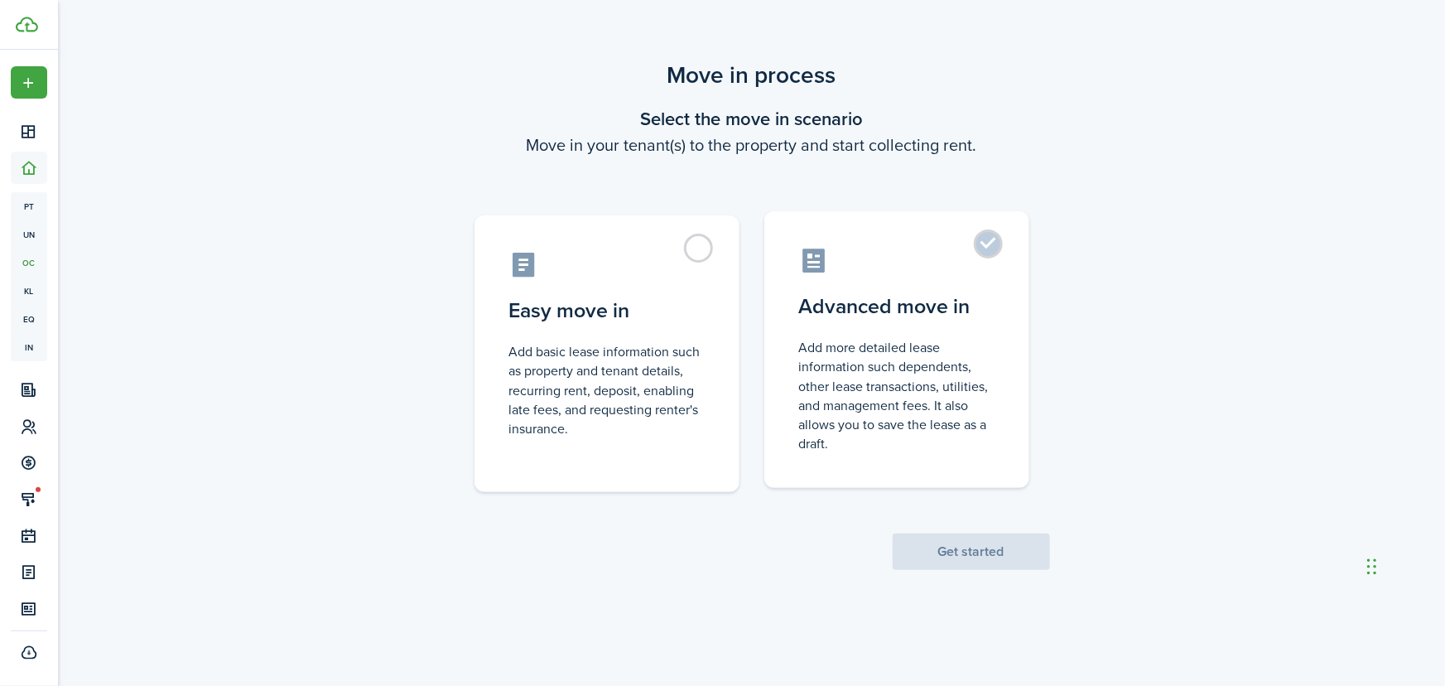
click at [1006, 254] on label "Advanced move in Add more detailed lease information such dependents, other lea…" at bounding box center [897, 349] width 265 height 277
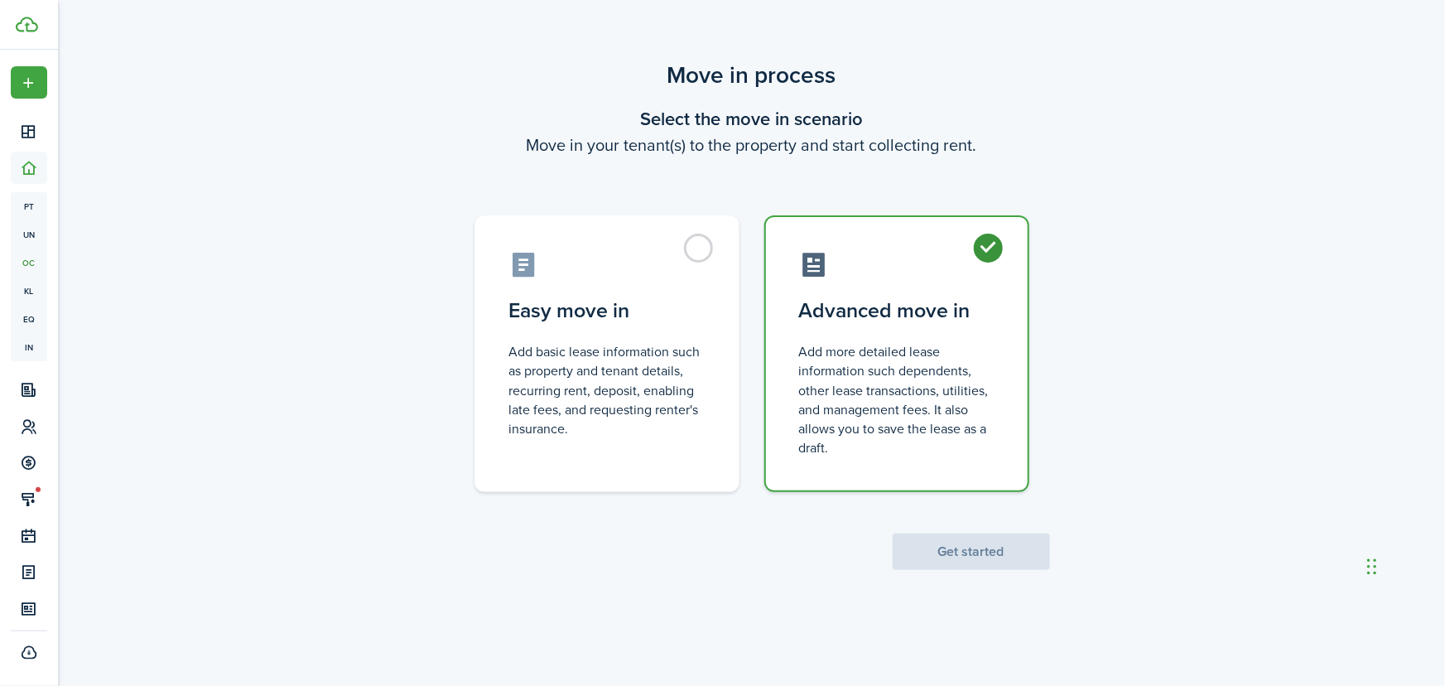
radio input "true"
click at [982, 548] on button "Get started" at bounding box center [971, 551] width 157 height 36
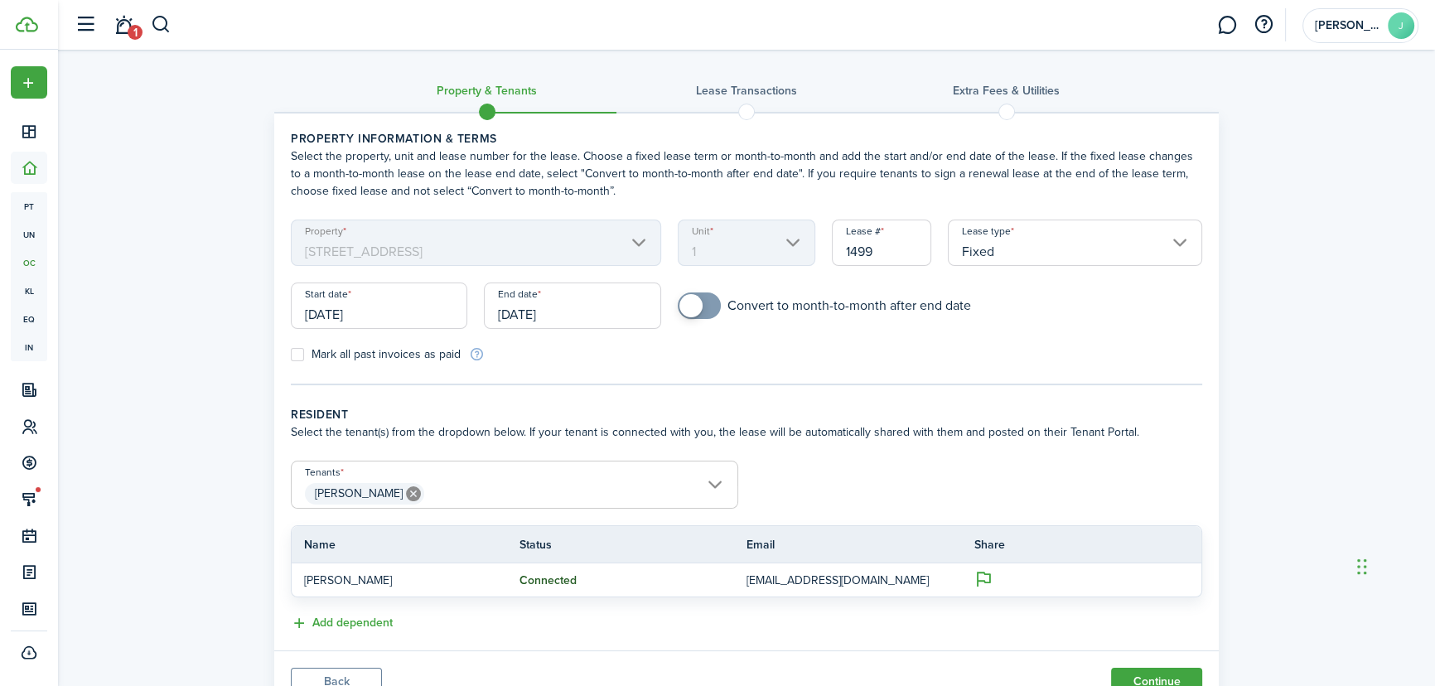
click at [398, 326] on input "[DATE]" at bounding box center [379, 305] width 176 height 46
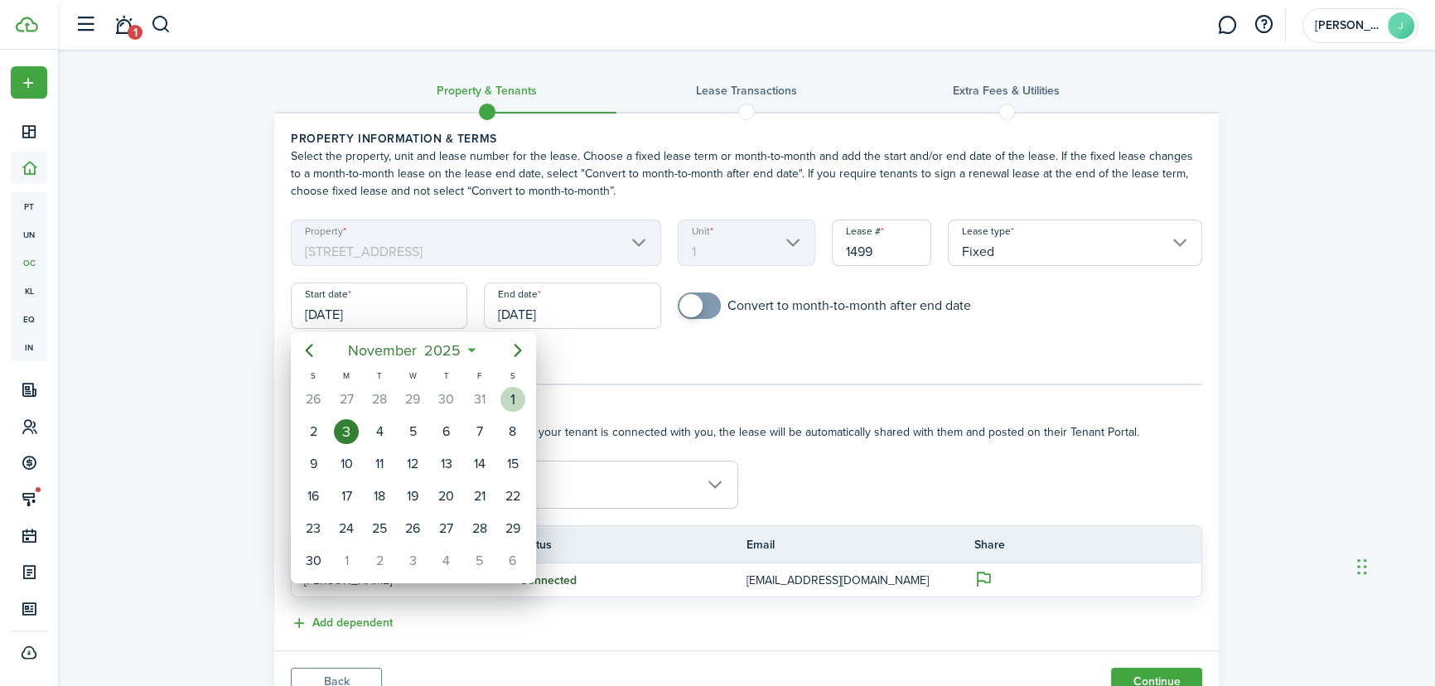
click at [509, 392] on div "1" at bounding box center [512, 399] width 25 height 25
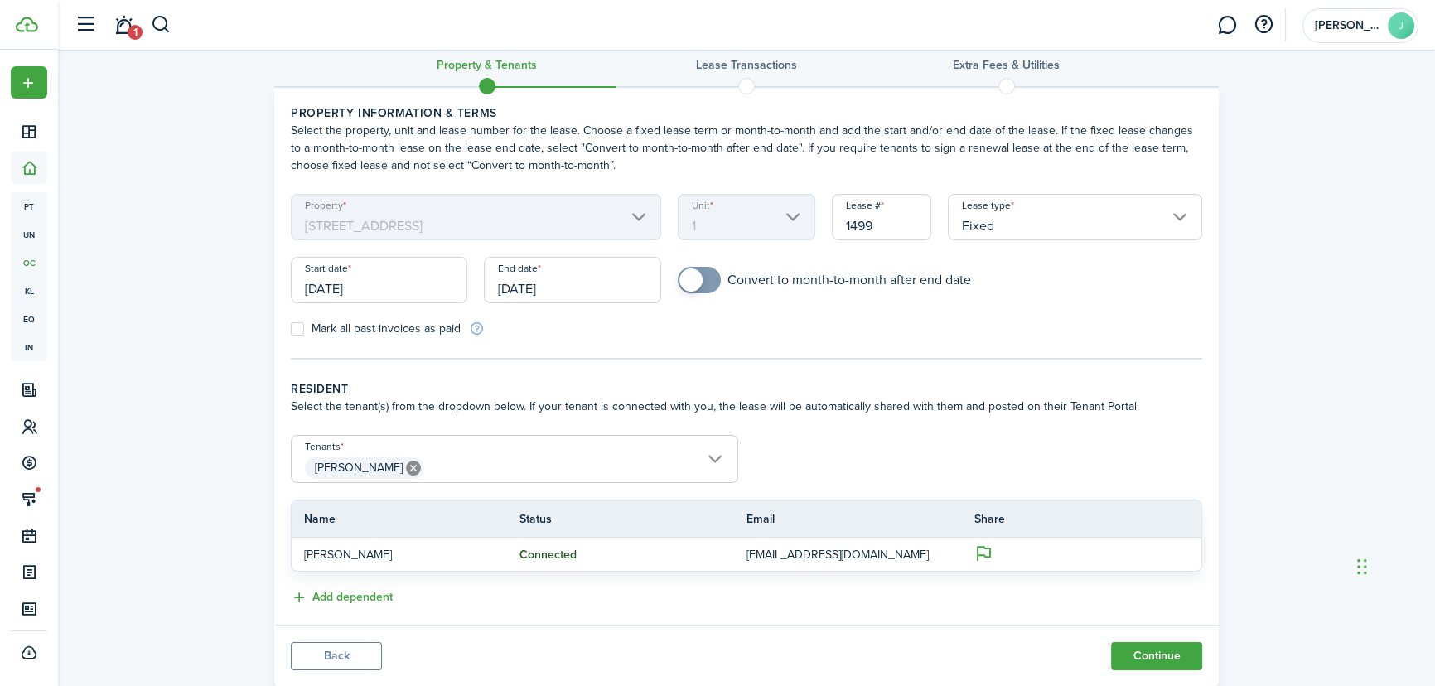
scroll to position [70, 0]
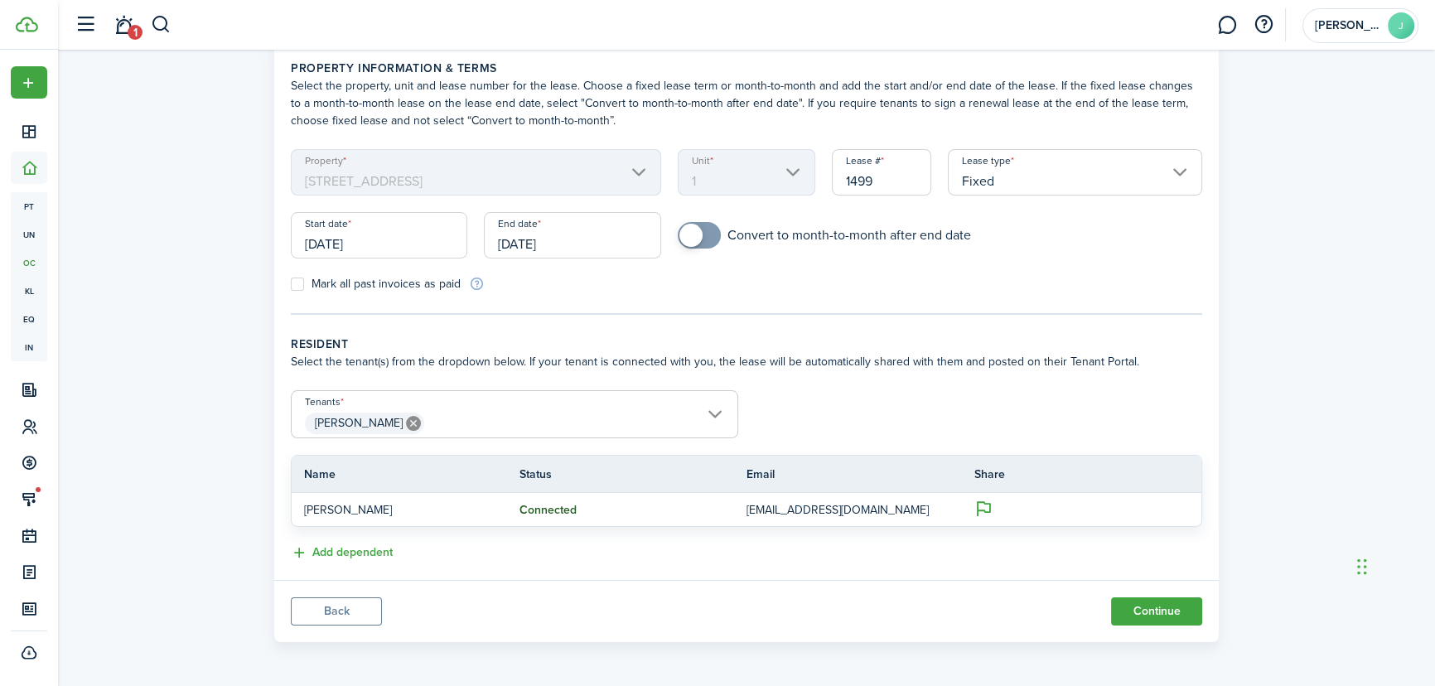
drag, startPoint x: 358, startPoint y: 419, endPoint x: 347, endPoint y: 418, distance: 10.8
click at [347, 418] on span "[PERSON_NAME]" at bounding box center [359, 422] width 88 height 17
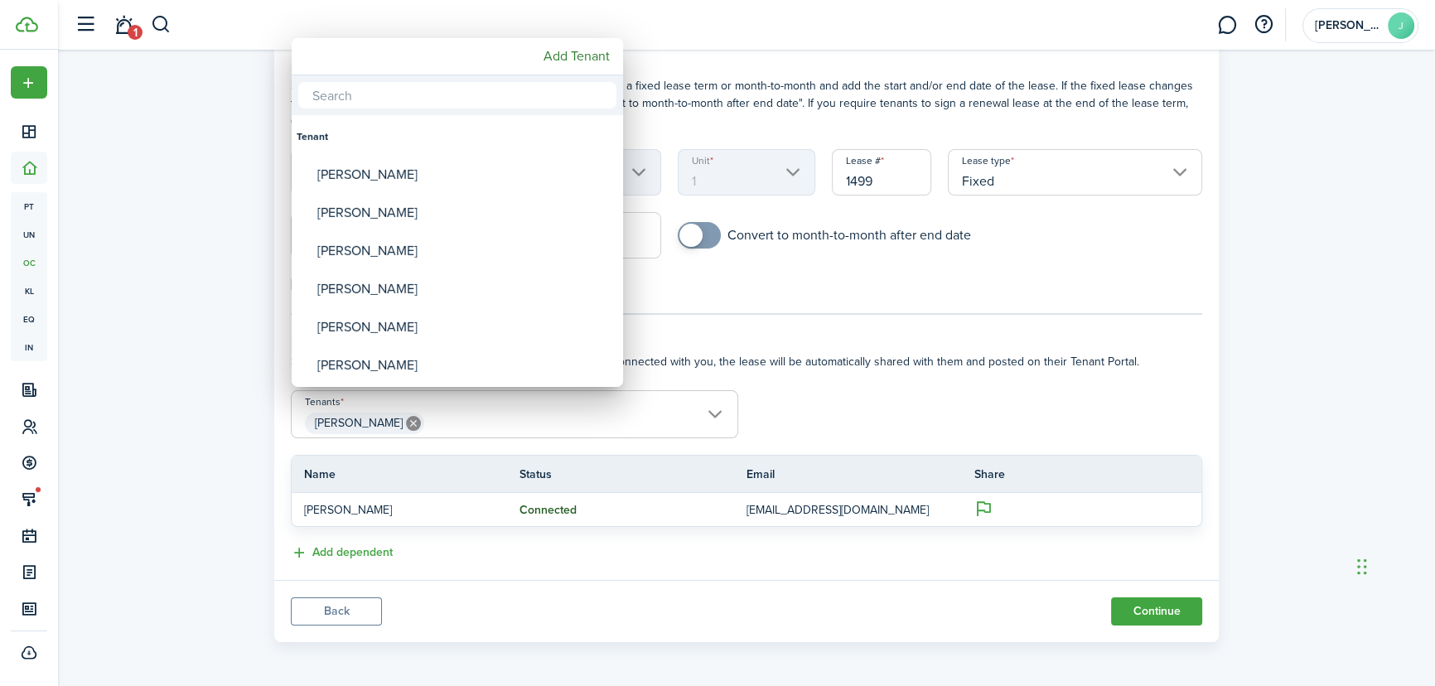
click at [198, 413] on div at bounding box center [717, 342] width 1700 height 951
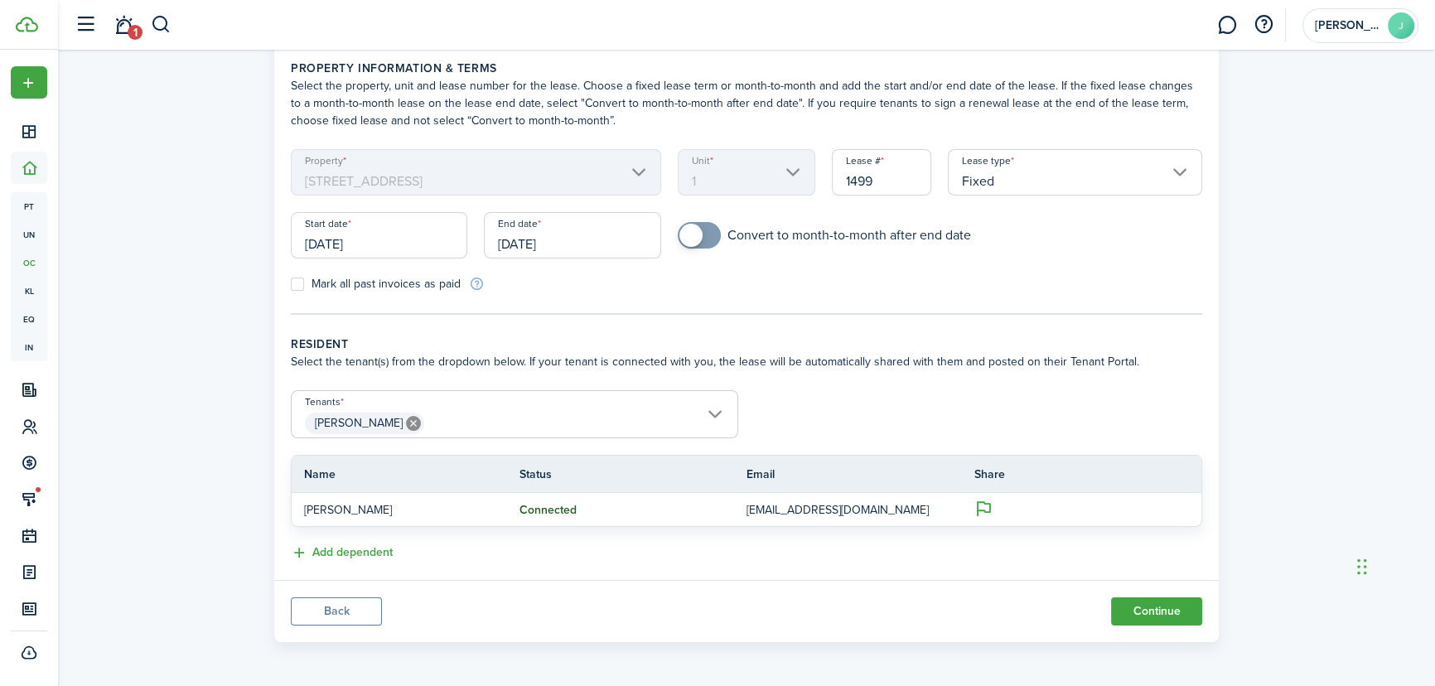
click at [393, 234] on input "11/01/2025" at bounding box center [379, 235] width 176 height 46
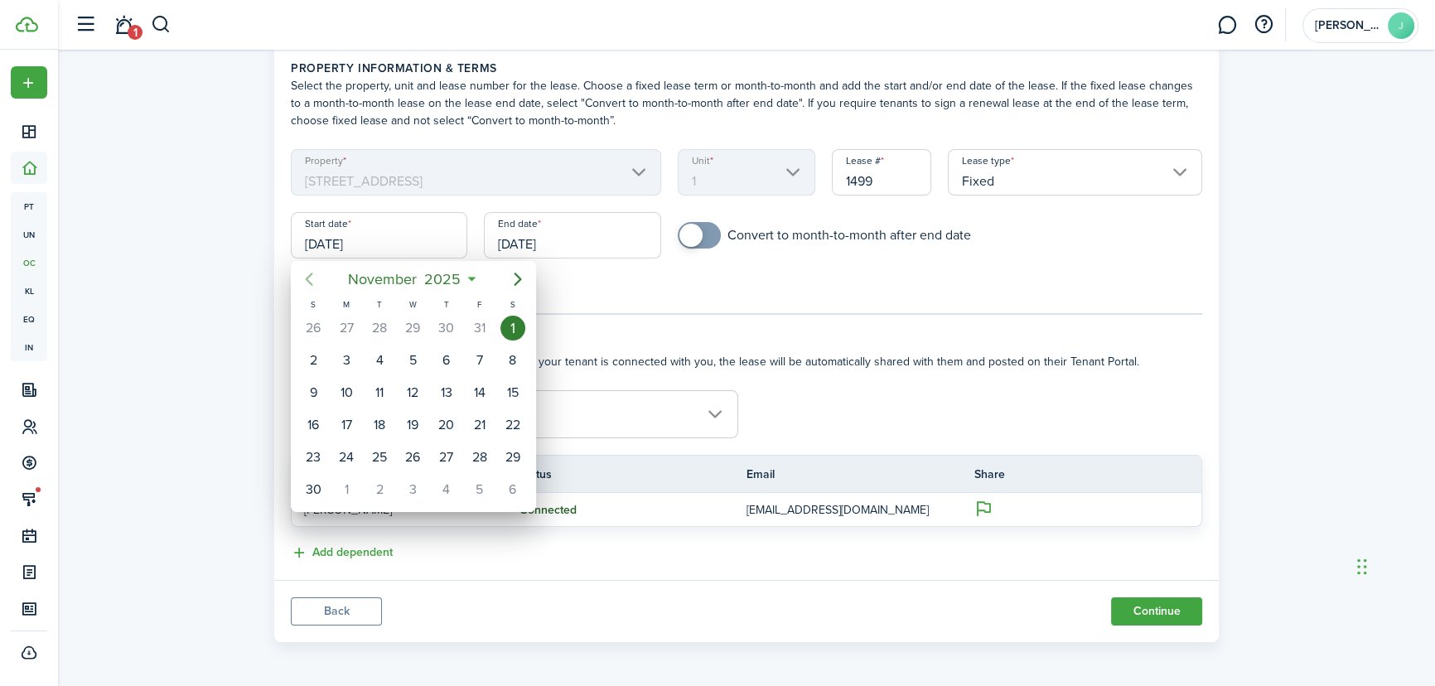
click at [302, 275] on icon "Previous page" at bounding box center [309, 279] width 20 height 20
click at [422, 334] on div "1" at bounding box center [412, 328] width 25 height 25
type input "[DATE]"
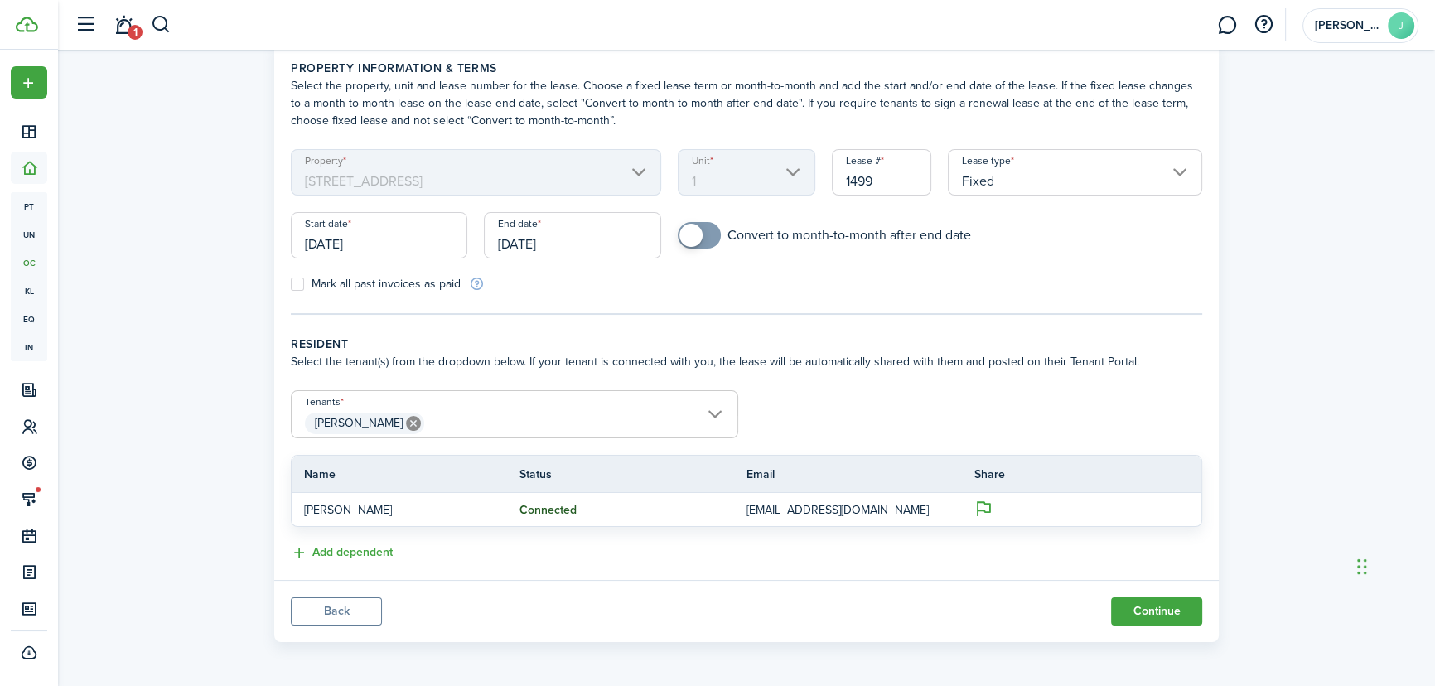
click at [572, 240] on input "[DATE]" at bounding box center [572, 235] width 176 height 46
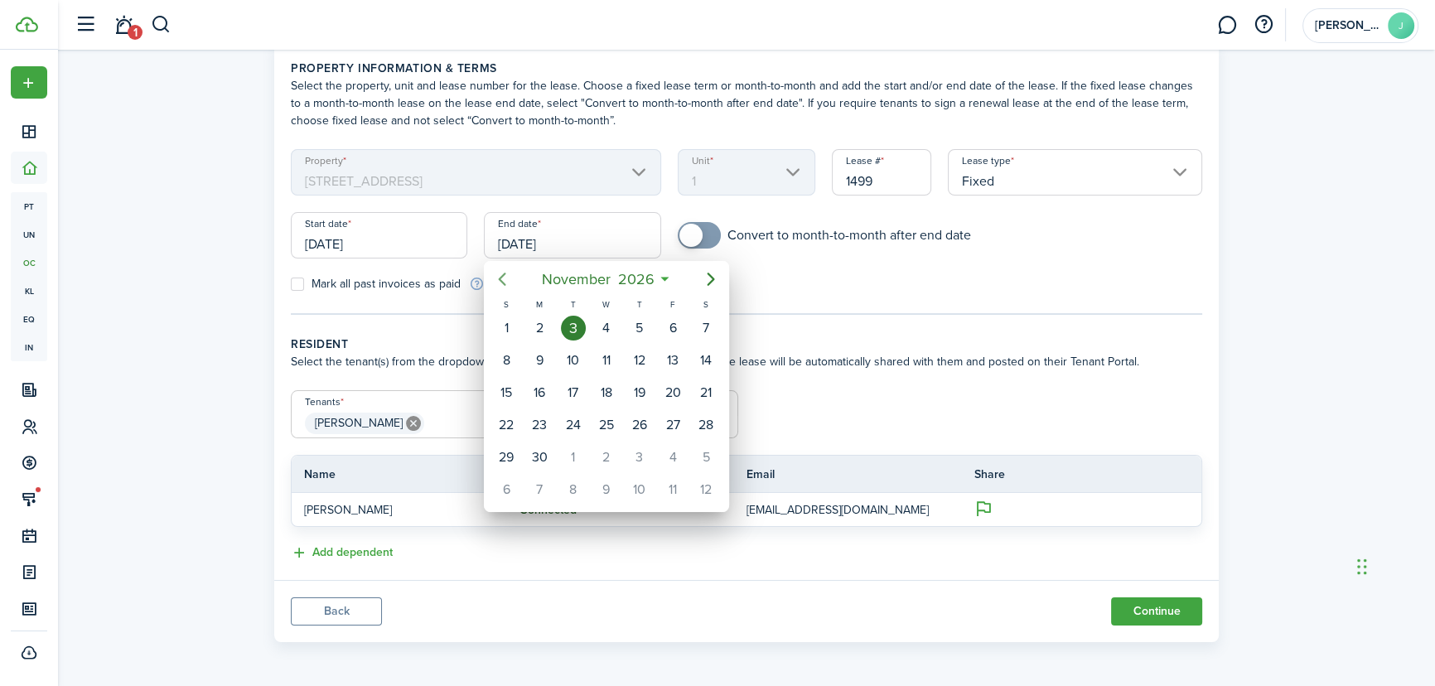
click at [499, 277] on icon "Previous page" at bounding box center [502, 279] width 7 height 13
click at [608, 315] on div "30" at bounding box center [606, 327] width 33 height 31
type input "[DATE]"
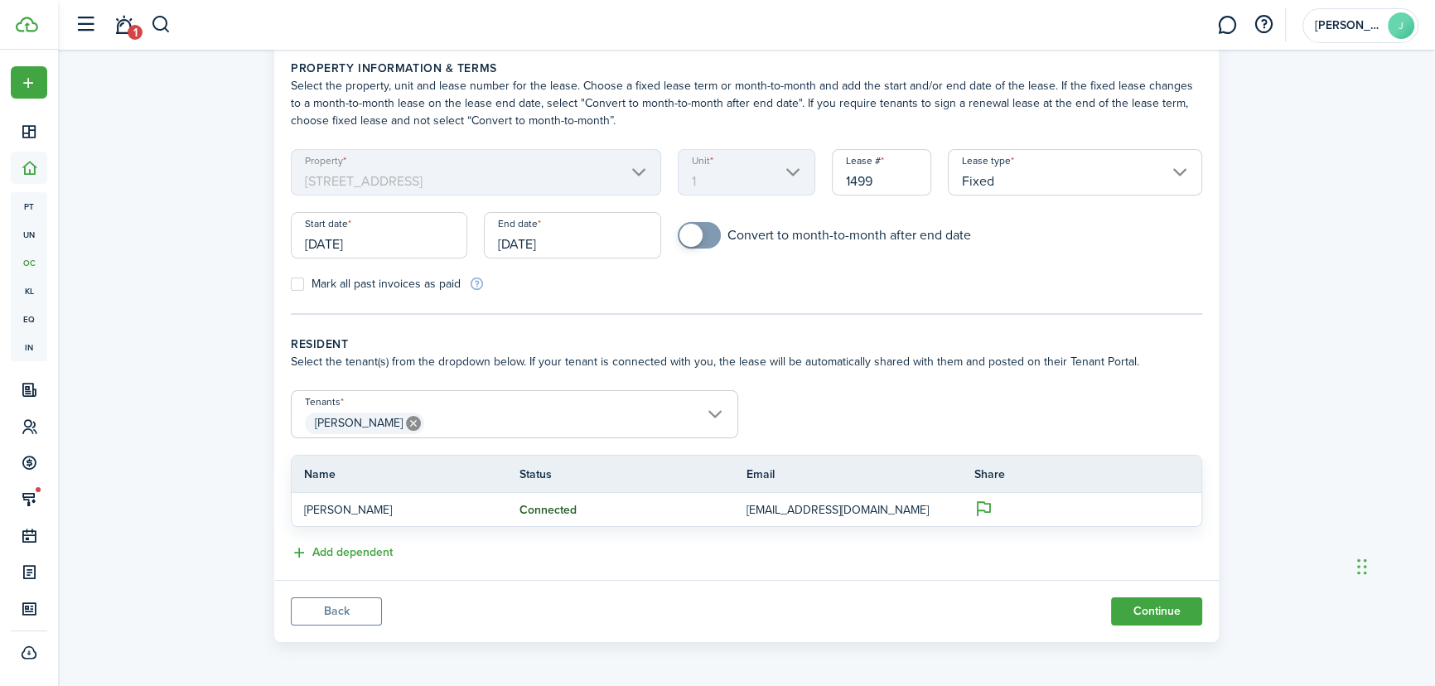
checkbox input "true"
click at [707, 234] on span at bounding box center [699, 235] width 17 height 27
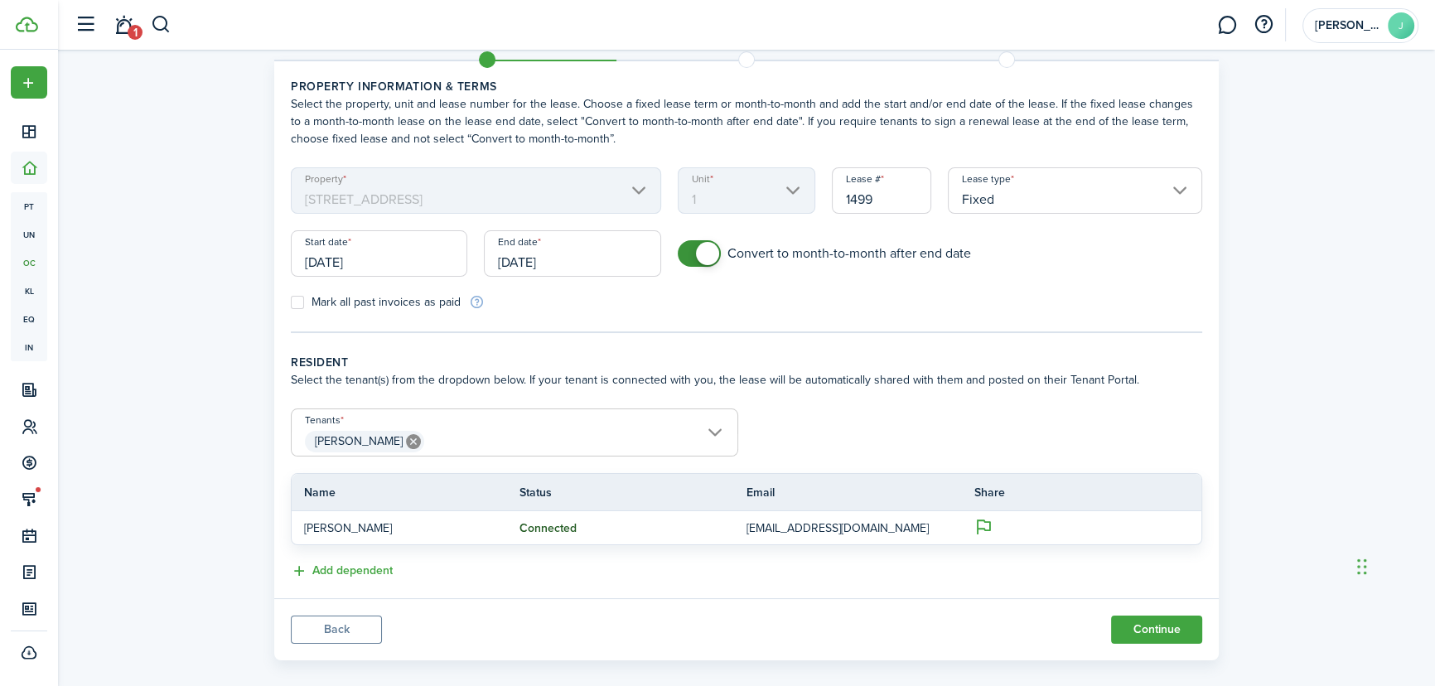
scroll to position [0, 0]
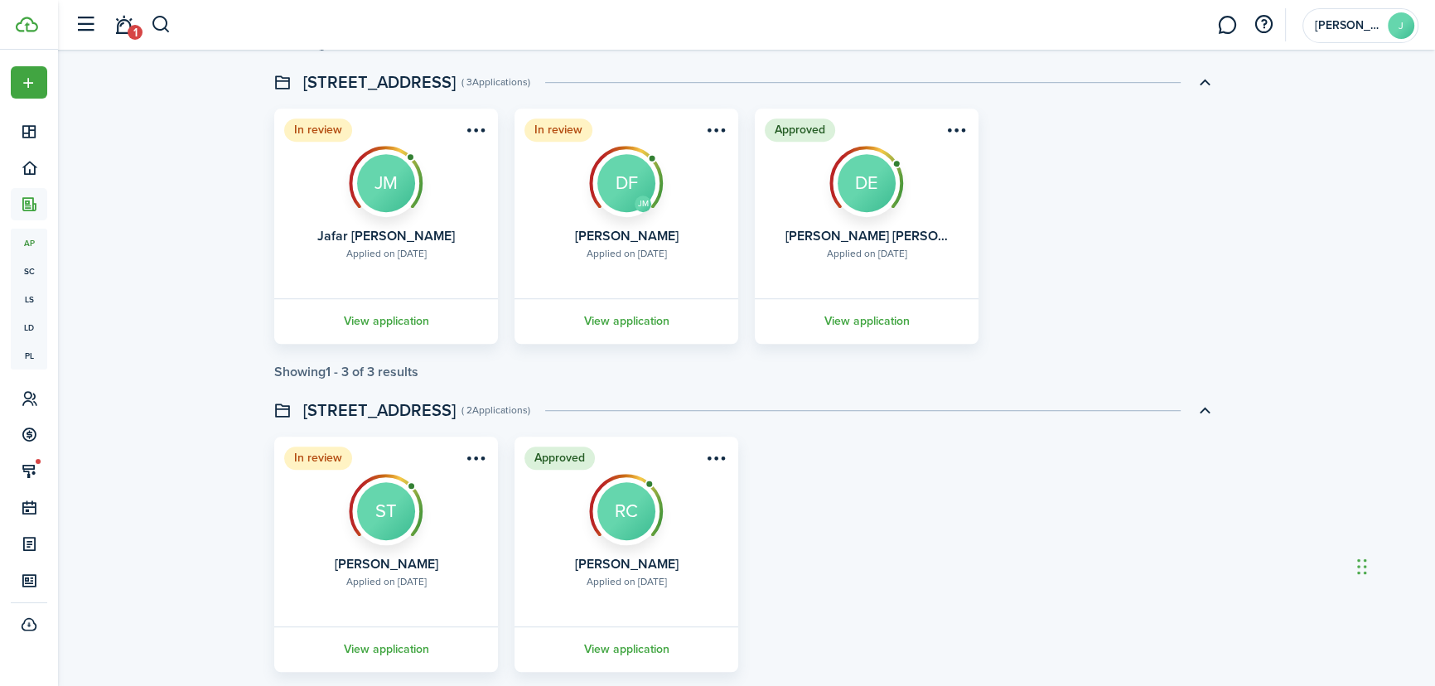
scroll to position [1431, 0]
click at [877, 320] on link "View application" at bounding box center [866, 320] width 229 height 46
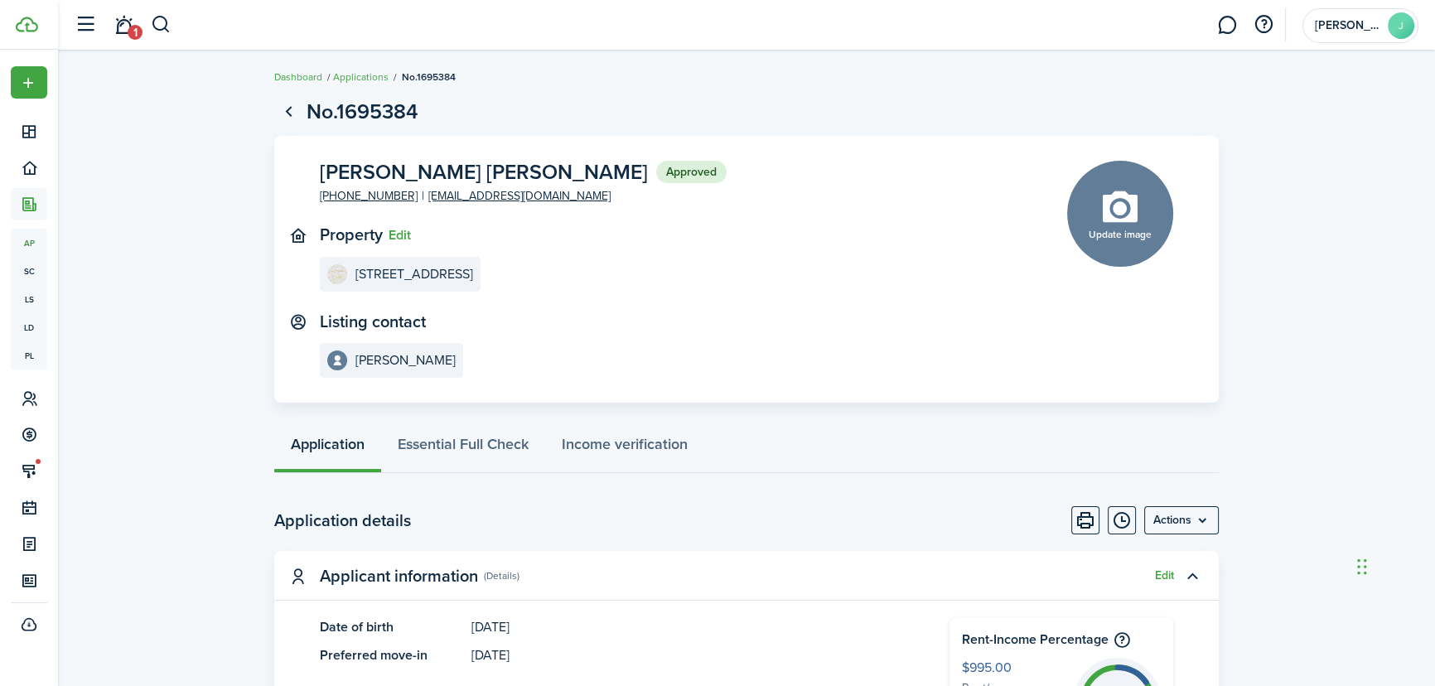
click at [253, 13] on header-wrapper "1 Jennifer J" at bounding box center [742, 25] width 1352 height 50
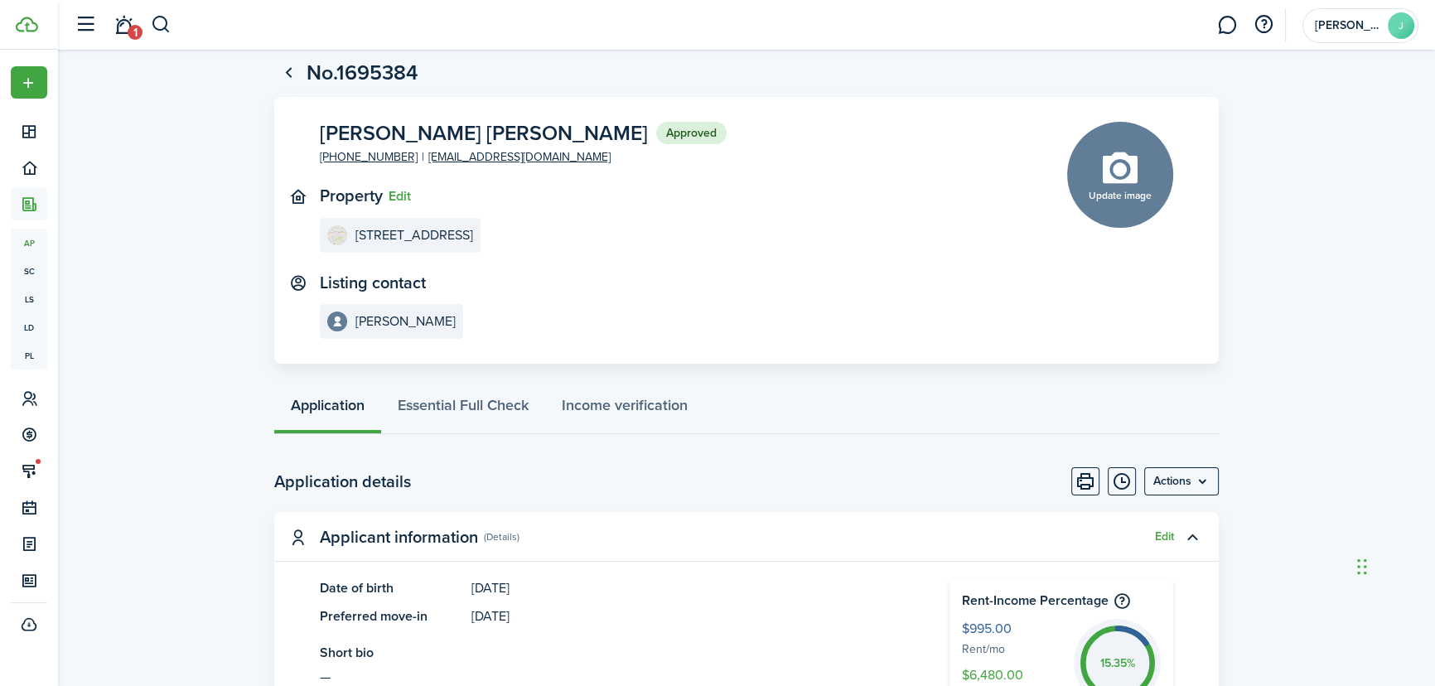
scroll to position [75, 0]
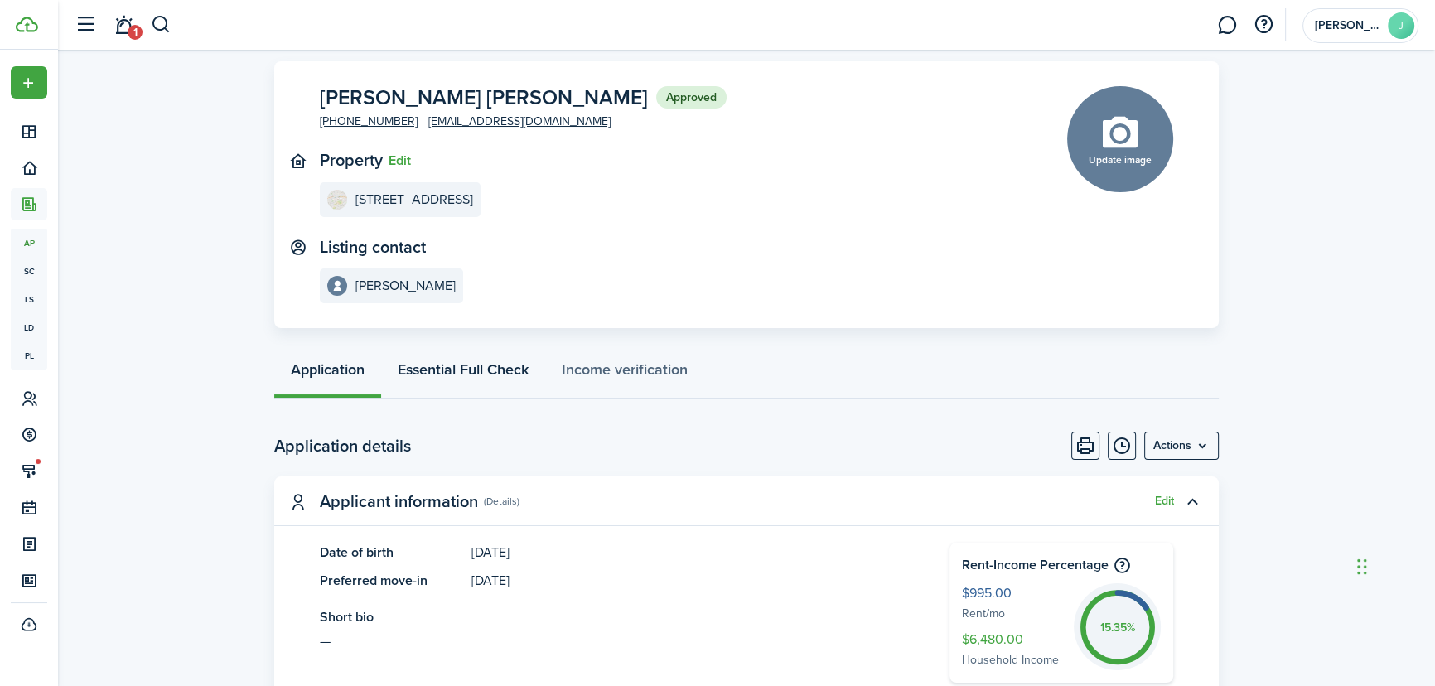
click at [470, 369] on link "Essential Full Check" at bounding box center [463, 374] width 164 height 50
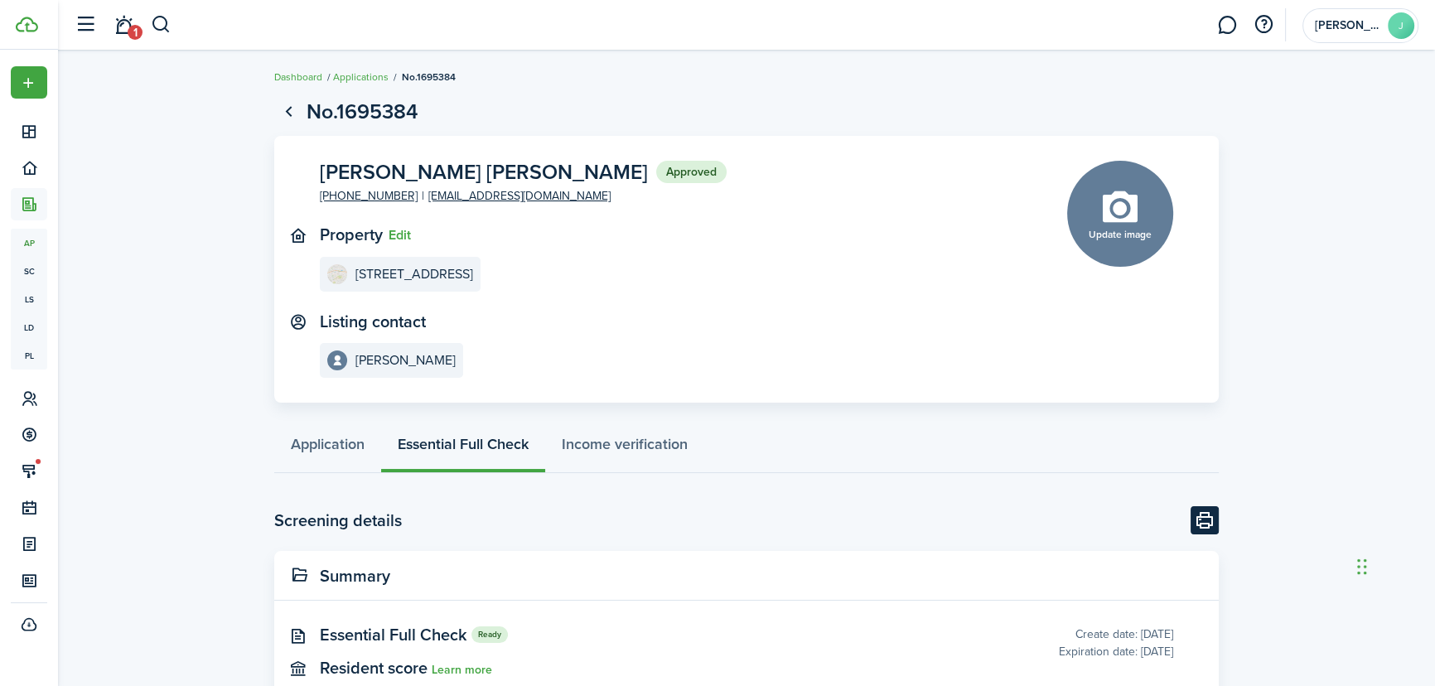
click at [1214, 524] on button "Print" at bounding box center [1204, 520] width 28 height 28
click at [162, 25] on button "button" at bounding box center [161, 25] width 21 height 28
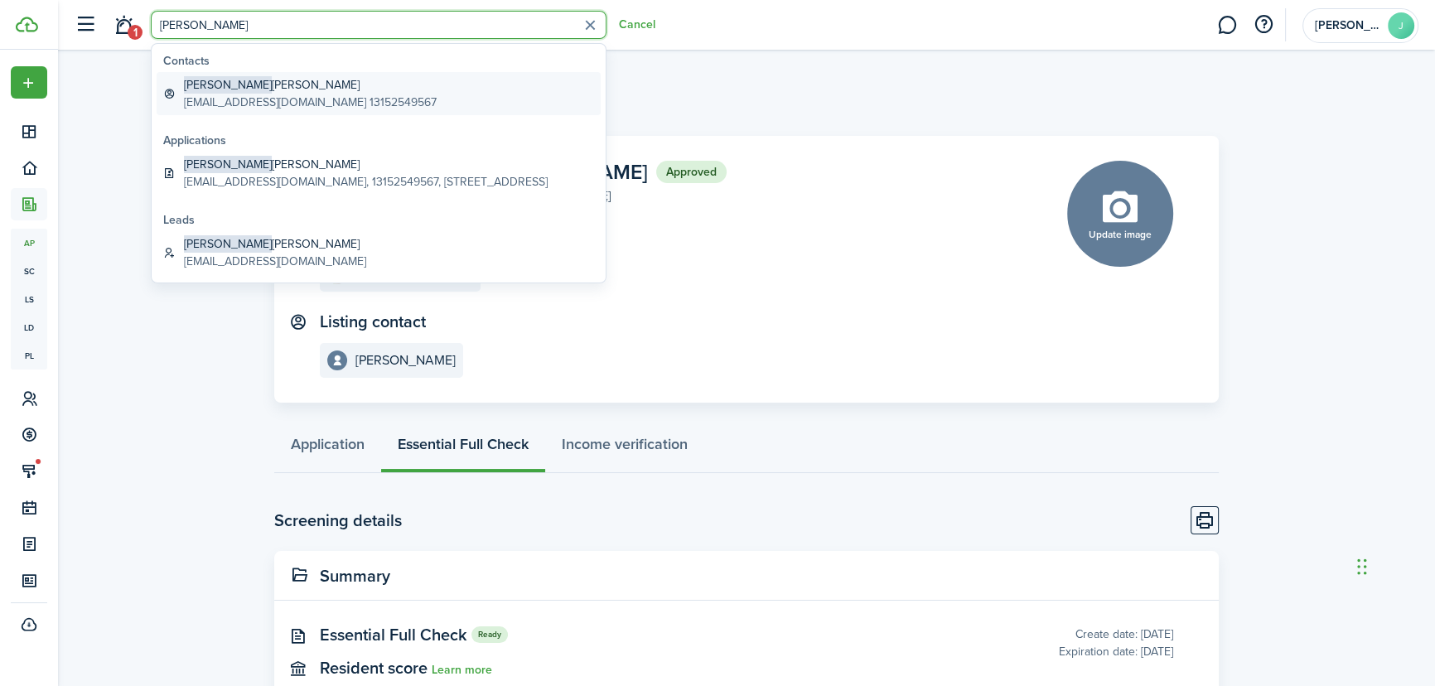
type input "dwight"
click at [248, 104] on global-search-item-description "[EMAIL_ADDRESS][DOMAIN_NAME] 13152549567" at bounding box center [310, 102] width 253 height 17
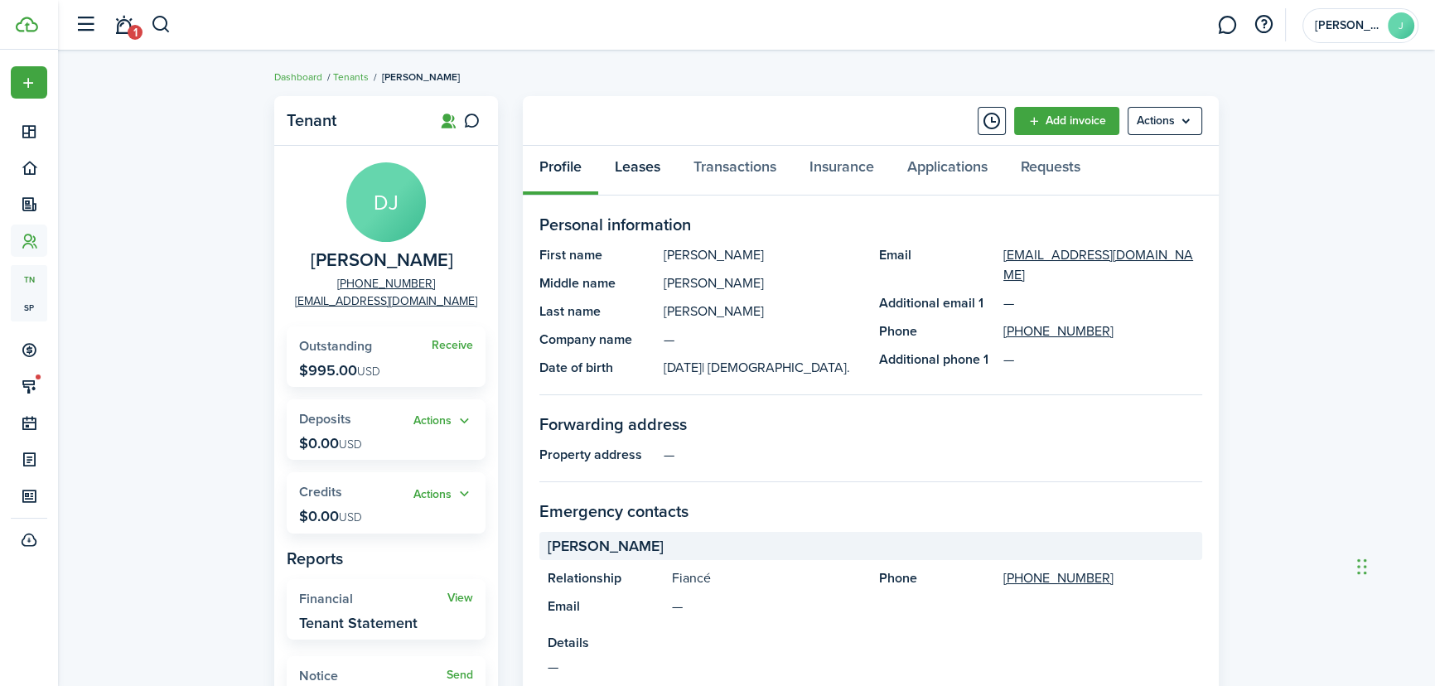
click at [633, 164] on link "Leases" at bounding box center [637, 171] width 79 height 50
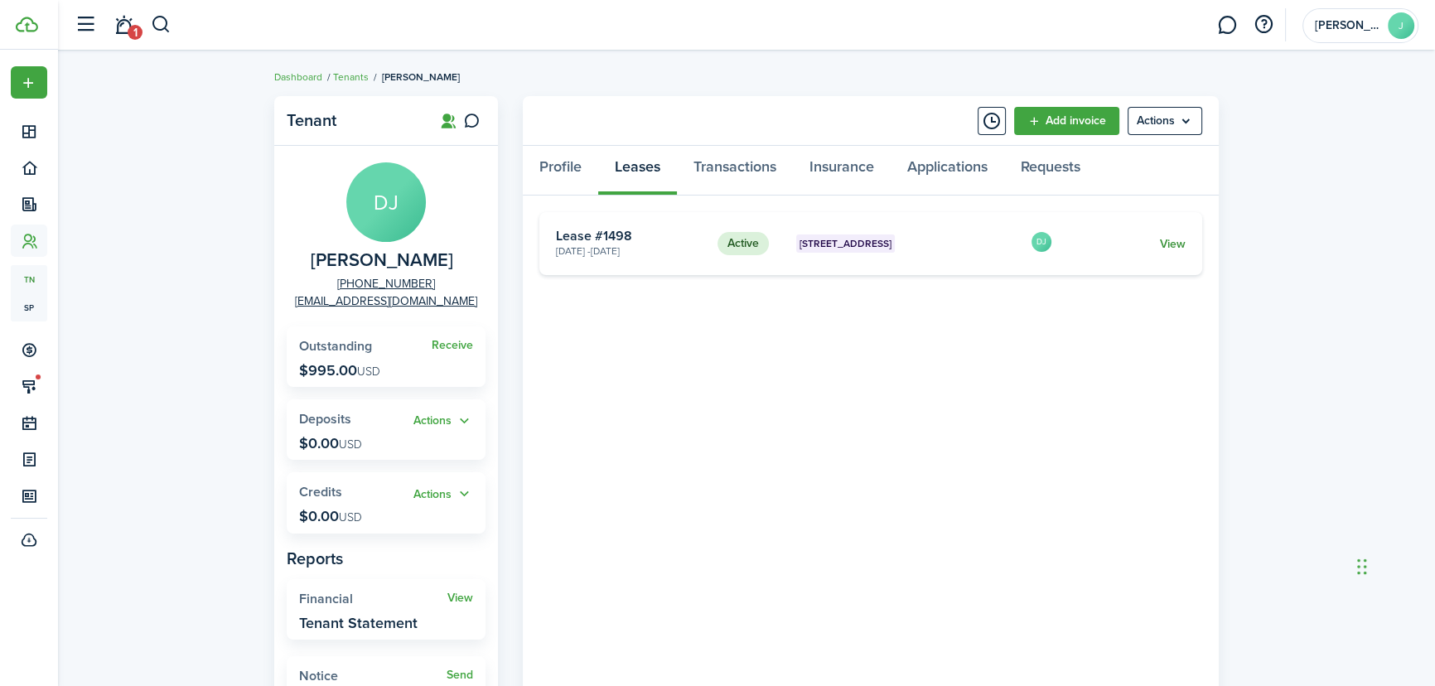
click at [1177, 240] on link "View" at bounding box center [1173, 243] width 26 height 17
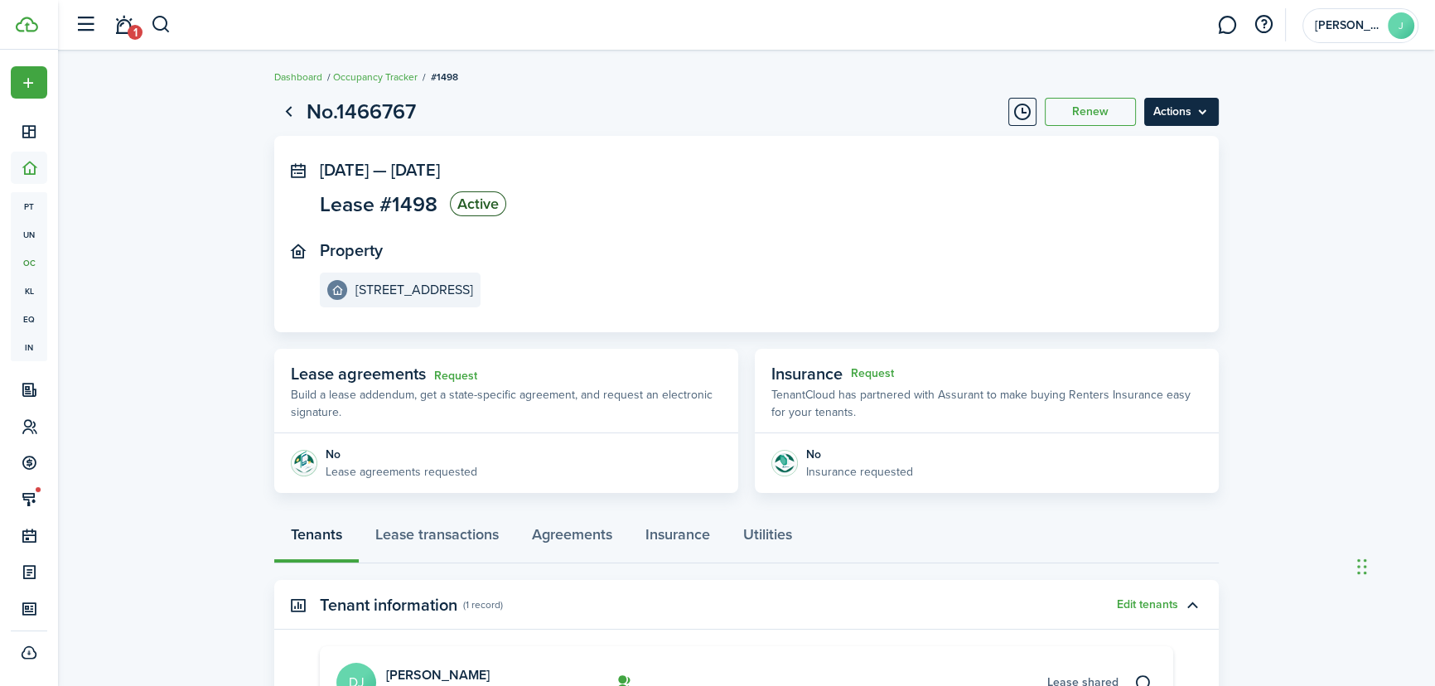
click at [1170, 107] on menu-btn "Actions" at bounding box center [1181, 112] width 75 height 28
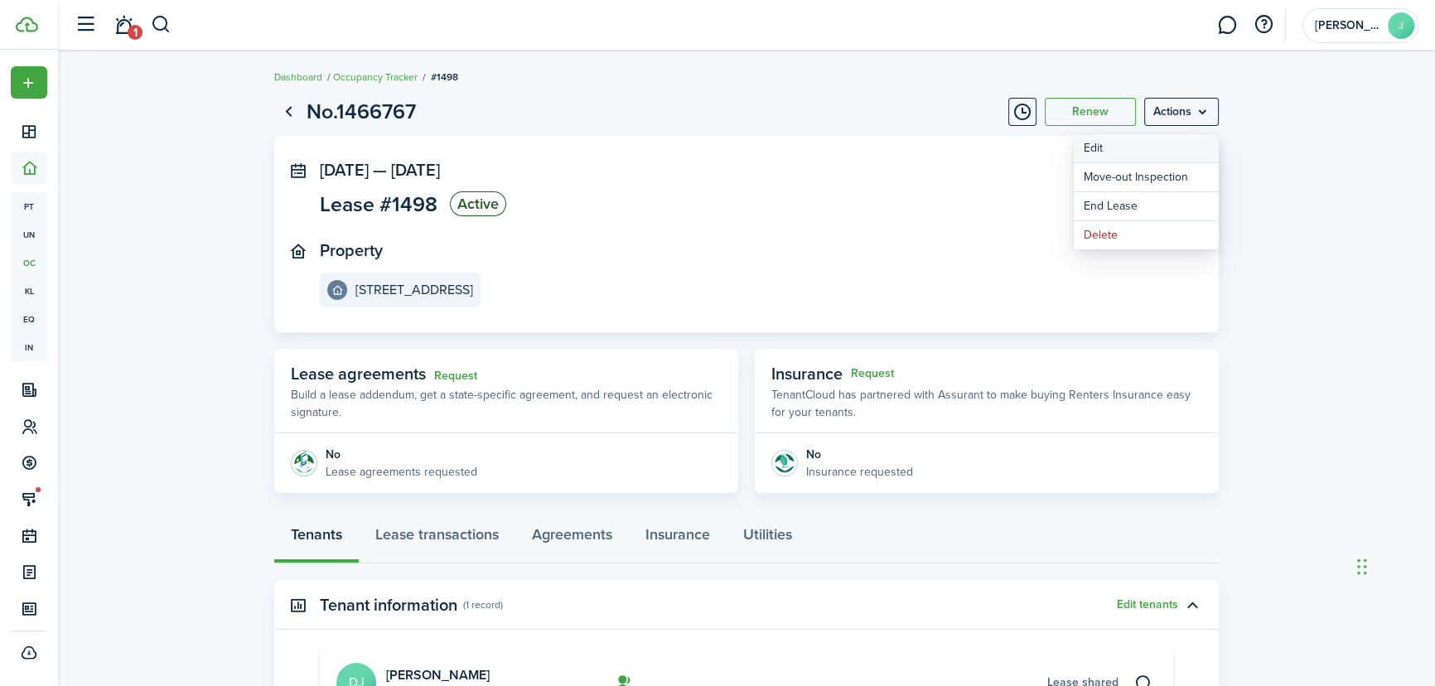
click at [1091, 159] on button "Edit" at bounding box center [1146, 148] width 145 height 28
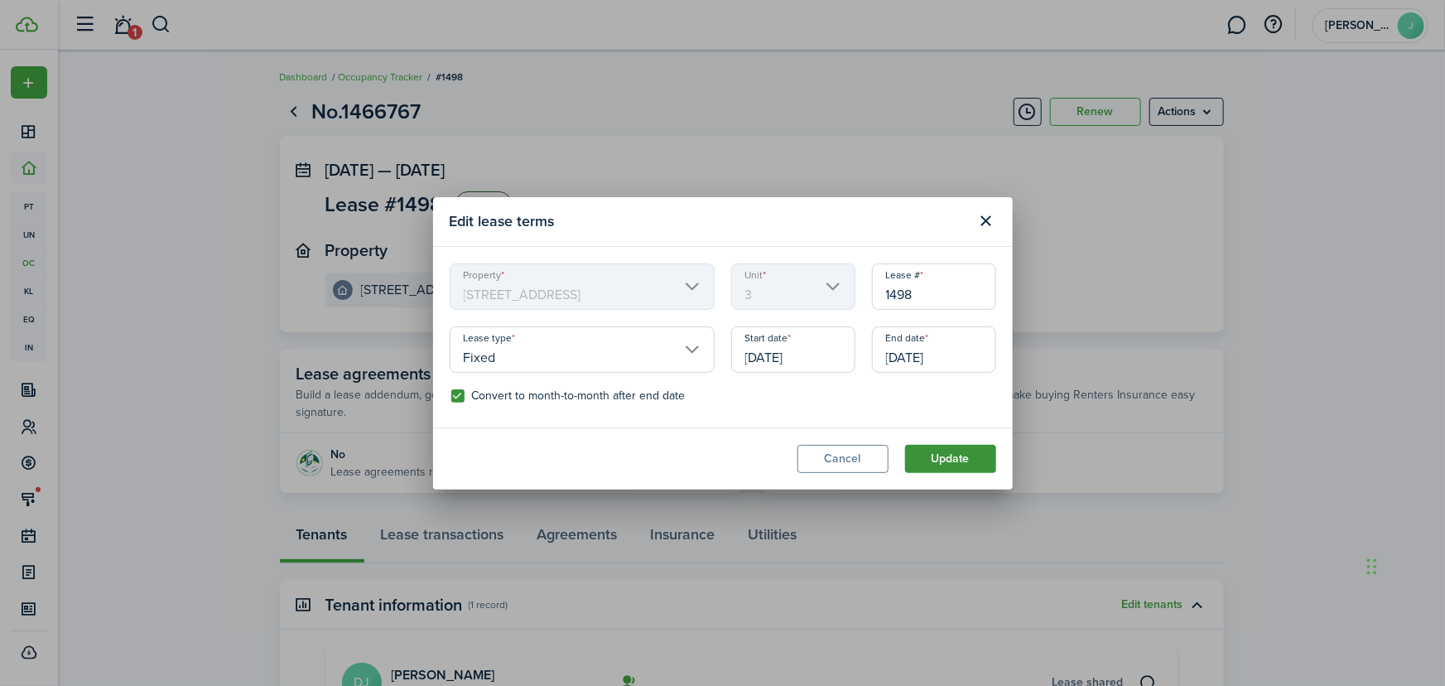
click at [969, 451] on button "Update" at bounding box center [950, 459] width 91 height 28
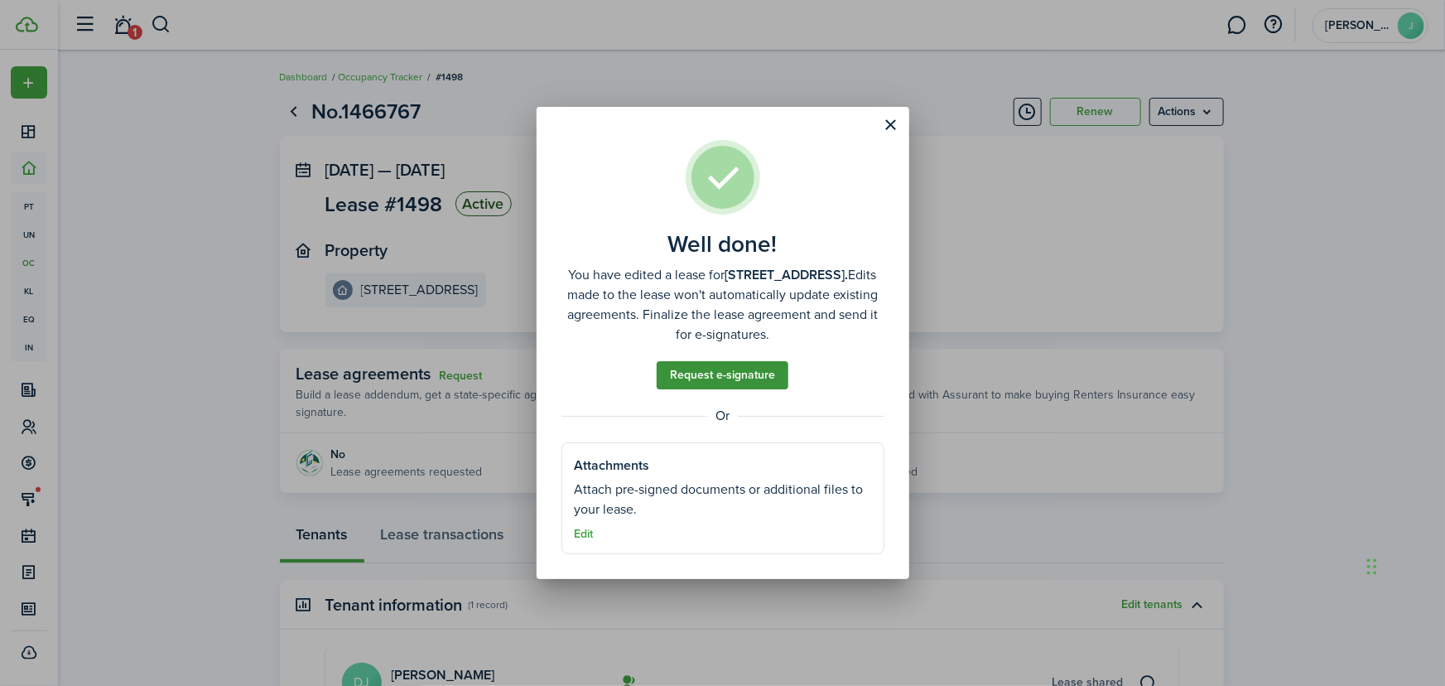
click at [760, 379] on link "Request e-signature" at bounding box center [723, 375] width 132 height 28
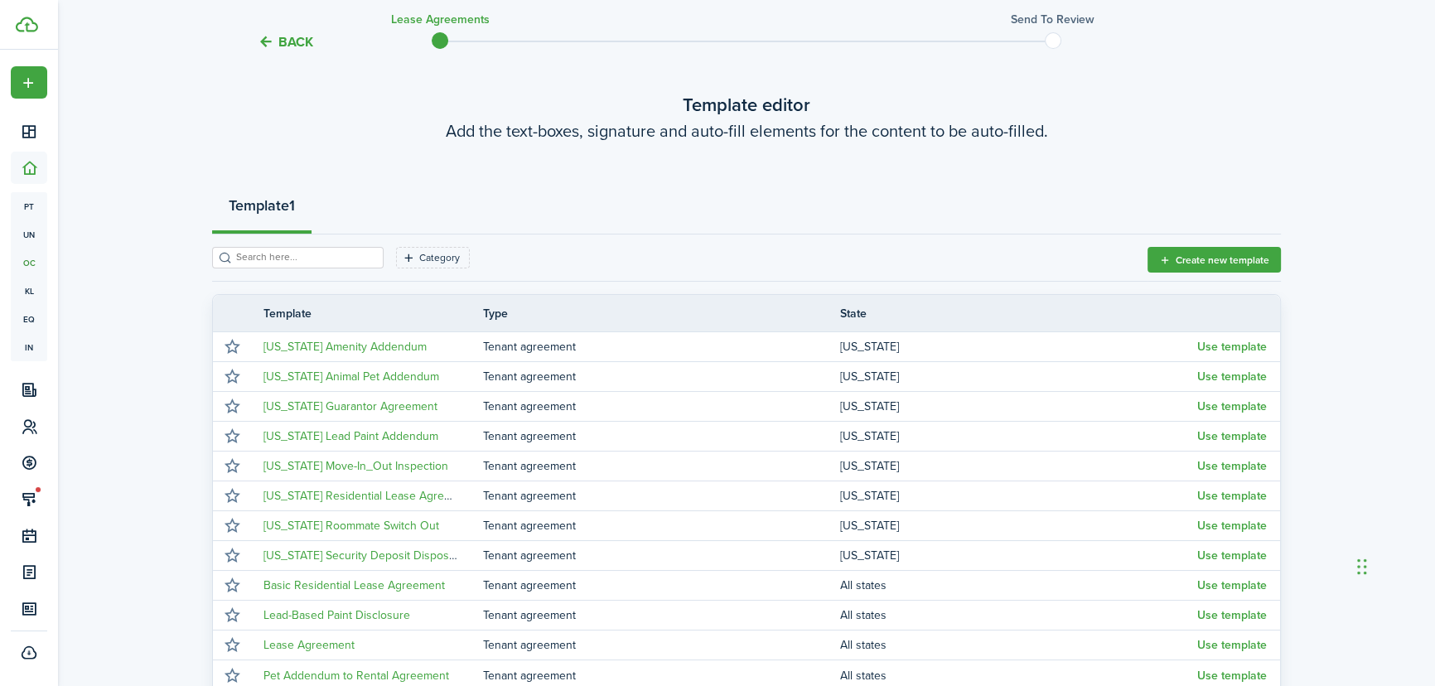
scroll to position [225, 0]
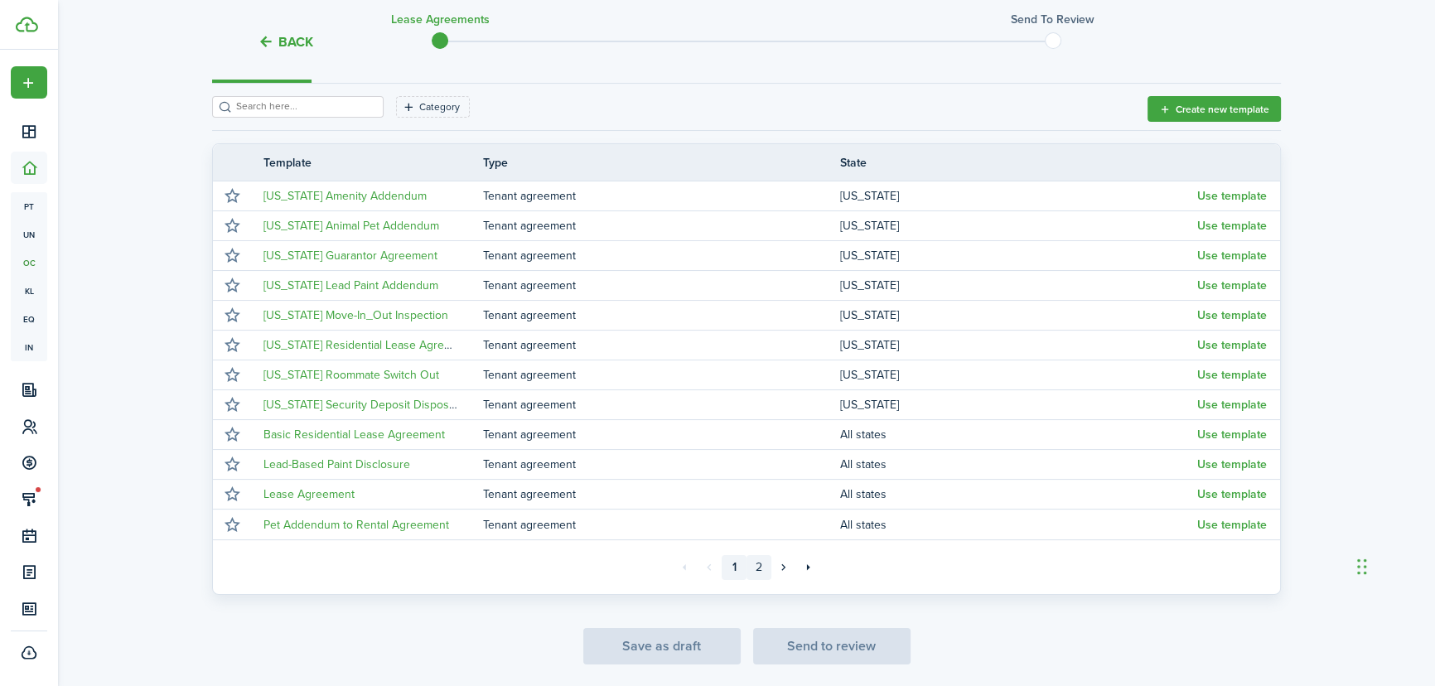
click at [760, 572] on link "2" at bounding box center [758, 567] width 25 height 25
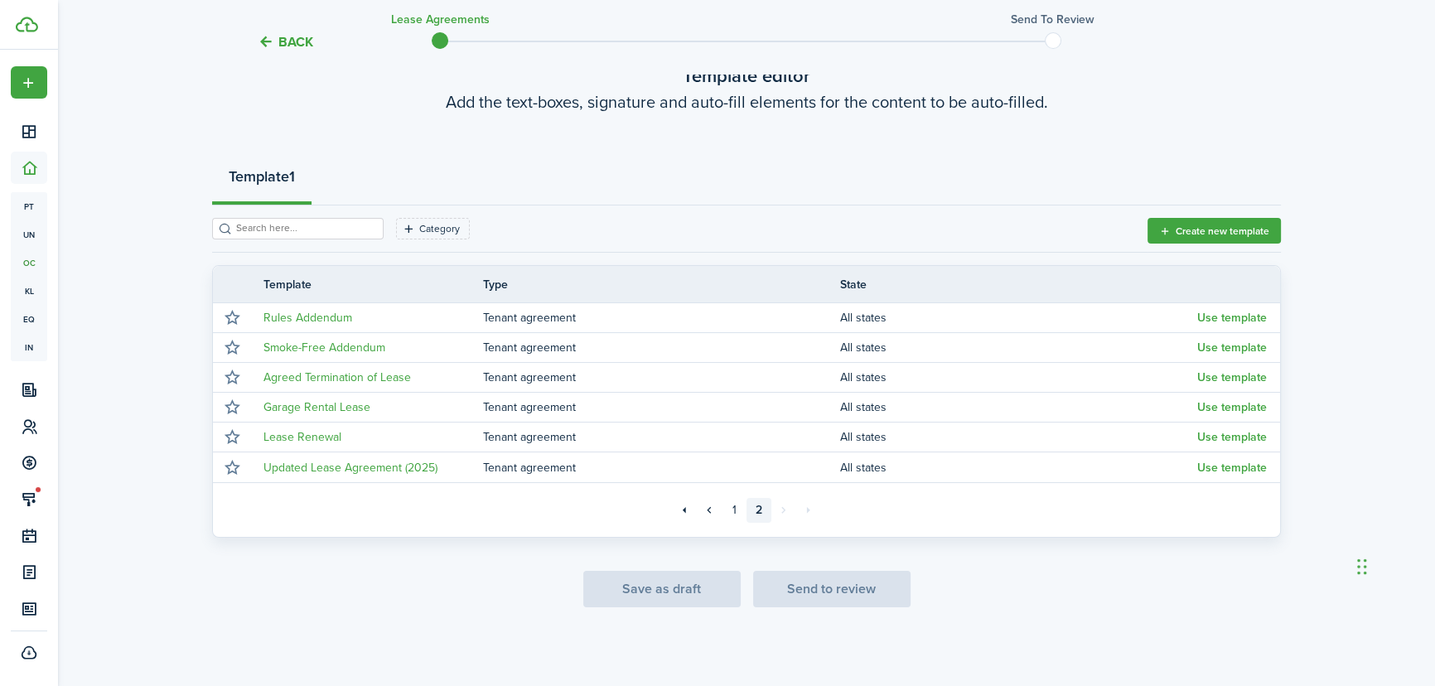
scroll to position [103, 0]
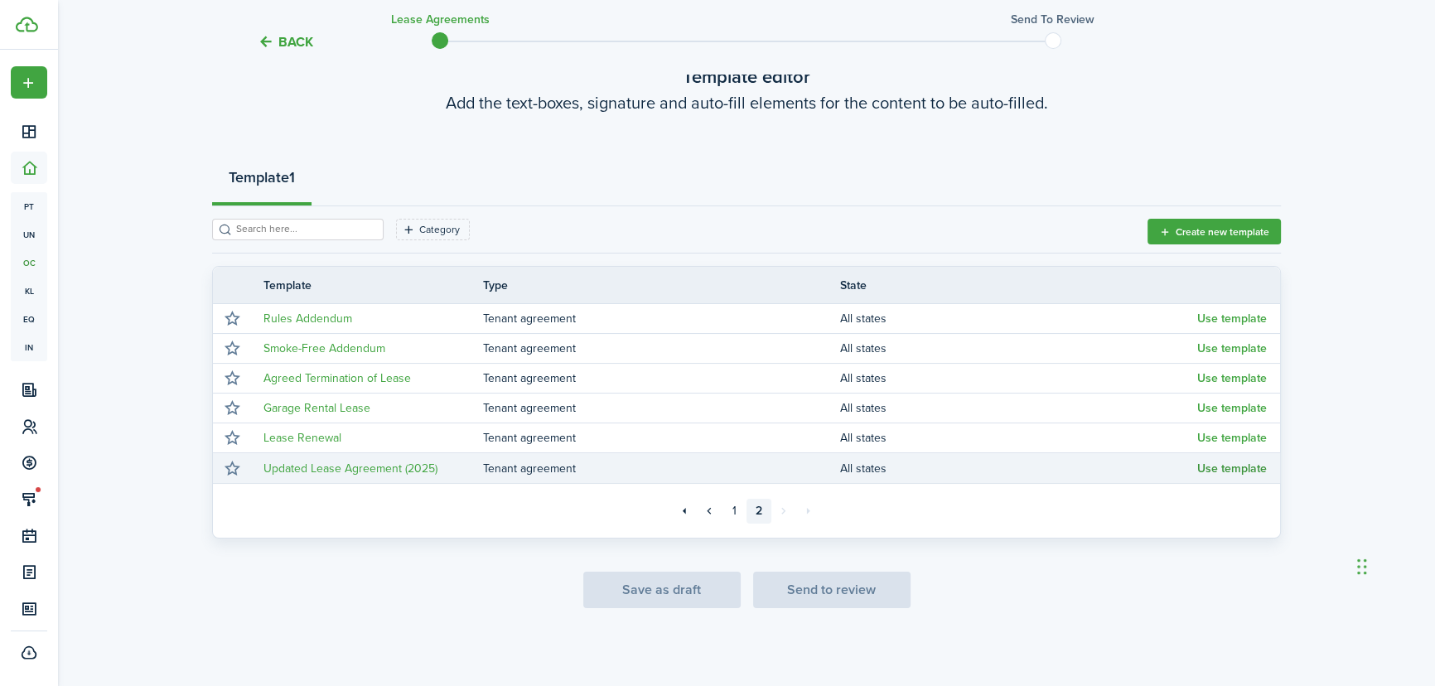
click at [1199, 466] on button "Use template" at bounding box center [1232, 468] width 70 height 13
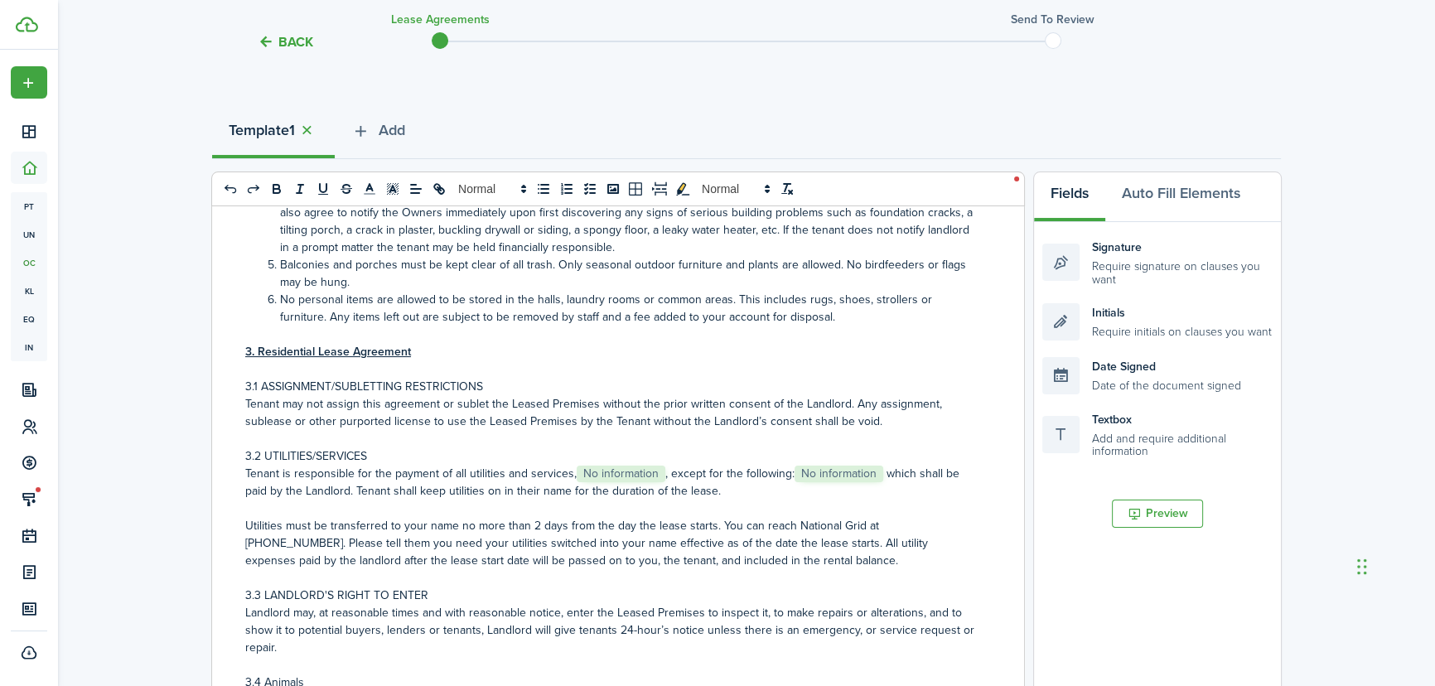
scroll to position [1731, 0]
click at [626, 465] on span "No information" at bounding box center [621, 473] width 89 height 17
click at [636, 465] on span "No information" at bounding box center [621, 473] width 89 height 17
click at [662, 464] on p "Tenant is responsible for the payment of all utilities and services, ﻿ No infor…" at bounding box center [611, 481] width 733 height 35
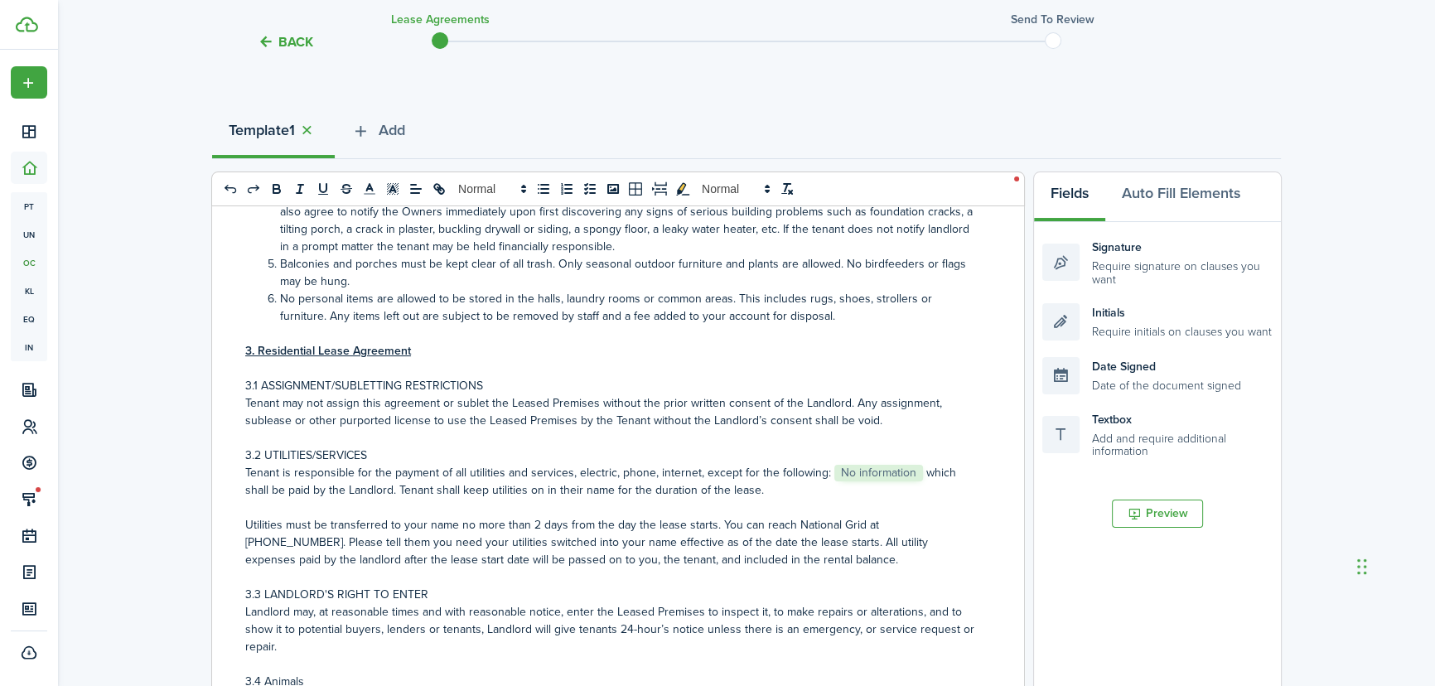
click at [886, 465] on span "No information" at bounding box center [878, 473] width 89 height 17
click at [915, 464] on p "Tenant is responsible for the payment of all utilities and services, ﻿electric,…" at bounding box center [611, 481] width 733 height 35
click at [936, 464] on p "Tenant is responsible for the payment of all utilities and services, ﻿electric,…" at bounding box center [611, 481] width 733 height 35
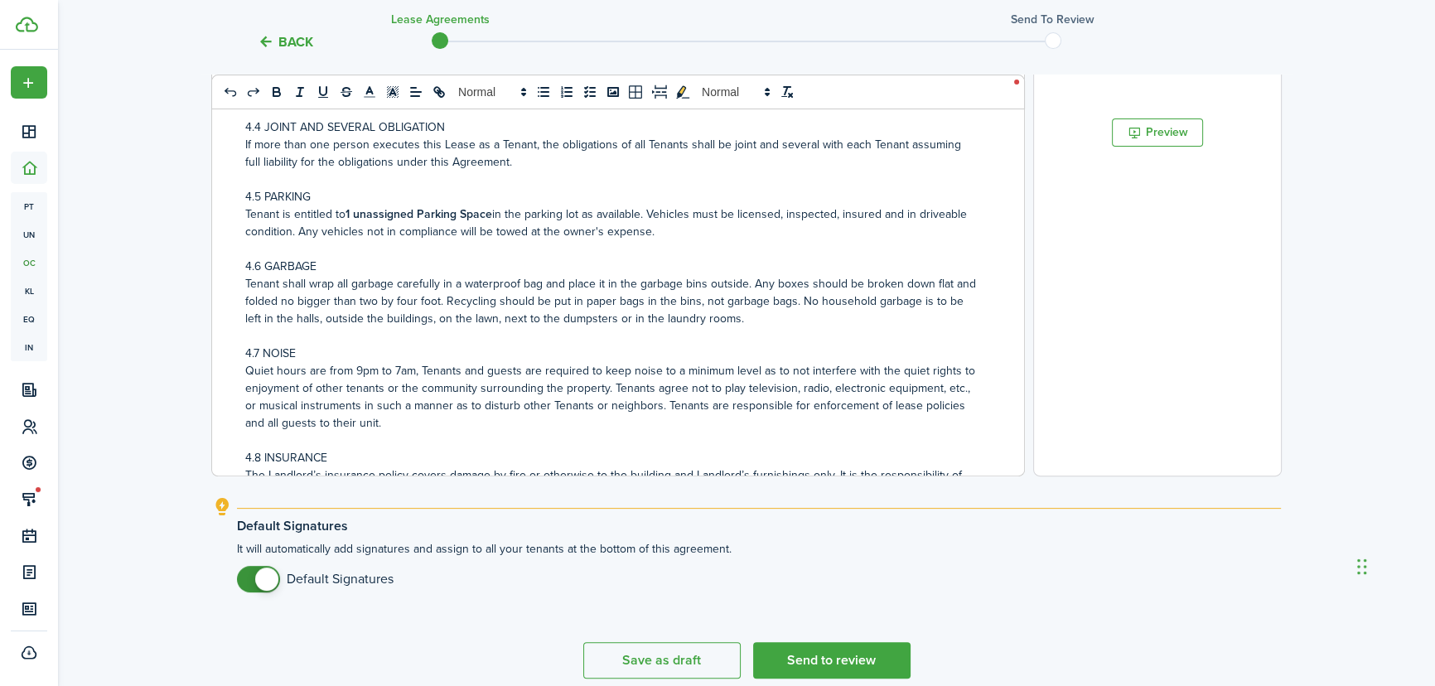
scroll to position [601, 0]
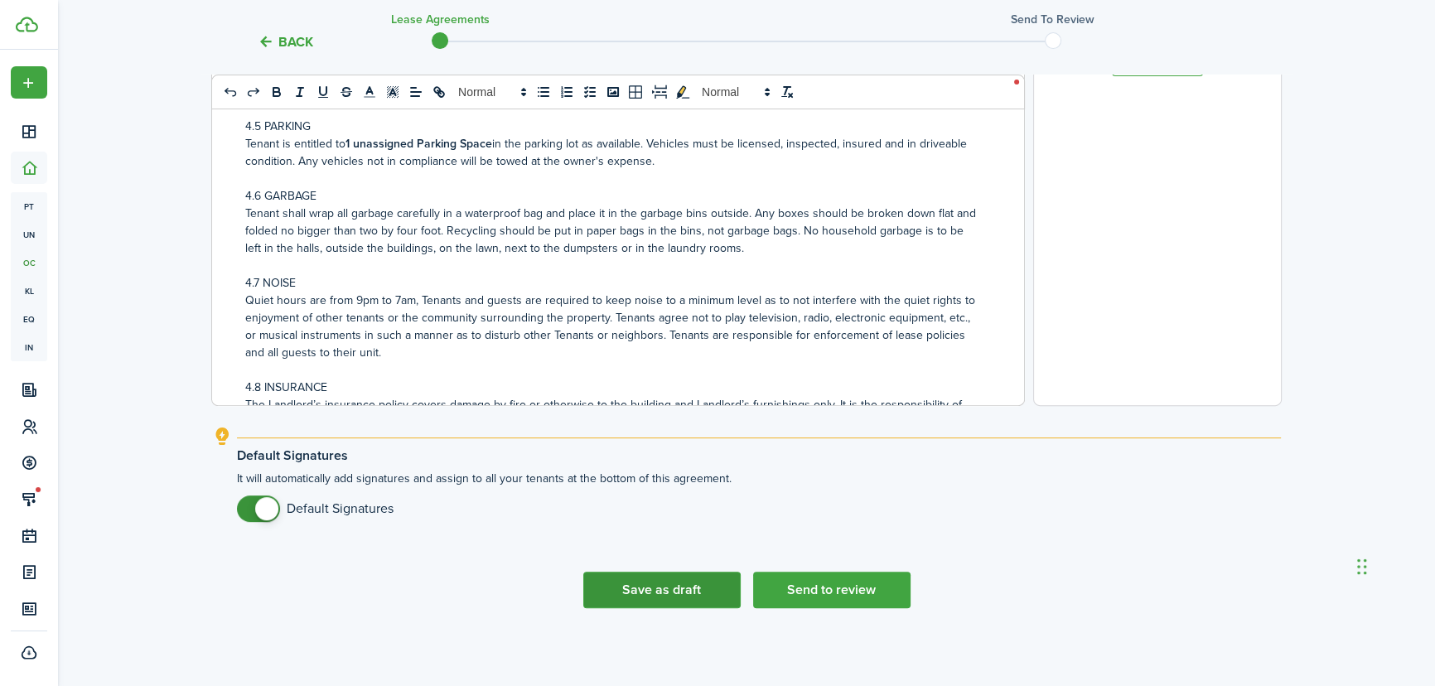
click at [644, 586] on button "Save as draft" at bounding box center [661, 590] width 157 height 36
click at [659, 591] on button "Save as draft" at bounding box center [661, 590] width 157 height 36
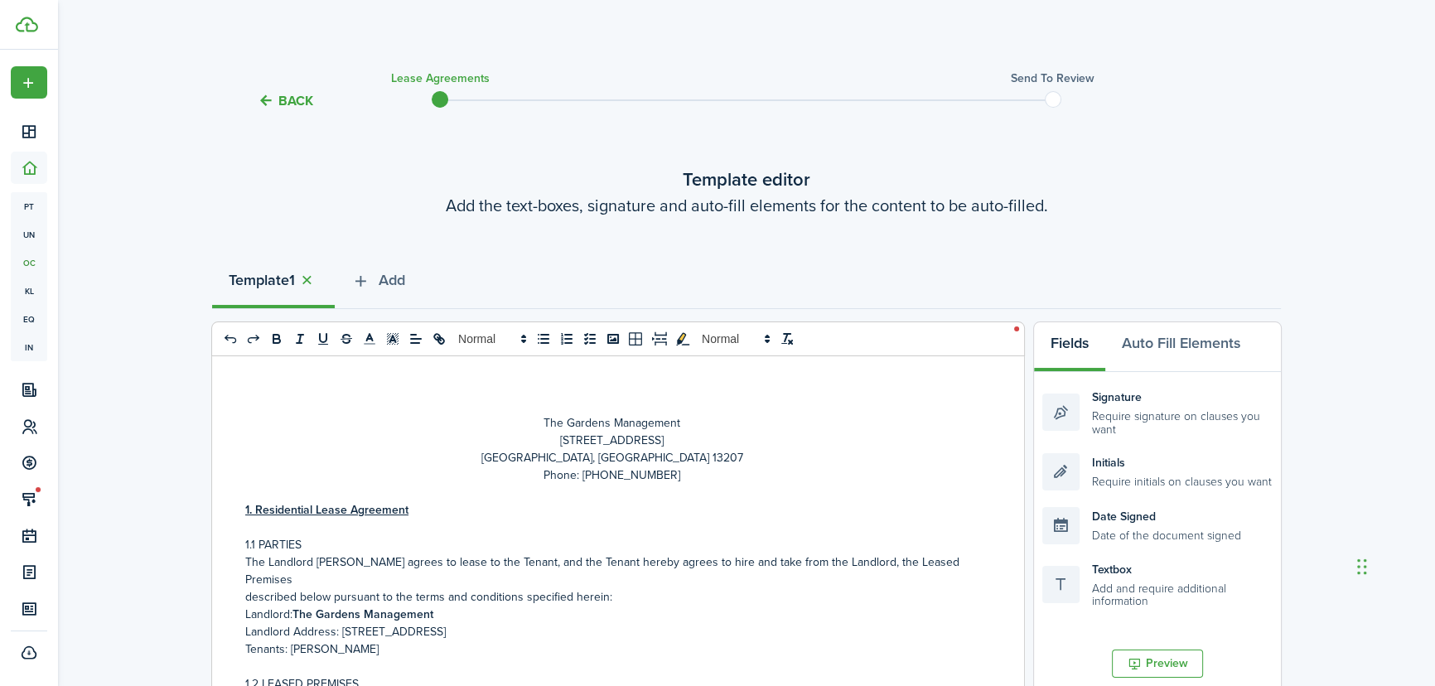
scroll to position [225, 0]
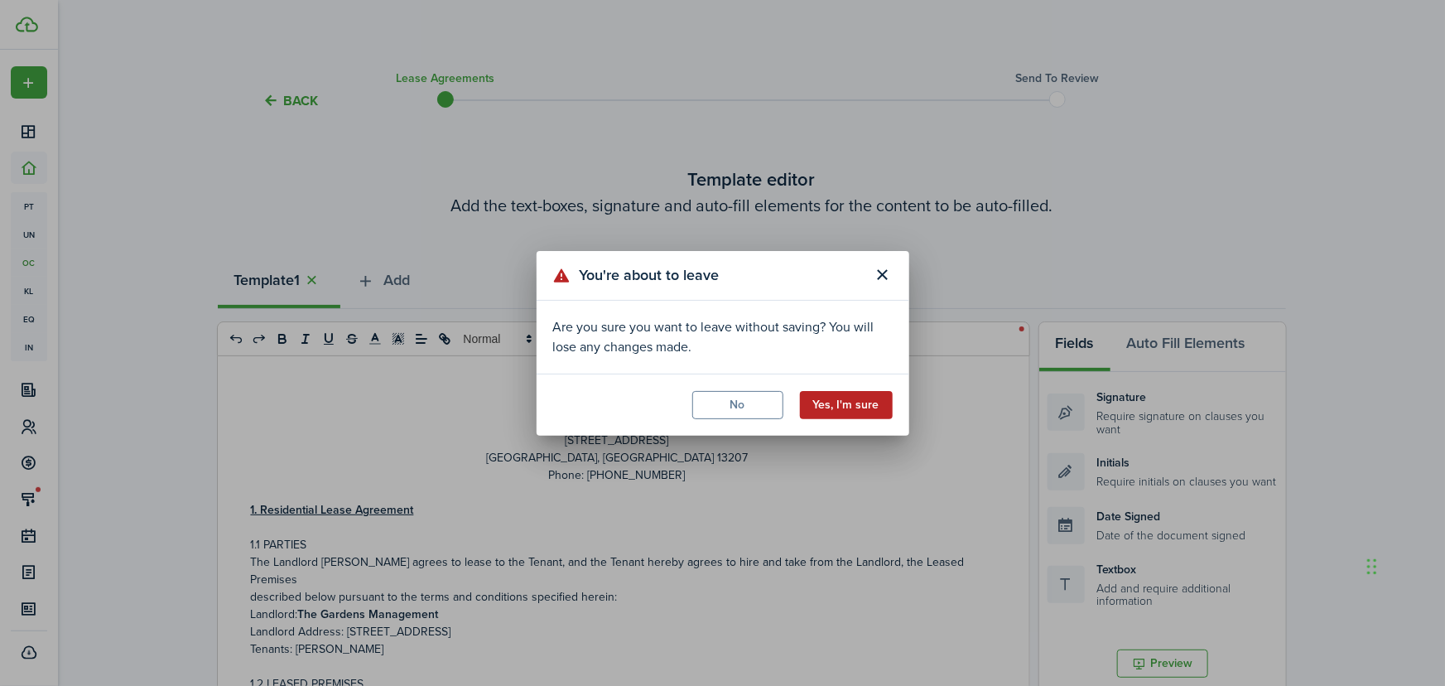
click at [845, 403] on button "Yes, I'm sure" at bounding box center [846, 405] width 93 height 28
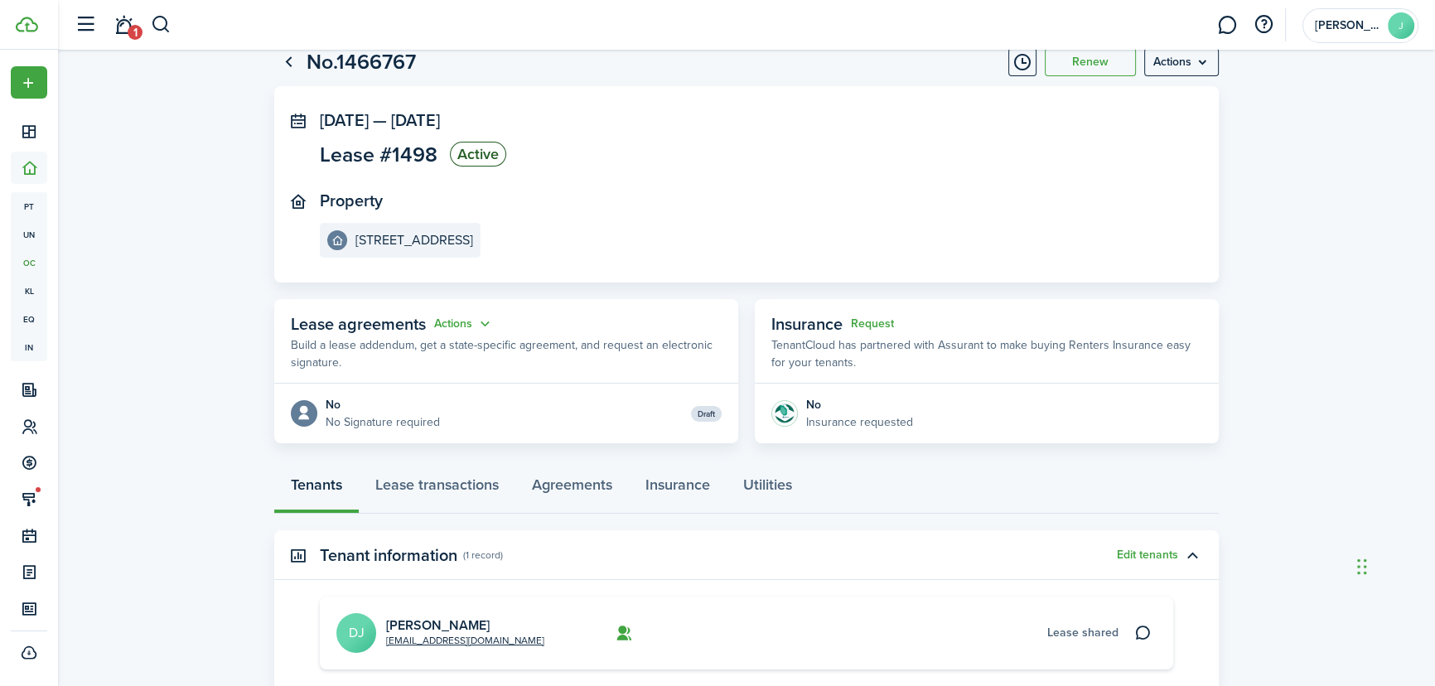
scroll to position [150, 0]
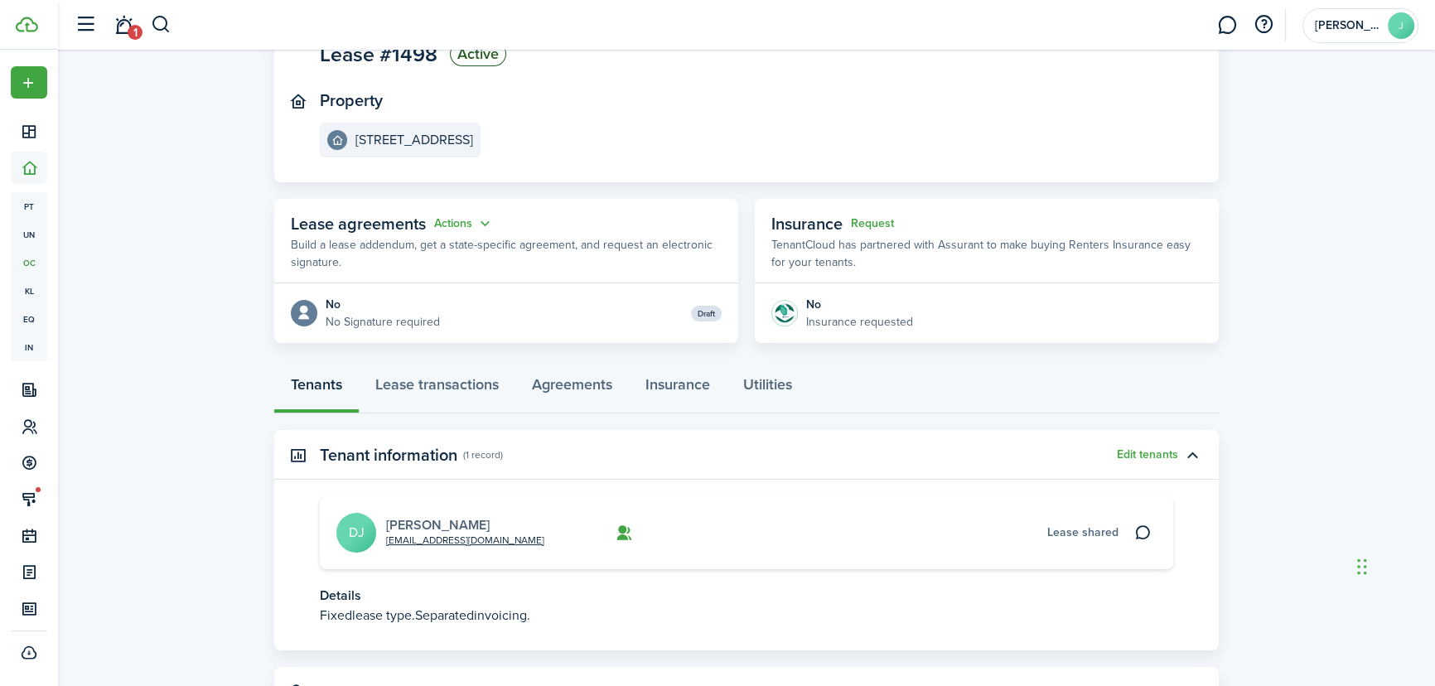
click at [451, 520] on link "Dwight Jackson" at bounding box center [438, 524] width 104 height 19
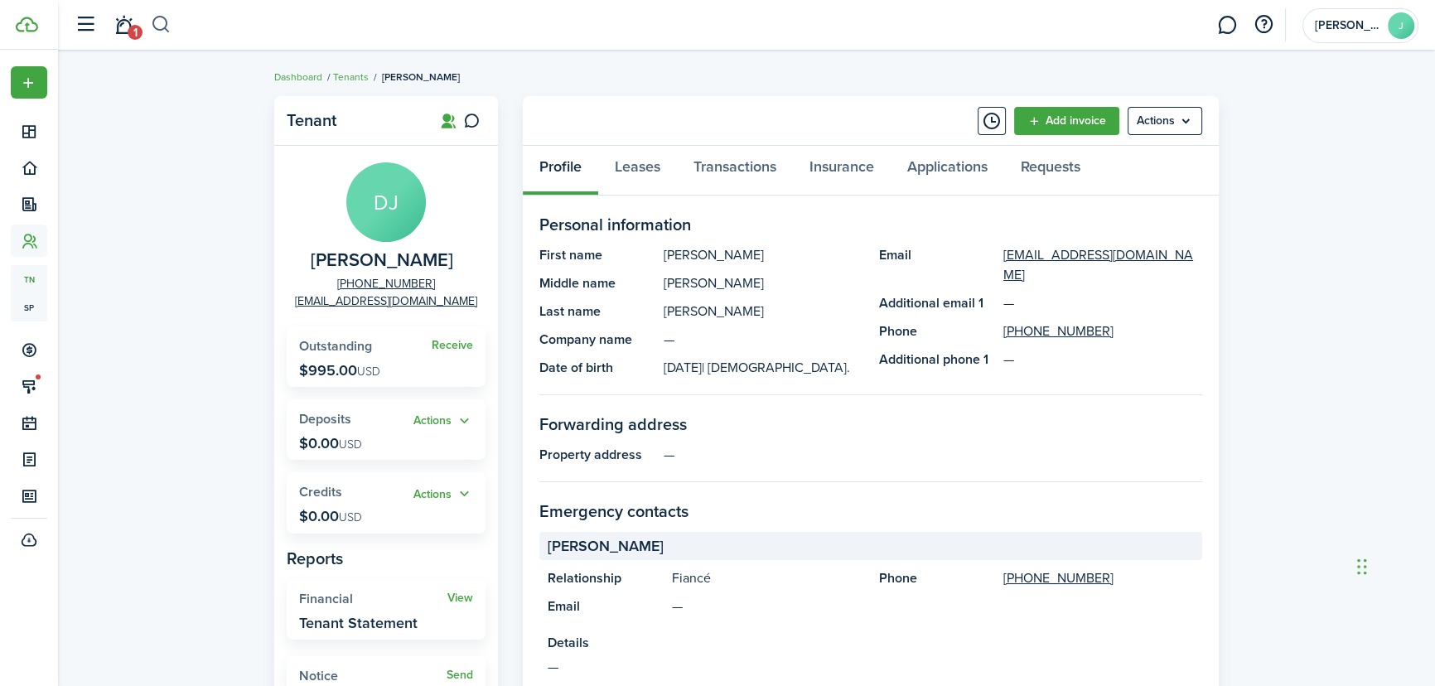
click at [167, 23] on button "button" at bounding box center [161, 25] width 21 height 28
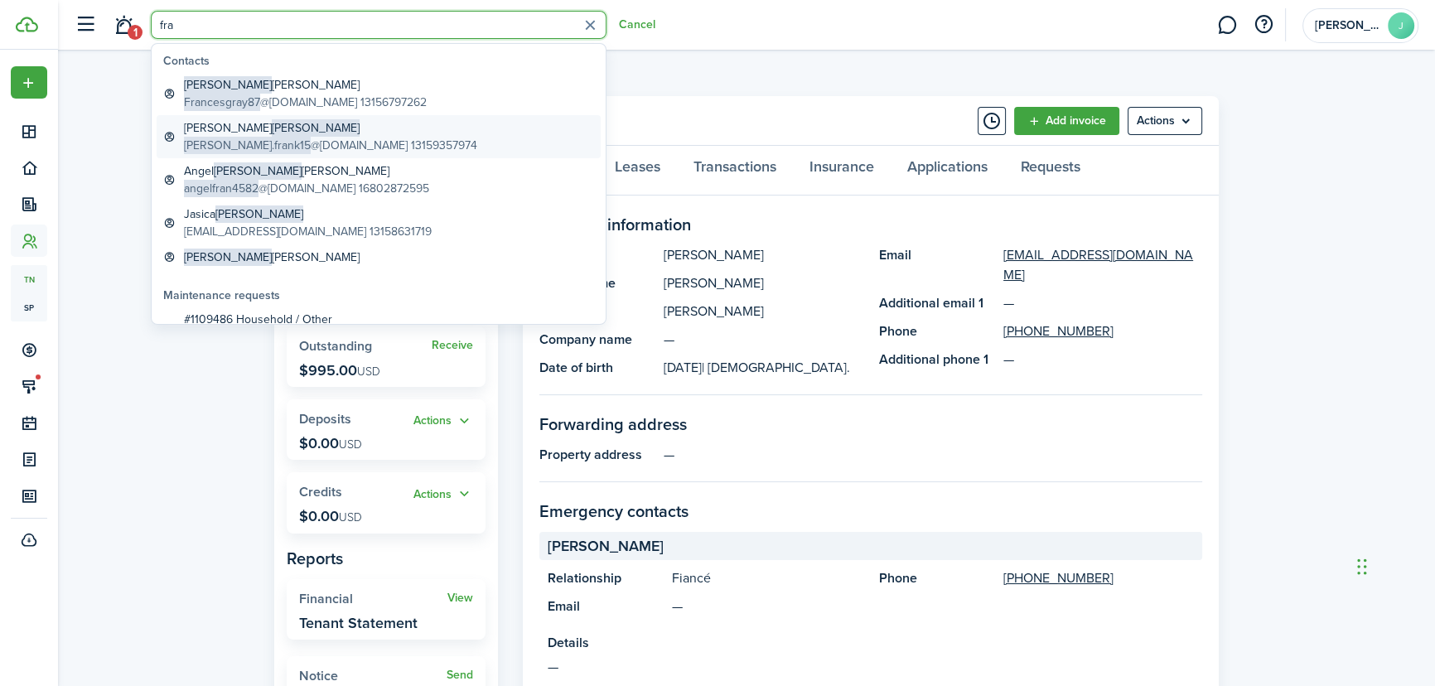
type input "fra"
click at [218, 134] on global-search-item-title "Zachary Frank" at bounding box center [330, 127] width 293 height 17
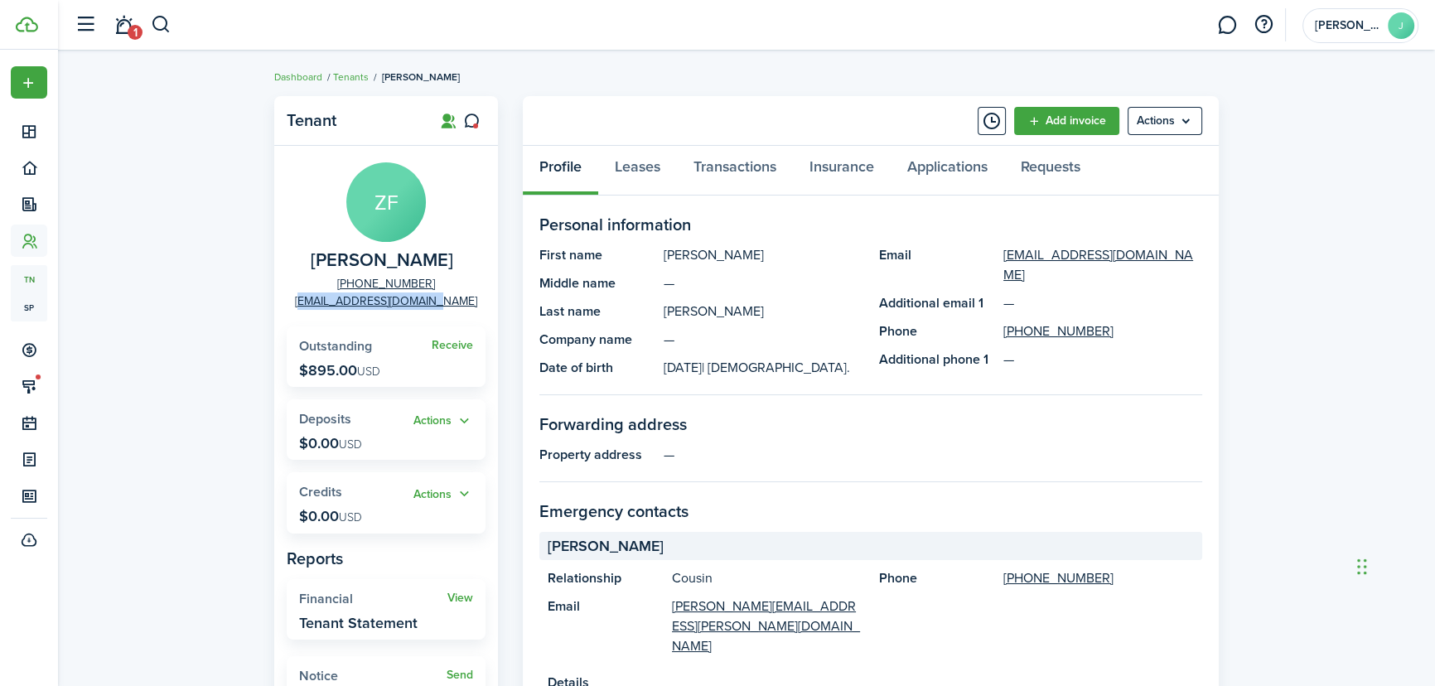
drag, startPoint x: 464, startPoint y: 298, endPoint x: 321, endPoint y: 302, distance: 143.4
click at [321, 302] on panel-main-group "ZF Zachary Frank +1 315-935-7974 Zach.frank15@gmail.com" at bounding box center [386, 235] width 199 height 147
copy link "[EMAIL_ADDRESS][DOMAIN_NAME]"
click at [205, 118] on div "Tenant ZF Zachary Frank +1 315-935-7974 Zach.frank15@gmail.com Receive Outstand…" at bounding box center [746, 621] width 1377 height 1067
click at [124, 35] on link "1" at bounding box center [123, 25] width 31 height 42
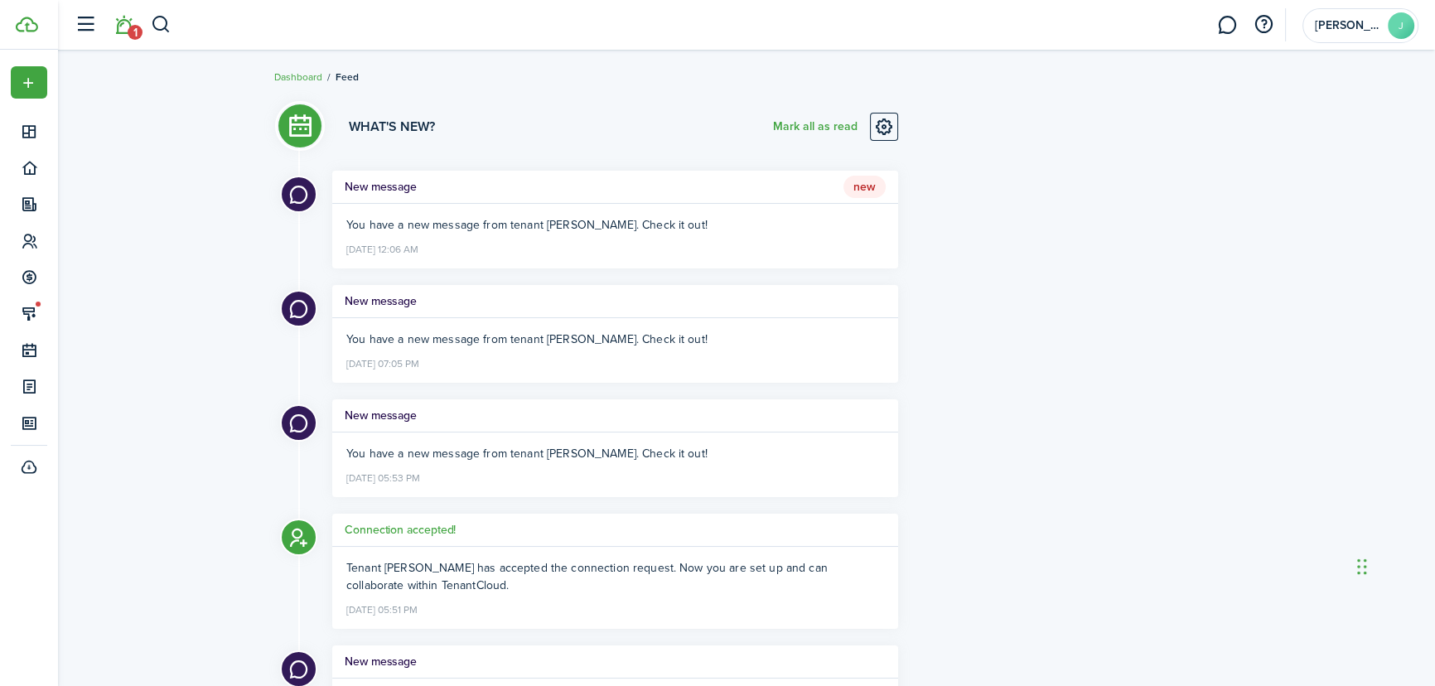
click at [381, 192] on h5 "New message" at bounding box center [381, 186] width 72 height 17
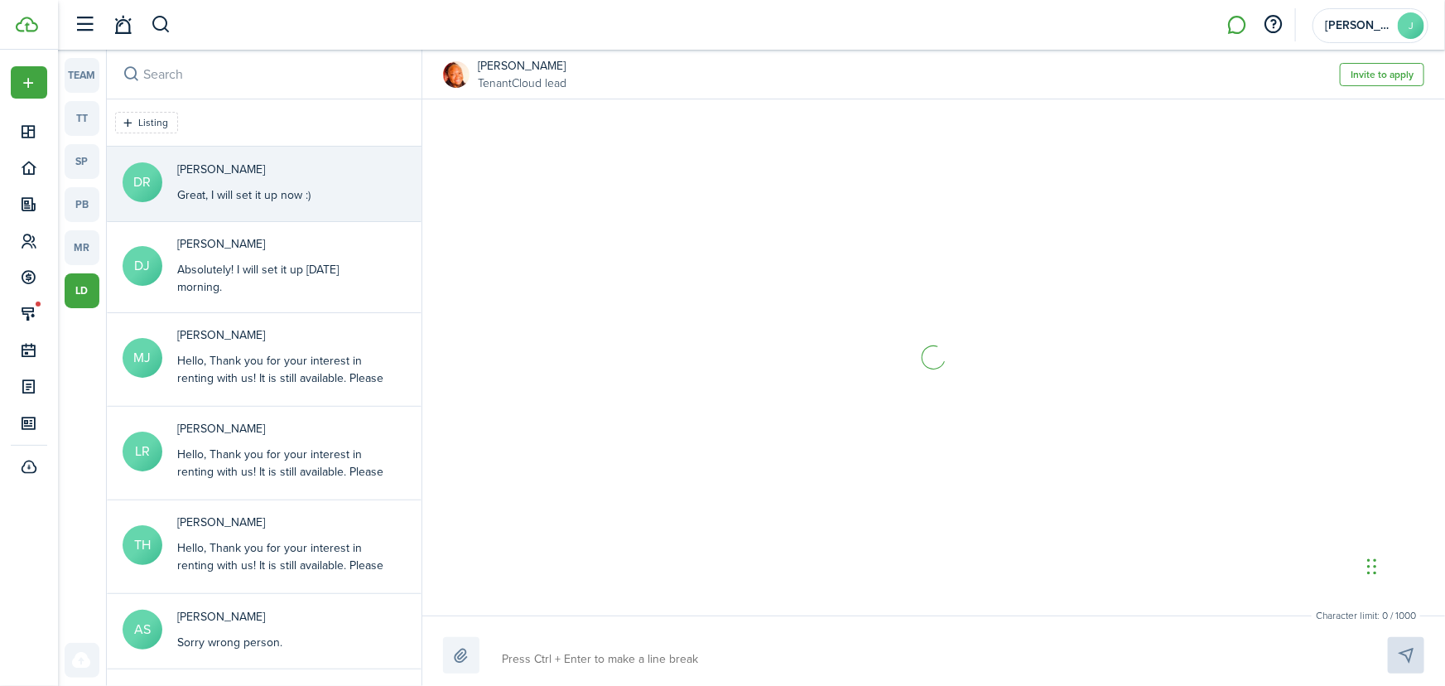
scroll to position [1037, 0]
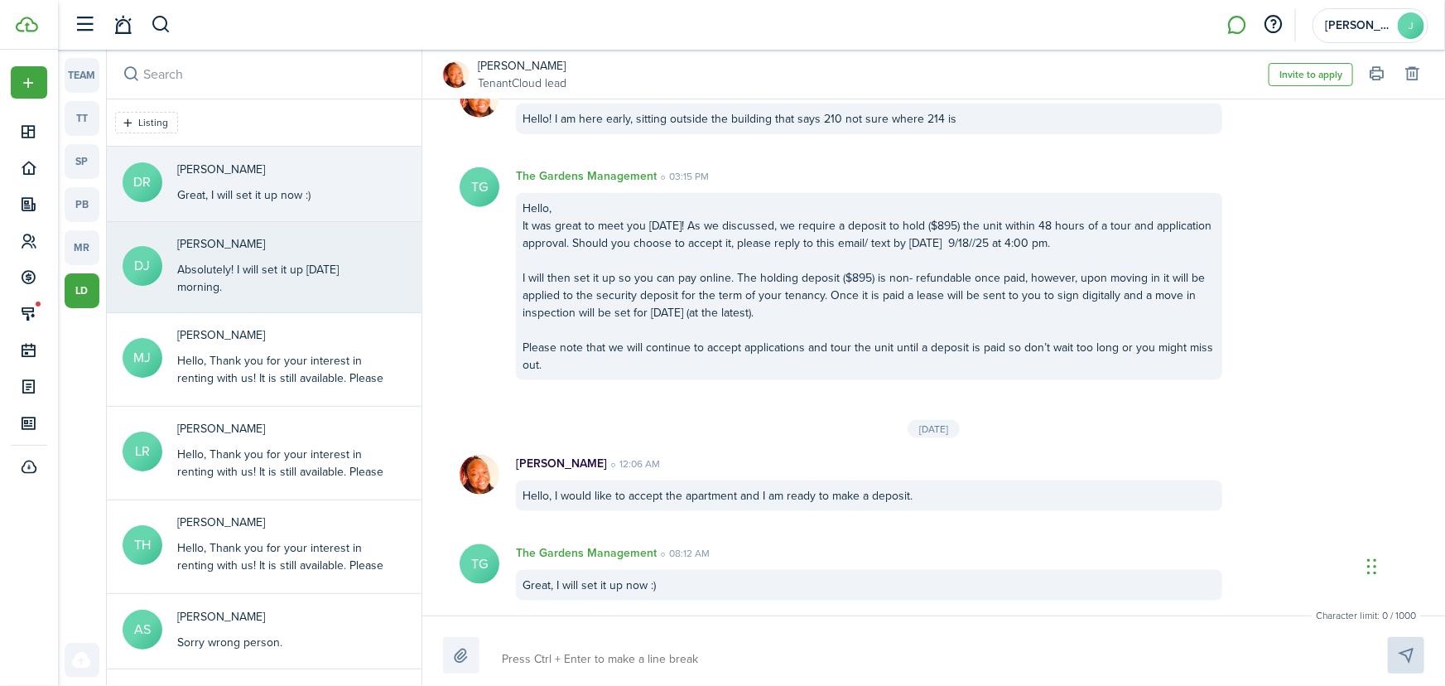
click at [326, 282] on div "Absolutely! I will set it up tomorrow morning." at bounding box center [280, 278] width 207 height 35
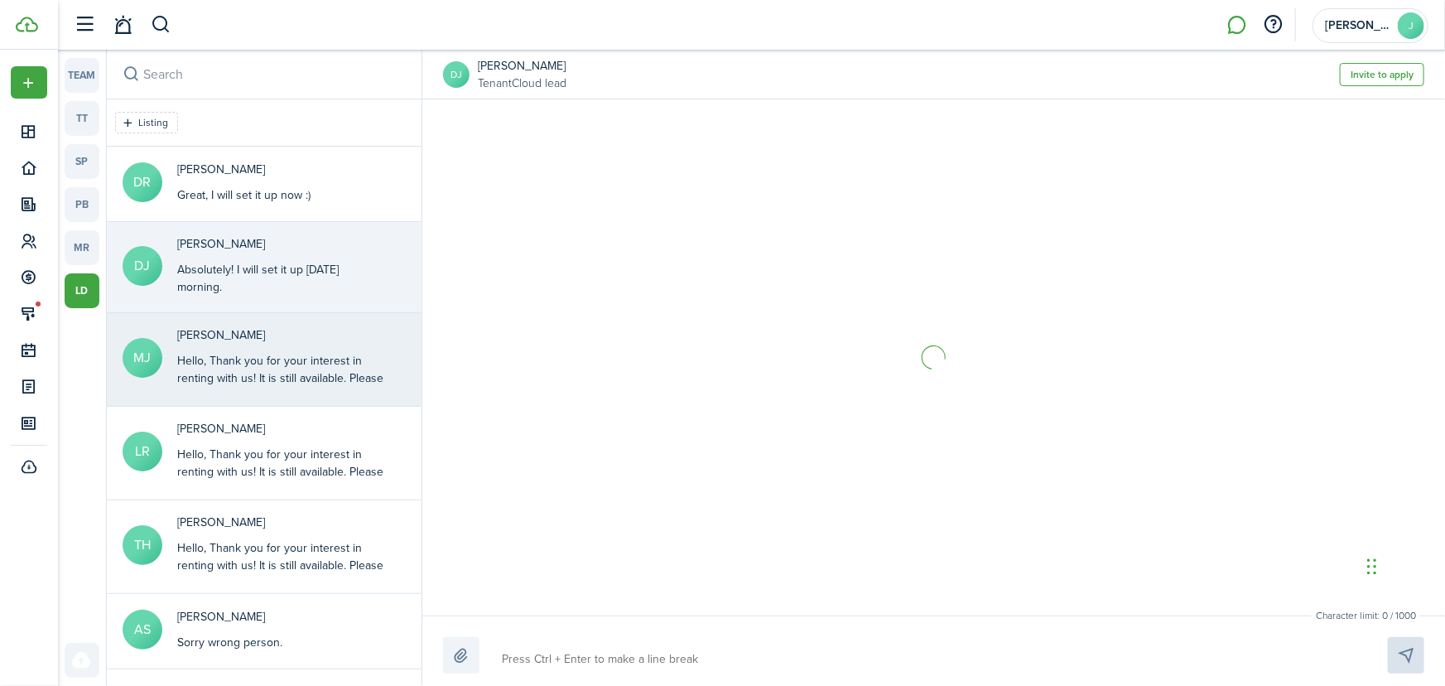
scroll to position [181, 0]
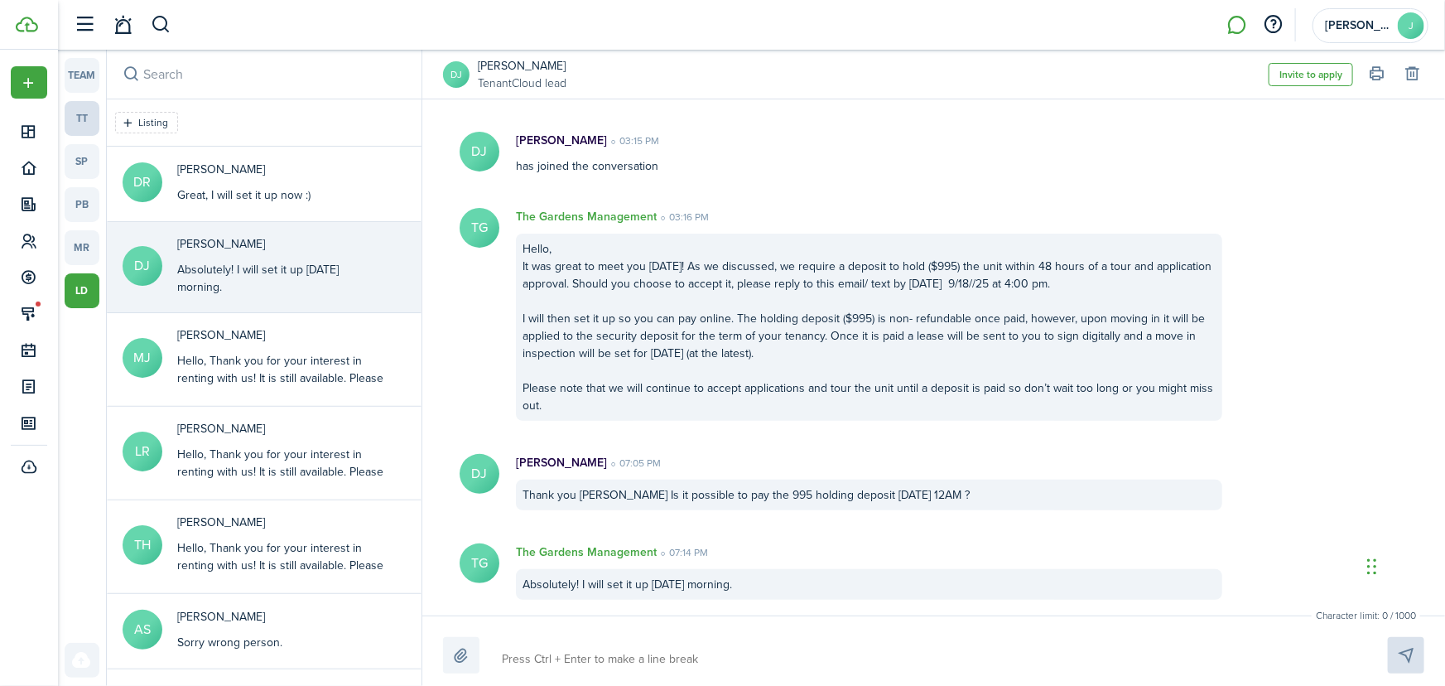
click at [80, 118] on link "tt" at bounding box center [82, 118] width 35 height 35
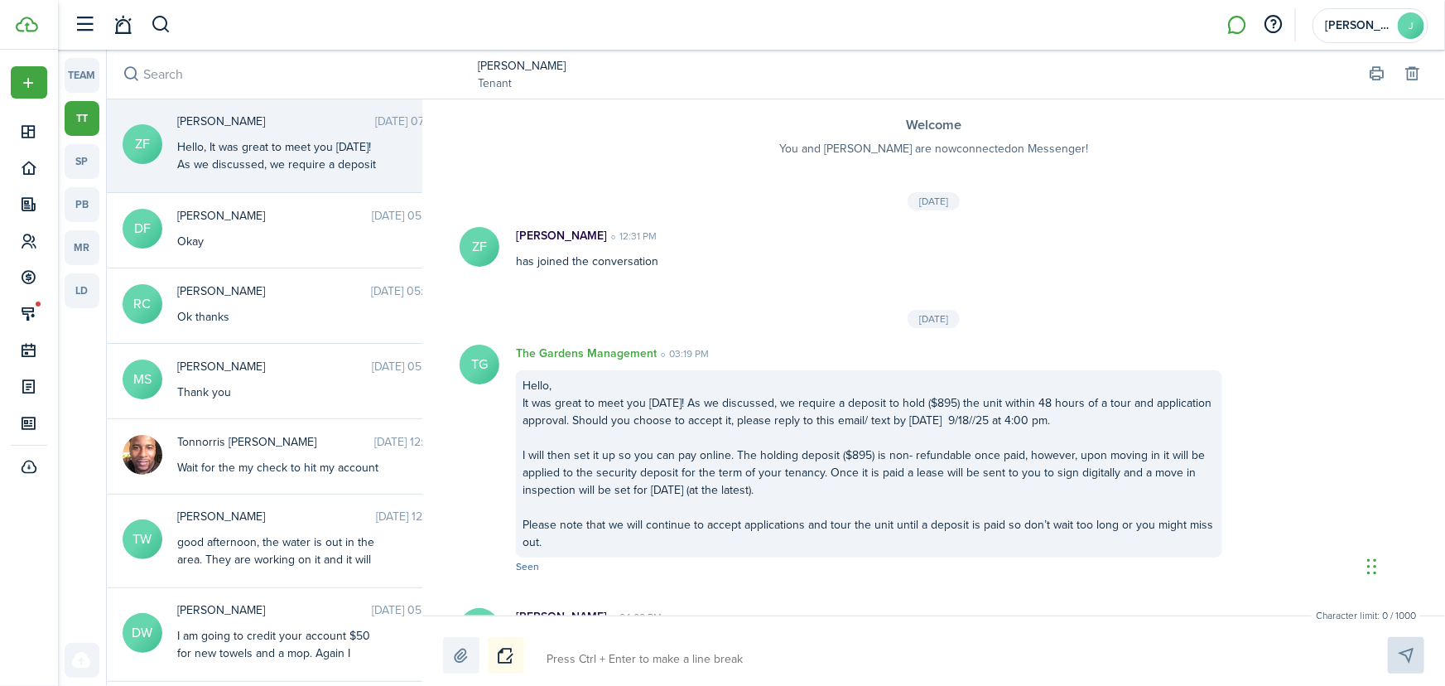
scroll to position [8, 0]
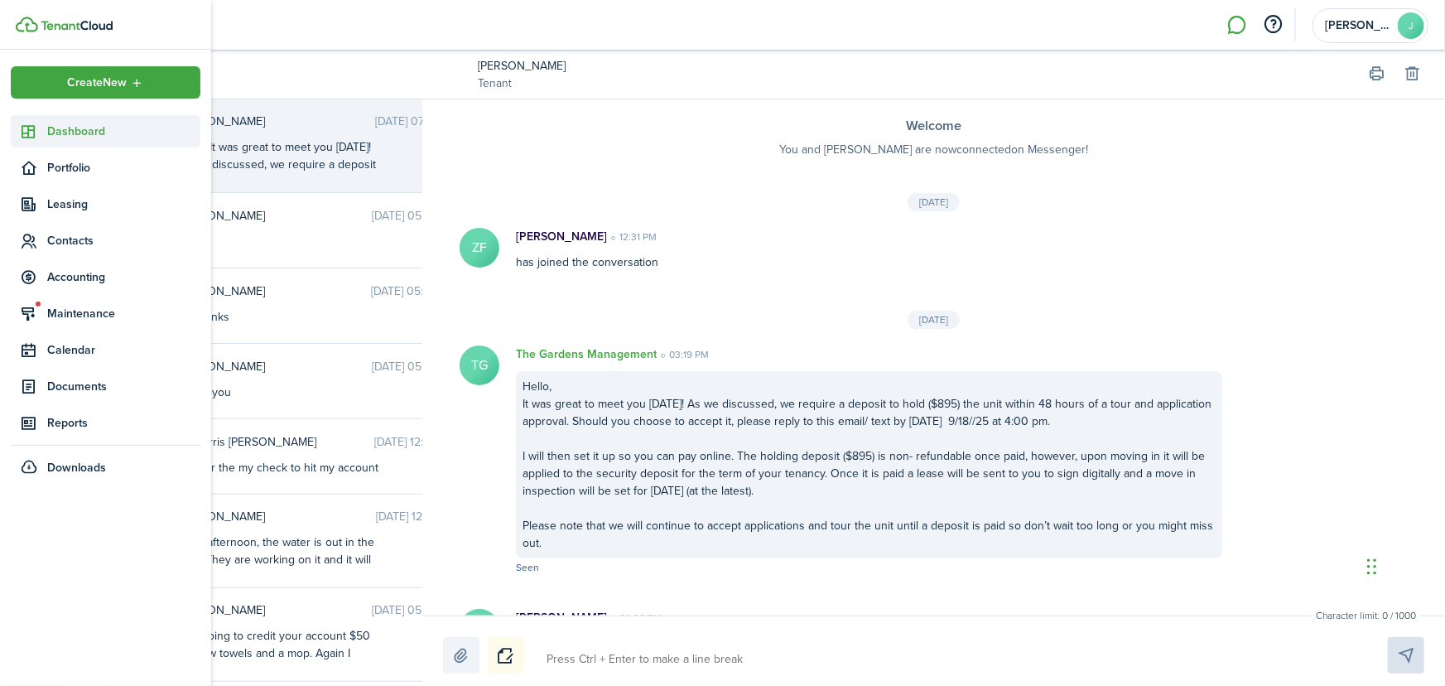
click at [60, 125] on span "Dashboard" at bounding box center [123, 131] width 153 height 17
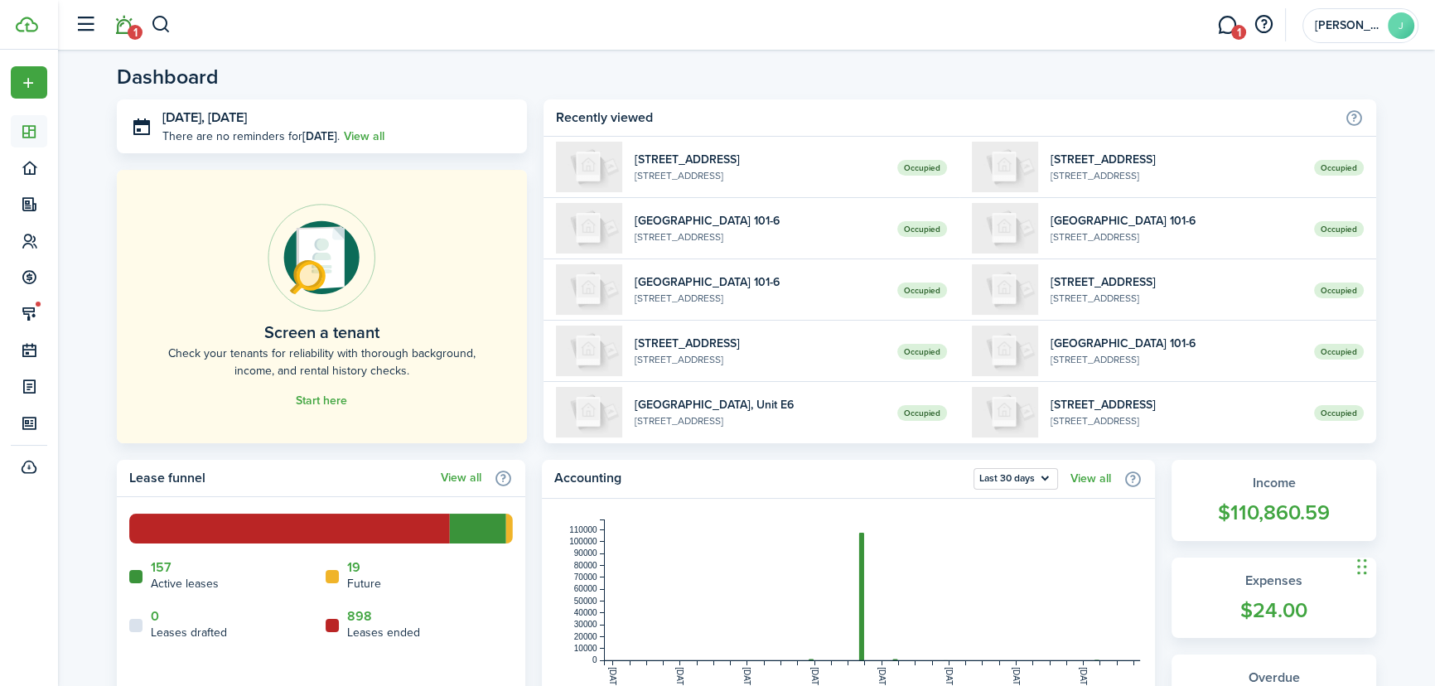
click at [131, 27] on span "1" at bounding box center [135, 32] width 15 height 15
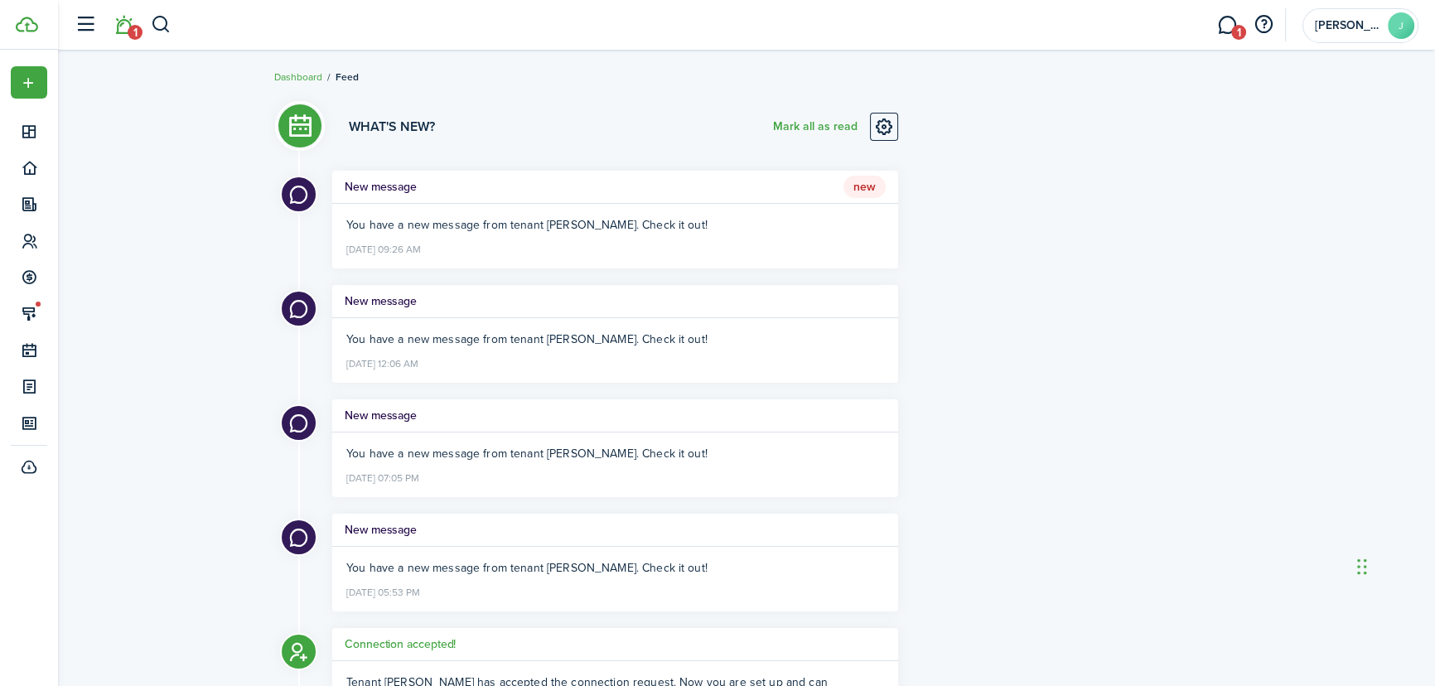
click at [364, 184] on h5 "New message" at bounding box center [381, 186] width 72 height 17
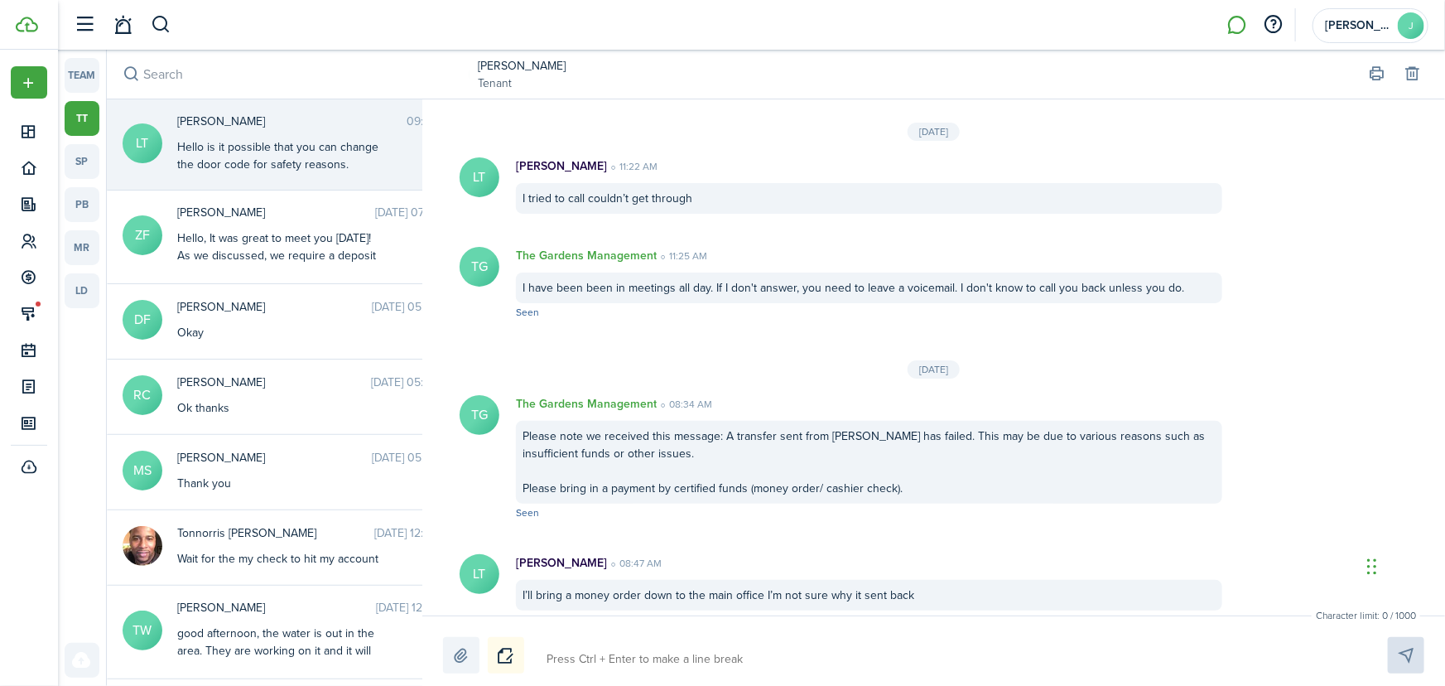
scroll to position [2806, 0]
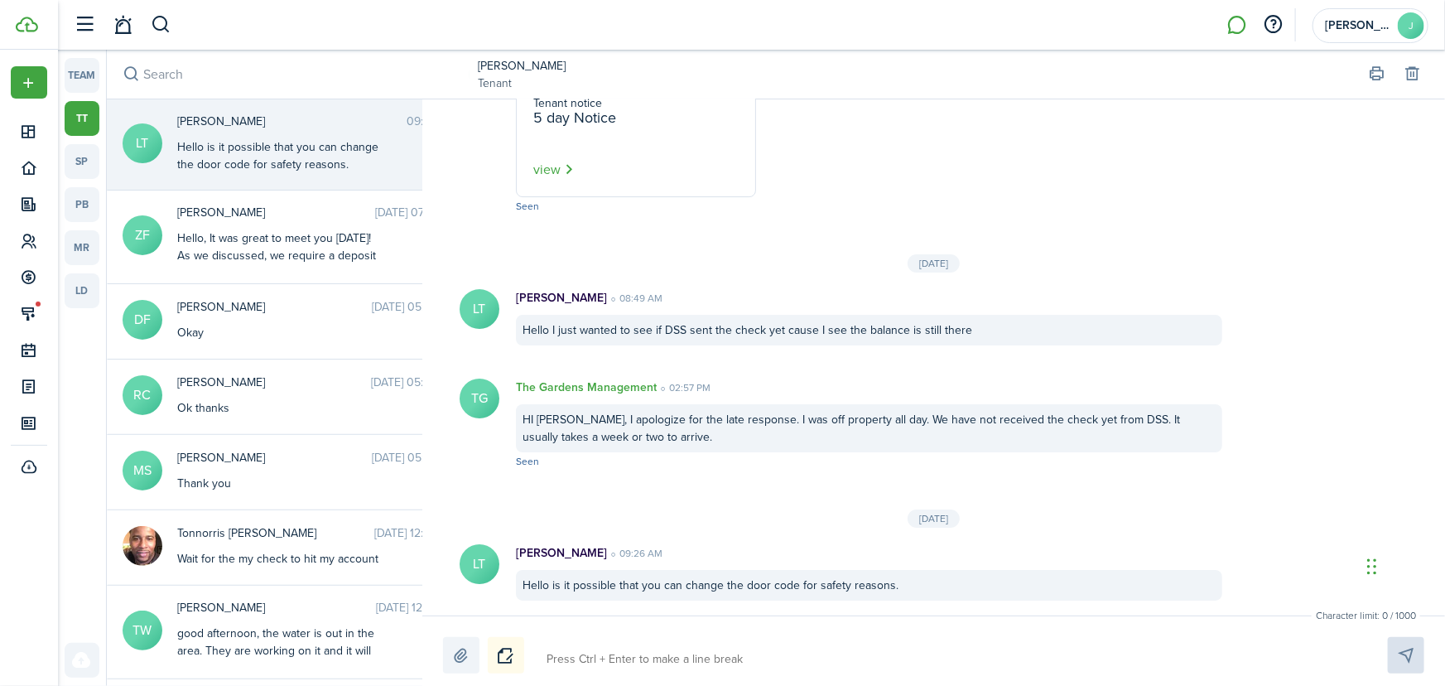
click at [495, 63] on link "LaShay Taylor" at bounding box center [522, 65] width 88 height 17
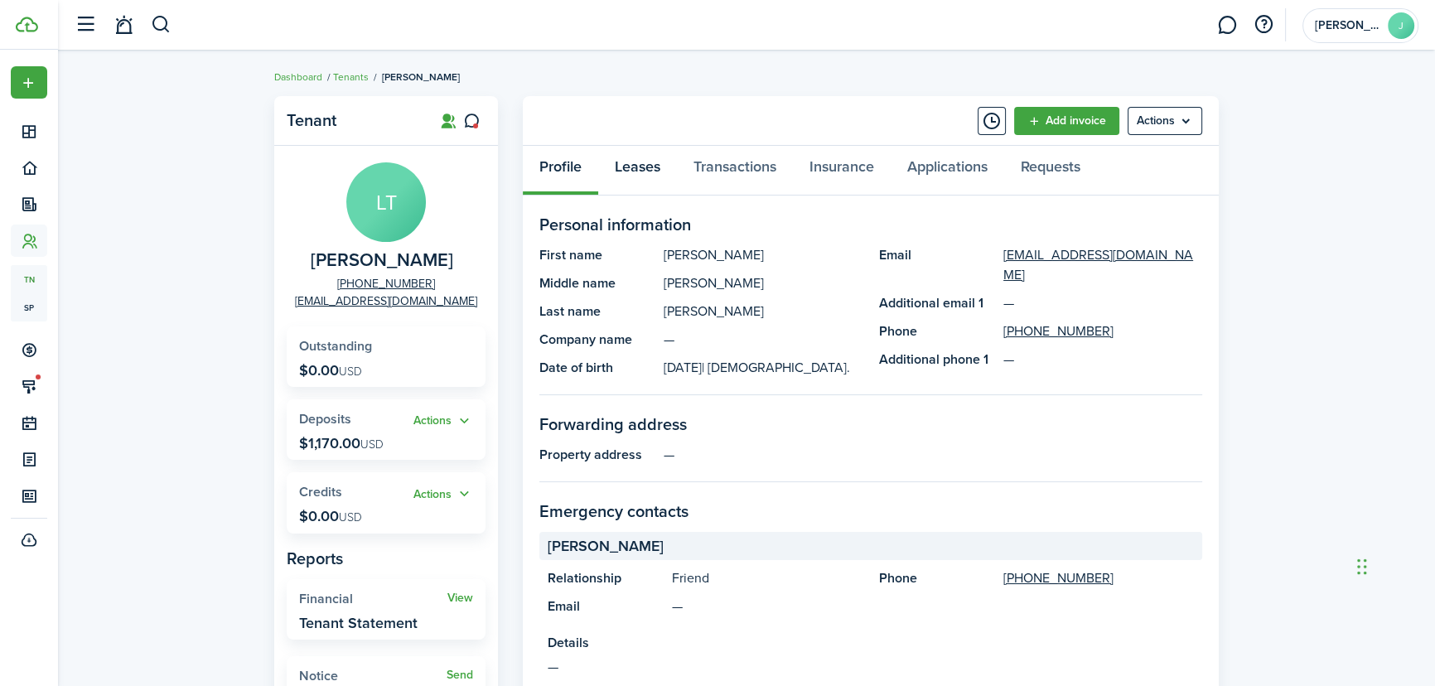
click at [654, 166] on link "Leases" at bounding box center [637, 171] width 79 height 50
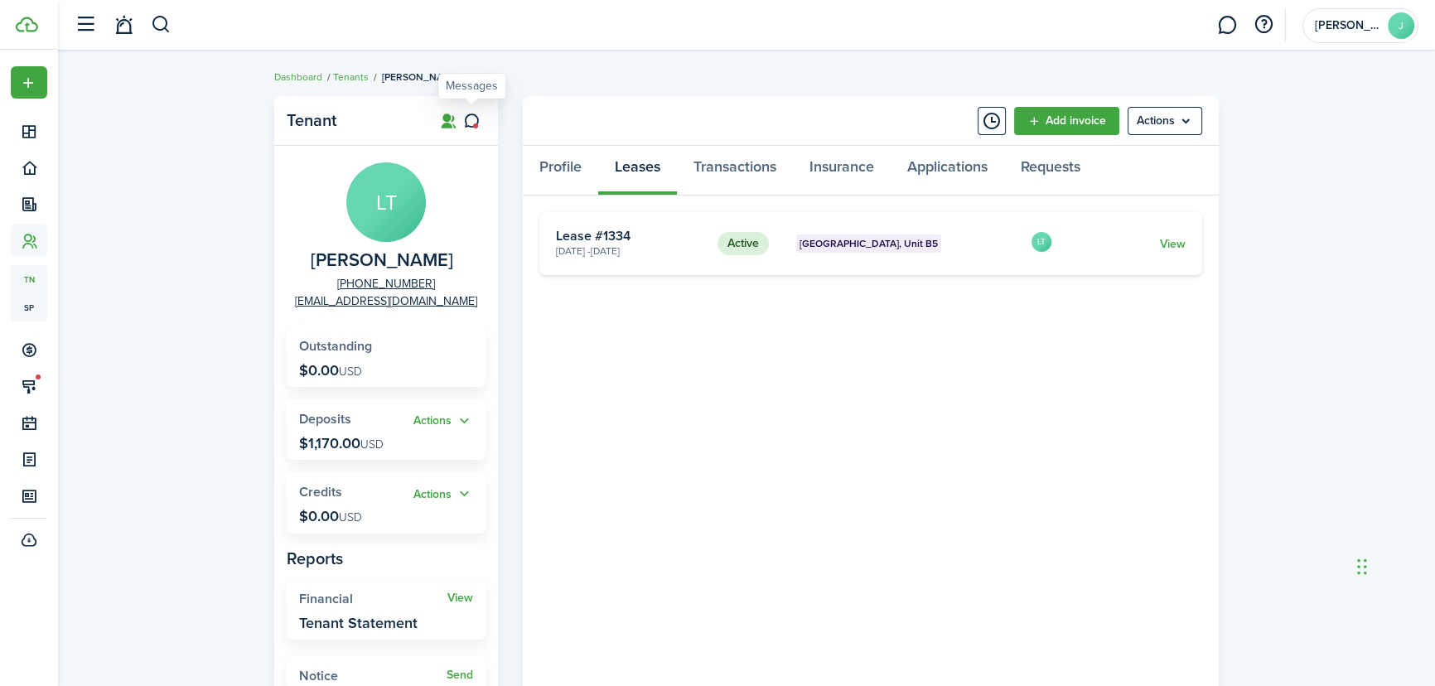
click at [468, 122] on icon at bounding box center [471, 121] width 17 height 17
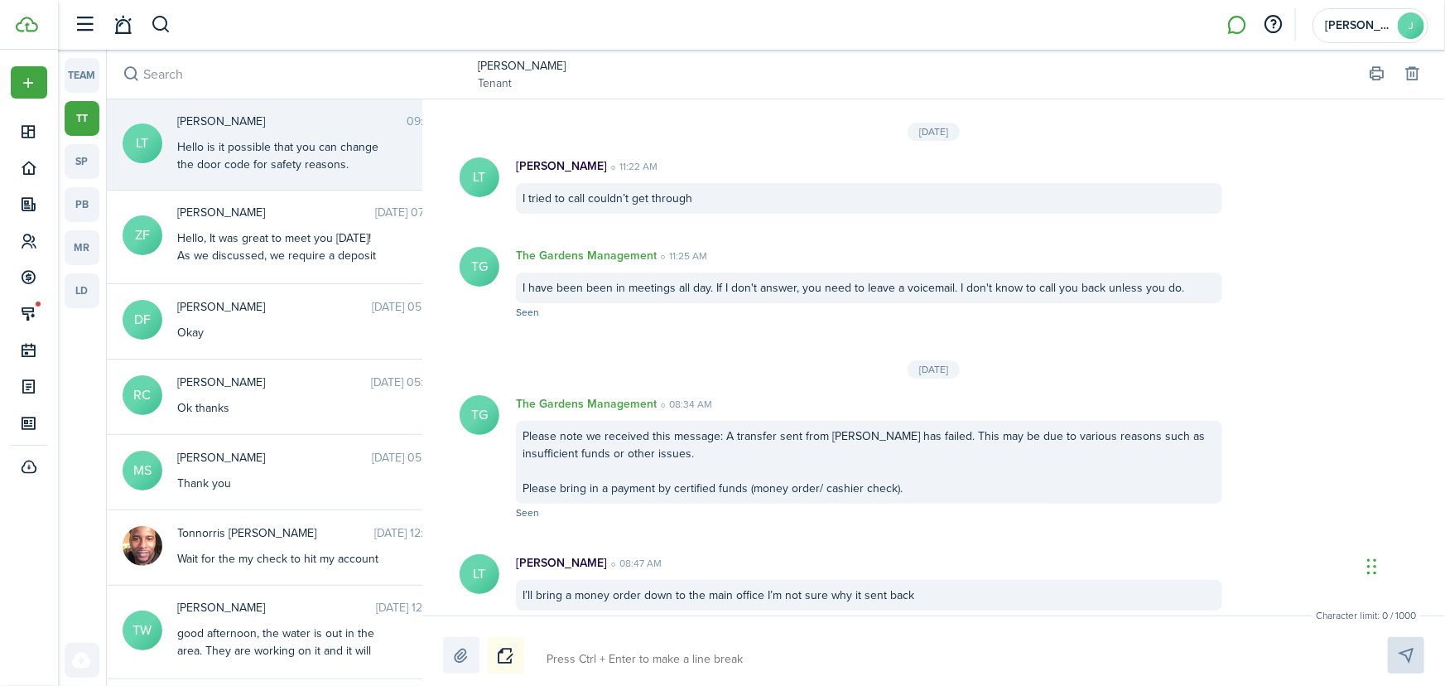
scroll to position [2806, 0]
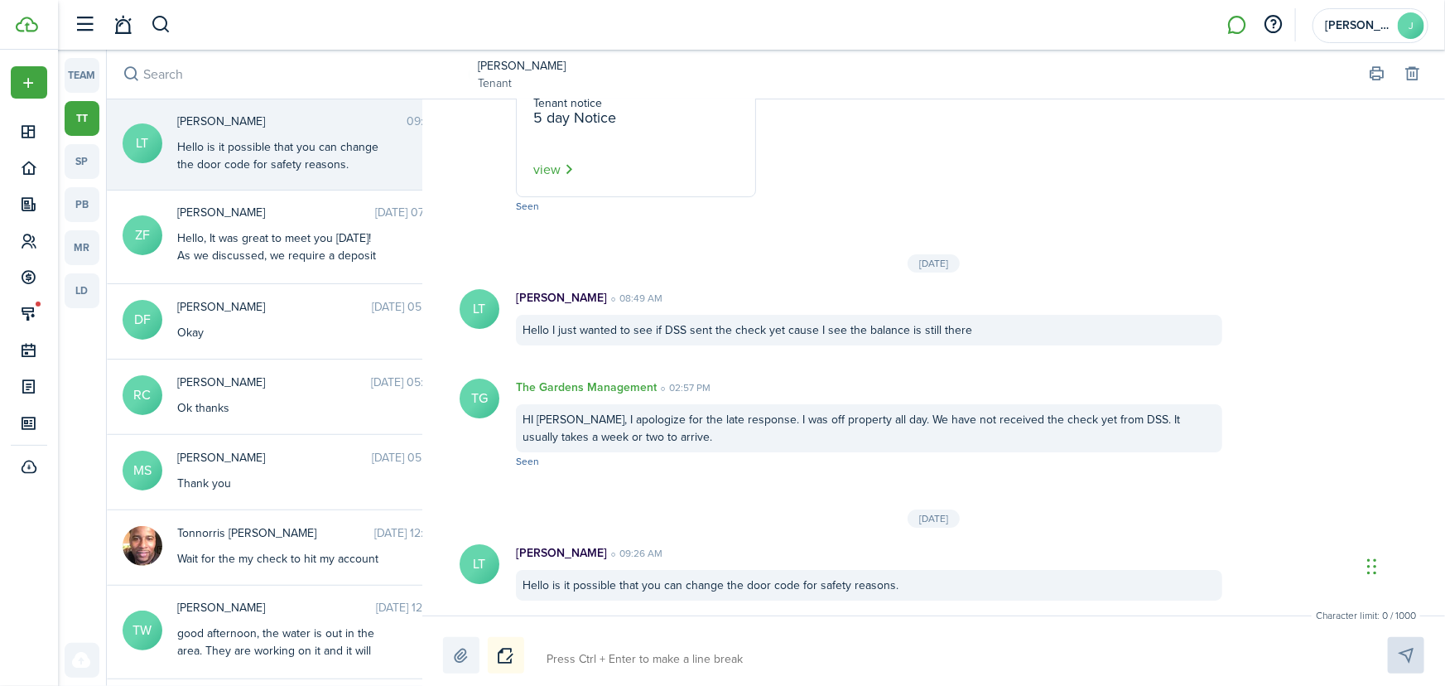
click at [603, 663] on textarea at bounding box center [948, 659] width 814 height 28
type textarea "|"
type textarea "|t"
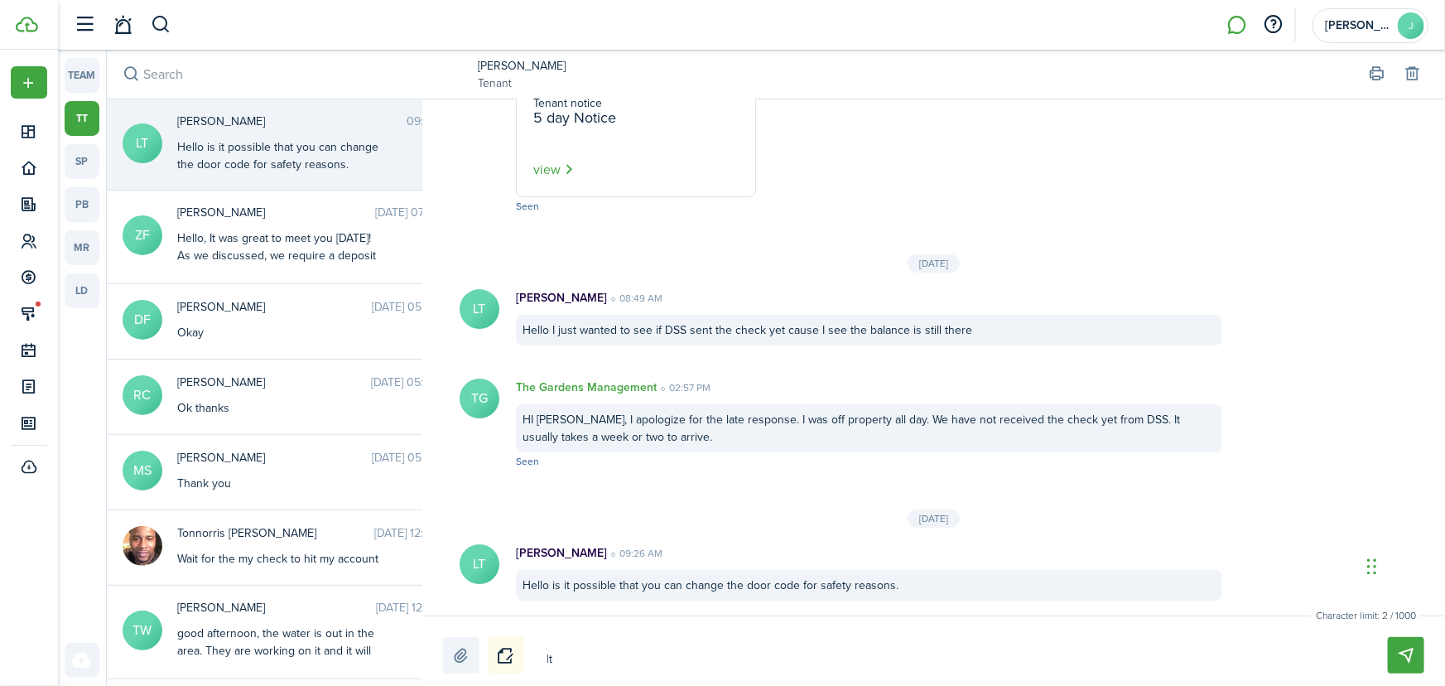
type textarea "|"
type textarea "g"
type textarea "gG"
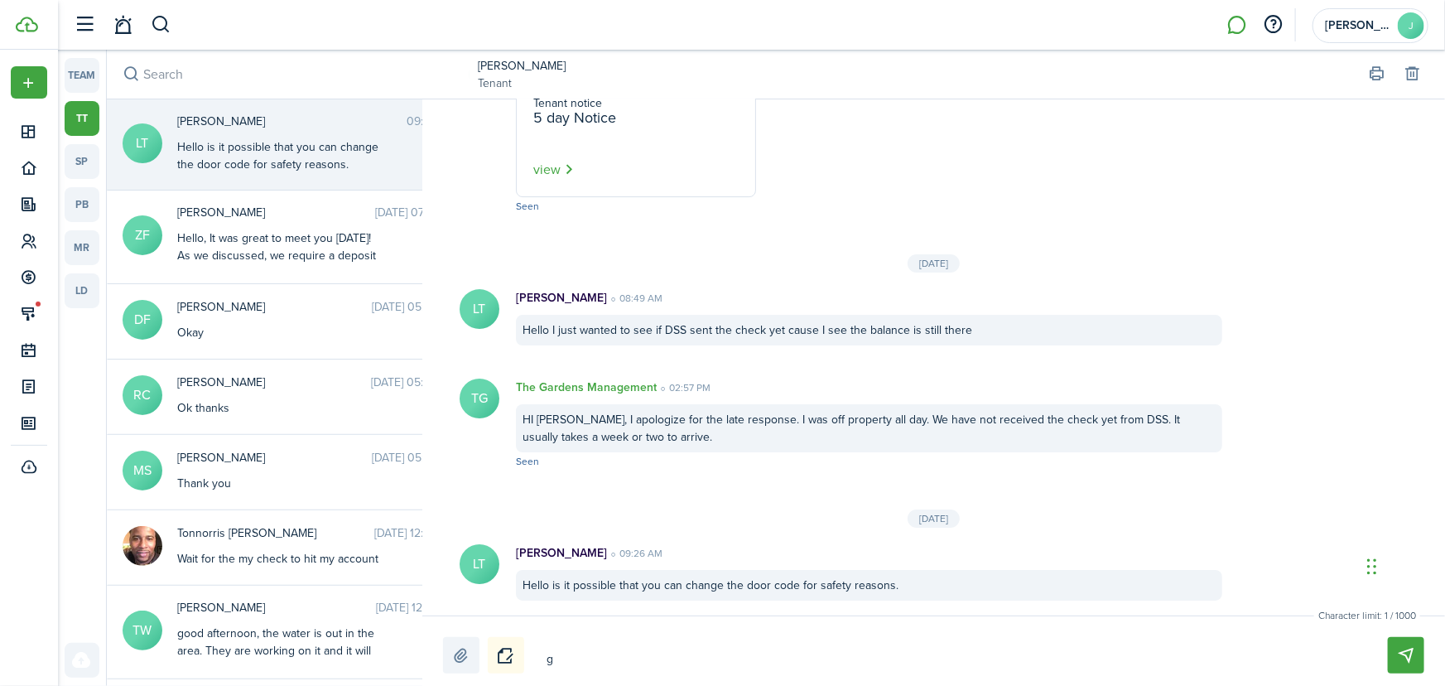
type textarea "gG"
type textarea "g"
type textarea "G"
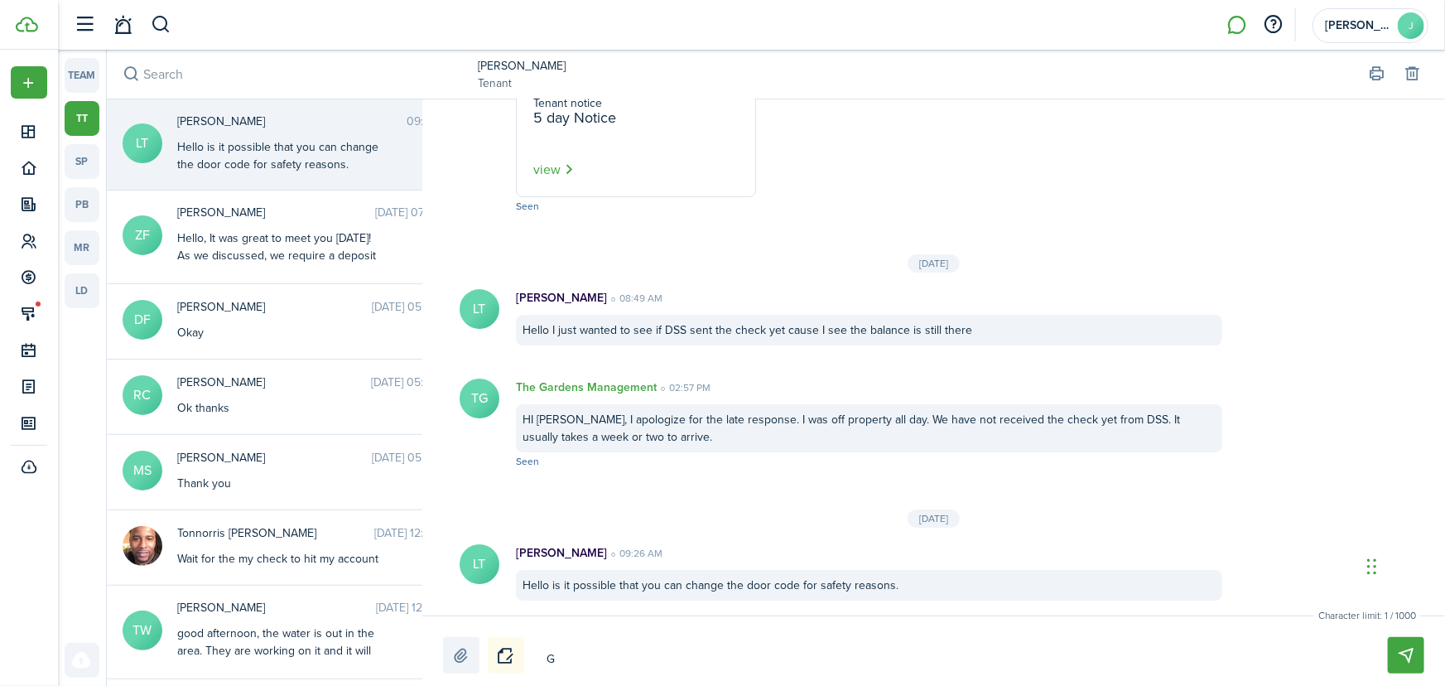
type textarea "Go"
type textarea "Goo"
type textarea "Good"
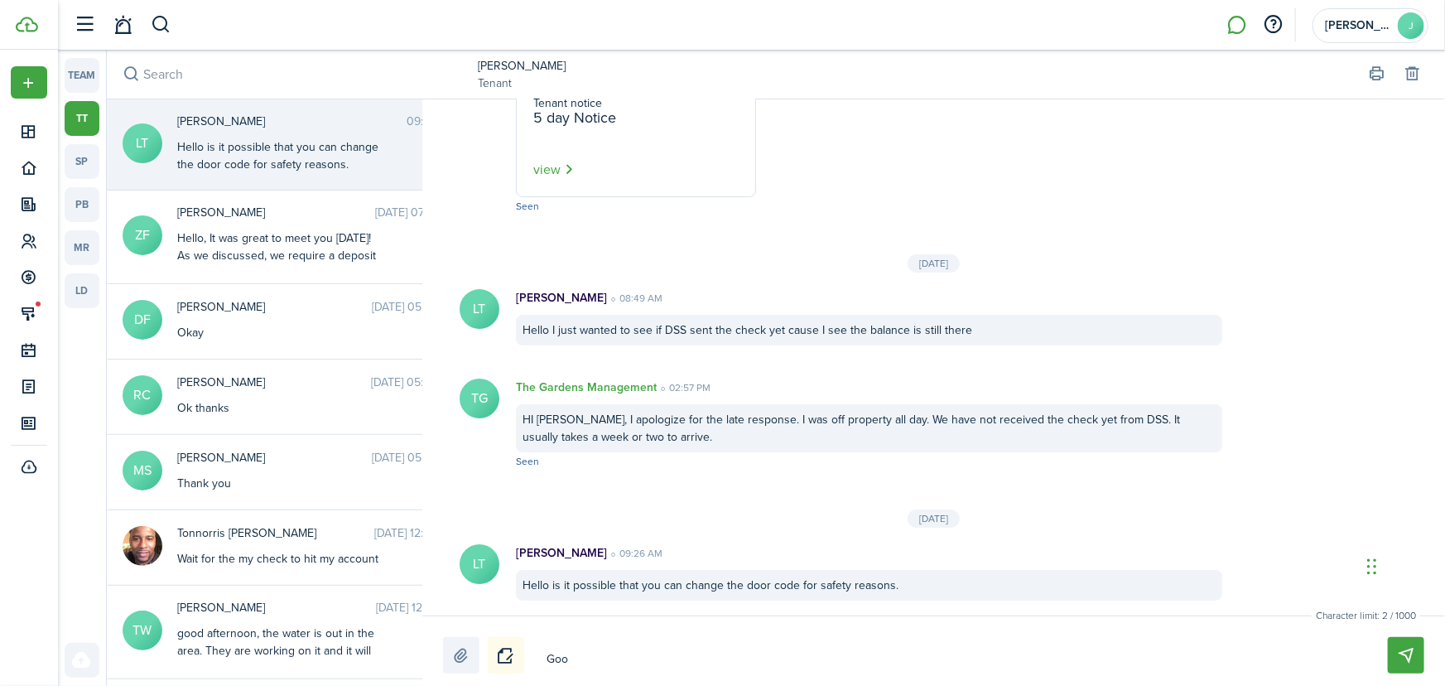
type textarea "Good"
type textarea "Good m"
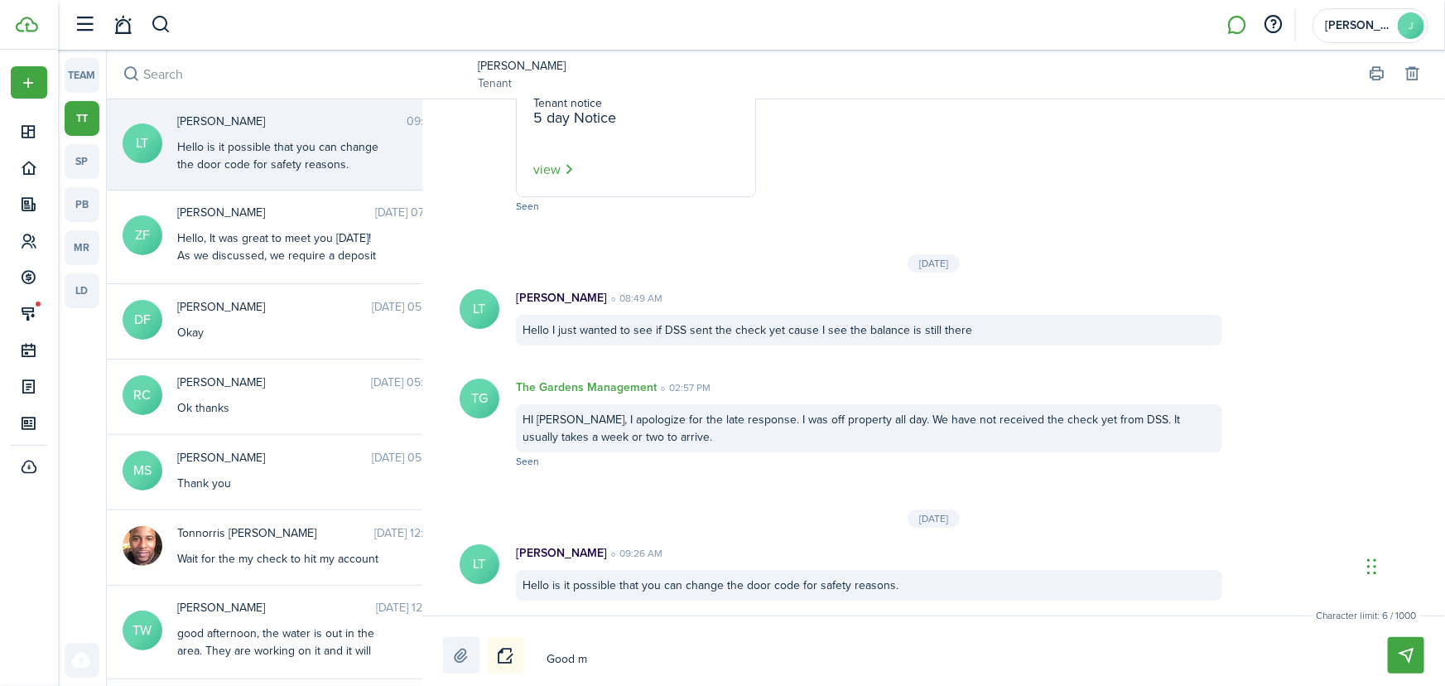
type textarea "Good mo"
type textarea "Good mor"
type textarea "Good morn"
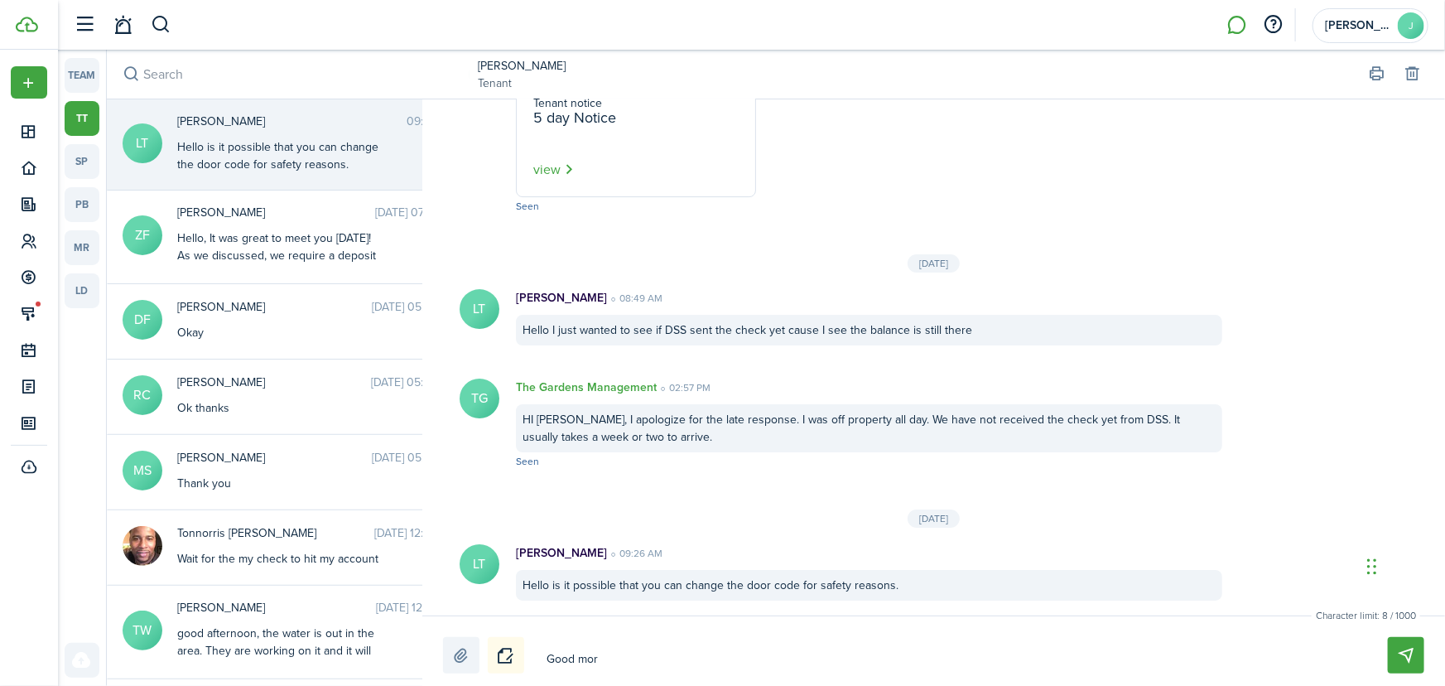
type textarea "Good morn"
type textarea "Good morni"
type textarea "Good mornin"
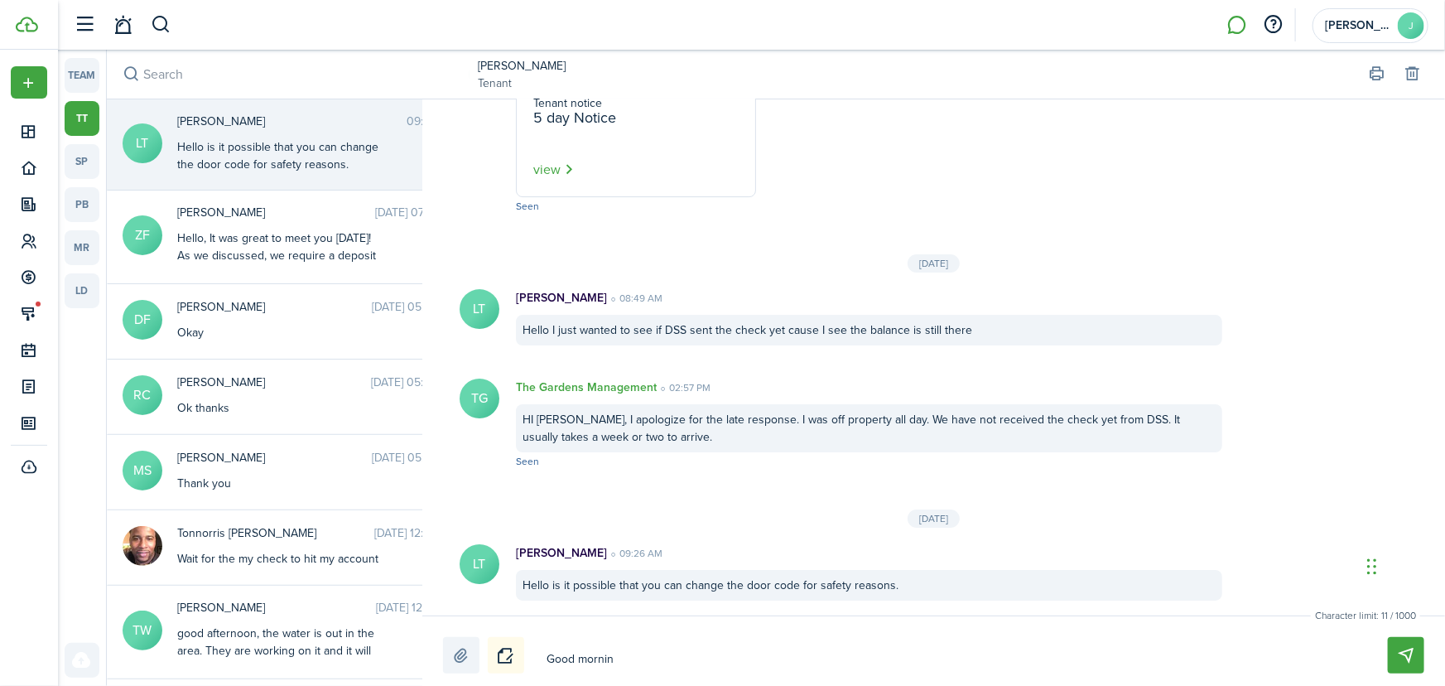
type textarea "Good morning"
type textarea "Good morning,"
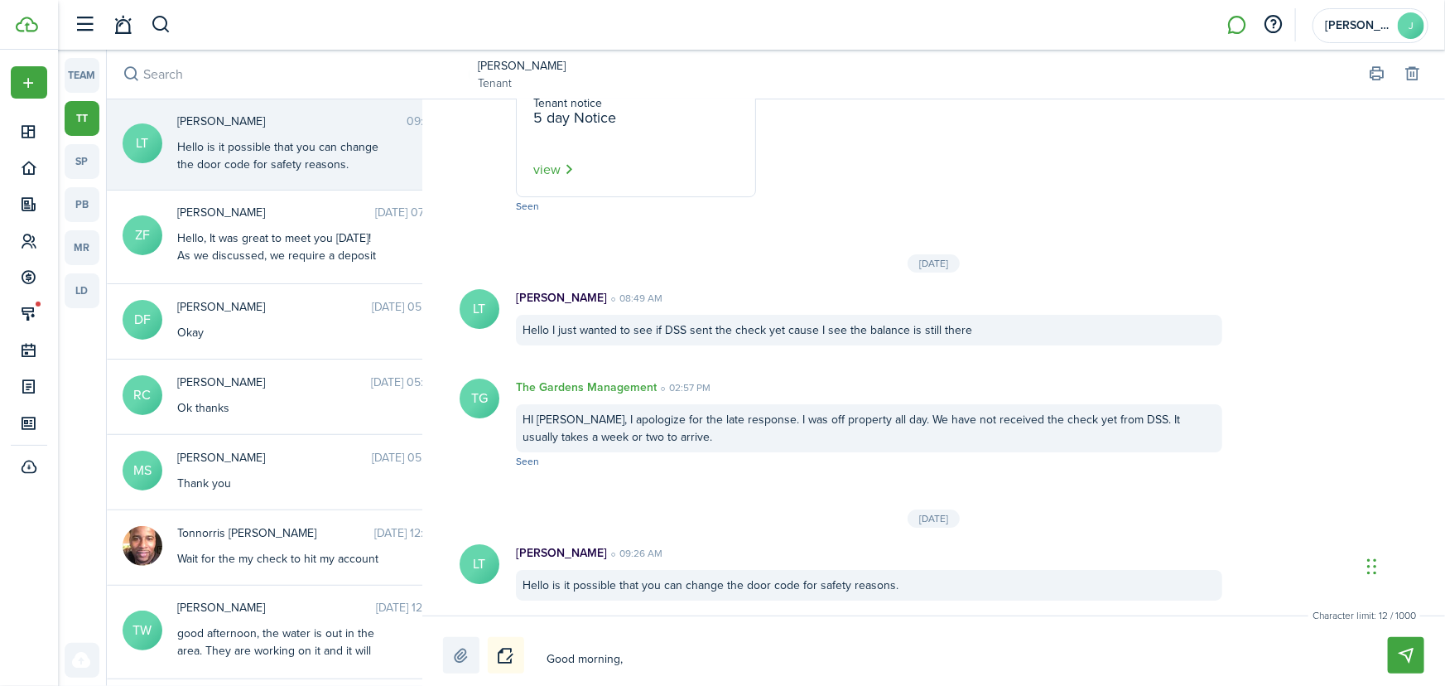
type textarea "Good morning,"
type textarea "Good morning, t"
type textarea "Good morning, th"
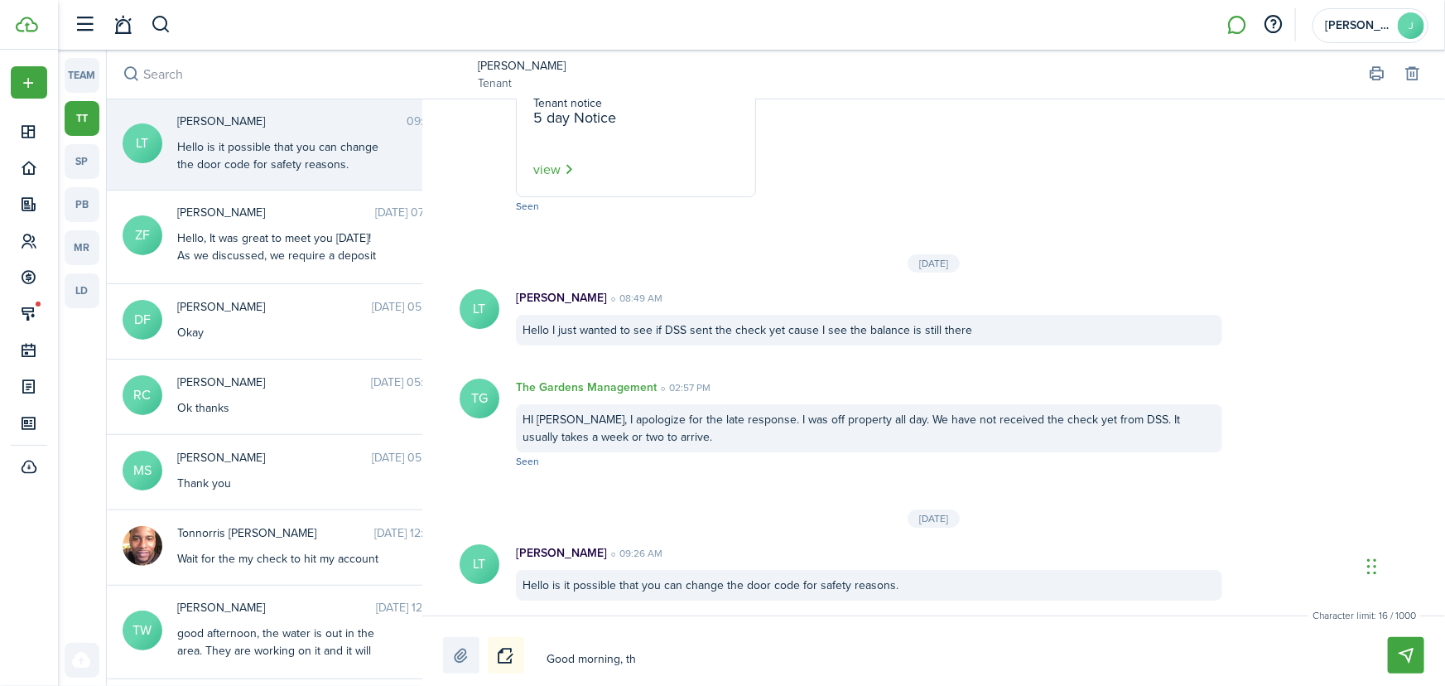
type textarea "Good morning, the"
type textarea "Good morning, the c"
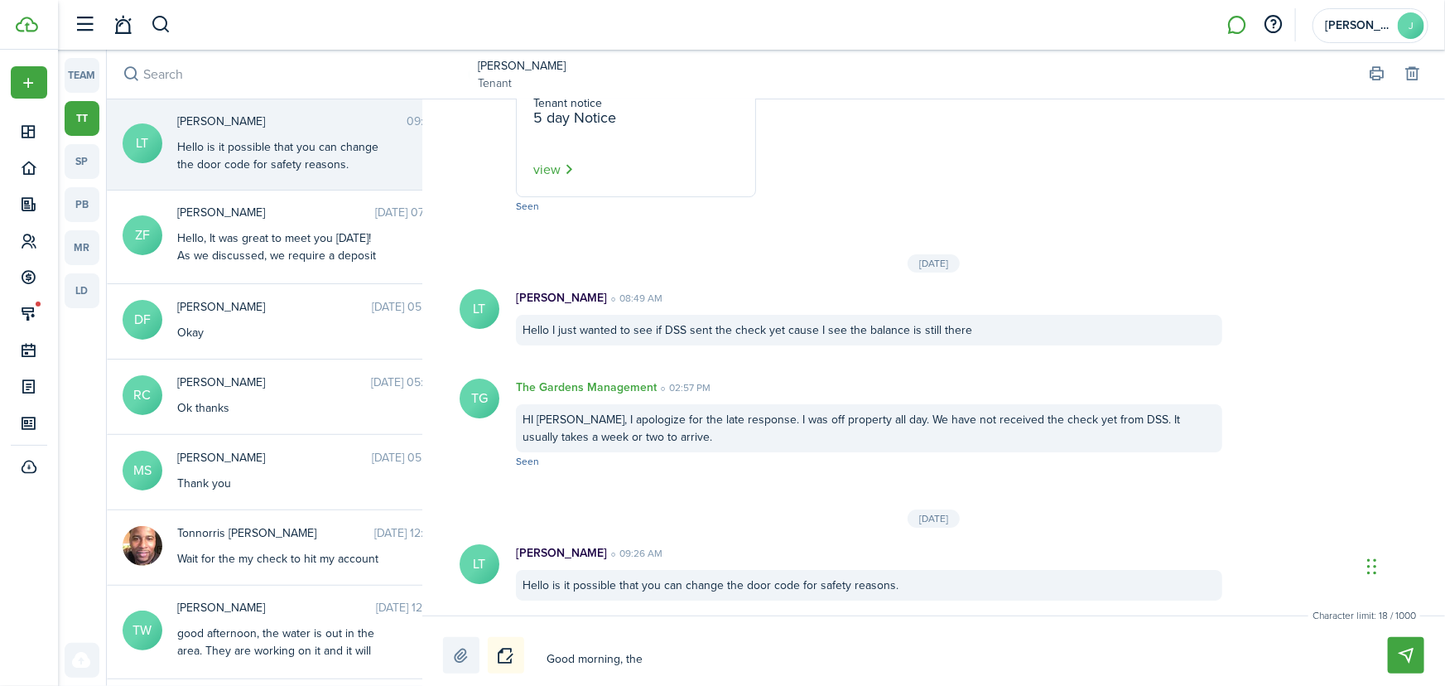
type textarea "Good morning, the c"
type textarea "Good morning, the co"
type textarea "Good morning, the cod"
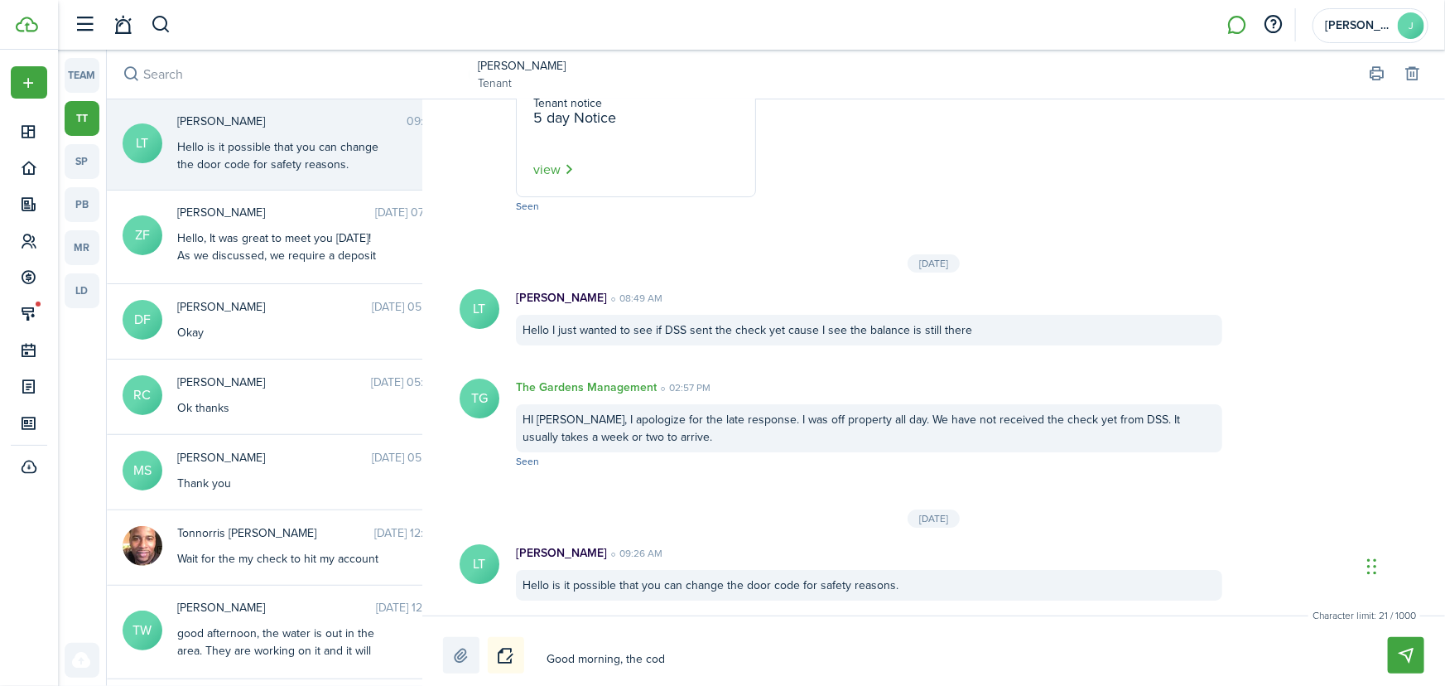
type textarea "Good morning, the code"
type textarea "Good morning, the code w"
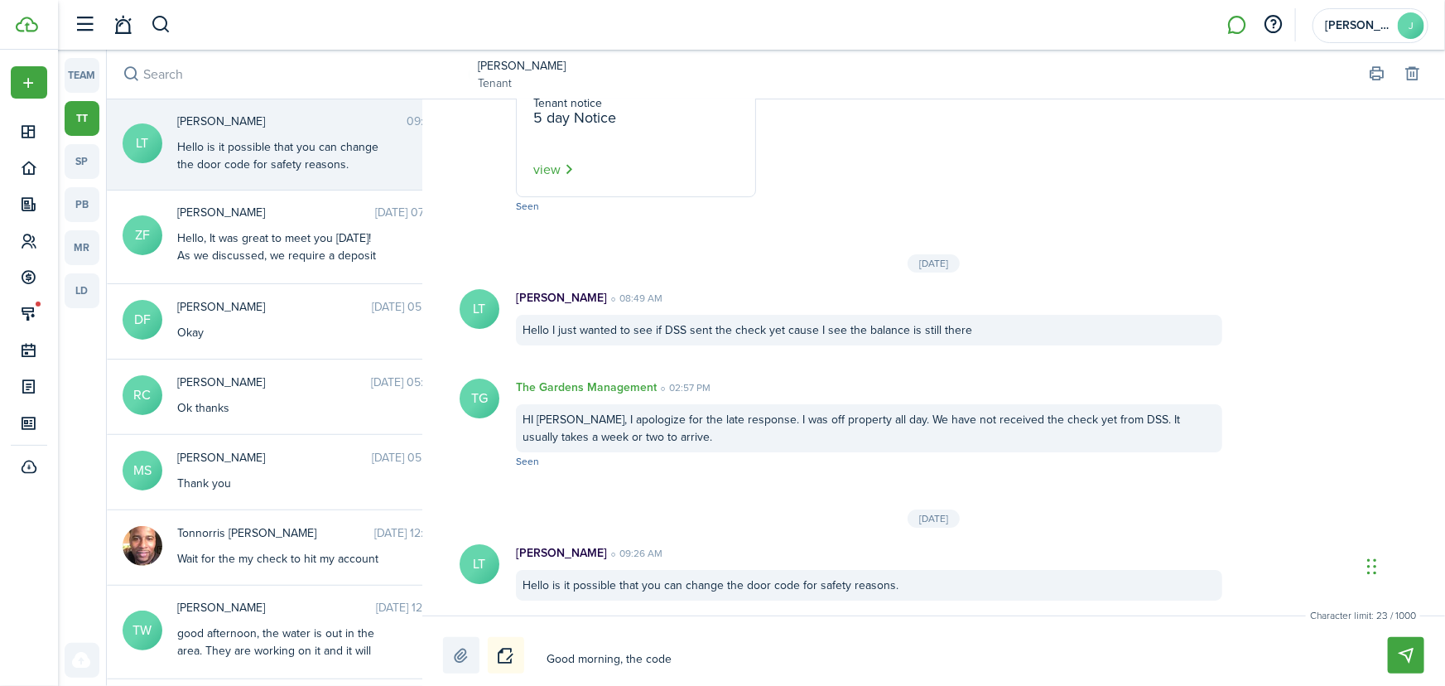
type textarea "Good morning, the code w"
type textarea "Good morning, the code wa"
type textarea "Good morning, the code was"
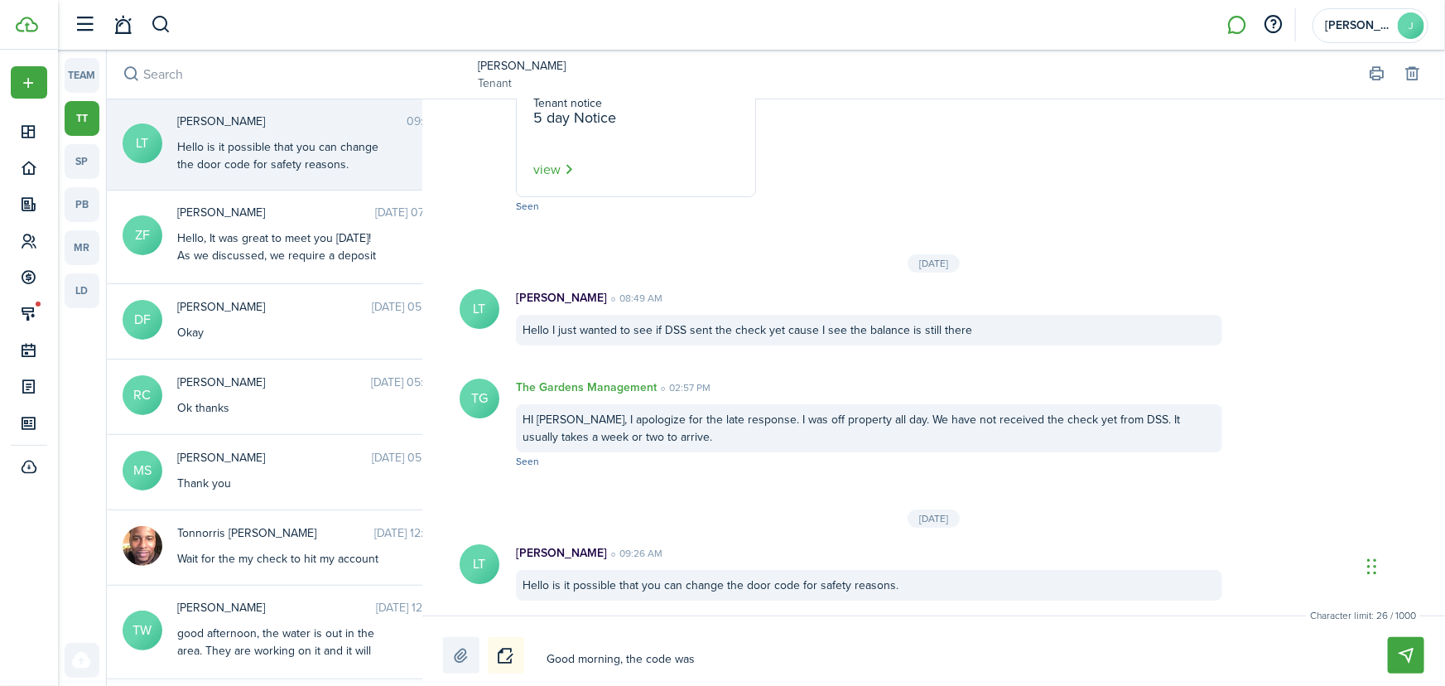
type textarea "Good morning, the code was"
type textarea "Good morning, the code was c"
type textarea "Good morning, the code was ch"
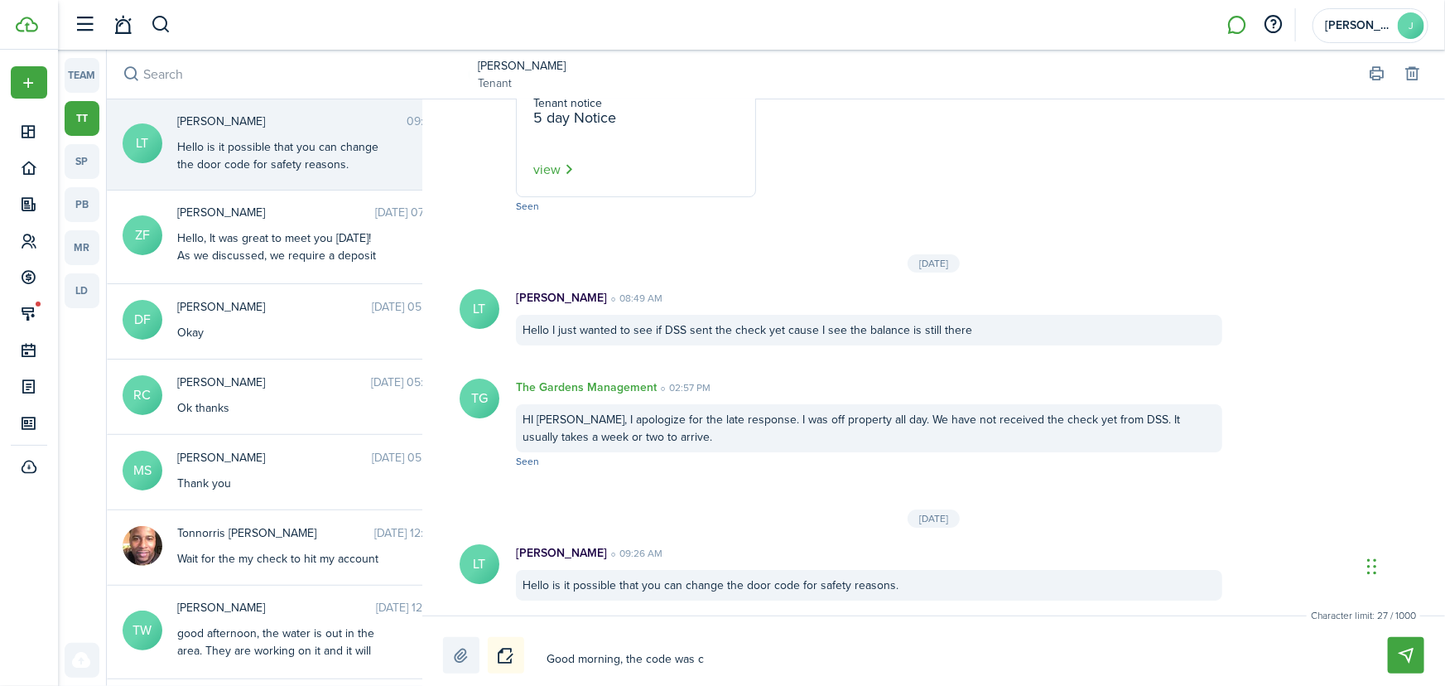
type textarea "Good morning, the code was ch"
type textarea "Good morning, the code was cha"
type textarea "Good morning, the code was chan"
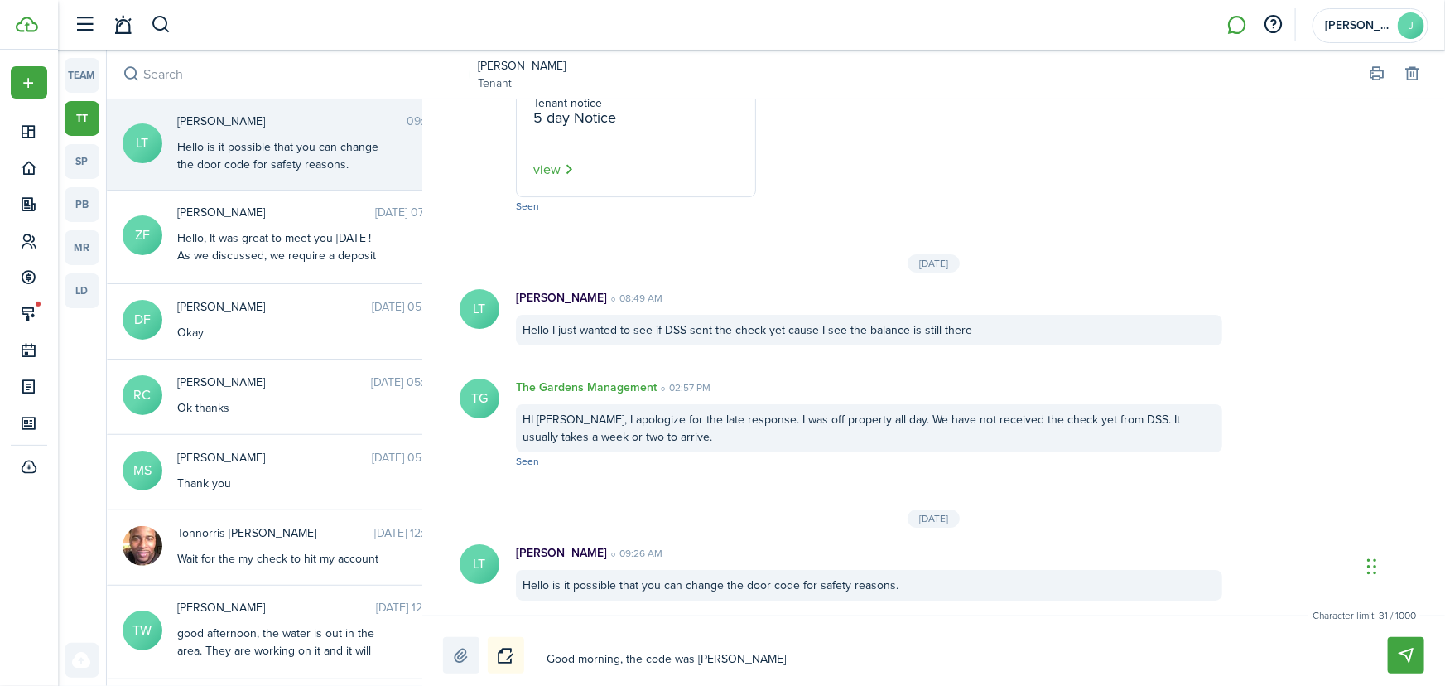
type textarea "Good morning, the code was chang"
type textarea "Good morning, the code was change"
type textarea "Good morning, the code was changed"
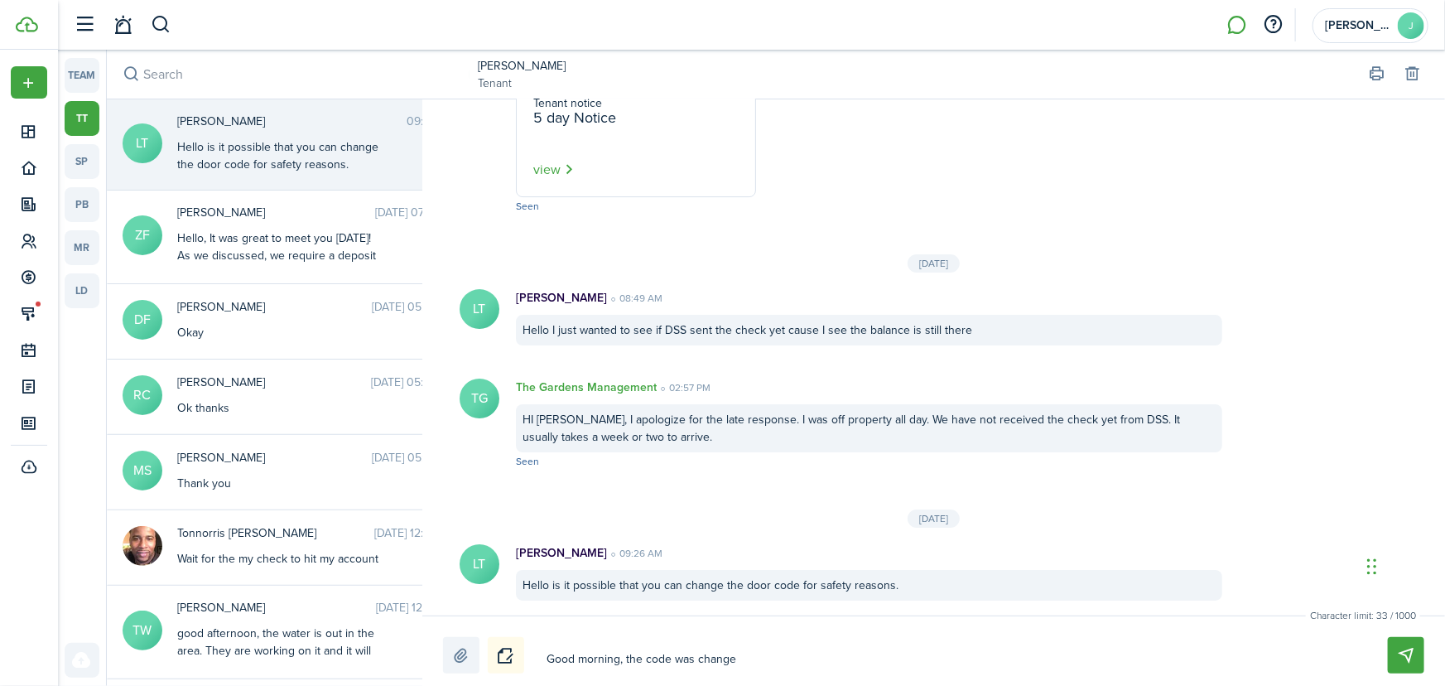
type textarea "Good morning, the code was changed"
type textarea "Good morning, the code was changed b"
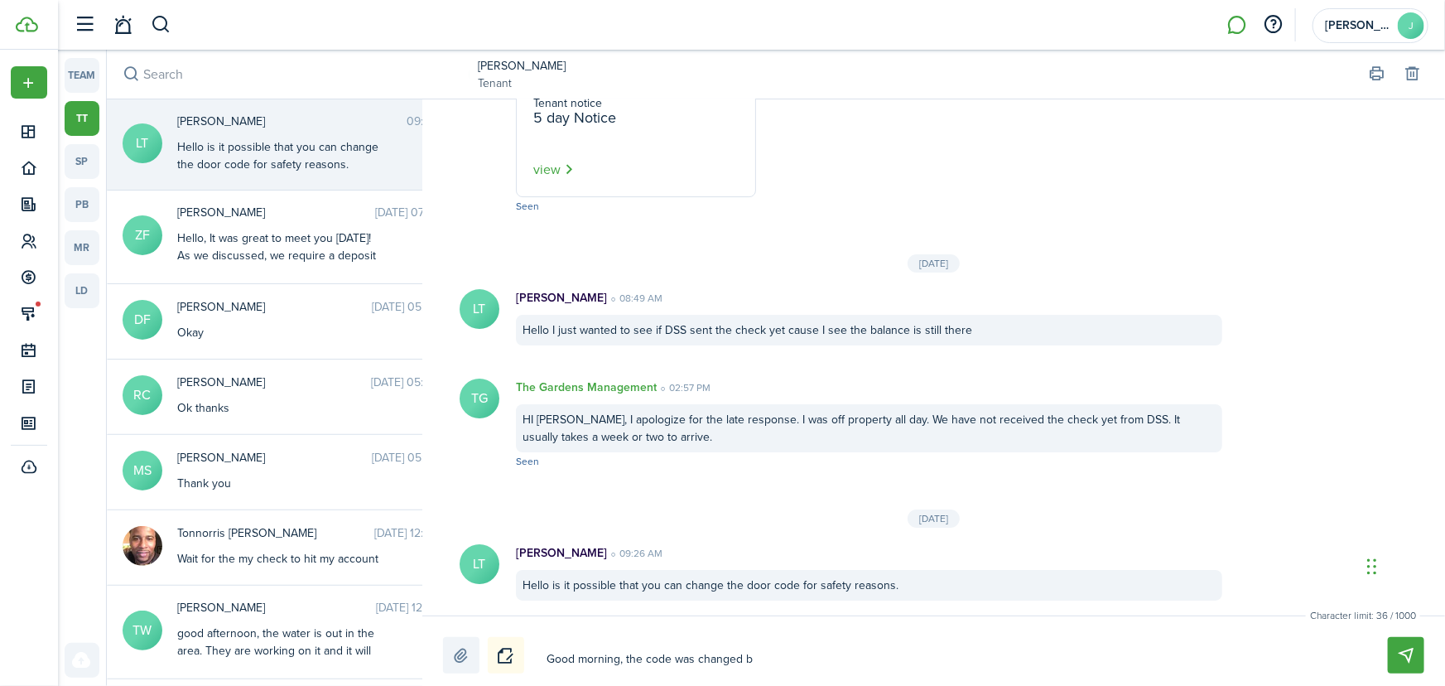
type textarea "Good morning, the code was changed be"
type textarea "Good morning, the code was changed bef"
type textarea "Good morning, the code was changed befo"
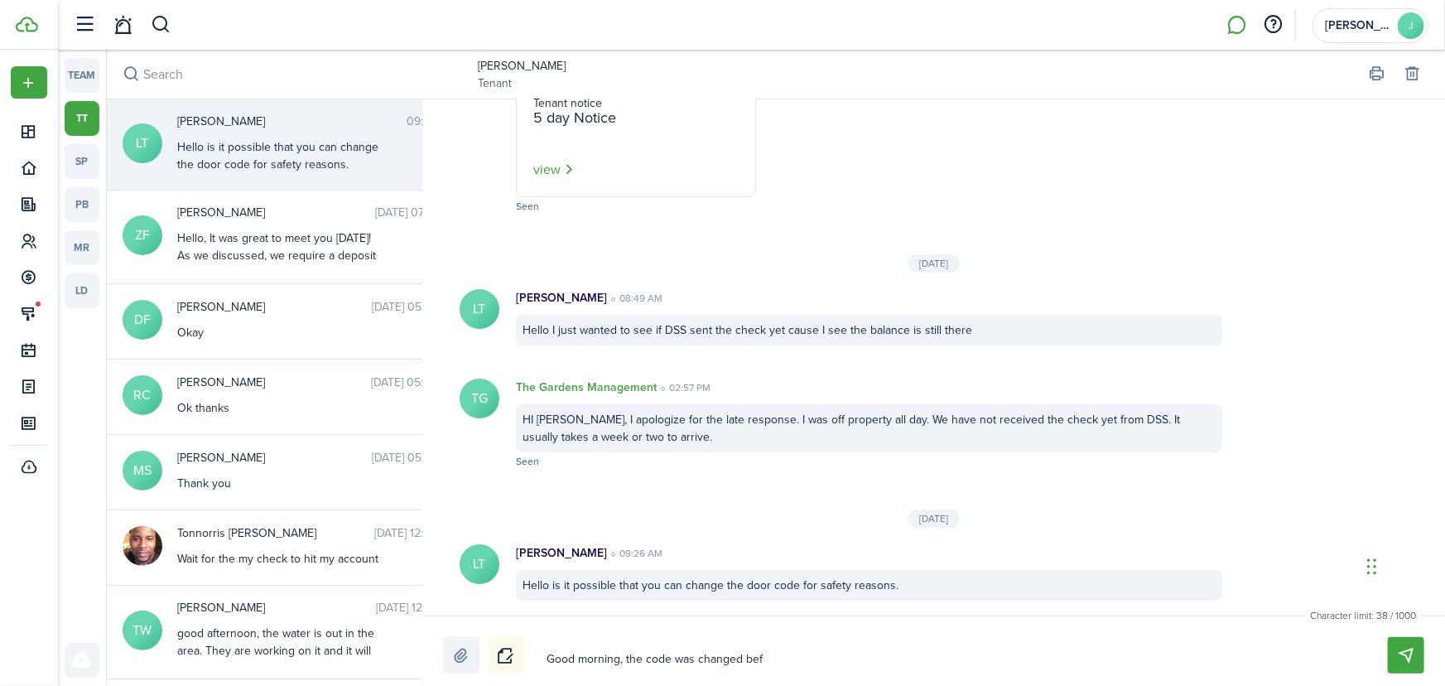
type textarea "Good morning, the code was changed befo"
type textarea "Good morning, the code was changed befor"
type textarea "Good morning, the code was changed before"
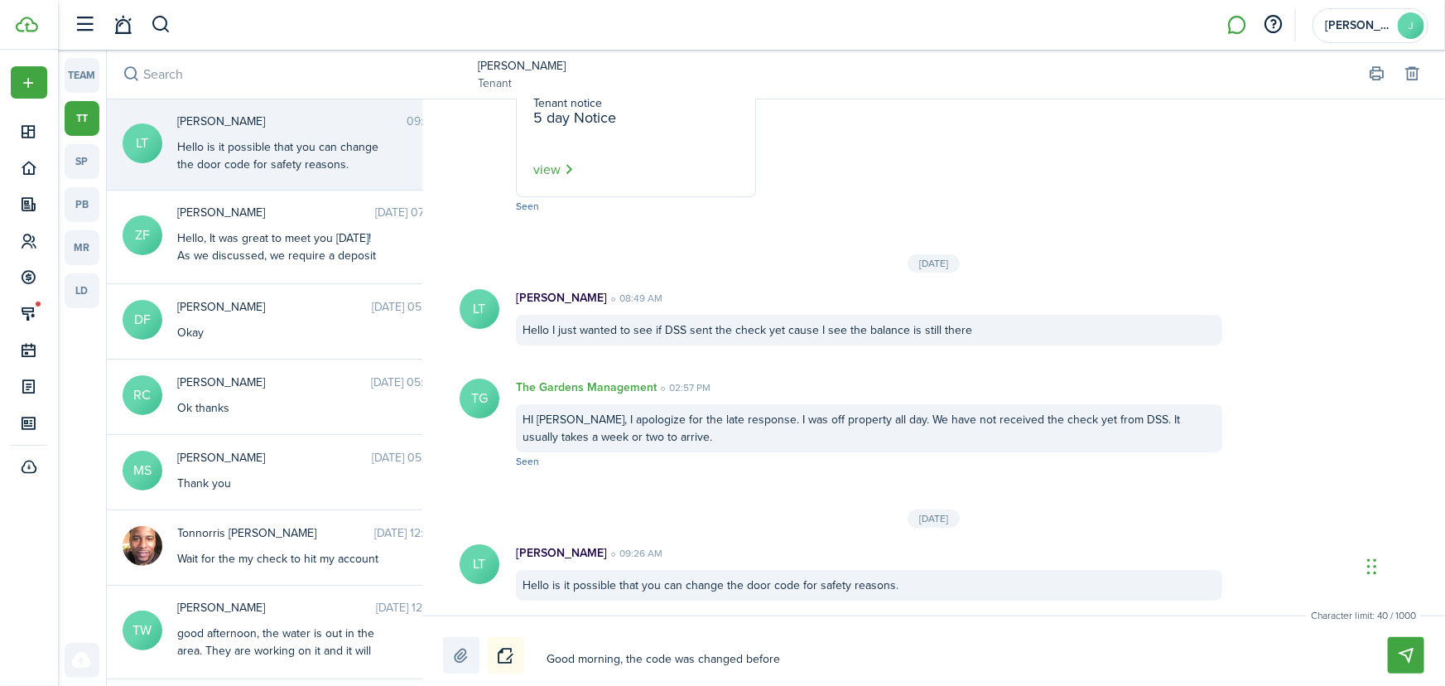
type textarea "Good morning, the code was changed before"
type textarea "Good morning, the code was changed before y"
type textarea "Good morning, the code was changed before yo"
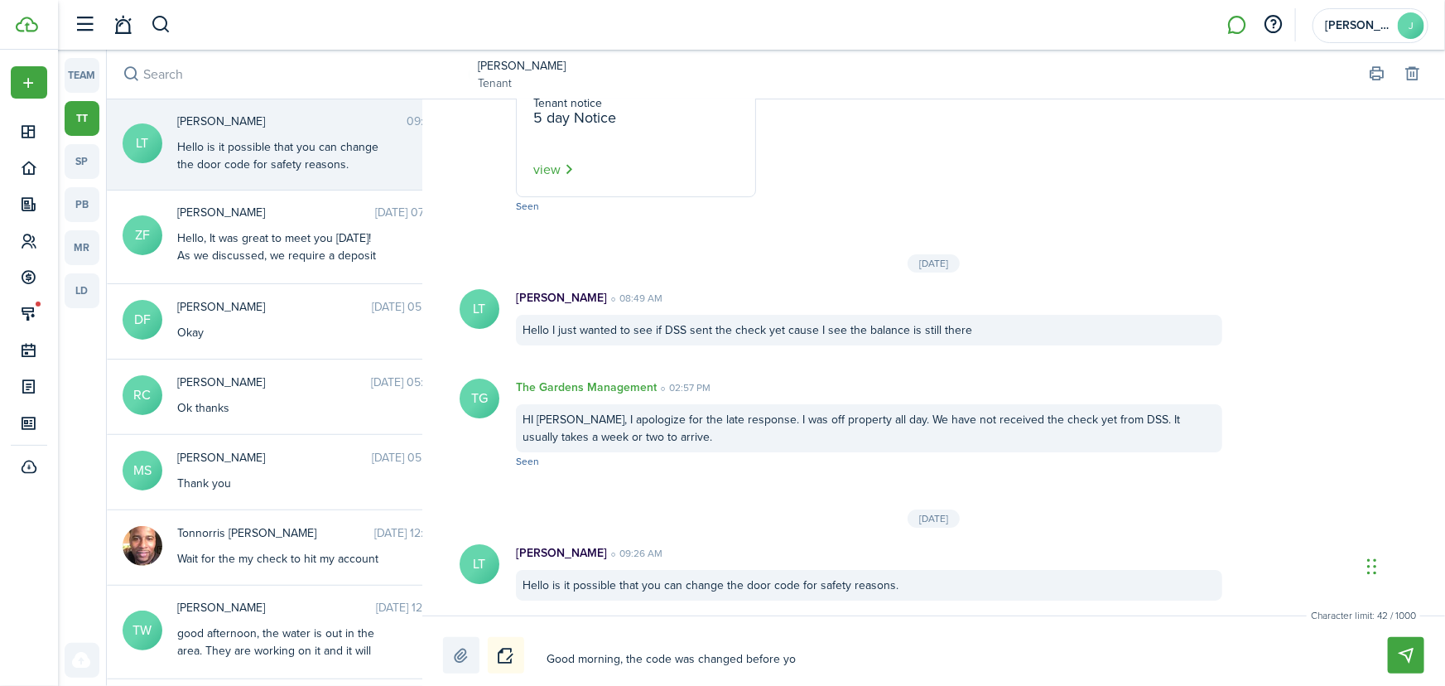
type textarea "Good morning, the code was changed before yo"
type textarea "Good morning, the code was changed before you"
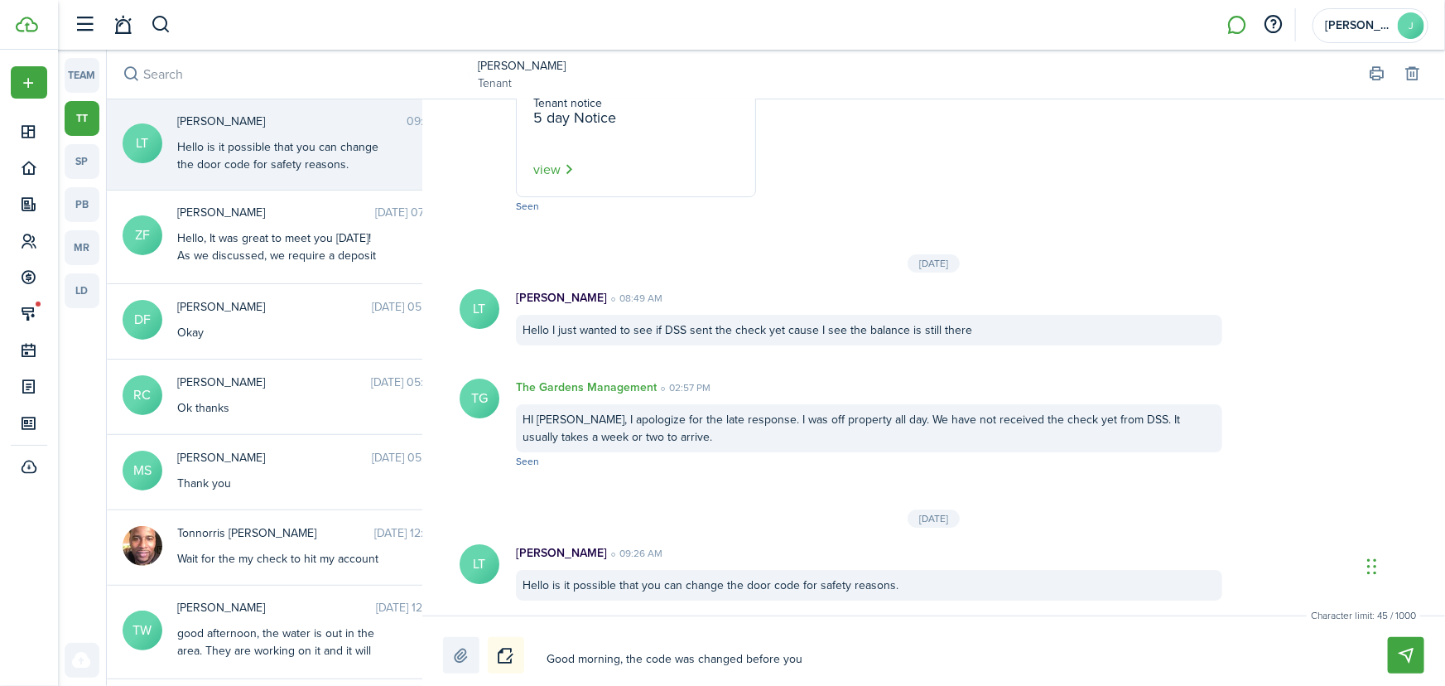
type textarea "Good morning, the code was changed before you m"
type textarea "Good morning, the code was changed before you mo"
type textarea "Good morning, the code was changed before you mov"
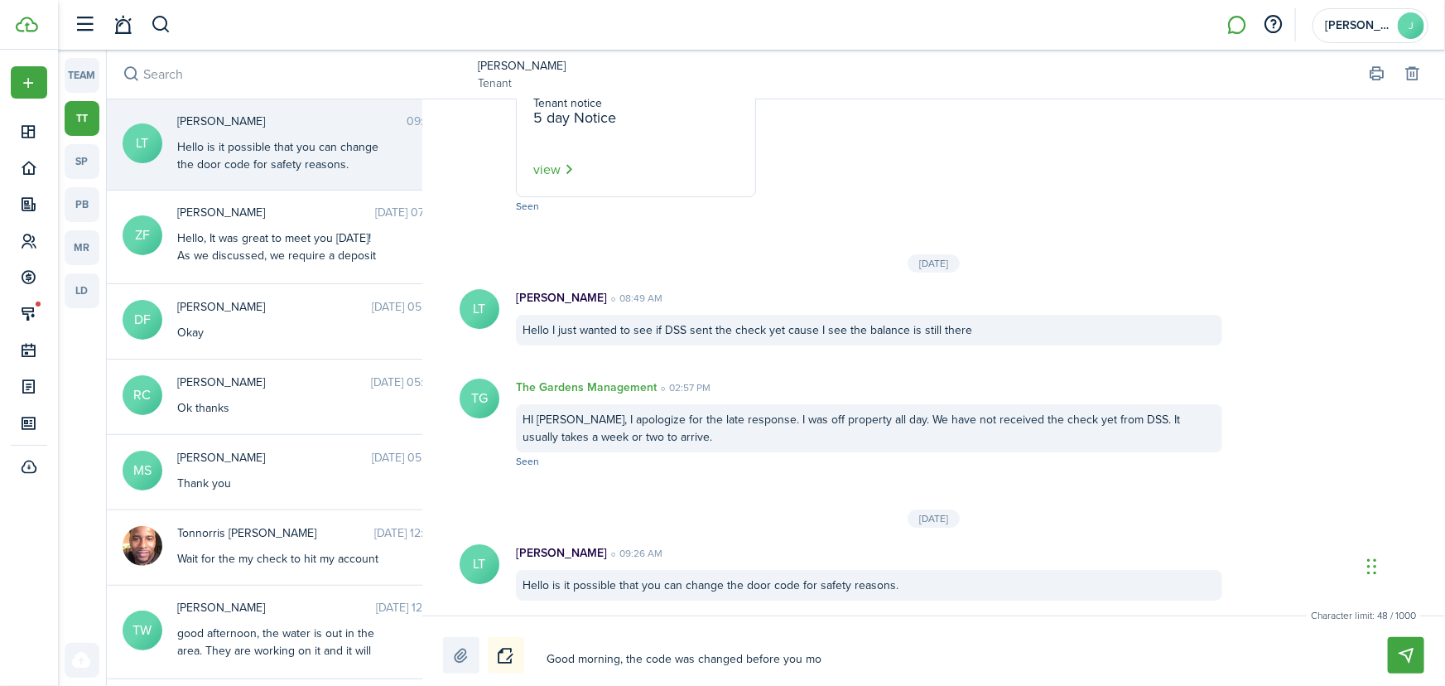
type textarea "Good morning, the code was changed before you mov"
type textarea "Good morning, the code was changed before you move"
type textarea "Good morning, the code was changed before you moved"
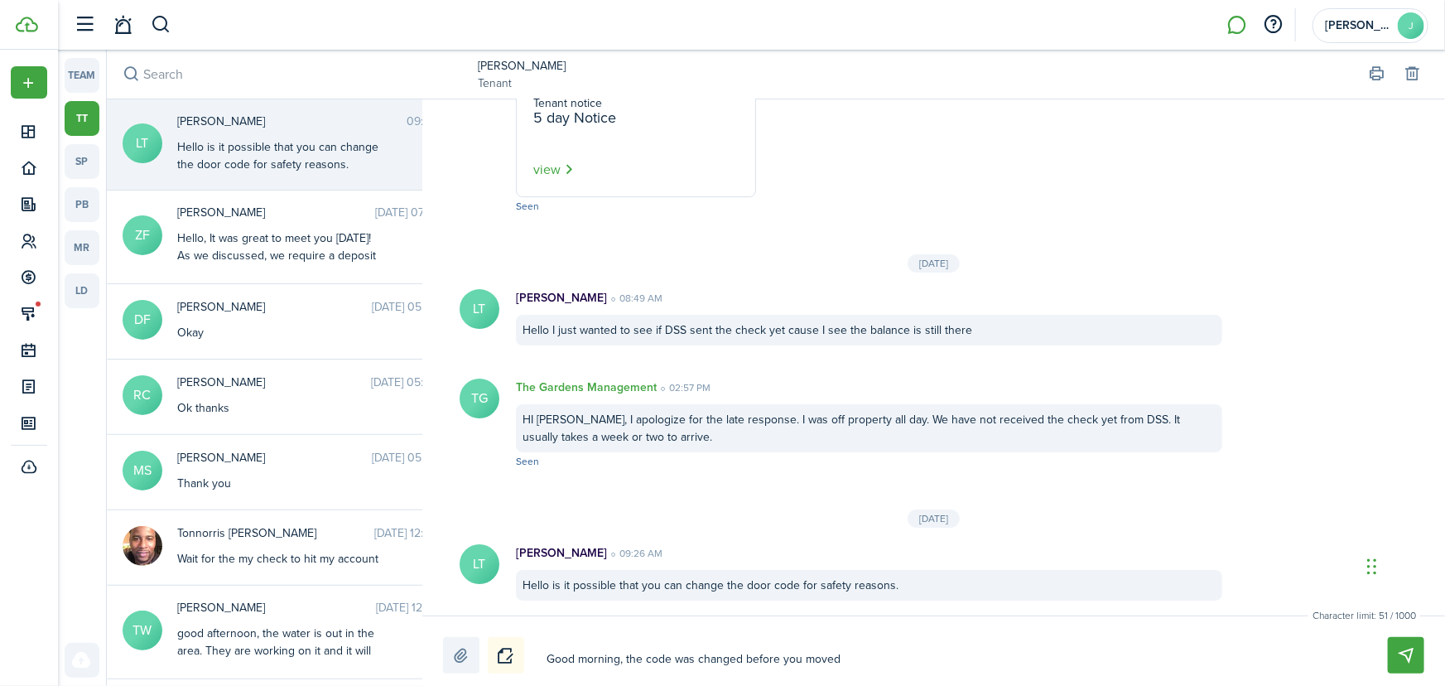
type textarea "Good morning, the code was changed before you moved"
type textarea "Good morning, the code was changed before you moved i"
type textarea "Good morning, the code was changed before you moved in"
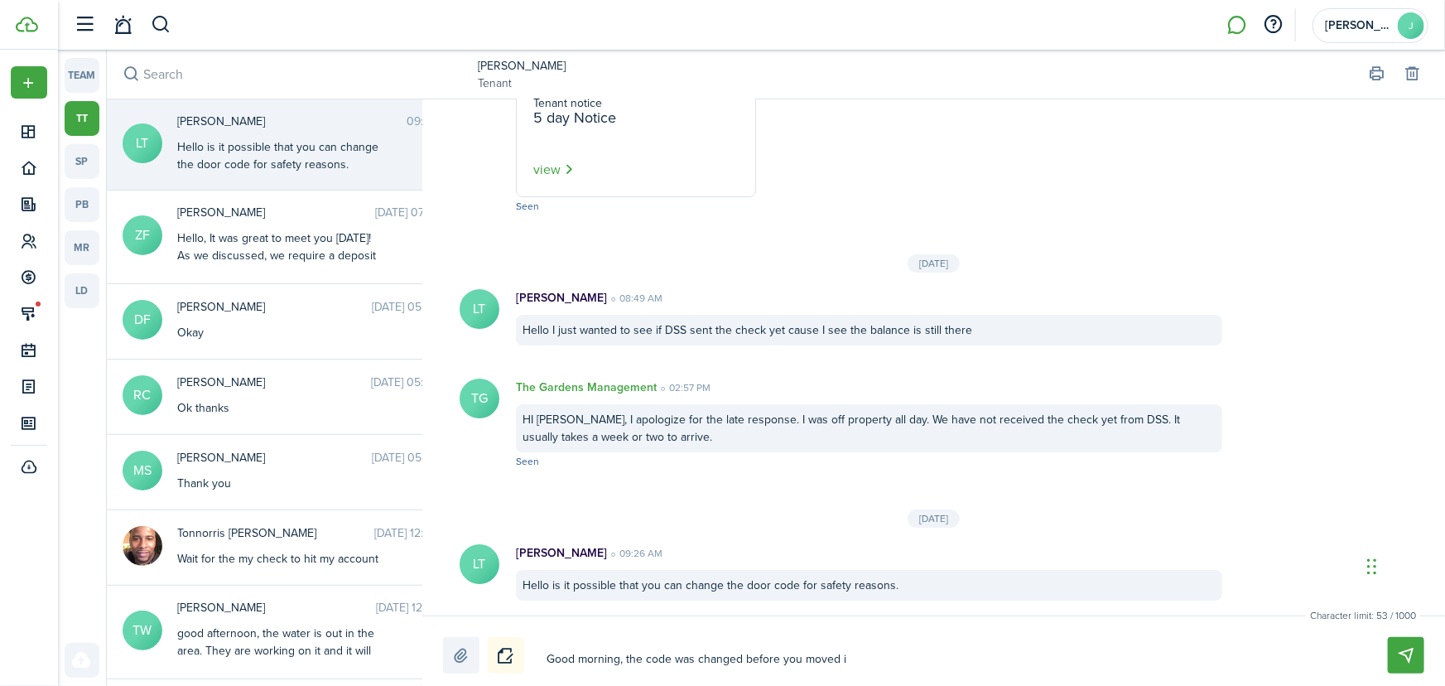
type textarea "Good morning, the code was changed before you moved in"
type textarea "Good morning, the code was changed before you moved in."
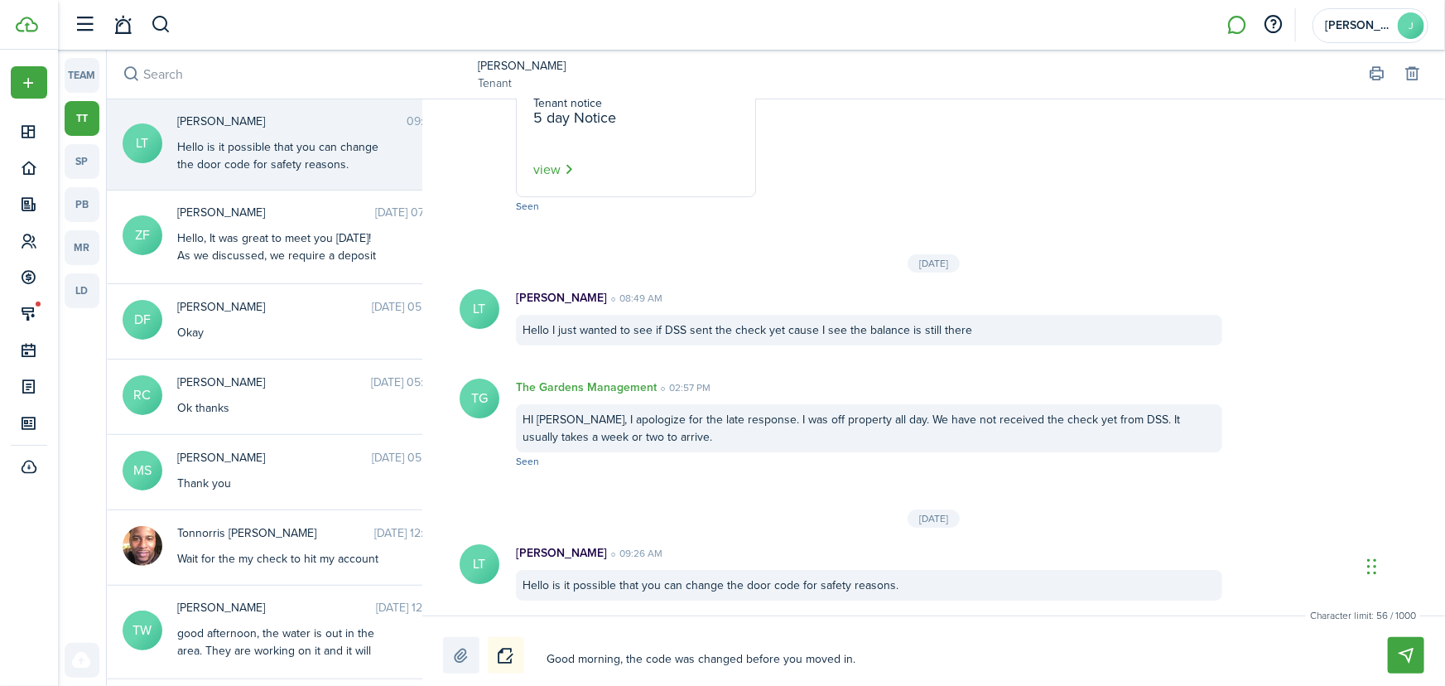
type textarea "Good morning, the code was changed before you moved in. E"
type textarea "Good morning, the code was changed before you moved in. Ea"
type textarea "Good morning, the code was changed before you moved in. Eac"
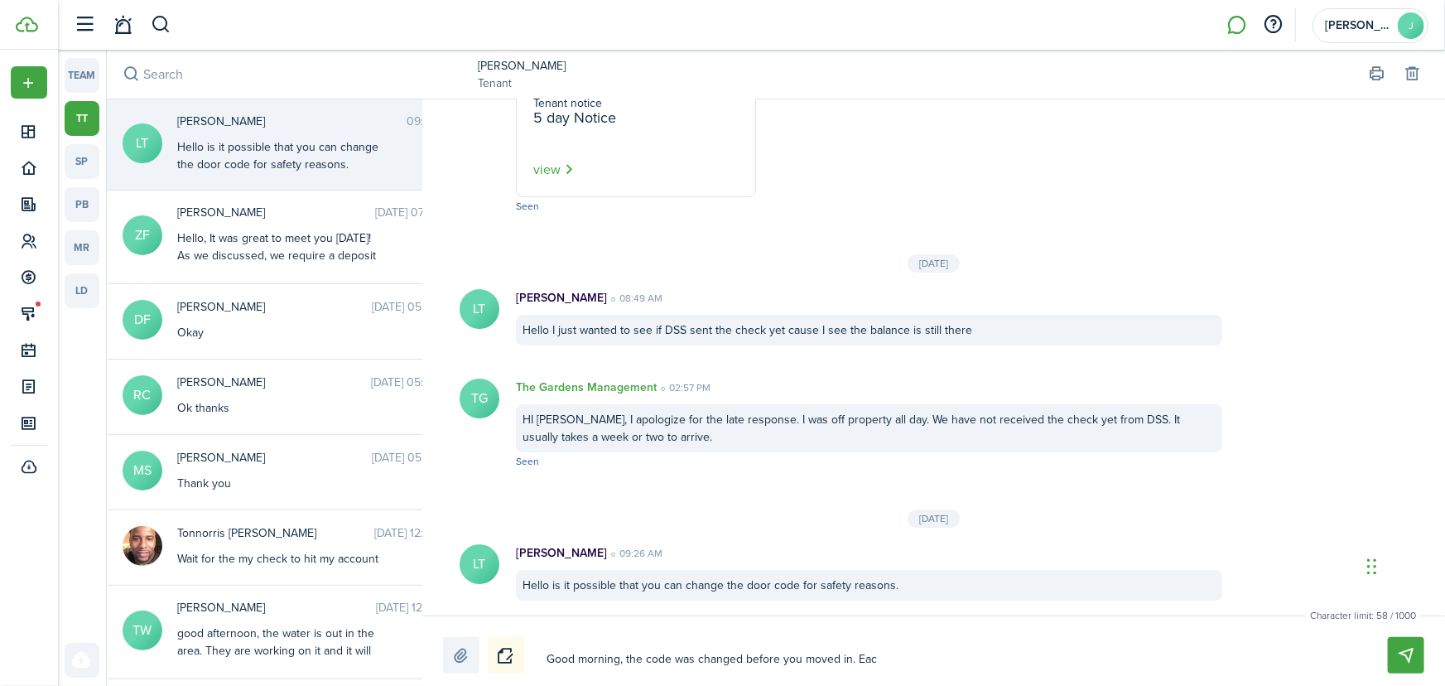
type textarea "Good morning, the code was changed before you moved in. Eac"
type textarea "Good morning, the code was changed before you moved in. Each"
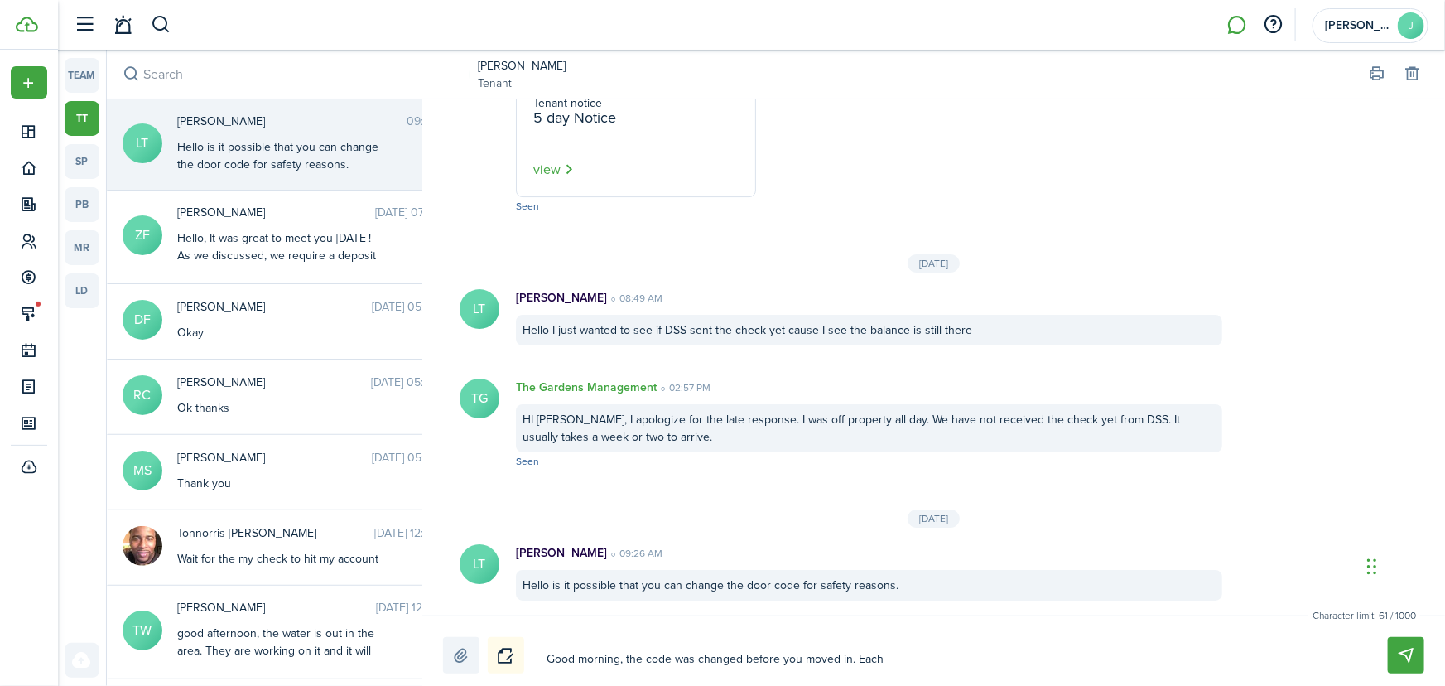
type textarea "Good morning, the code was changed before you moved in. Each t"
type textarea "Good morning, the code was changed before you moved in. Each te"
type textarea "Good morning, the code was changed before you moved in. Each ten"
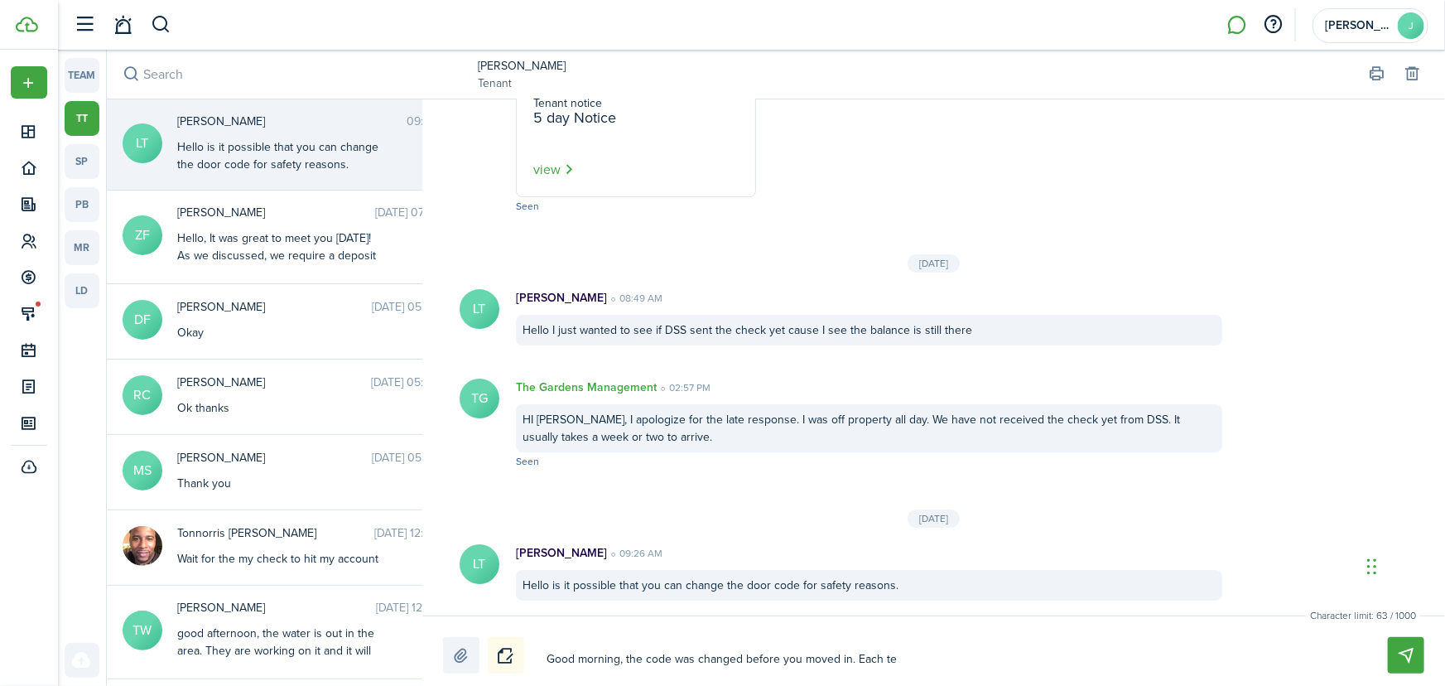
type textarea "Good morning, the code was changed before you moved in. Each ten"
type textarea "Good morning, the code was changed before you moved in. Each tena"
type textarea "Good morning, the code was changed before you moved in. Each tenan"
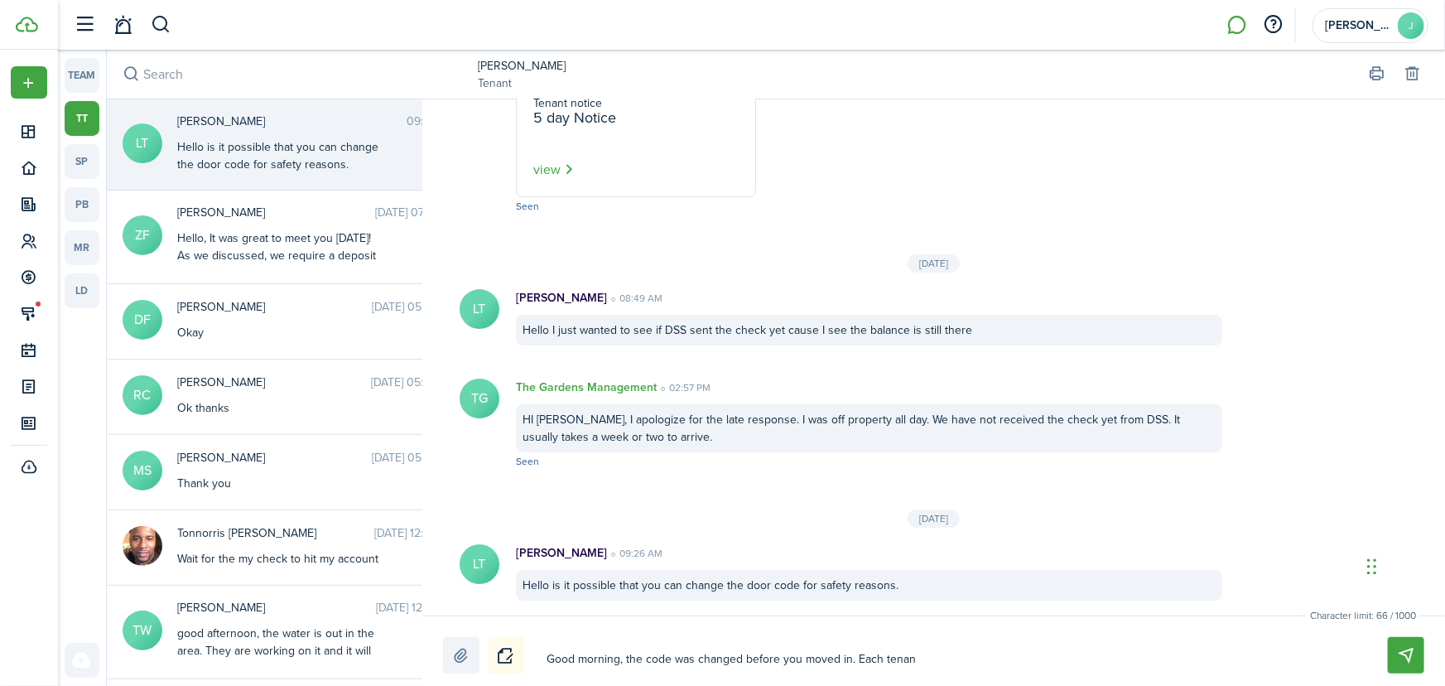
type textarea "Good morning, the code was changed before you moved in. Each tenant"
type textarea "Good morning, the code was changed before you moved in. Each tenant s"
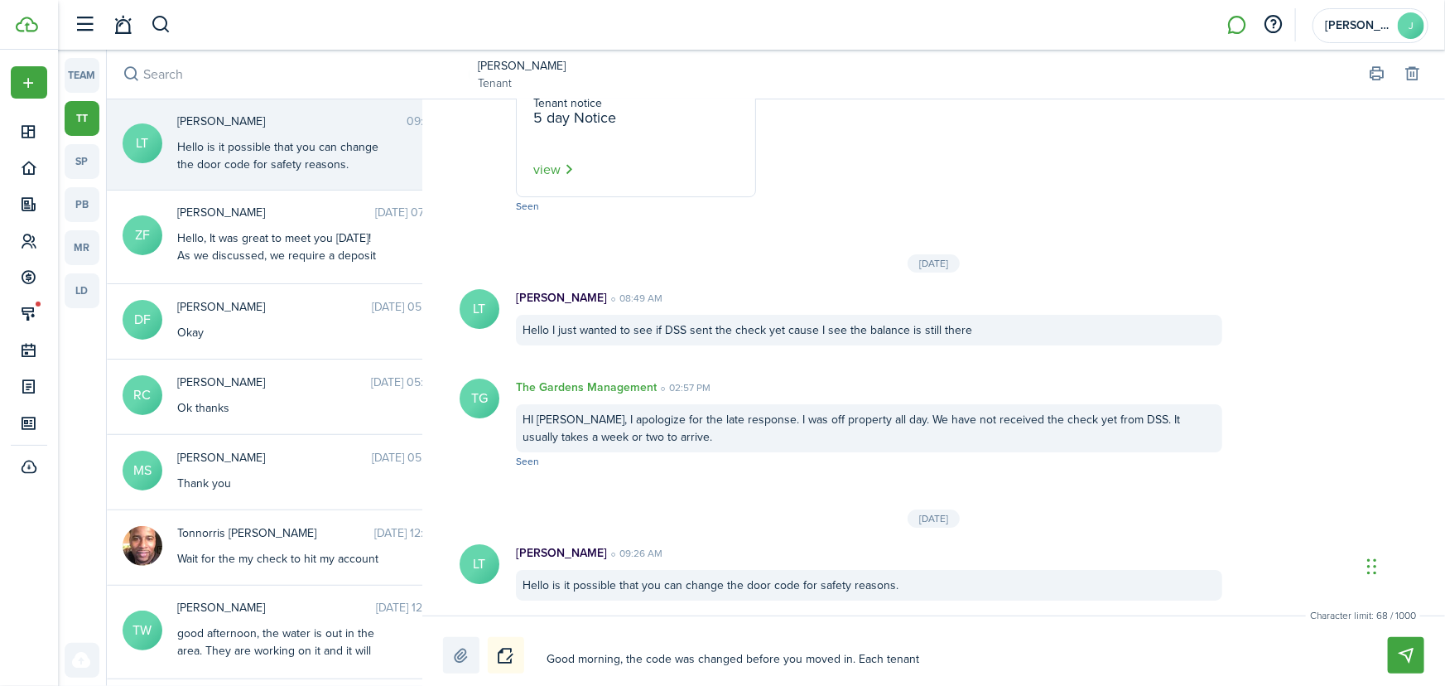
type textarea "Good morning, the code was changed before you moved in. Each tenant s"
type textarea "Good morning, the code was changed before you moved in. Each tenant sh"
type textarea "Good morning, the code was changed before you moved in. Each tenant sha"
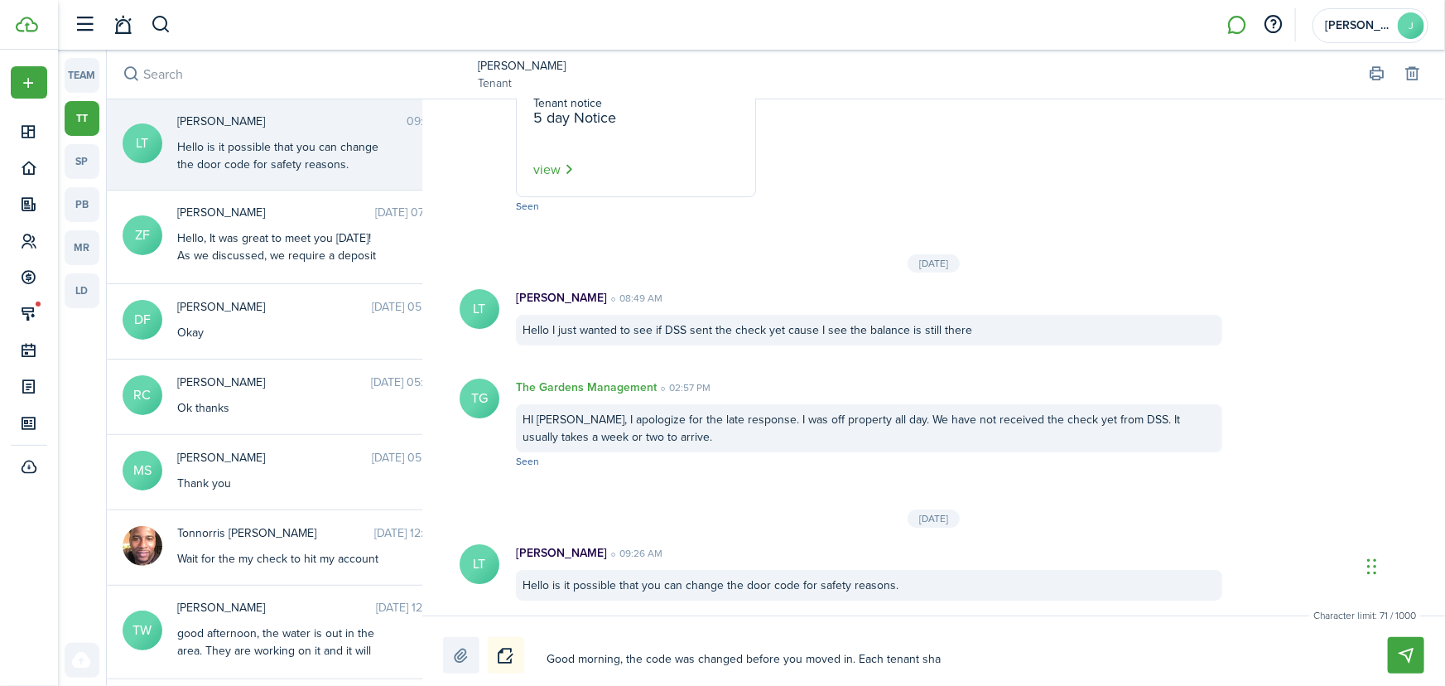
type textarea "Good morning, the code was changed before you moved in. Each tenant shar"
type textarea "Good morning, the code was changed before you moved in. Each tenant share"
type textarea "Good morning, the code was changed before you moved in. Each tenant shares"
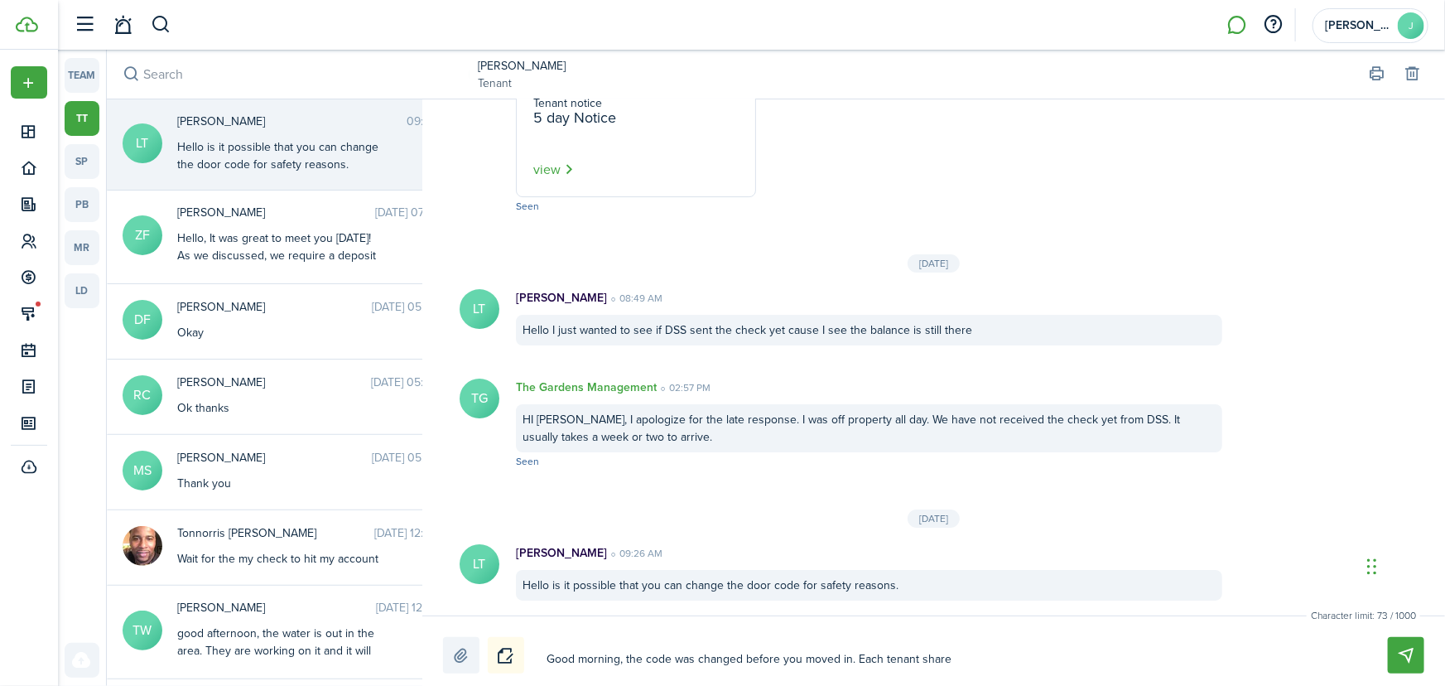
type textarea "Good morning, the code was changed before you moved in. Each tenant shares"
type textarea "Good morning, the code was changed before you moved in. Each tenant shares a"
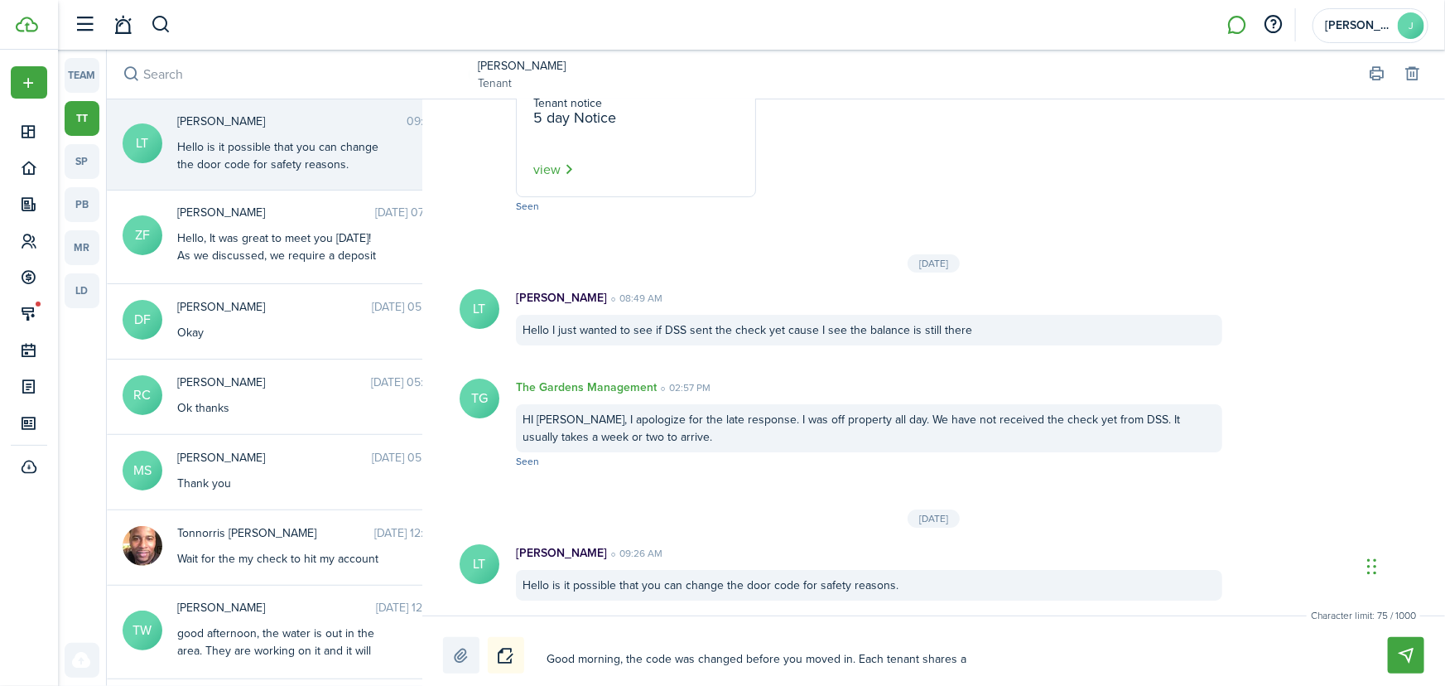
type textarea "Good morning, the code was changed before you moved in. Each tenant shares a"
type textarea "Good morning, the code was changed before you moved in. Each tenant shares a c"
type textarea "Good morning, the code was changed before you moved in. Each tenant shares a co"
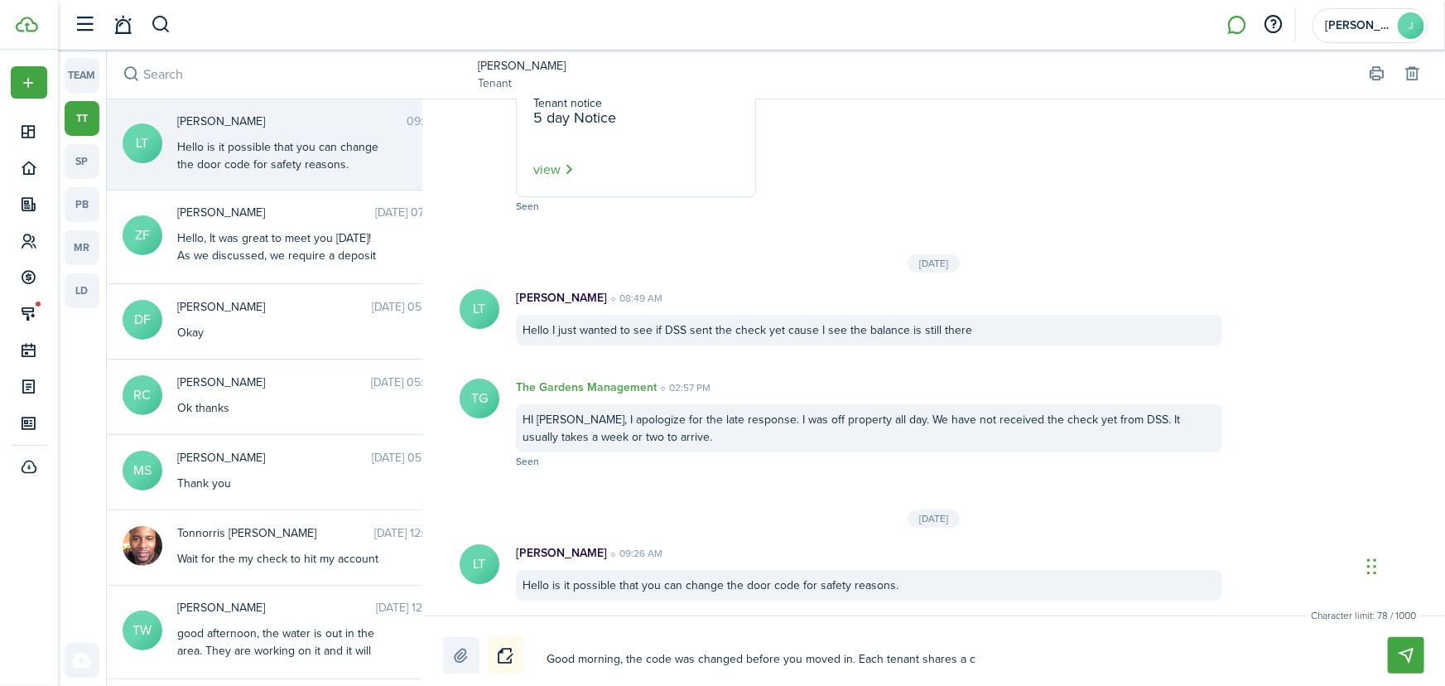
type textarea "Good morning, the code was changed before you moved in. Each tenant shares a co"
type textarea "Good morning, the code was changed before you moved in. Each tenant shares a cod"
type textarea "Good morning, the code was changed before you moved in. Each tenant shares a co…"
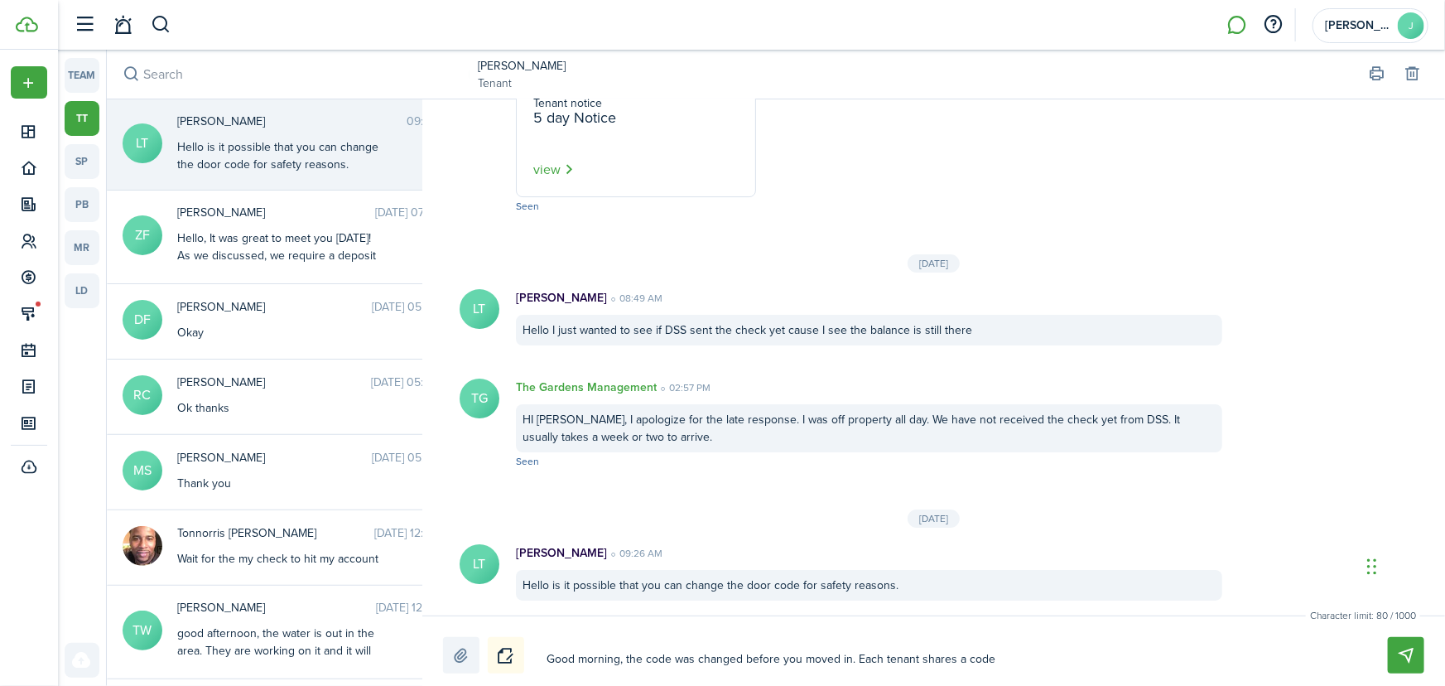
type textarea "Good morning, the code was changed before you moved in. Each tenant shares a co…"
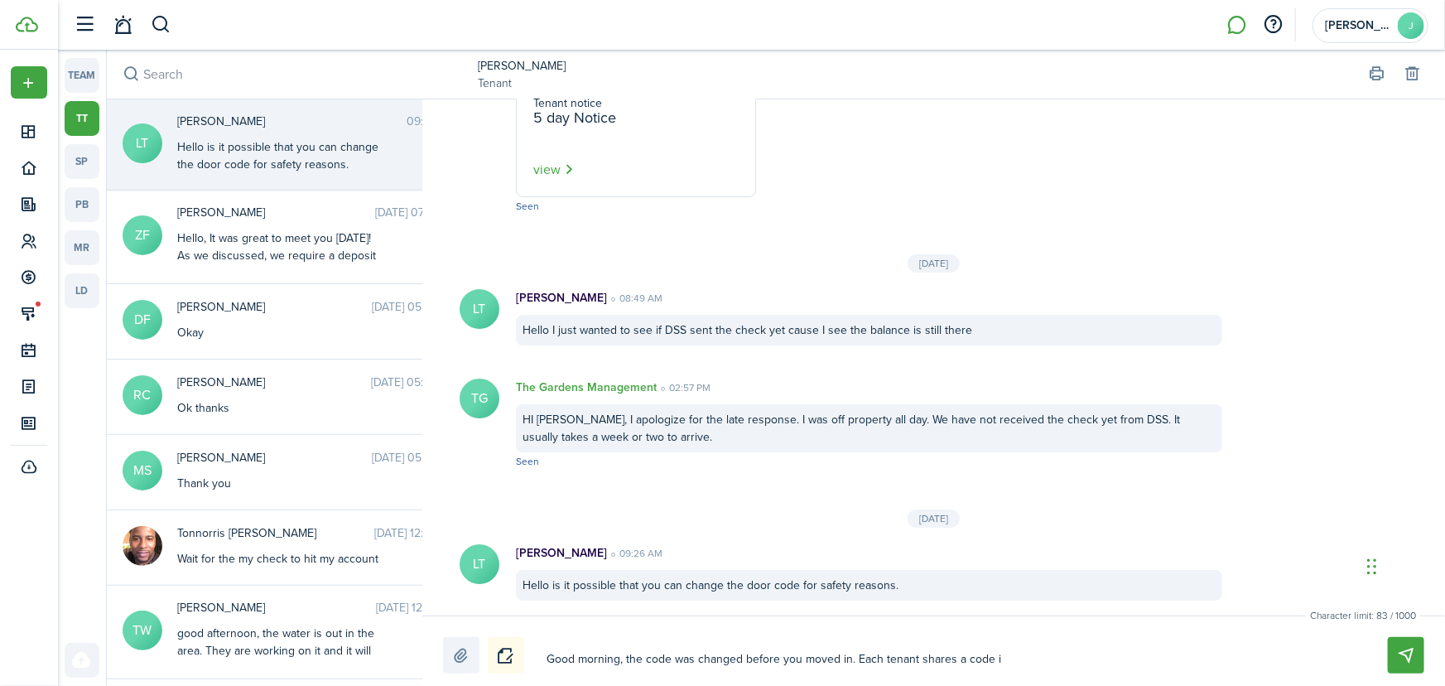
type textarea "Good morning, the code was changed before you moved in. Each tenant shares a co…"
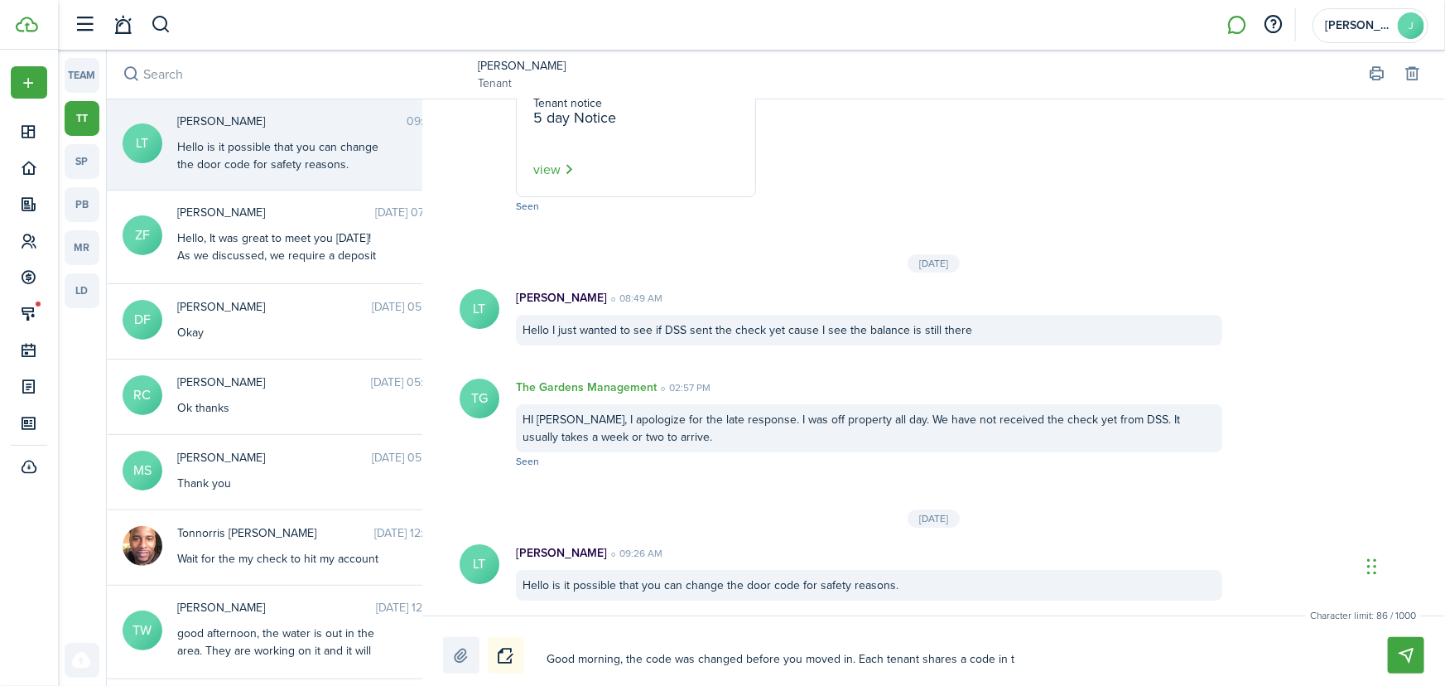
type textarea "Good morning, the code was changed before you moved in. Each tenant shares a co…"
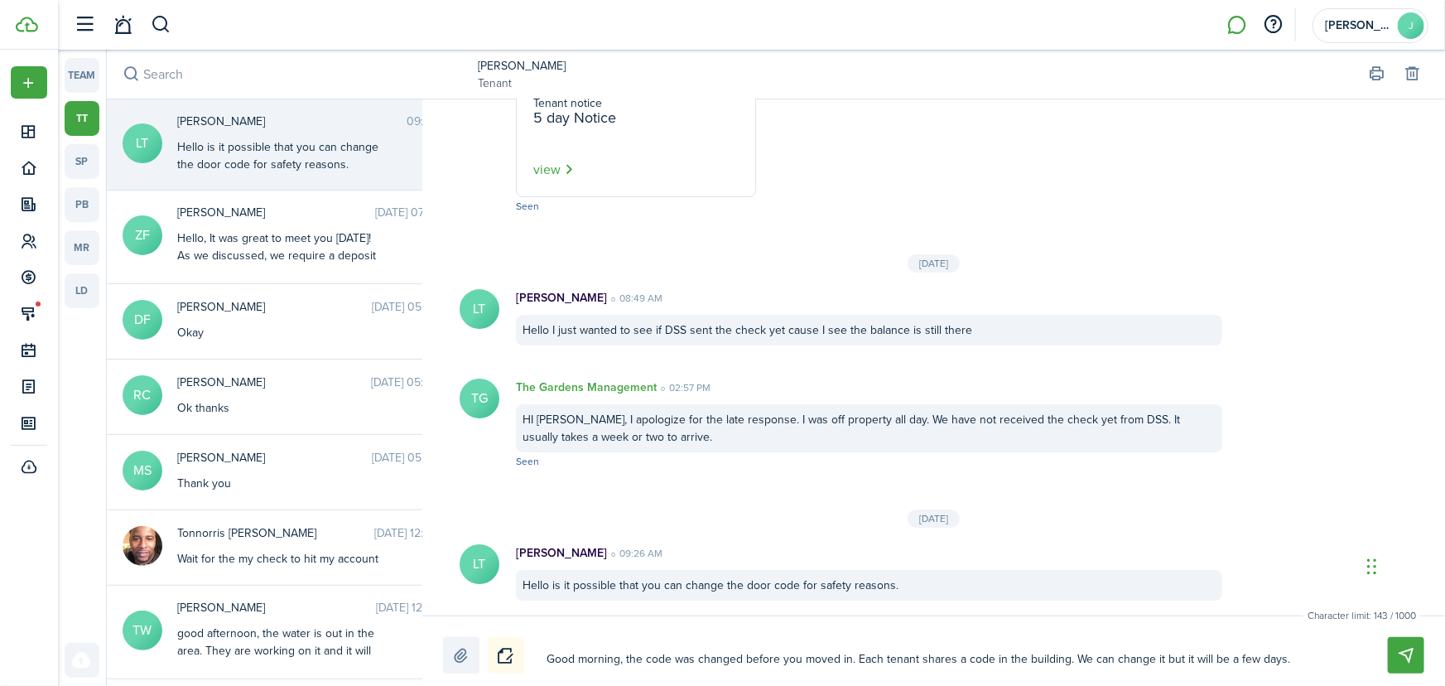
drag, startPoint x: 1070, startPoint y: 660, endPoint x: 857, endPoint y: 649, distance: 213.2
click at [890, 662] on textarea "Good morning, the code was changed before you moved in. Each tenant shares a co…" at bounding box center [948, 659] width 814 height 28
click at [861, 654] on textarea "Good morning, the code was changed before you moved in. Each tenant shares a co…" at bounding box center [948, 659] width 814 height 28
drag, startPoint x: 877, startPoint y: 658, endPoint x: 847, endPoint y: 657, distance: 30.7
click at [847, 657] on textarea "Good morning, the code was changed before you moved in and as each tenant share…" at bounding box center [948, 659] width 814 height 28
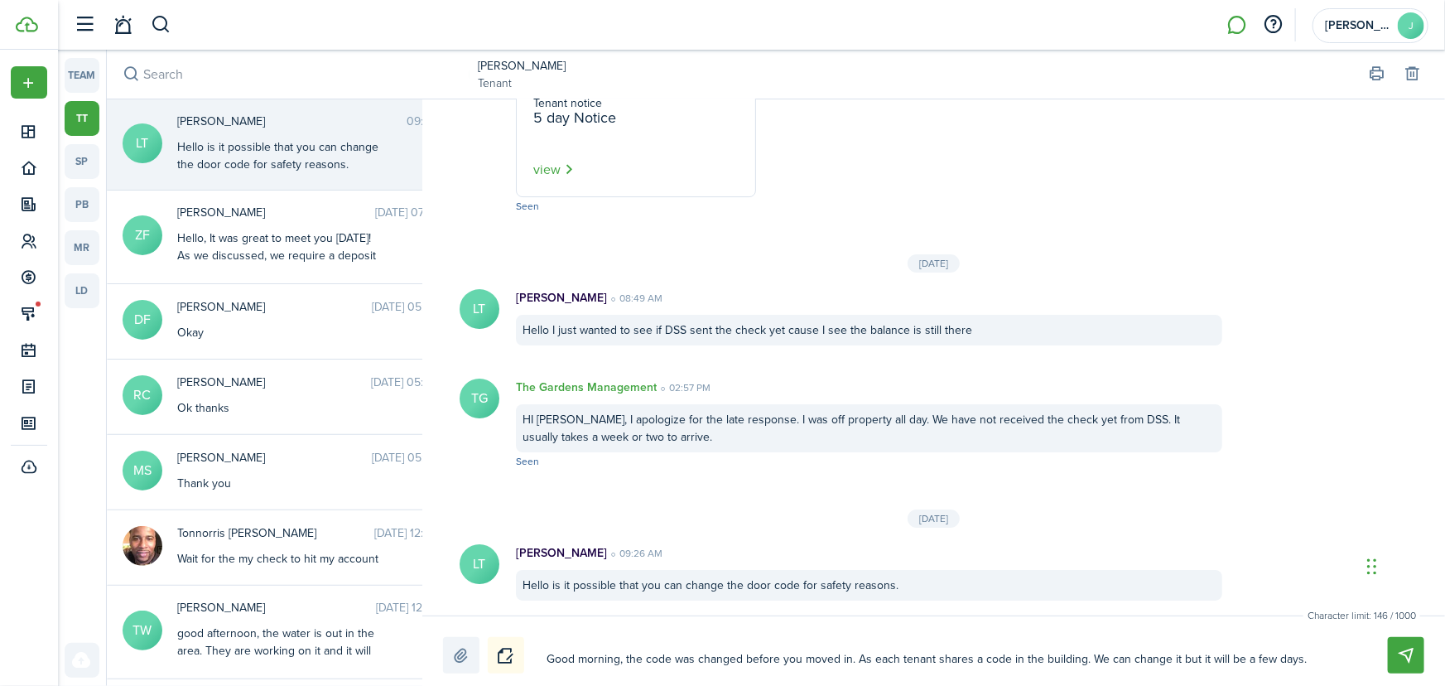
drag, startPoint x: 1307, startPoint y: 661, endPoint x: 1078, endPoint y: 654, distance: 229.5
click at [1078, 654] on textarea "Good morning, the code was changed before you moved in. As each tenant shares a…" at bounding box center [948, 659] width 814 height 28
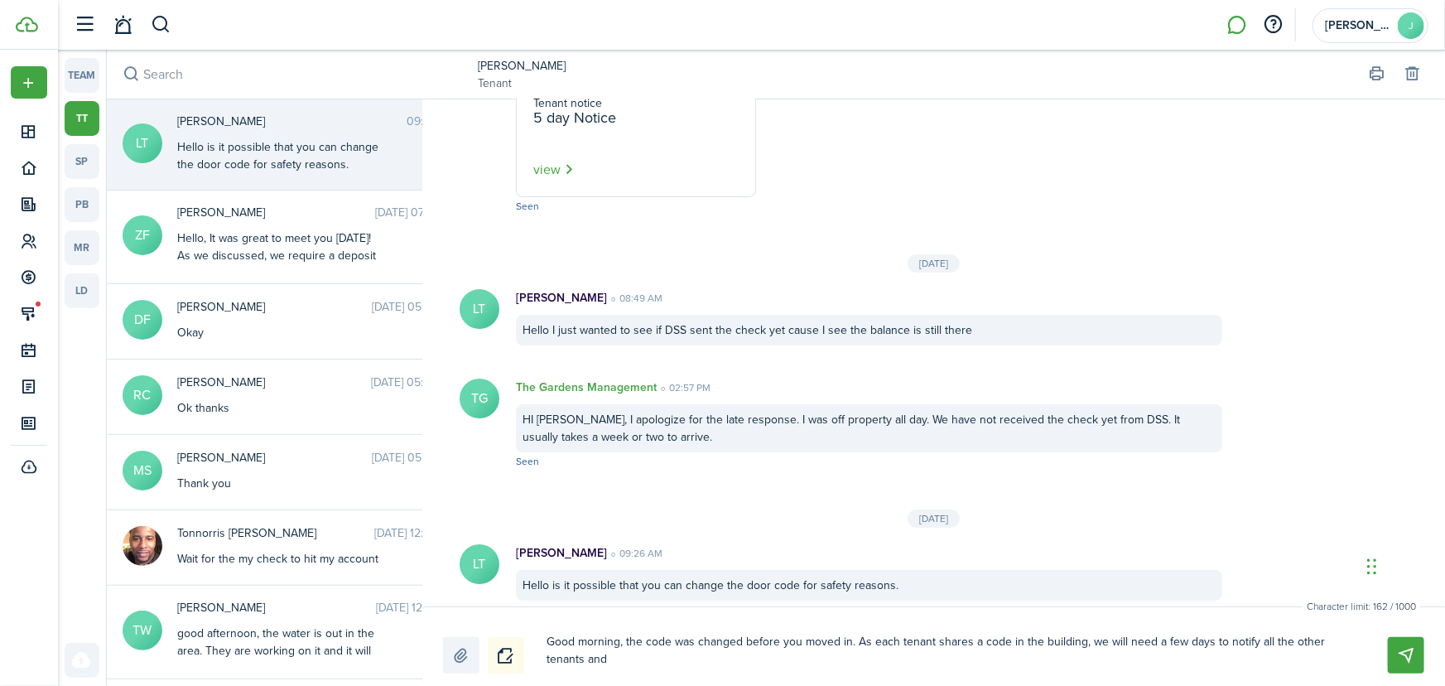
click at [587, 659] on textarea "Good morning, the code was changed before you moved in. As each tenant shares a…" at bounding box center [948, 651] width 814 height 46
click at [689, 658] on textarea "Good morning, the code was changed before you moved in. As each tenant shares a…" at bounding box center [948, 651] width 814 height 46
click at [1408, 653] on button "Send" at bounding box center [1406, 655] width 36 height 36
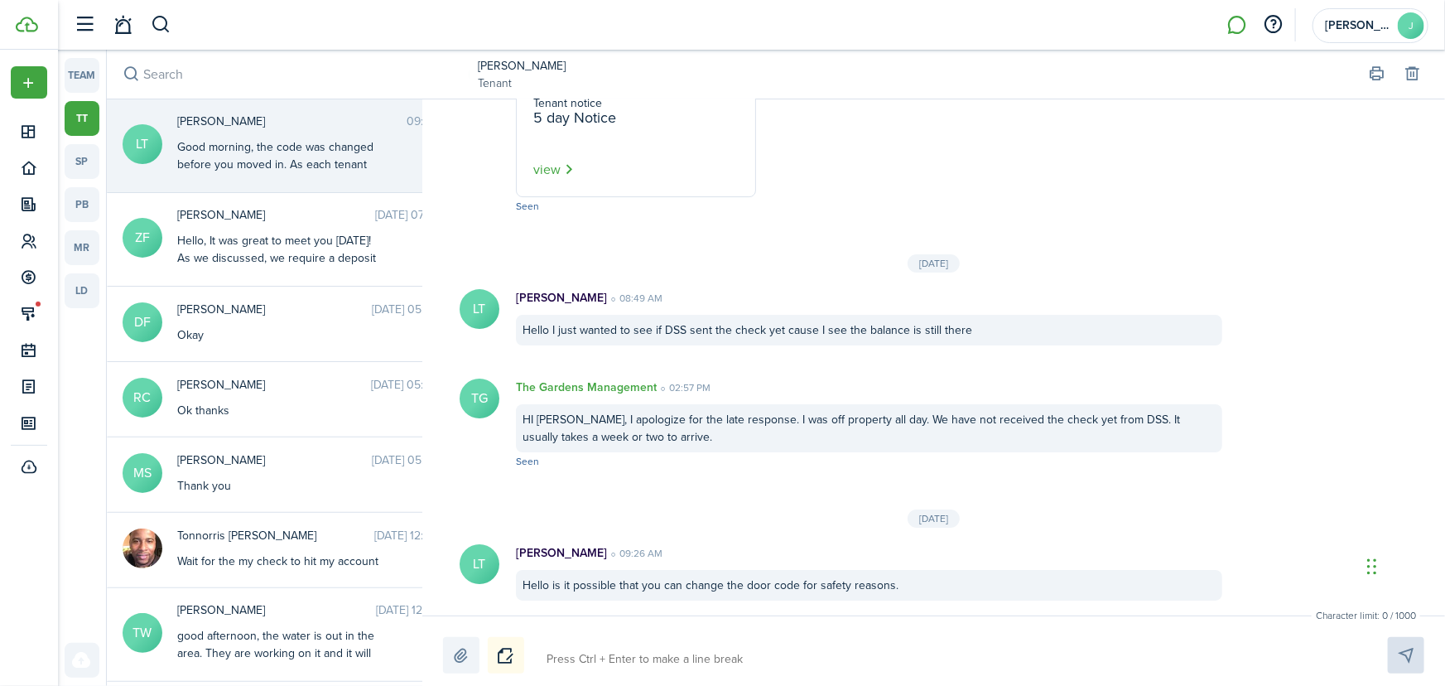
scroll to position [2930, 0]
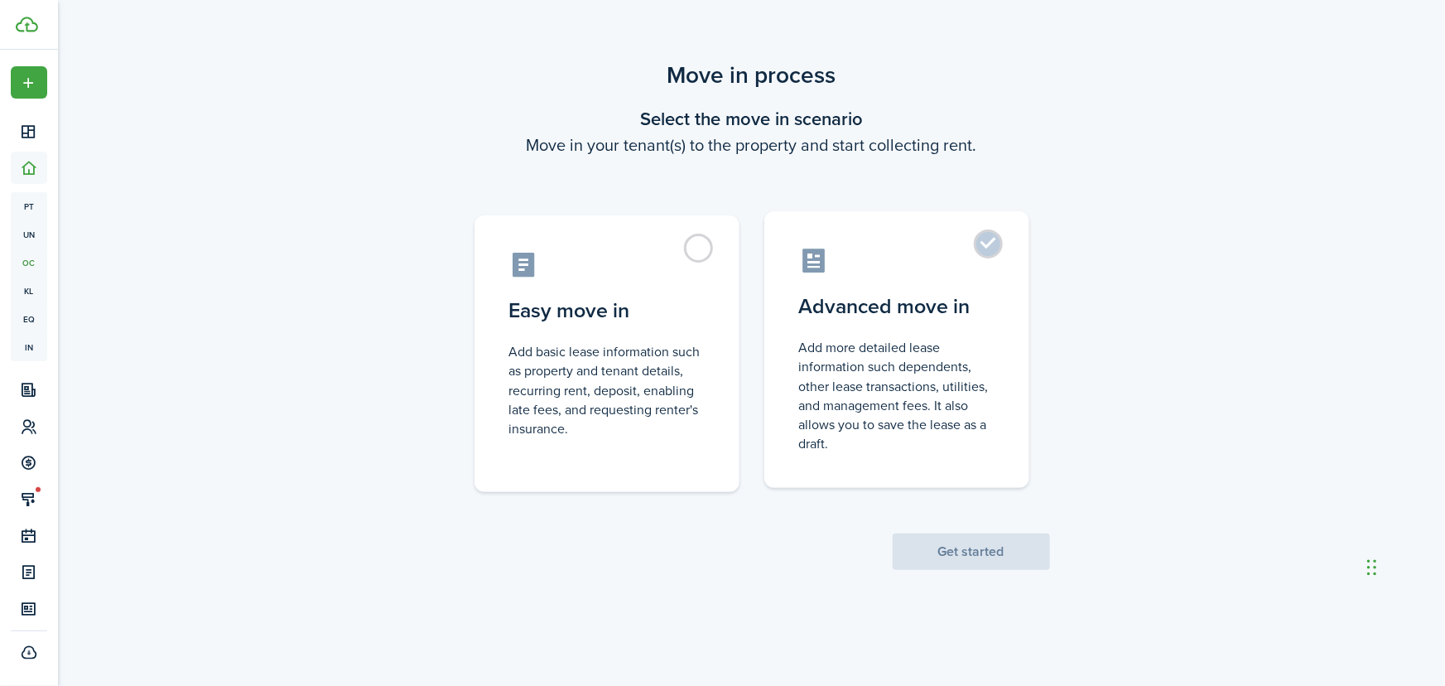
click at [995, 234] on label "Advanced move in Add more detailed lease information such dependents, other lea…" at bounding box center [897, 349] width 265 height 277
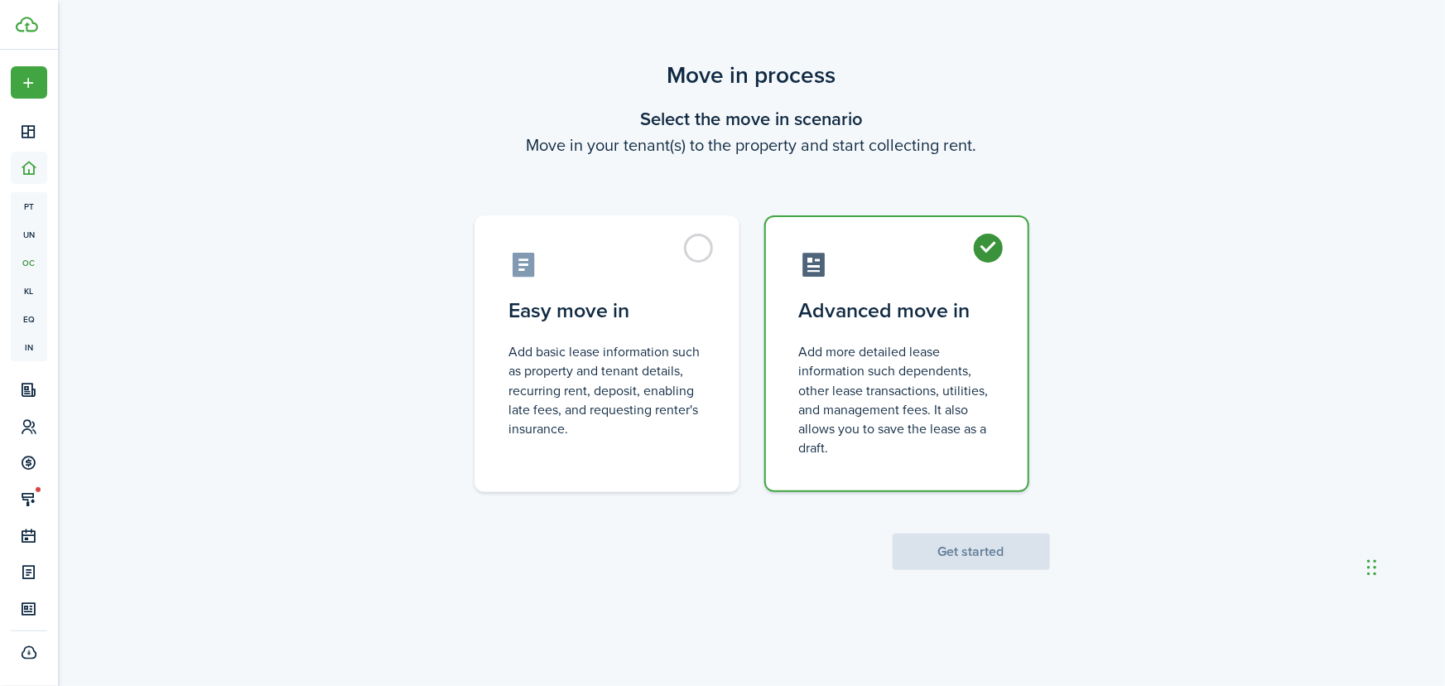
radio input "true"
click at [978, 560] on button "Get started" at bounding box center [971, 551] width 157 height 36
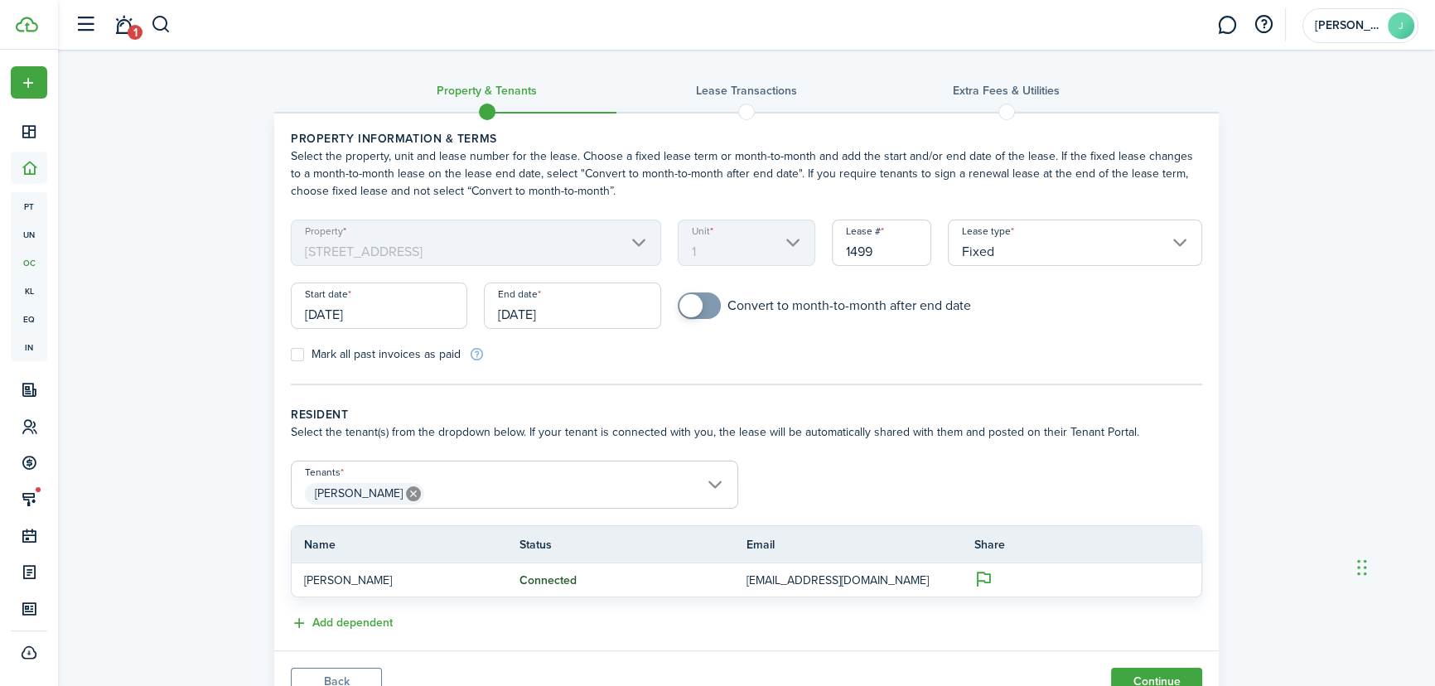
click at [332, 305] on input "[DATE]" at bounding box center [379, 305] width 176 height 46
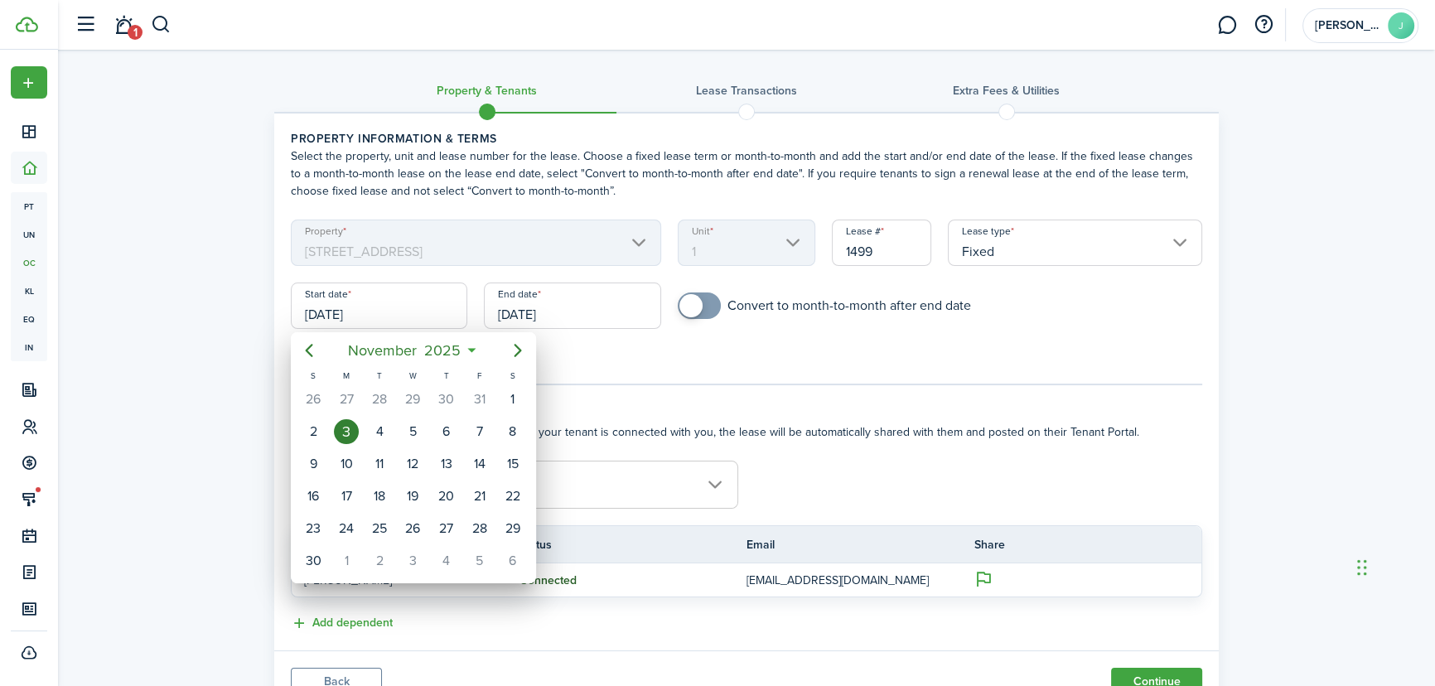
click at [321, 311] on div at bounding box center [717, 342] width 1700 height 951
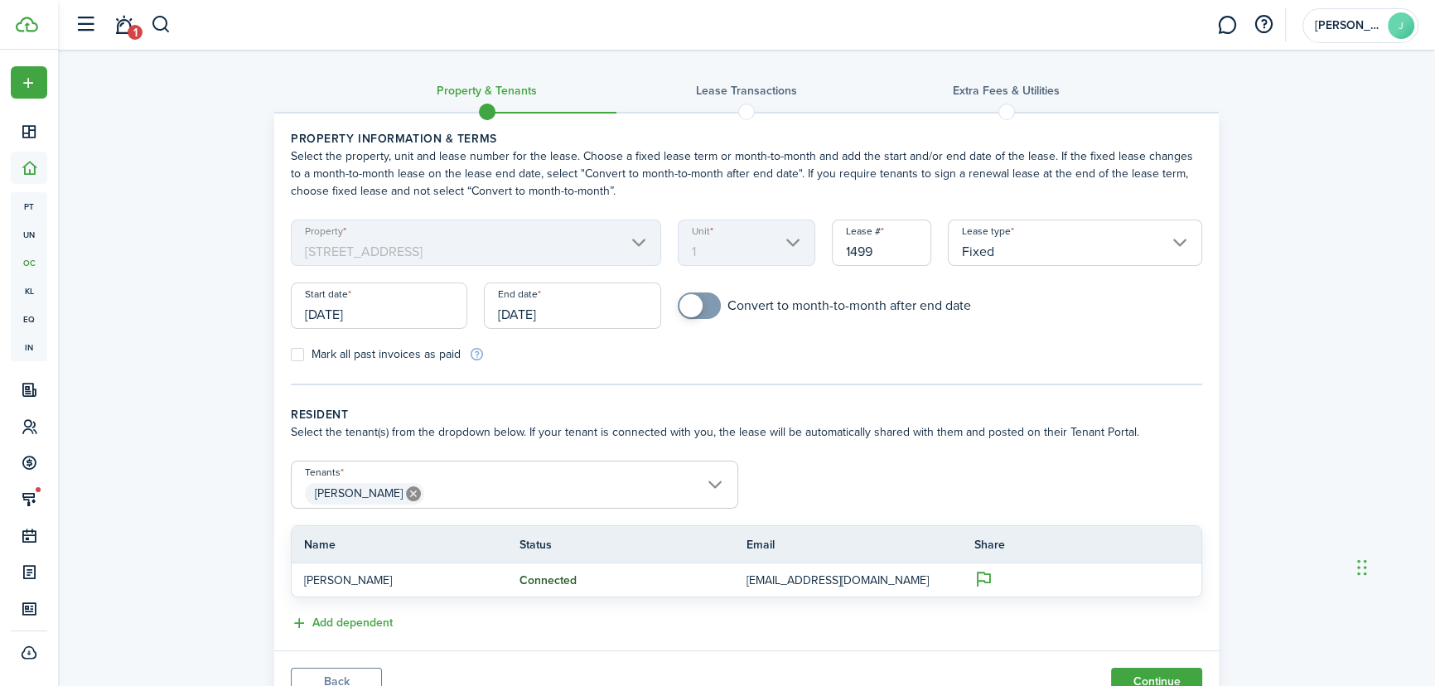
click at [321, 311] on input "[DATE]" at bounding box center [379, 305] width 176 height 46
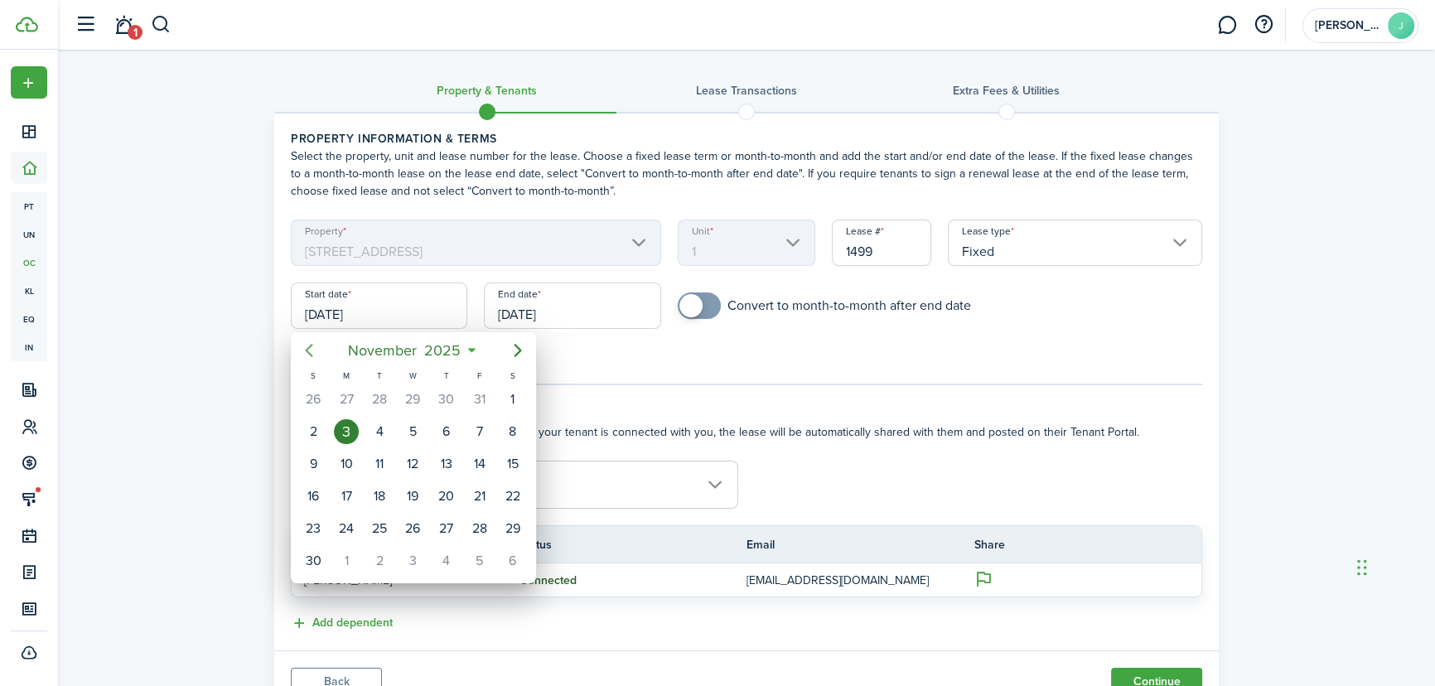
click at [309, 353] on icon "Previous page" at bounding box center [308, 350] width 7 height 13
click at [410, 395] on div "1" at bounding box center [412, 399] width 25 height 25
type input "[DATE]"
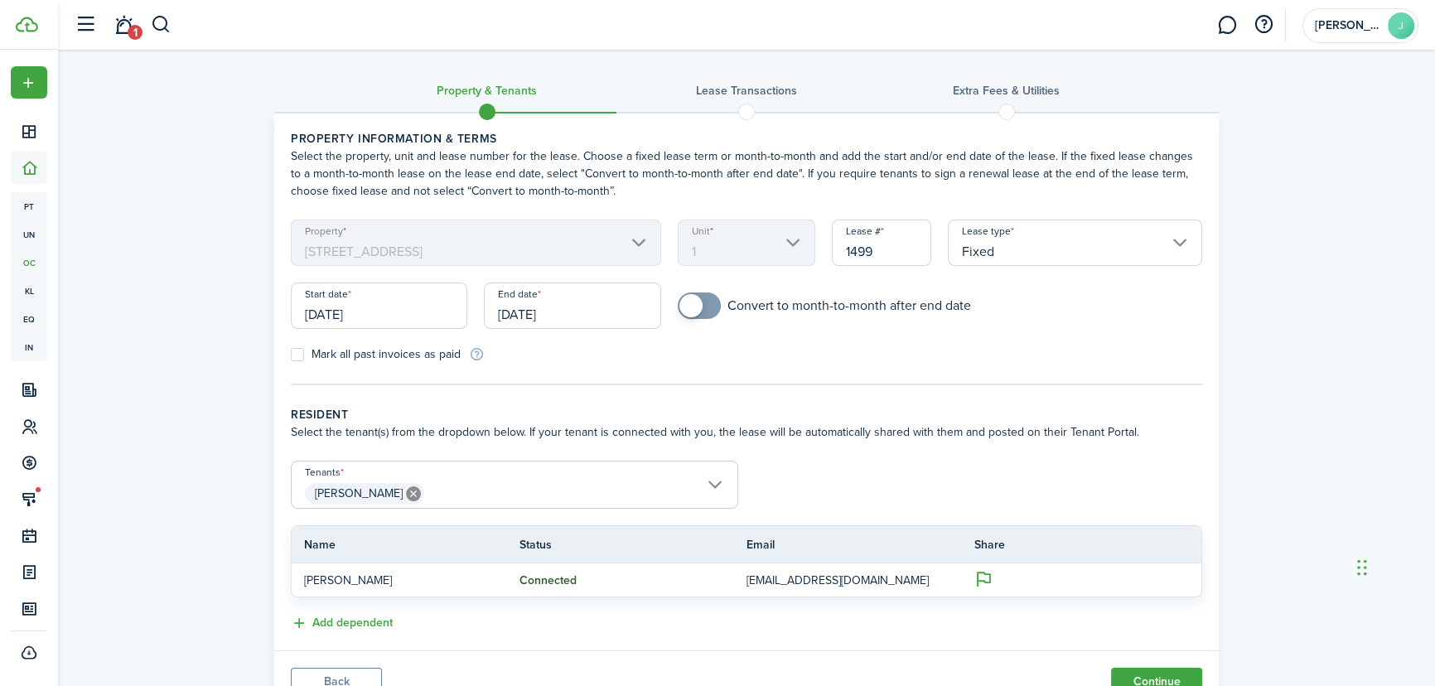
click at [559, 315] on input "[DATE]" at bounding box center [572, 305] width 176 height 46
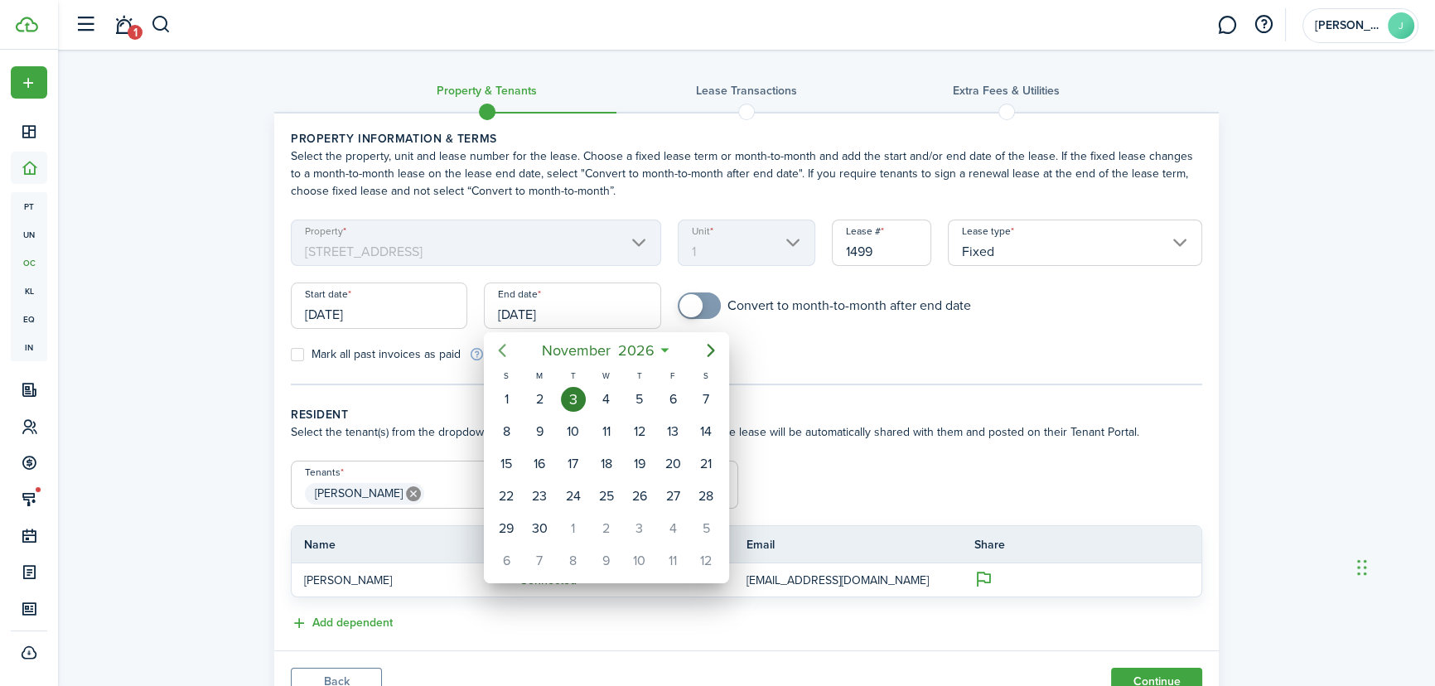
click at [504, 348] on icon "Previous page" at bounding box center [502, 350] width 20 height 20
click at [701, 353] on icon "Next page" at bounding box center [711, 350] width 20 height 20
click at [494, 344] on icon "Previous page" at bounding box center [502, 350] width 20 height 20
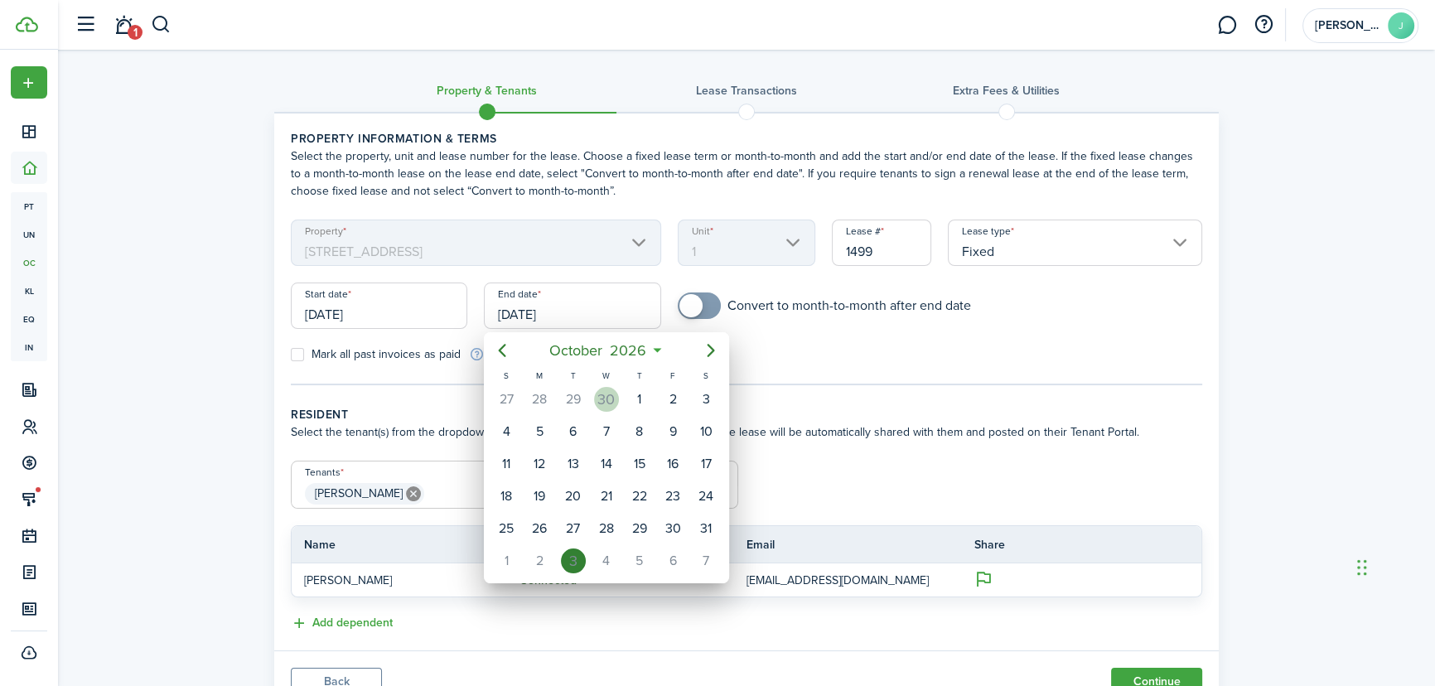
click at [606, 394] on div "30" at bounding box center [606, 399] width 25 height 25
type input "[DATE]"
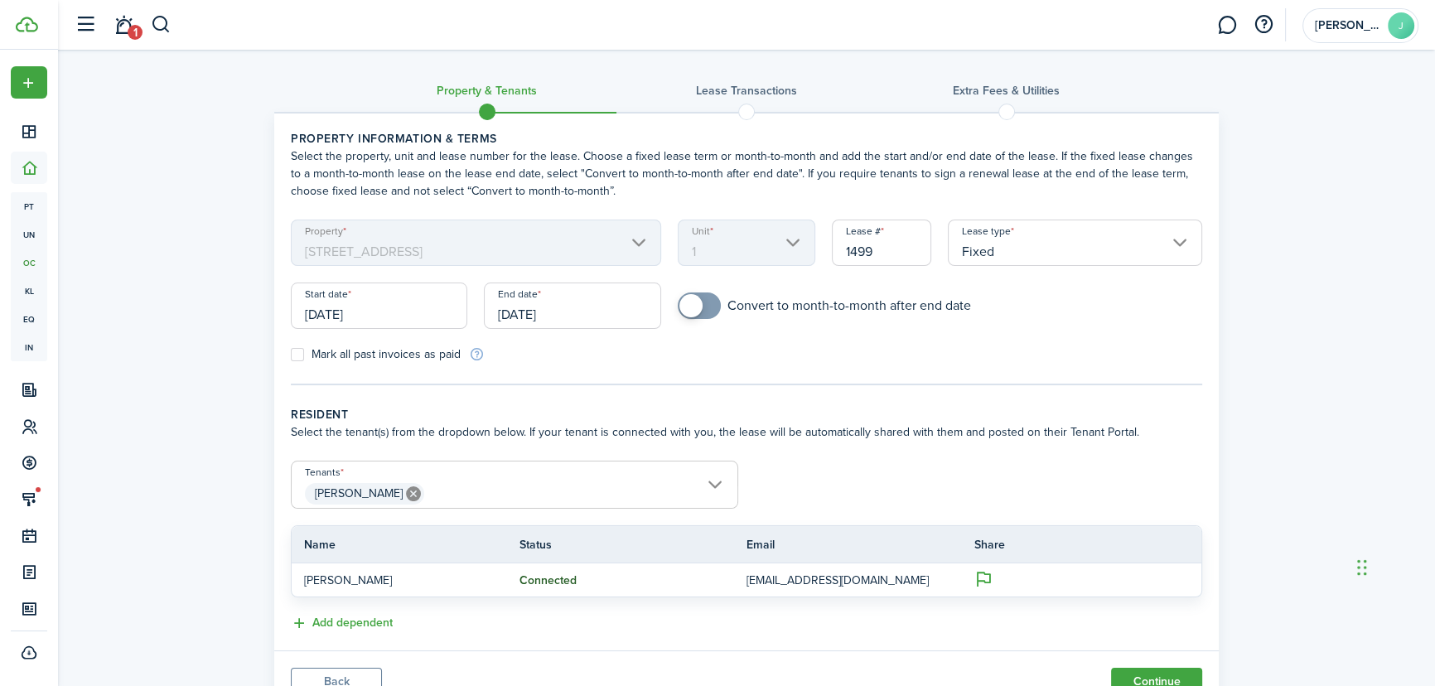
checkbox input "true"
click at [707, 299] on span at bounding box center [699, 305] width 17 height 27
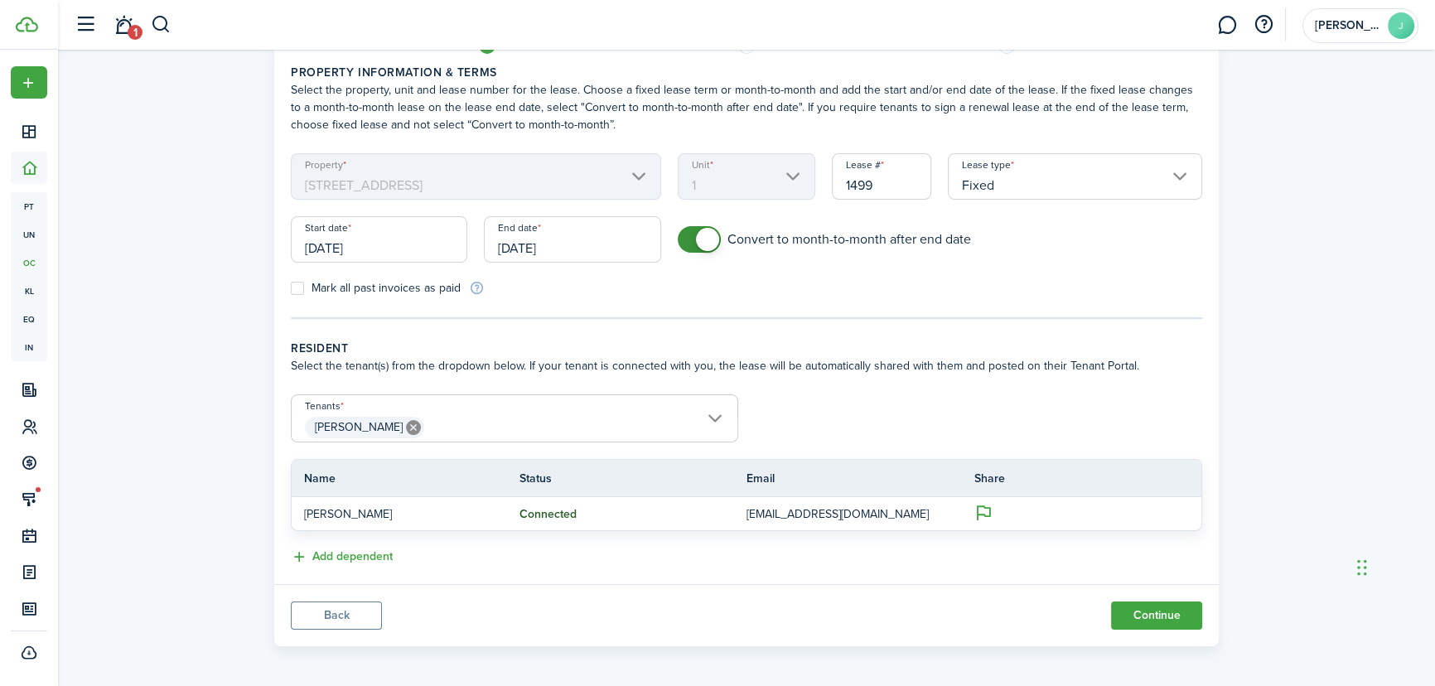
scroll to position [70, 0]
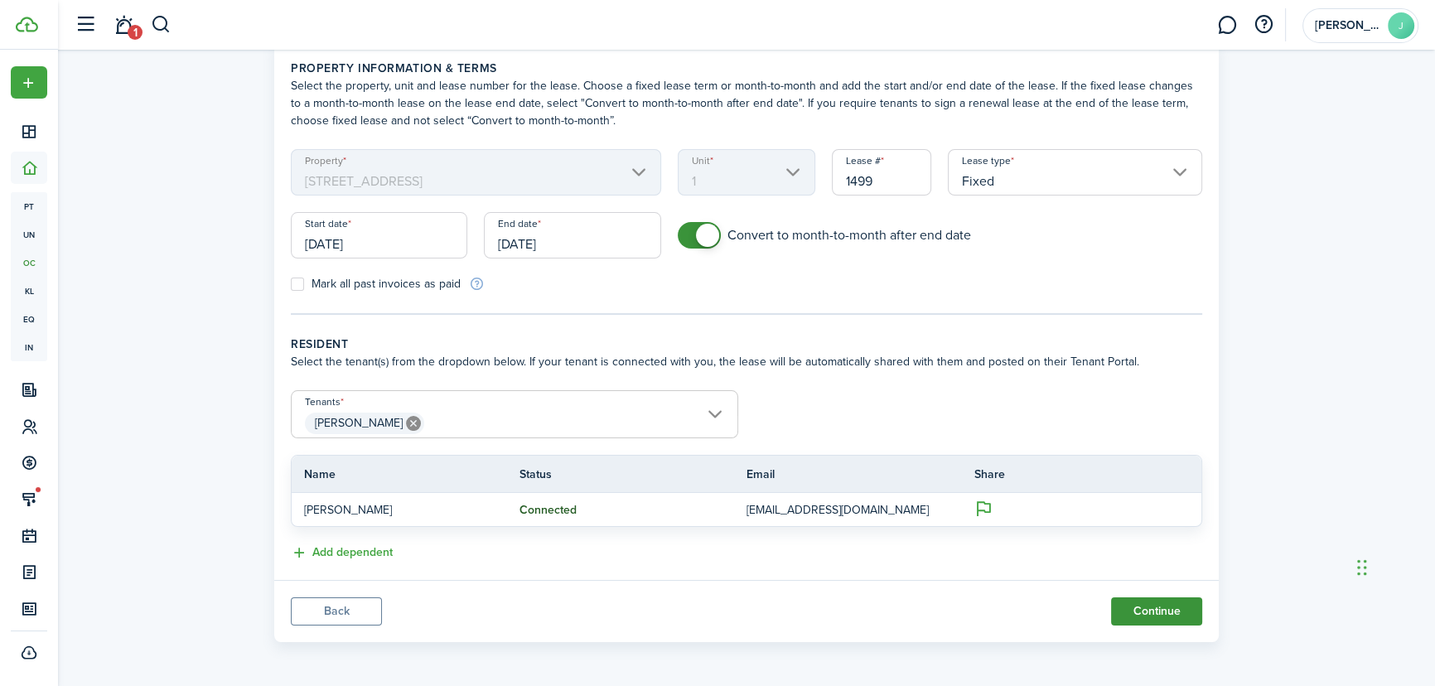
click at [1159, 609] on button "Continue" at bounding box center [1156, 611] width 91 height 28
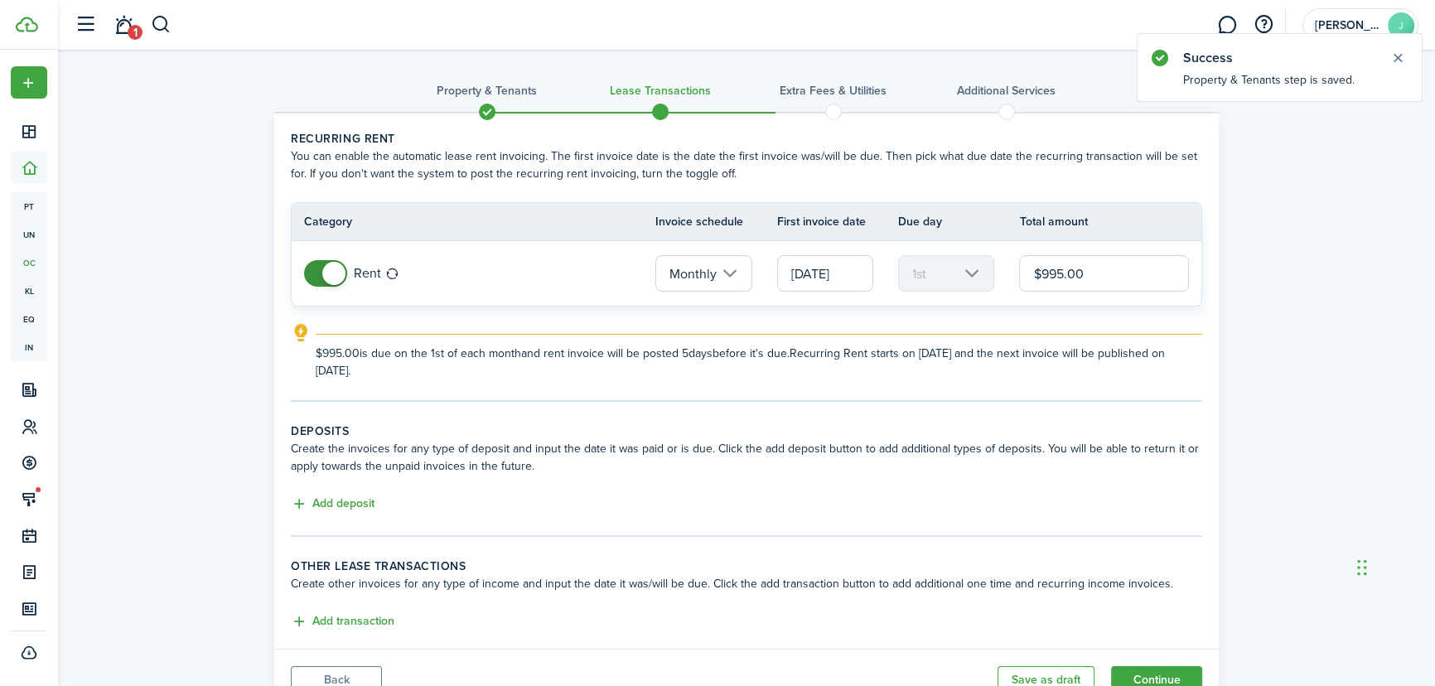
click at [1042, 277] on input "$995.00" at bounding box center [1104, 273] width 170 height 36
type input "$895.00"
click at [1035, 516] on tc-wizard-step "Deposits Create the invoices for any type of deposit and input the date it was …" at bounding box center [746, 479] width 911 height 114
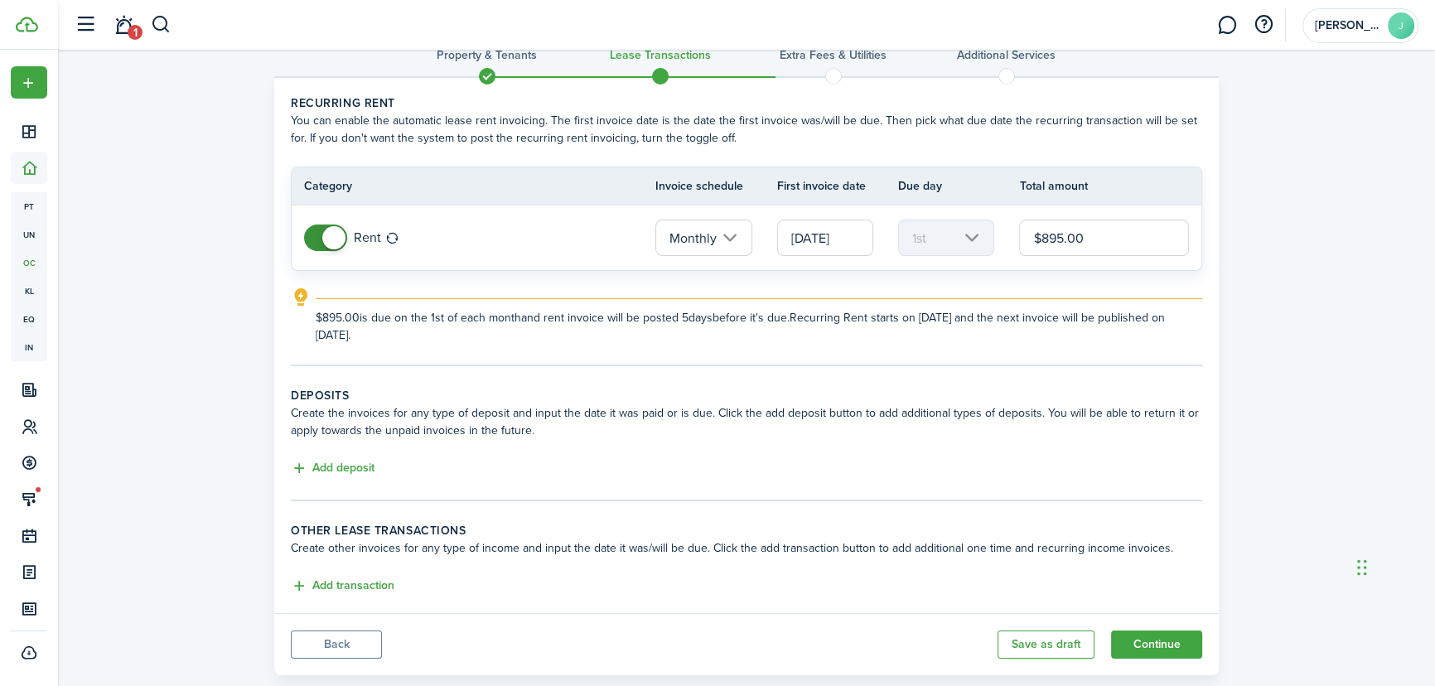
scroll to position [69, 0]
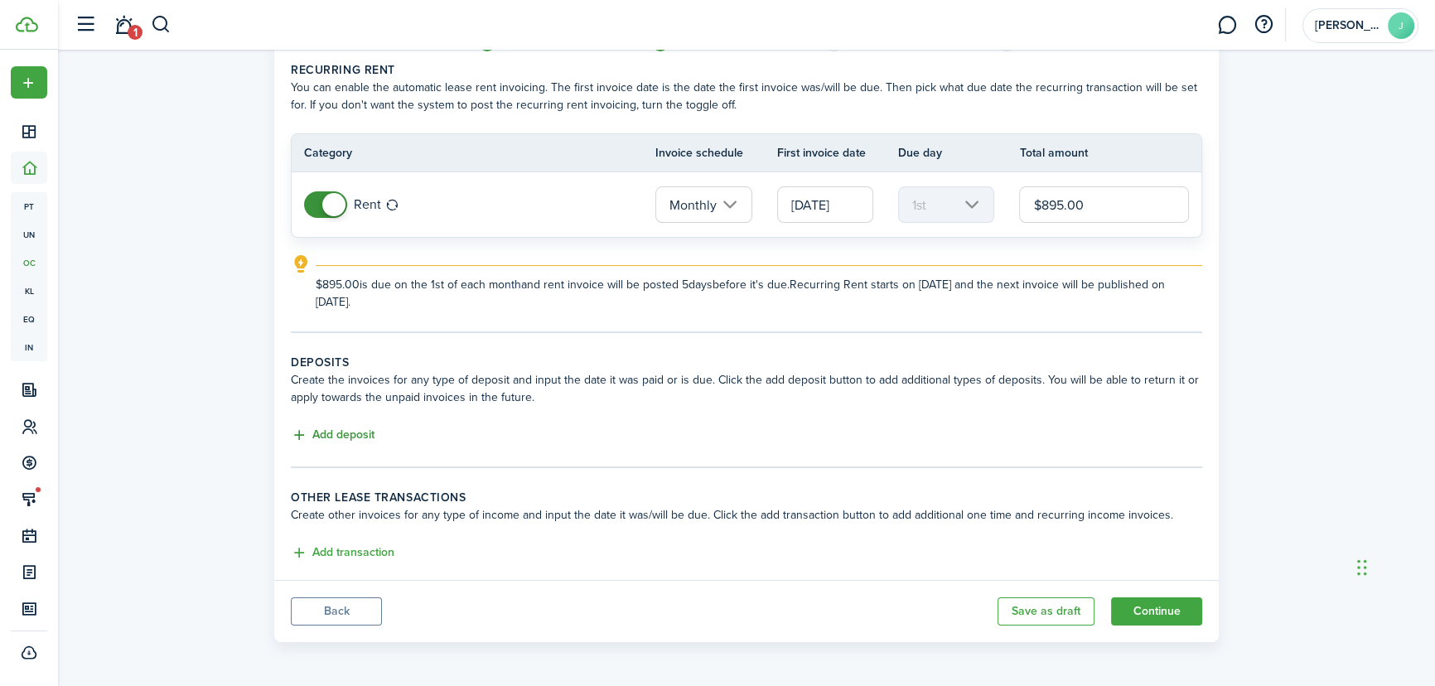
click at [337, 431] on button "Add deposit" at bounding box center [333, 435] width 84 height 19
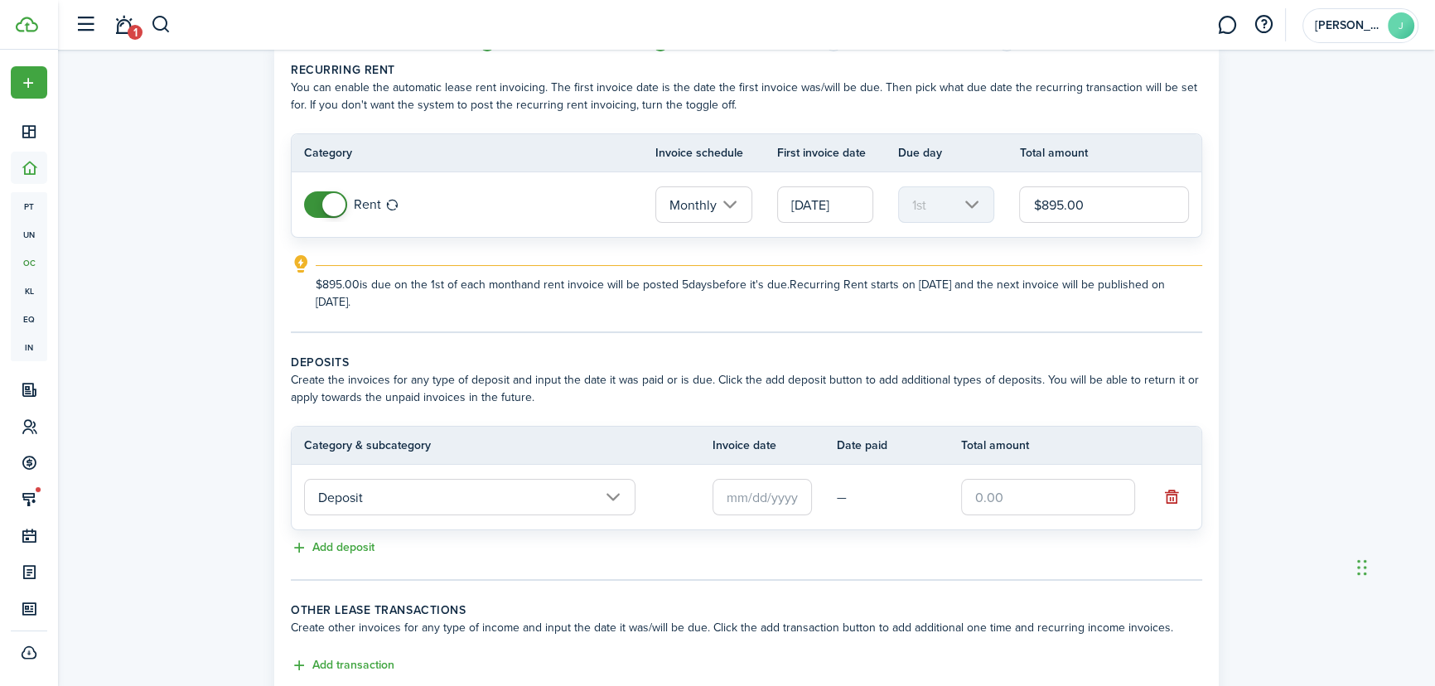
click at [765, 499] on input "text" at bounding box center [761, 497] width 99 height 36
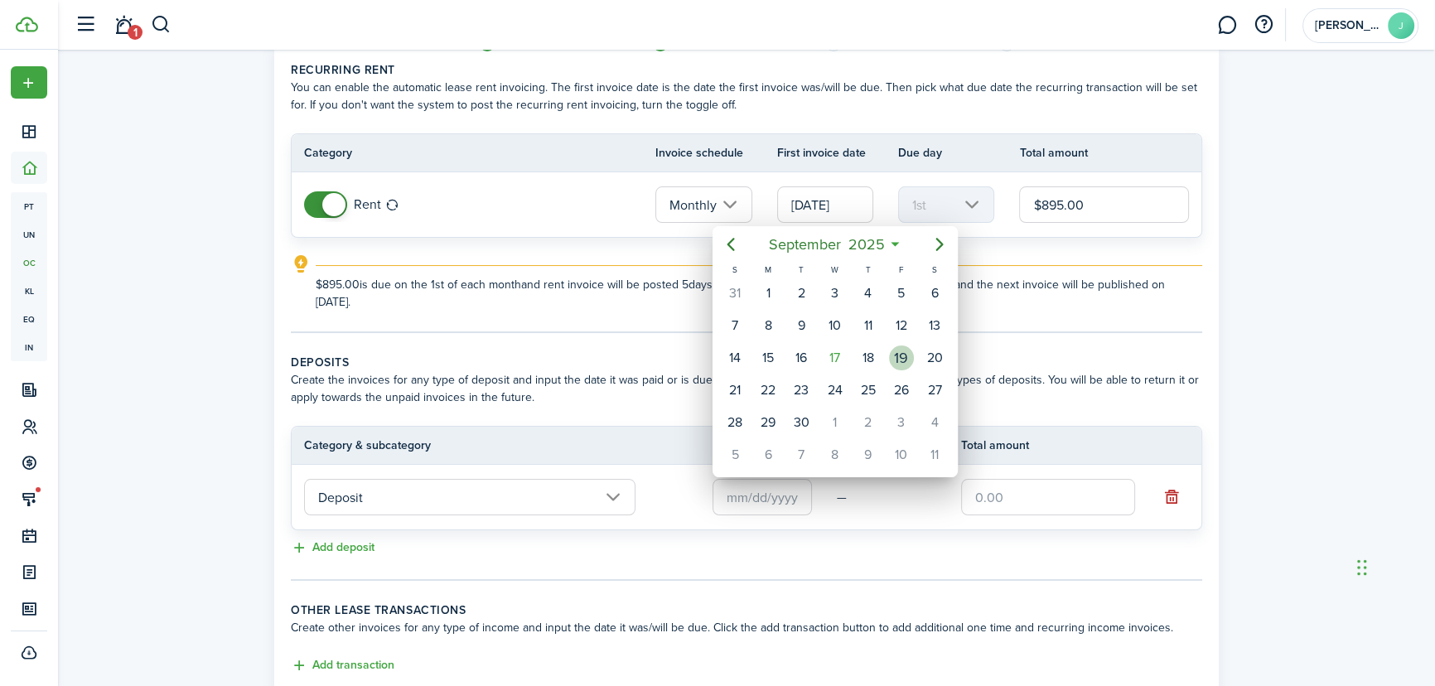
click at [911, 355] on div "19" at bounding box center [901, 357] width 25 height 25
type input "[DATE]"
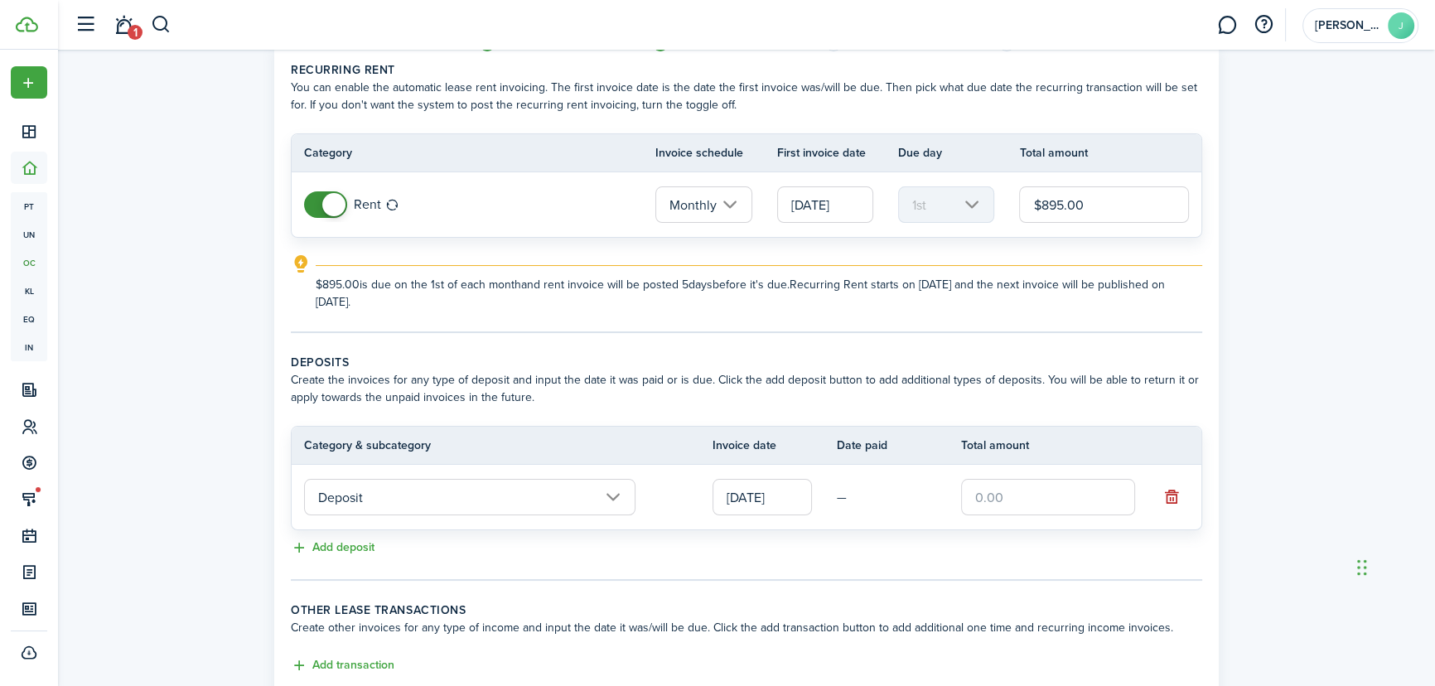
click at [1011, 502] on input "text" at bounding box center [1048, 497] width 174 height 36
type input "$895.00"
click at [1234, 568] on div "Property & Tenants Lease Transactions Extra fees & Utilities Additional Service…" at bounding box center [746, 372] width 1377 height 782
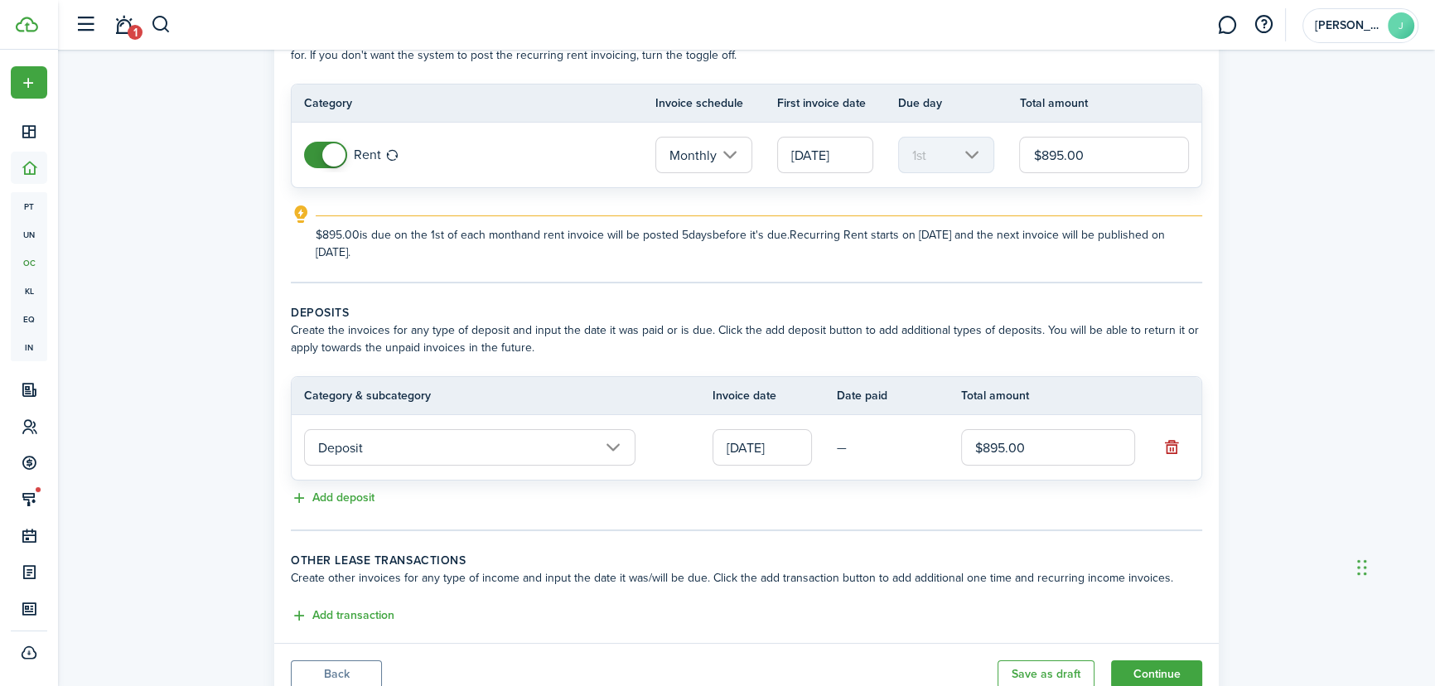
scroll to position [181, 0]
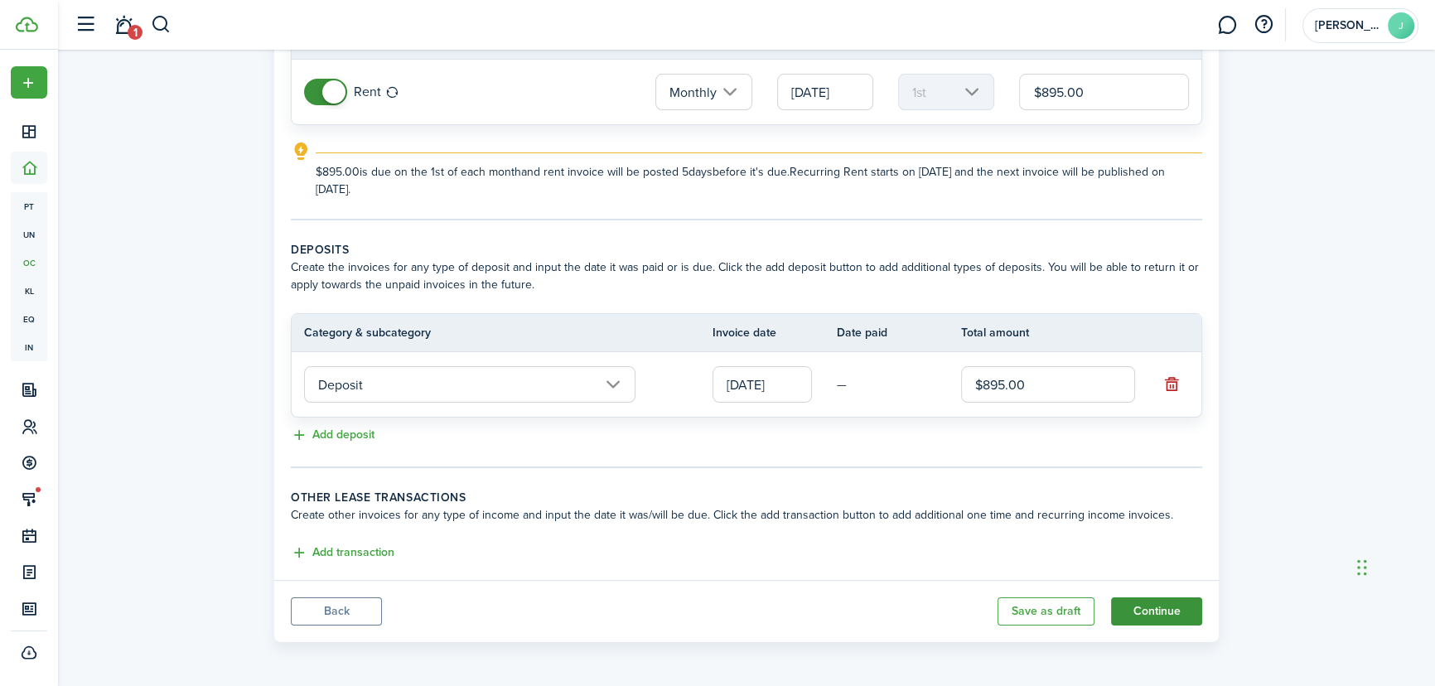
click at [1156, 612] on button "Continue" at bounding box center [1156, 611] width 91 height 28
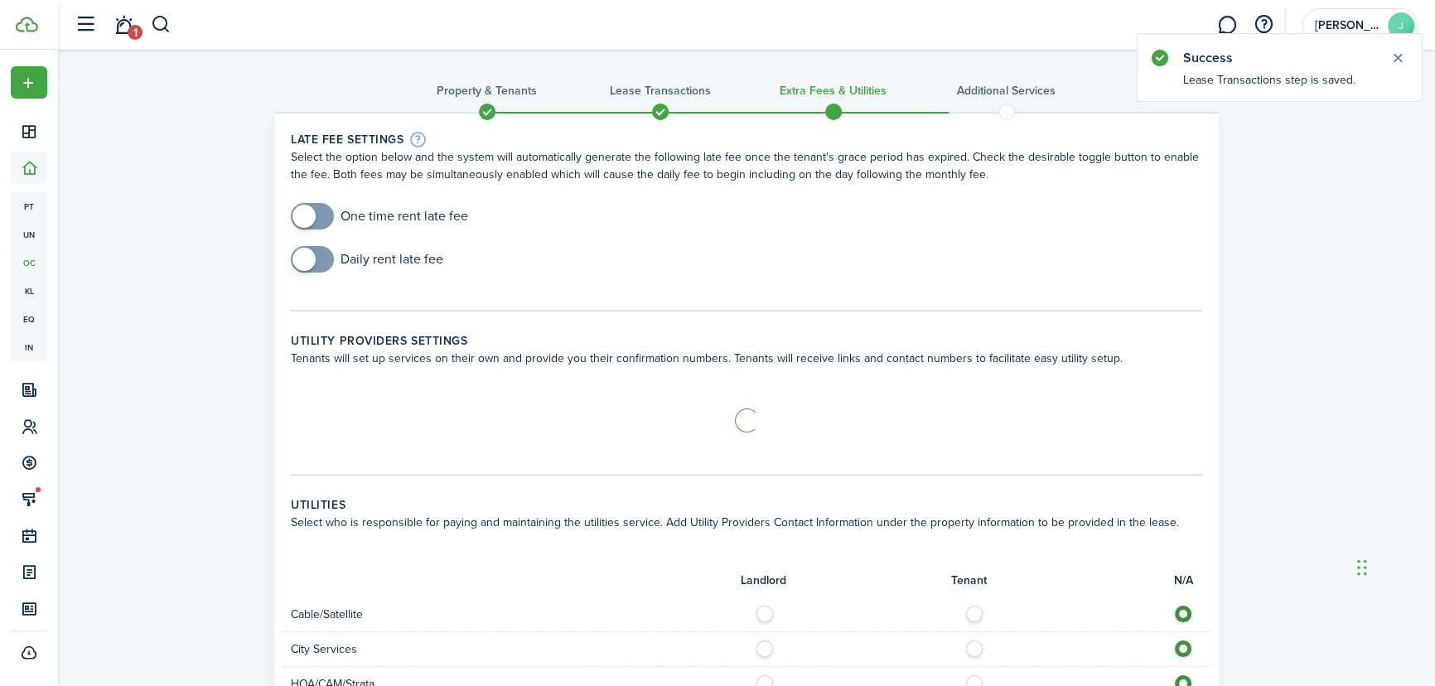
checkbox input "true"
click at [320, 210] on span at bounding box center [312, 216] width 17 height 27
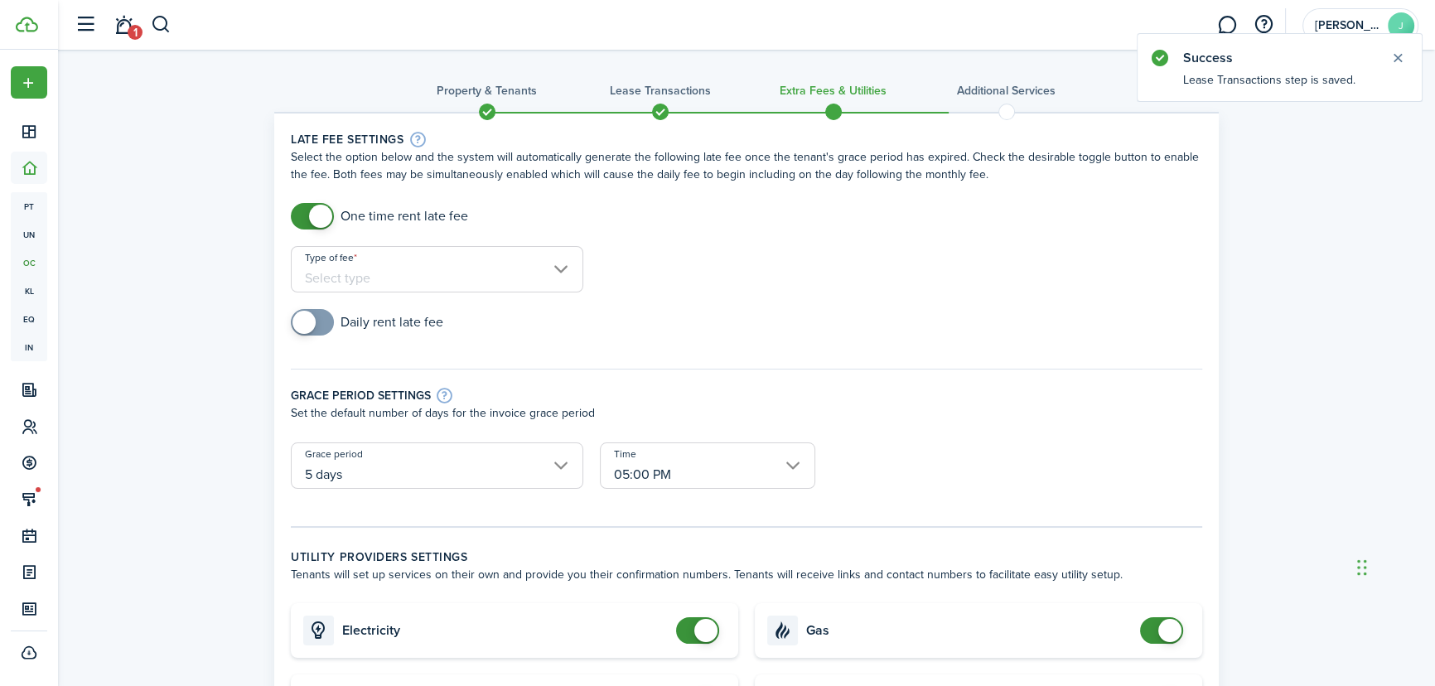
click at [363, 259] on input "Type of fee" at bounding box center [437, 269] width 292 height 46
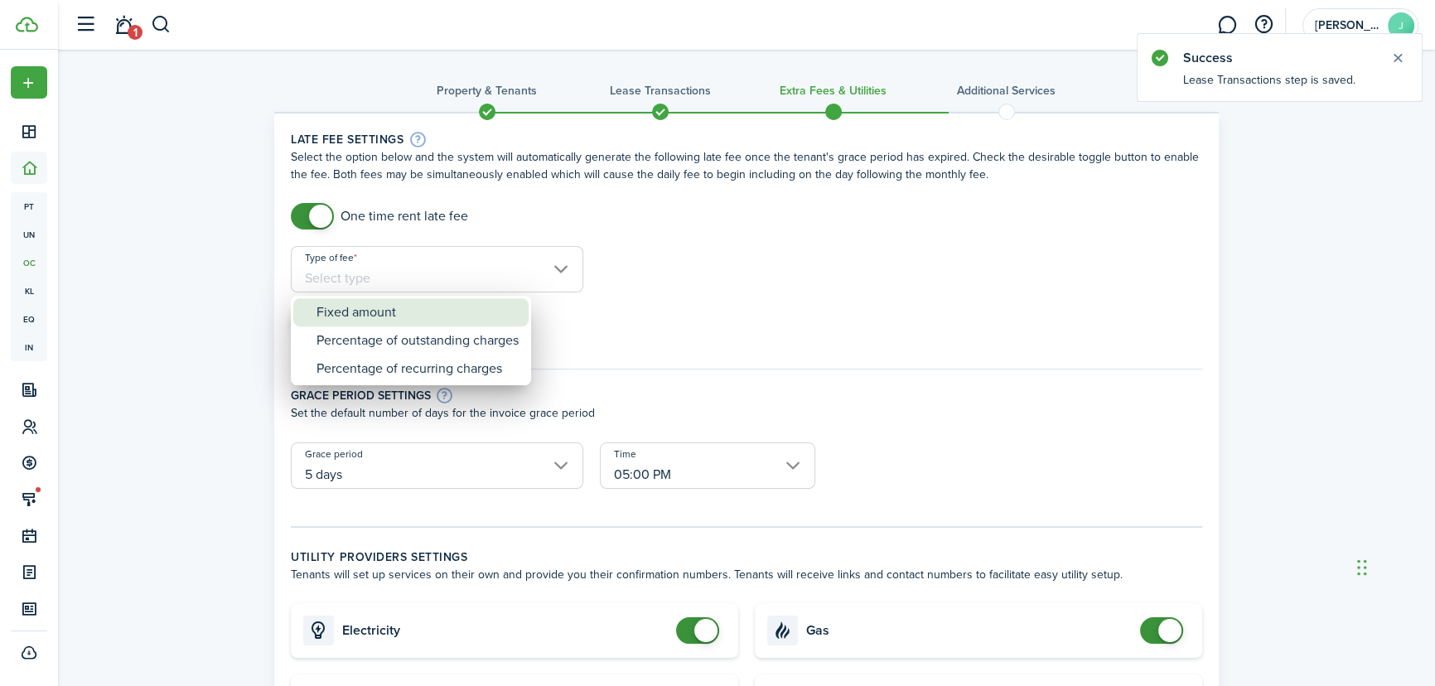
click at [355, 310] on div "Fixed amount" at bounding box center [417, 312] width 202 height 28
type input "Fixed amount"
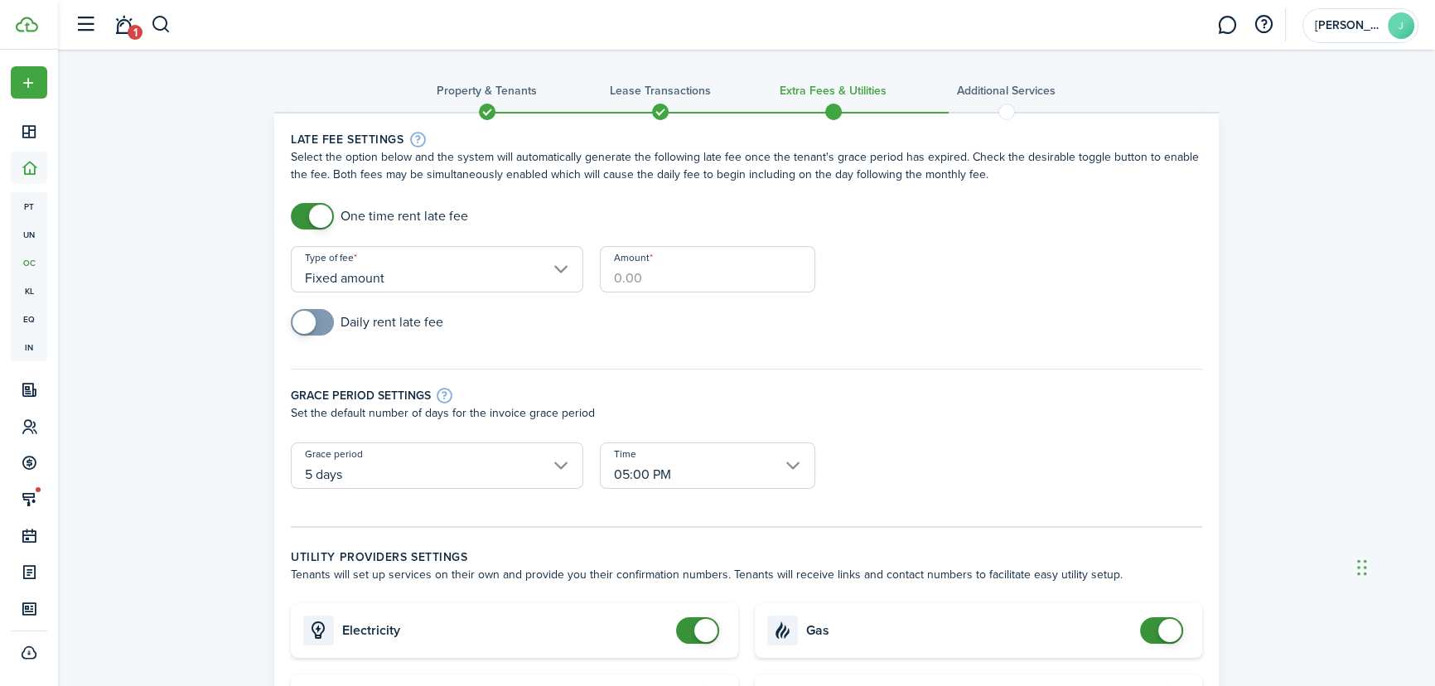
click at [623, 274] on input "Amount" at bounding box center [707, 269] width 215 height 46
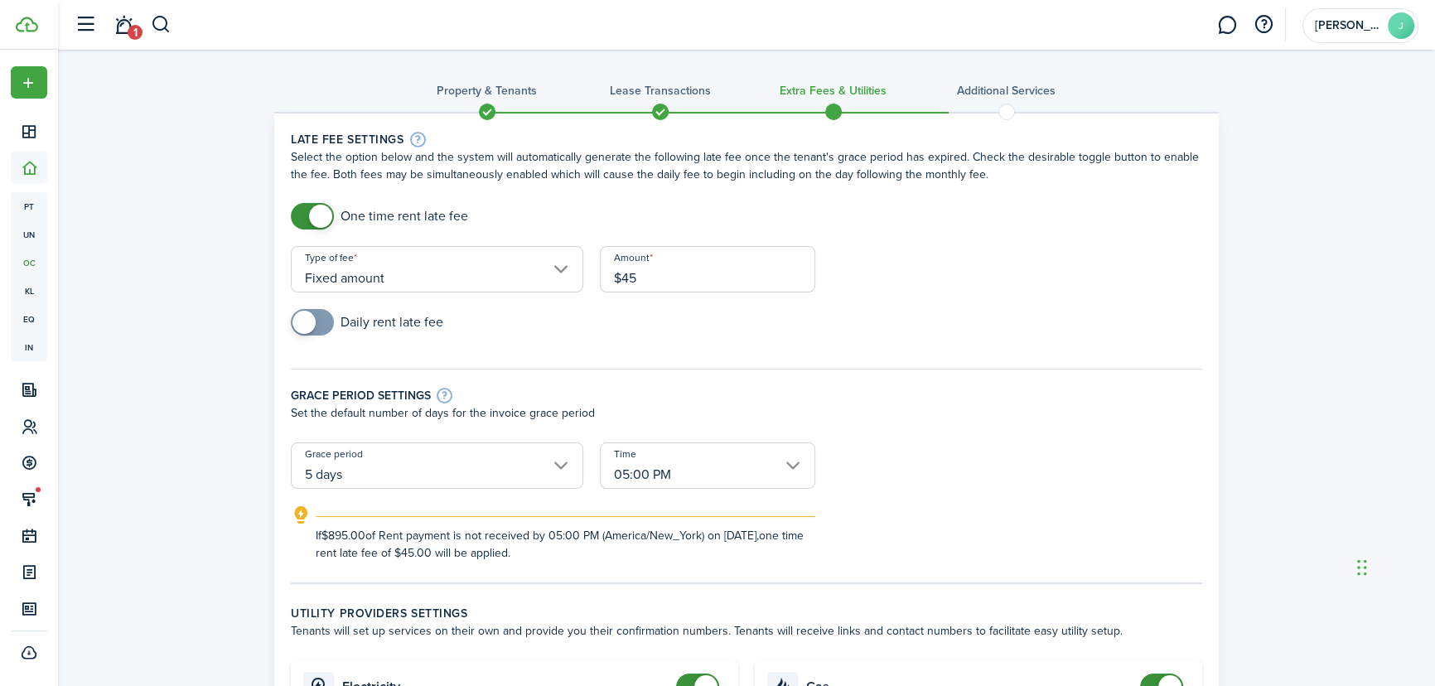
type input "$45.00"
click at [883, 277] on form "One time rent late fee Type of fee Fixed amount Amount $45.00 Daily rent late f…" at bounding box center [746, 382] width 928 height 359
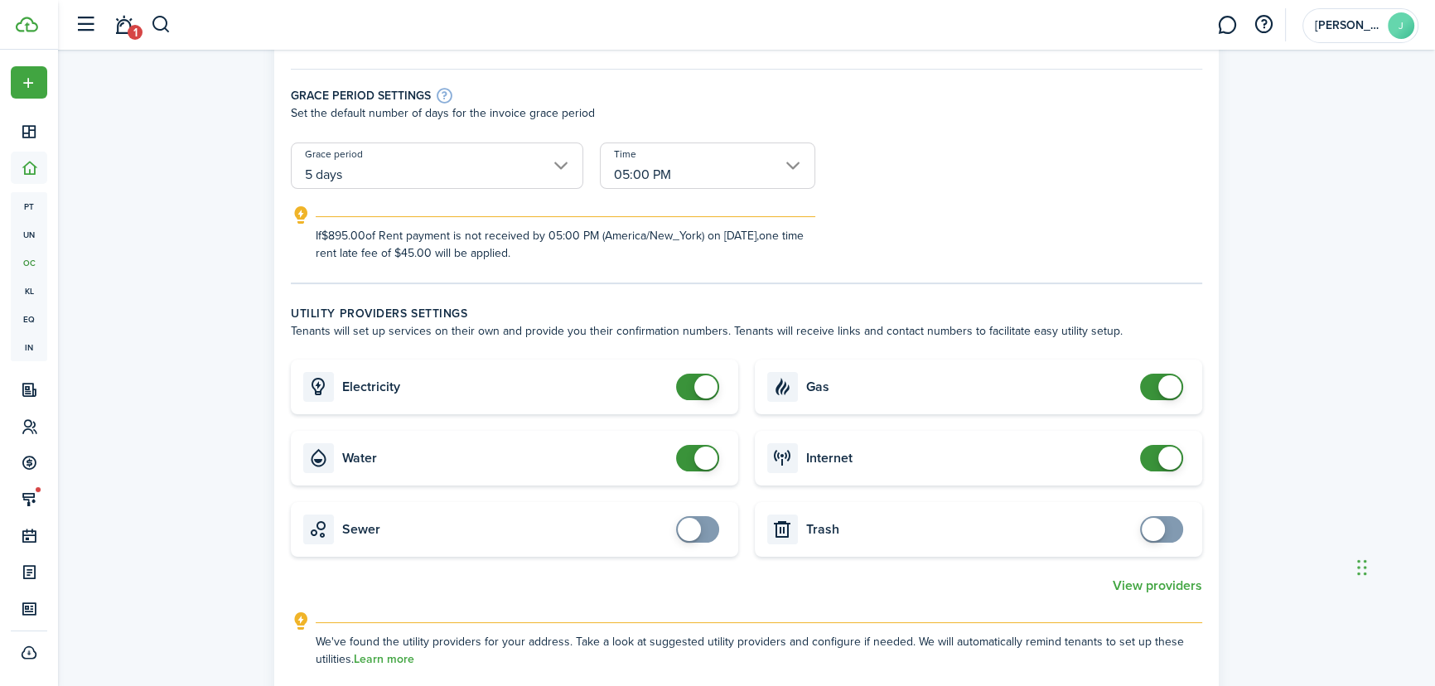
scroll to position [301, 0]
checkbox input "false"
click at [695, 454] on span at bounding box center [705, 457] width 23 height 23
checkbox input "false"
click at [1153, 380] on span at bounding box center [1161, 386] width 17 height 27
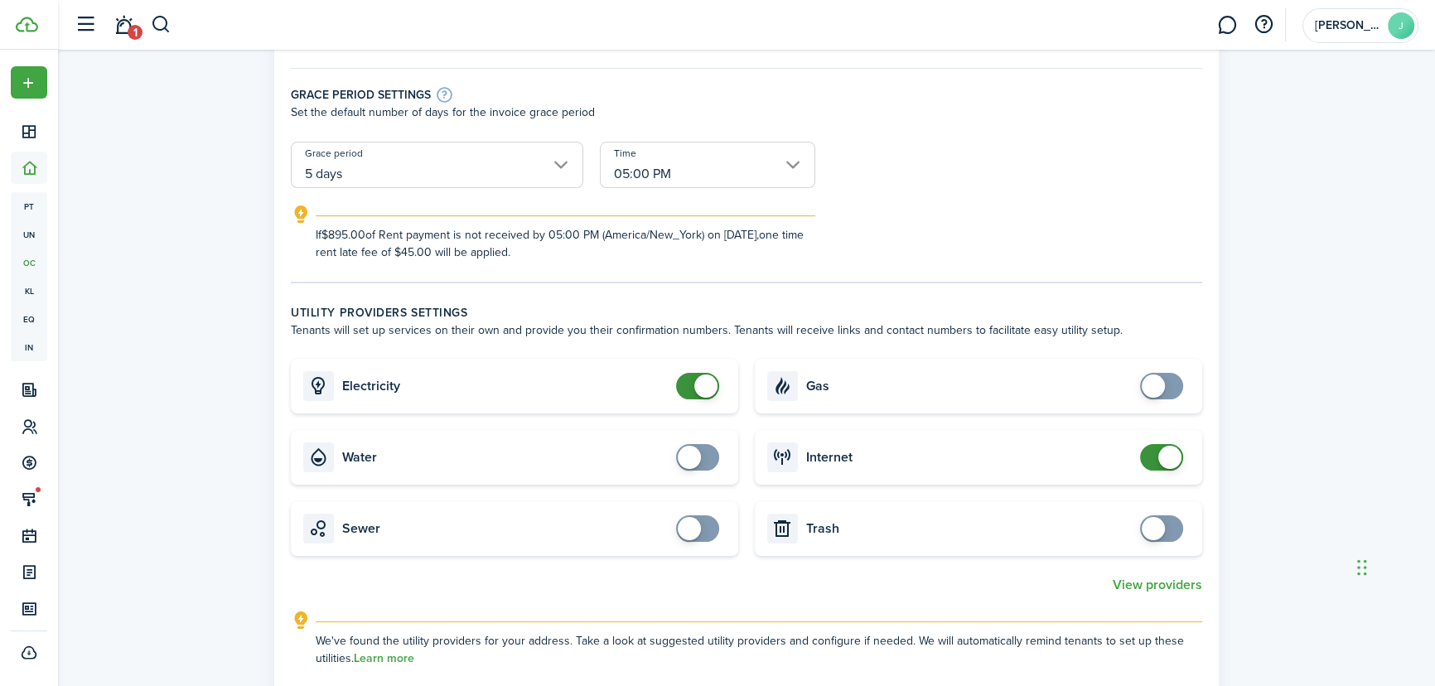
checkbox input "false"
click at [1153, 459] on span at bounding box center [1161, 457] width 17 height 27
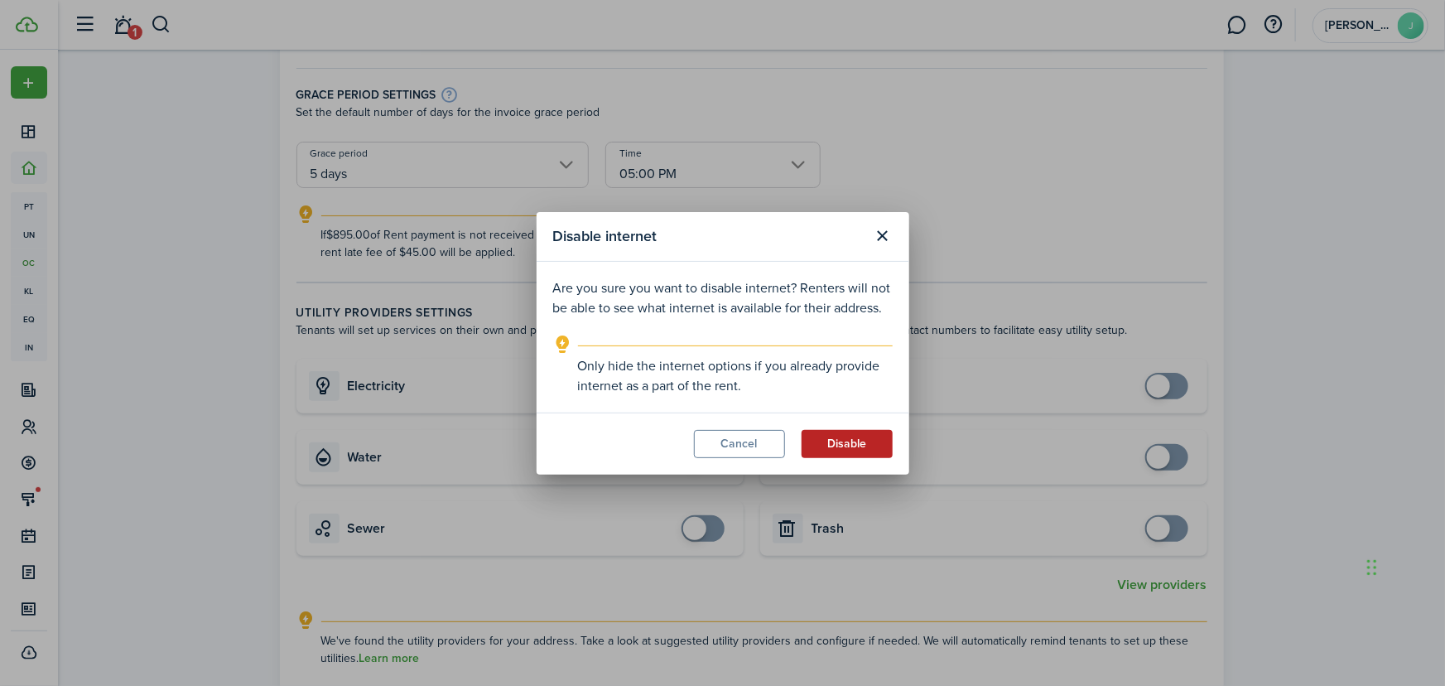
click at [826, 441] on button "Disable" at bounding box center [847, 444] width 91 height 28
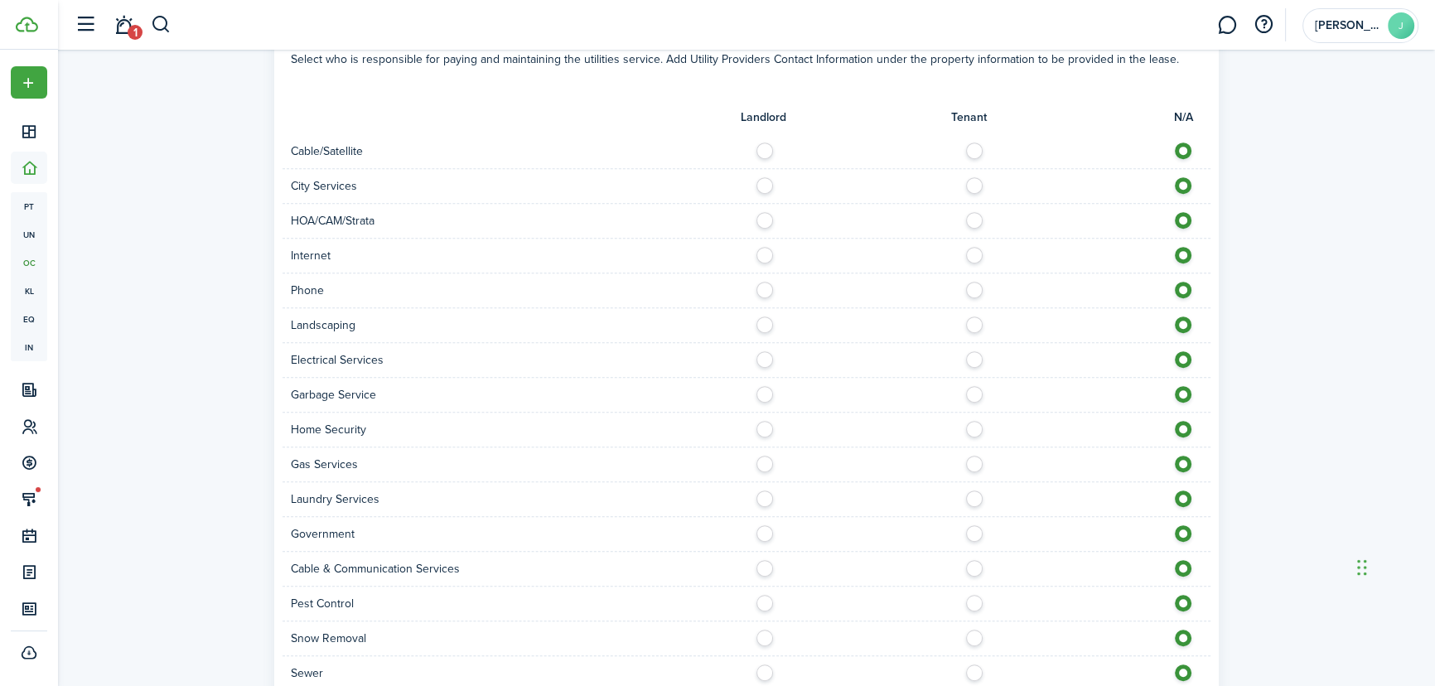
scroll to position [978, 0]
click at [972, 146] on label at bounding box center [978, 146] width 29 height 8
radio input "true"
click at [763, 182] on label at bounding box center [769, 180] width 29 height 8
radio input "true"
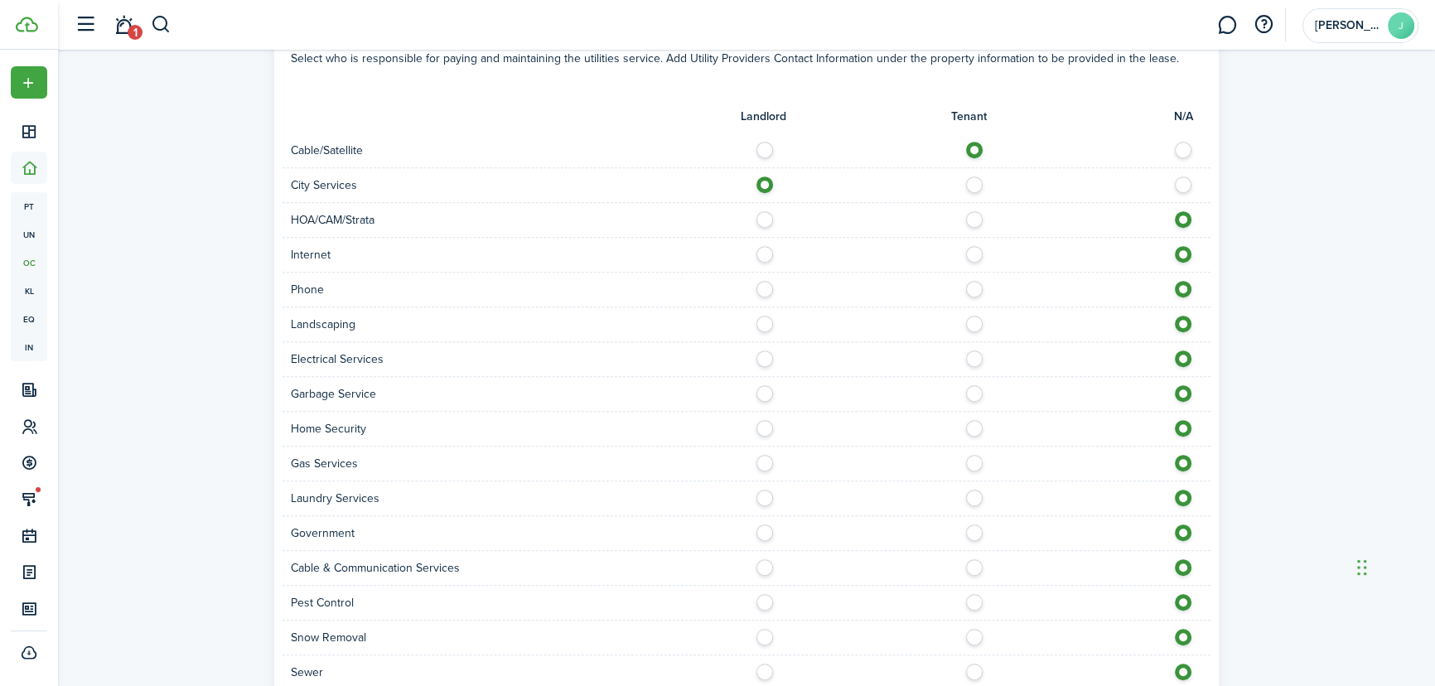
click at [969, 248] on label at bounding box center [978, 250] width 29 height 8
radio input "true"
click at [976, 289] on label at bounding box center [978, 285] width 29 height 8
radio input "true"
click at [760, 321] on label at bounding box center [769, 320] width 29 height 8
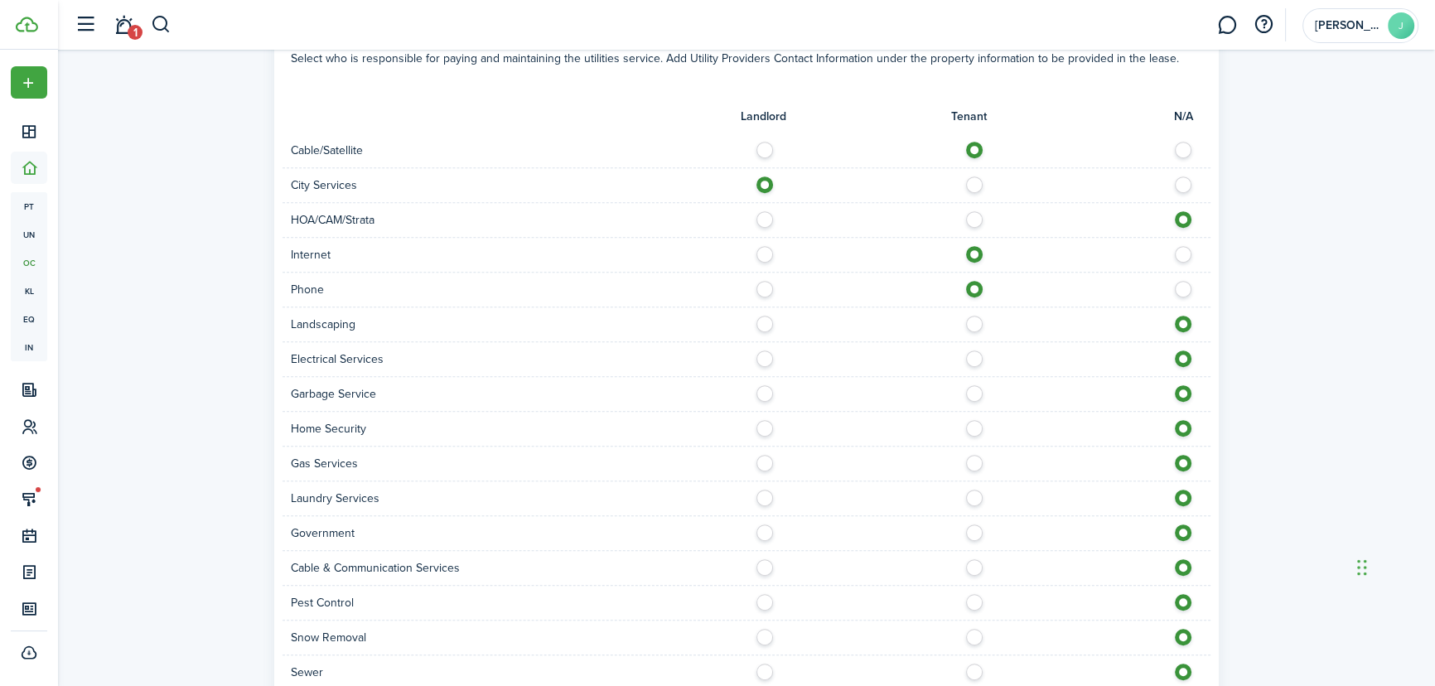
radio input "true"
click at [972, 359] on label at bounding box center [978, 354] width 29 height 8
radio input "true"
click at [763, 392] on label at bounding box center [769, 389] width 29 height 8
radio input "true"
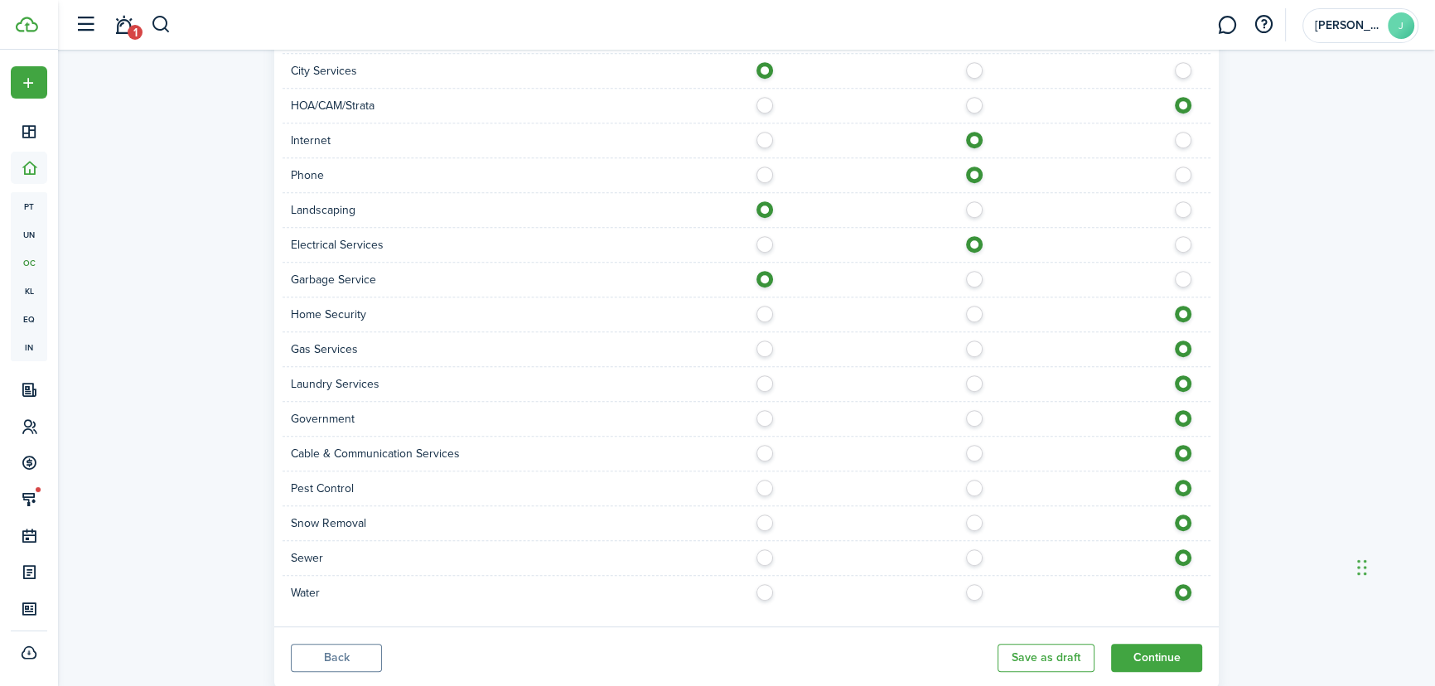
scroll to position [1129, 0]
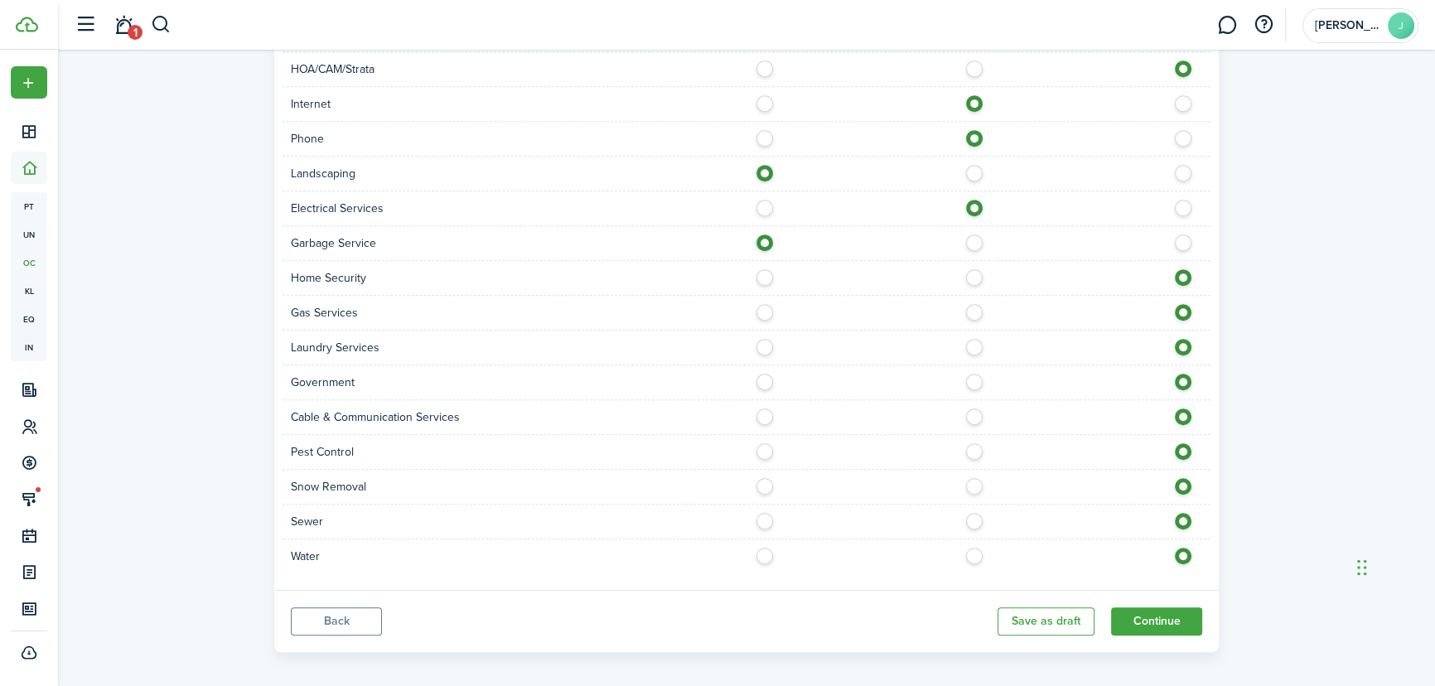
click at [973, 415] on label at bounding box center [978, 412] width 29 height 8
radio input "true"
drag, startPoint x: 770, startPoint y: 451, endPoint x: 761, endPoint y: 465, distance: 16.3
click at [769, 451] on label at bounding box center [769, 447] width 29 height 8
radio input "true"
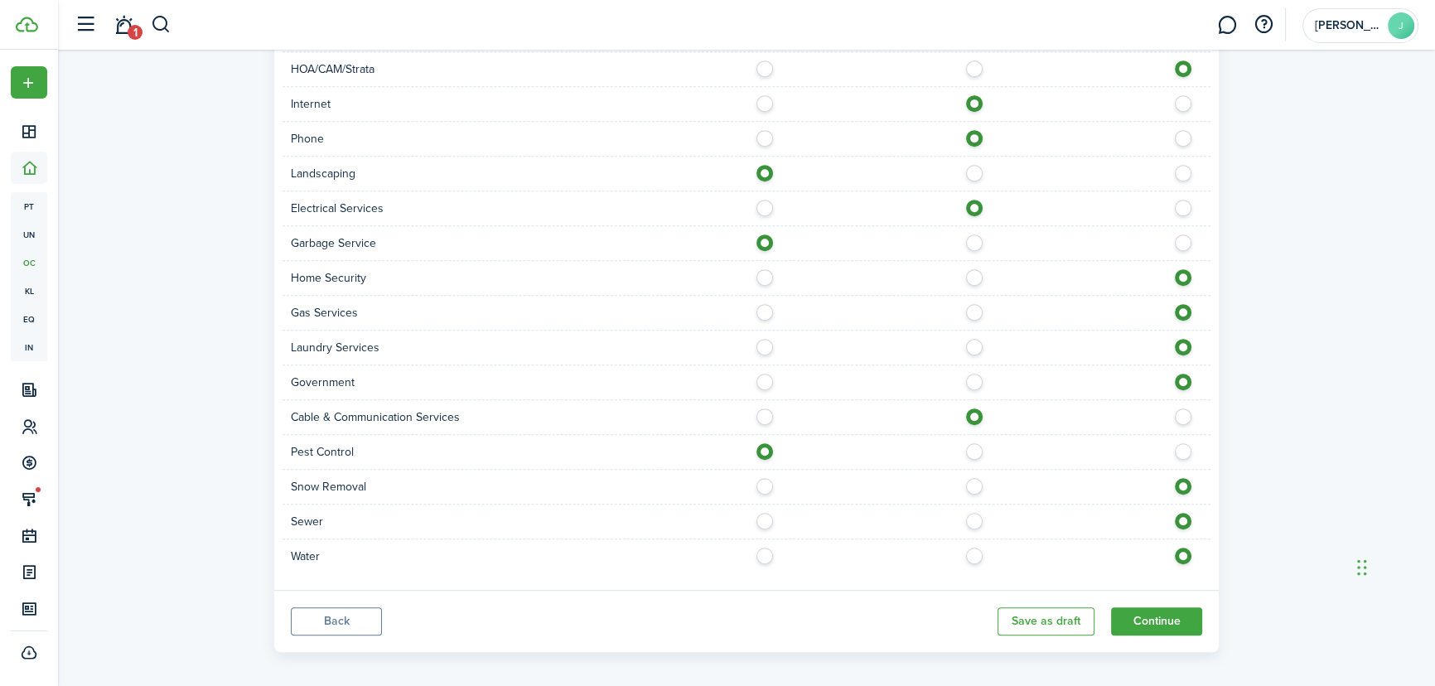
click at [757, 481] on label at bounding box center [769, 482] width 29 height 8
radio input "true"
click at [762, 519] on label at bounding box center [769, 517] width 29 height 8
radio input "true"
click at [760, 550] on label at bounding box center [769, 552] width 29 height 8
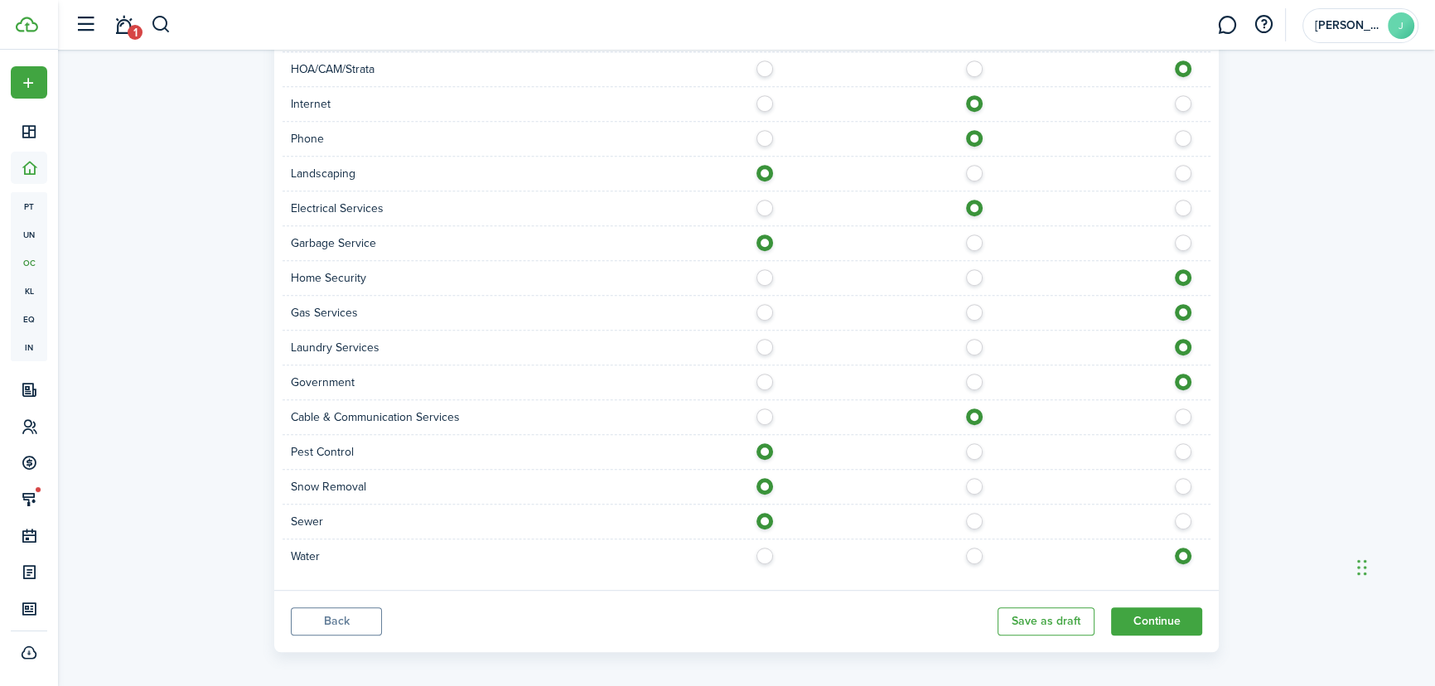
radio input "true"
click at [1174, 625] on button "Continue" at bounding box center [1156, 621] width 91 height 28
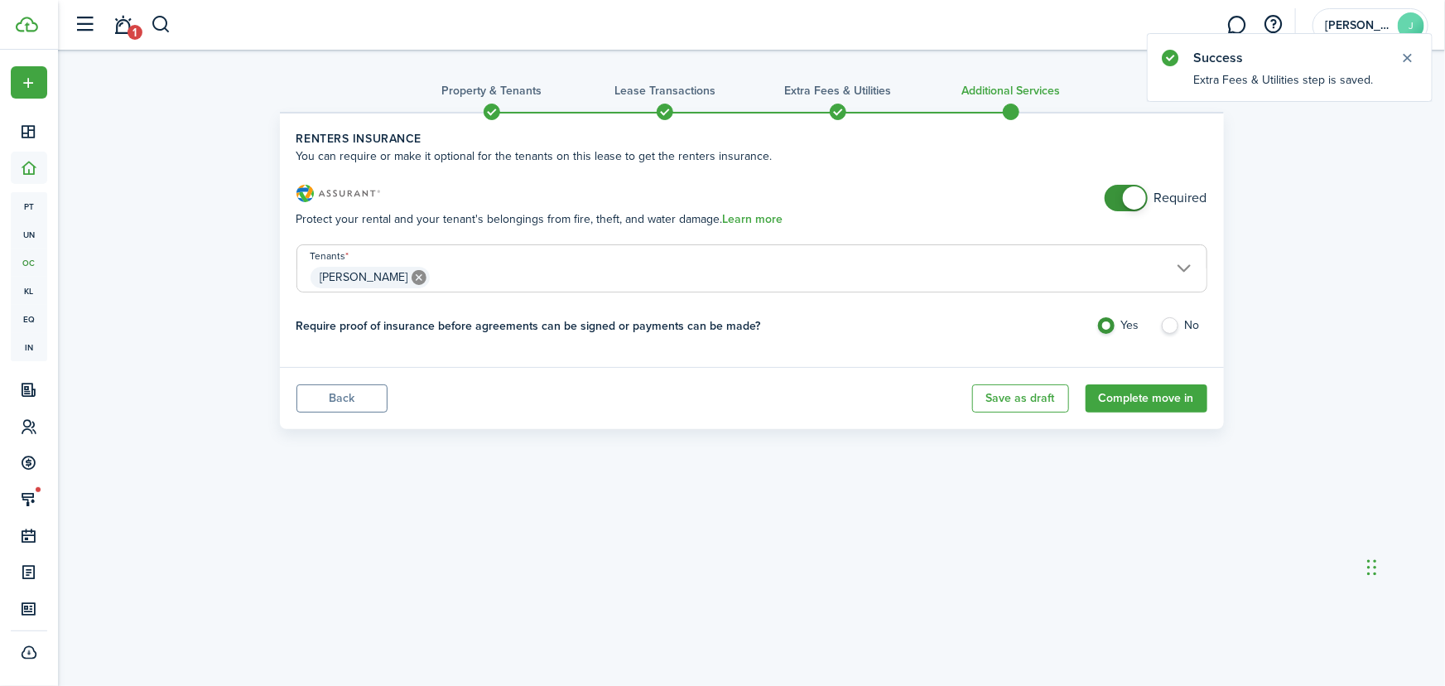
checkbox input "false"
click at [1118, 192] on span at bounding box center [1126, 198] width 17 height 27
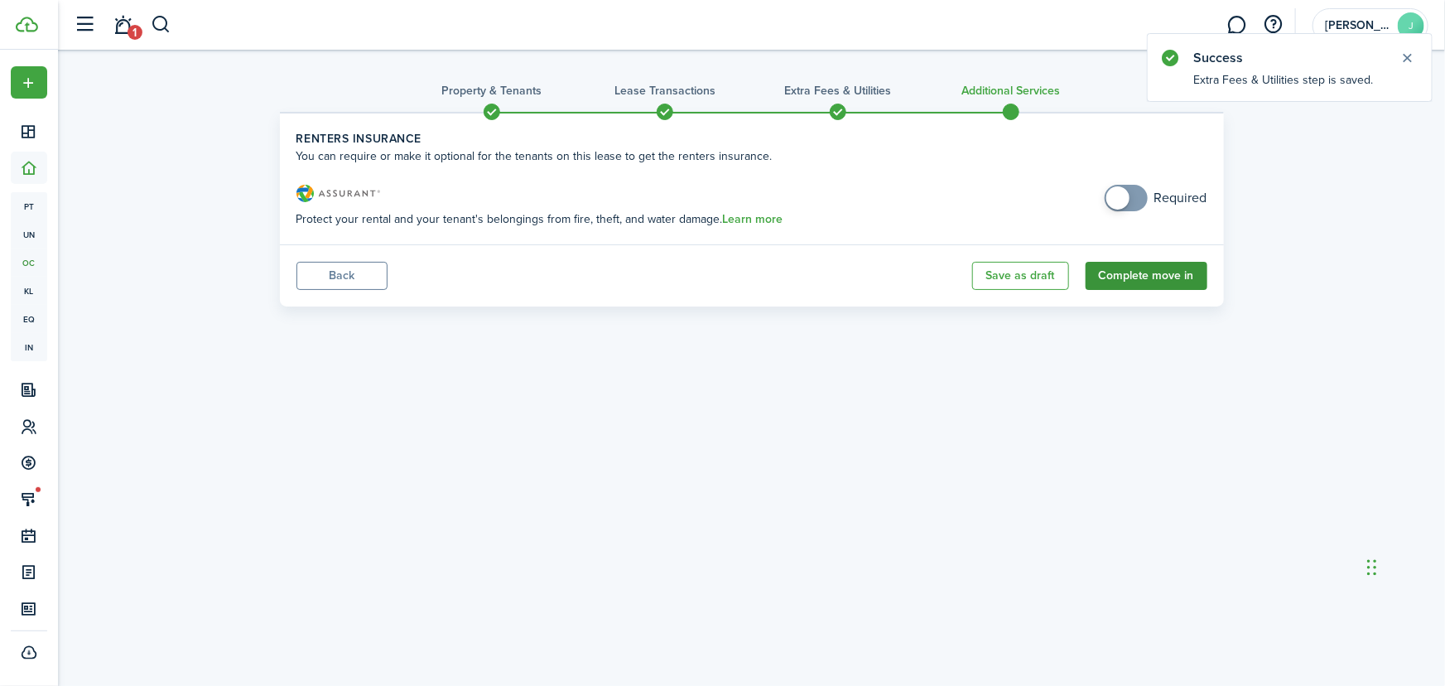
click at [1175, 282] on button "Complete move in" at bounding box center [1147, 276] width 122 height 28
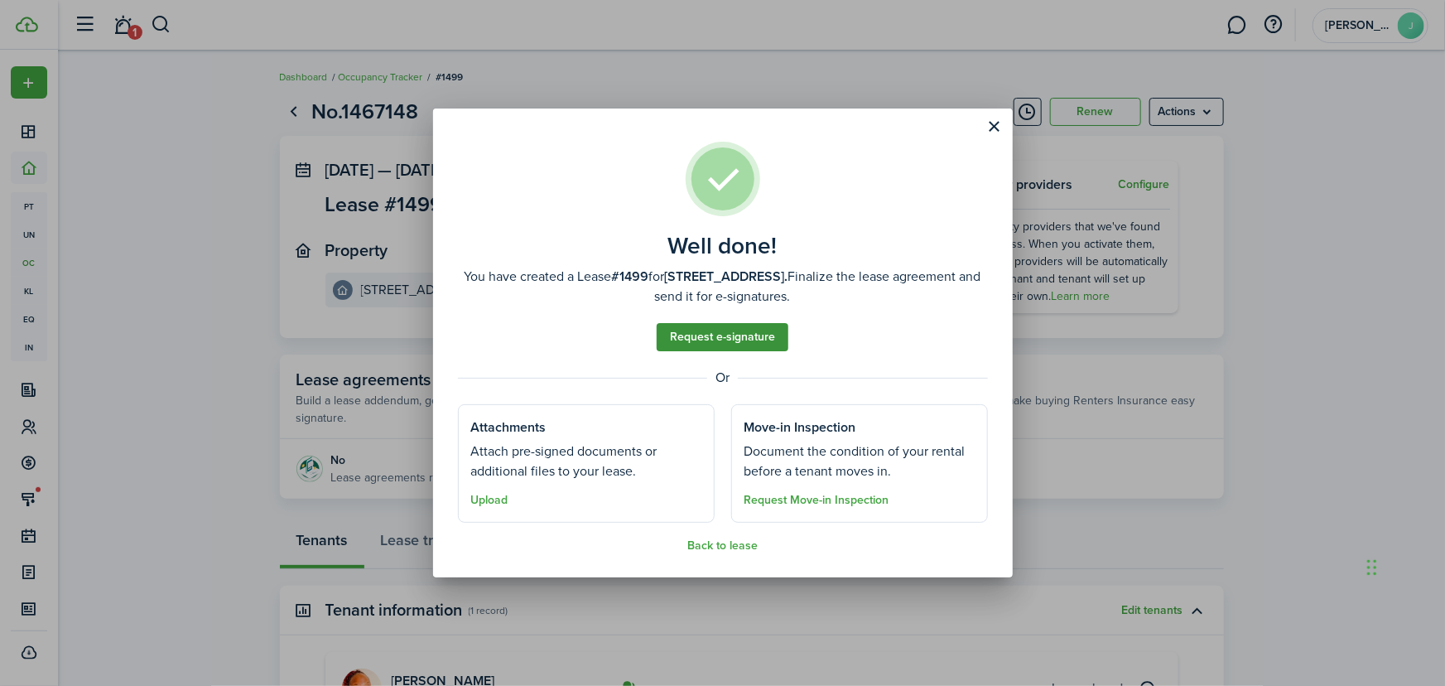
click at [761, 339] on link "Request e-signature" at bounding box center [723, 337] width 132 height 28
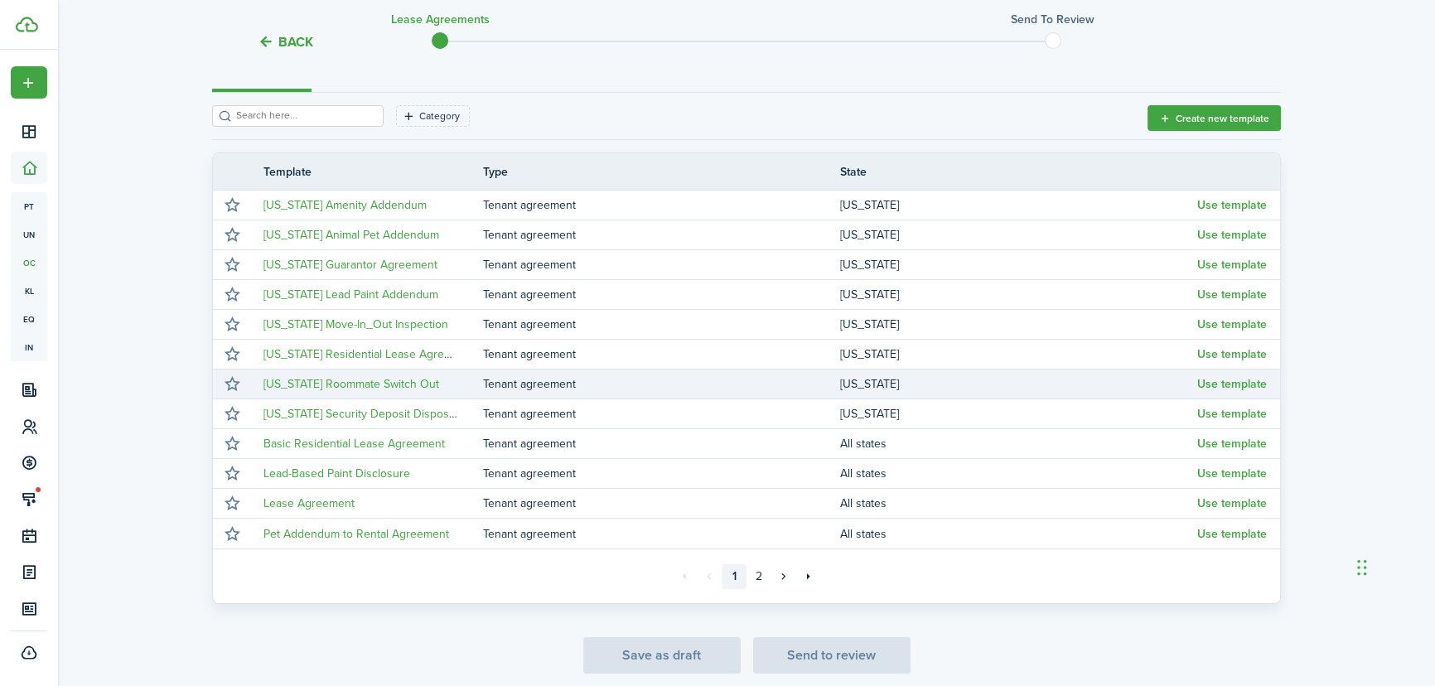
scroll to position [225, 0]
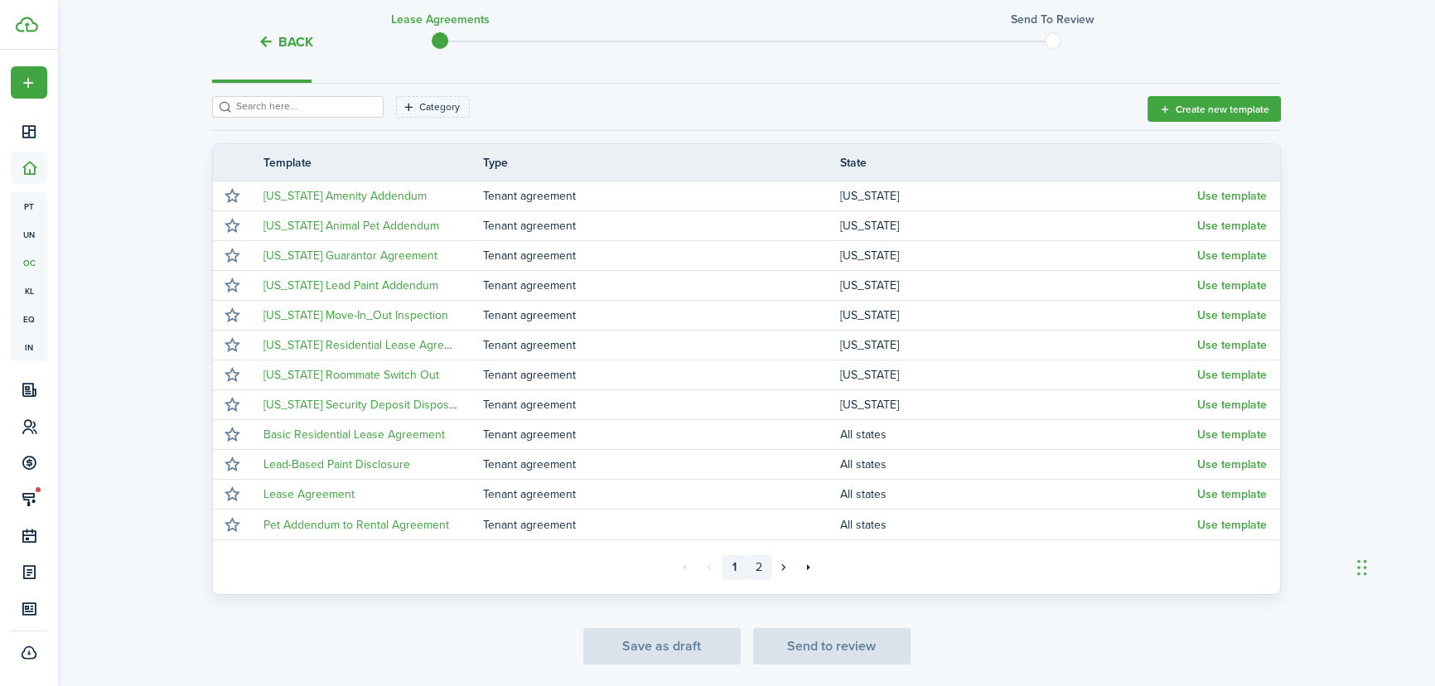
click at [760, 568] on link "2" at bounding box center [758, 567] width 25 height 25
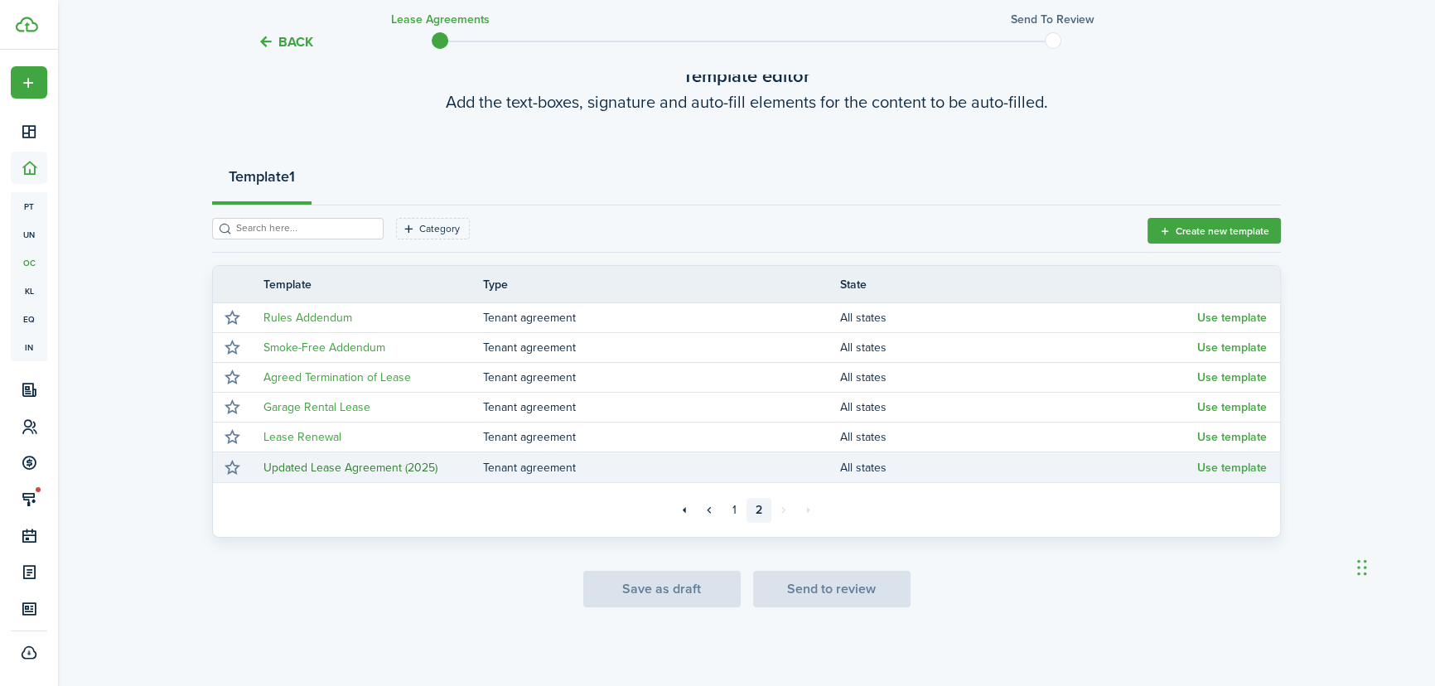
scroll to position [103, 0]
click at [324, 464] on link "Updated Lease Agreement (2025)" at bounding box center [350, 468] width 174 height 17
click at [1228, 470] on button "Use template" at bounding box center [1232, 468] width 70 height 13
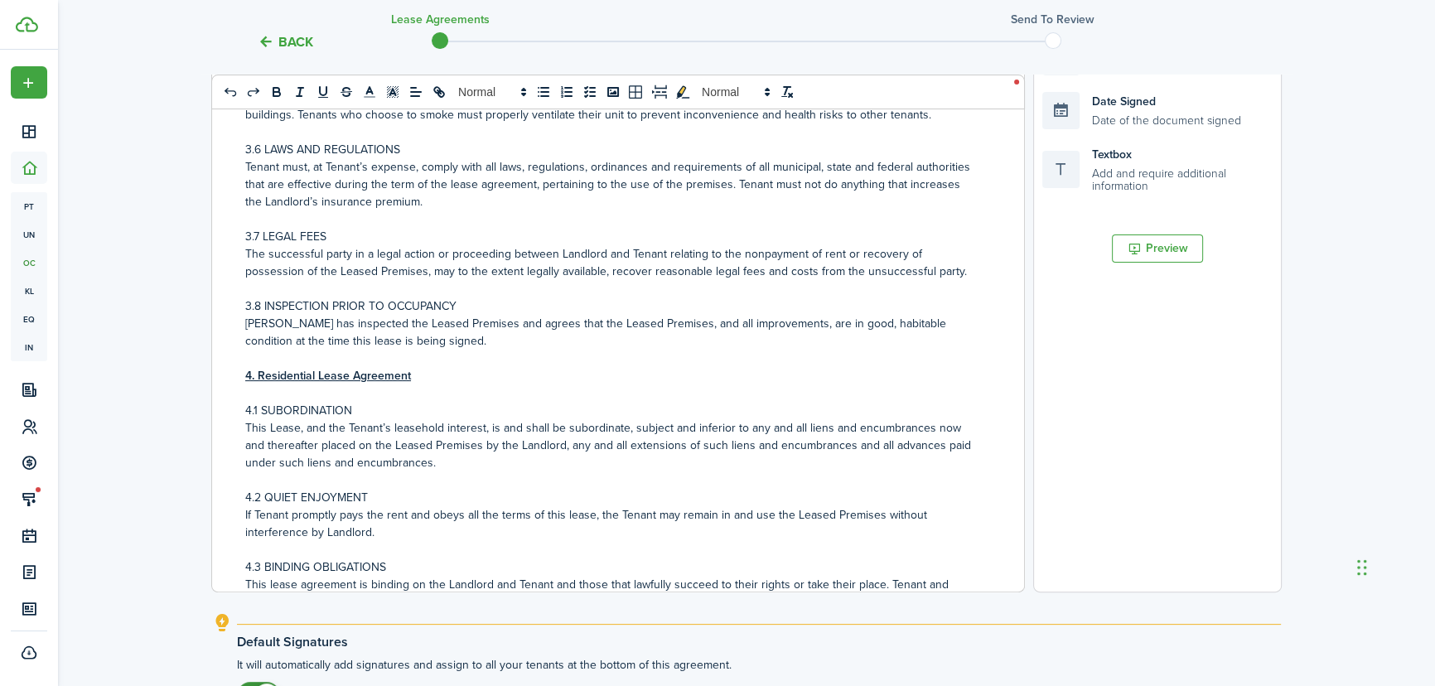
scroll to position [601, 0]
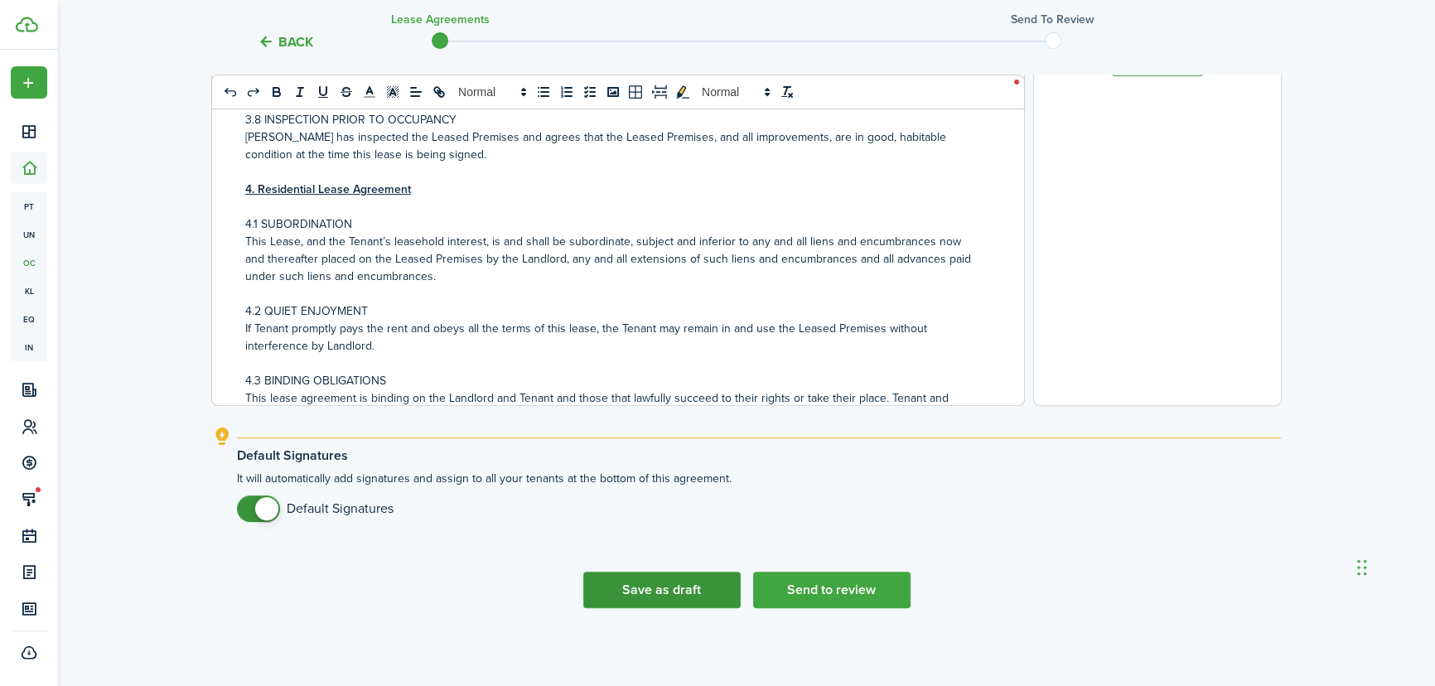
drag, startPoint x: 662, startPoint y: 580, endPoint x: 671, endPoint y: 572, distance: 12.3
click at [662, 580] on button "Save as draft" at bounding box center [661, 590] width 157 height 36
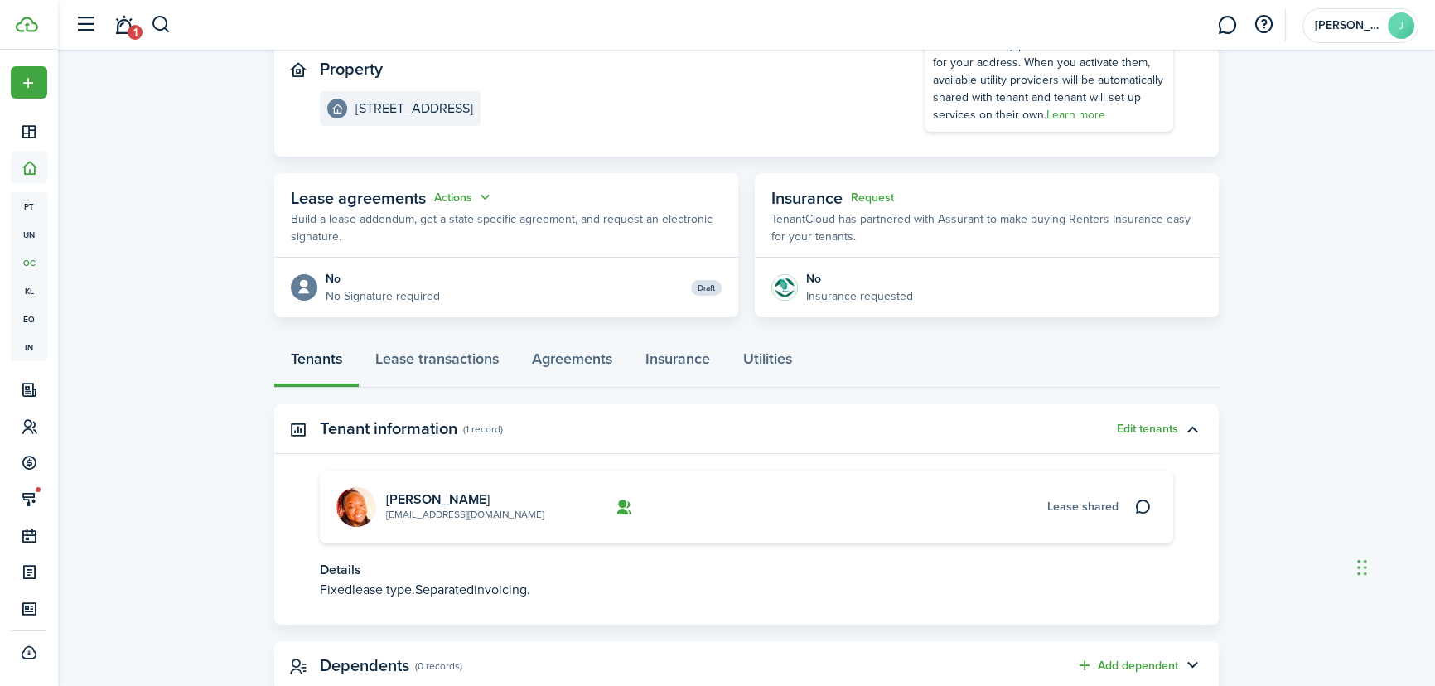
scroll to position [225, 0]
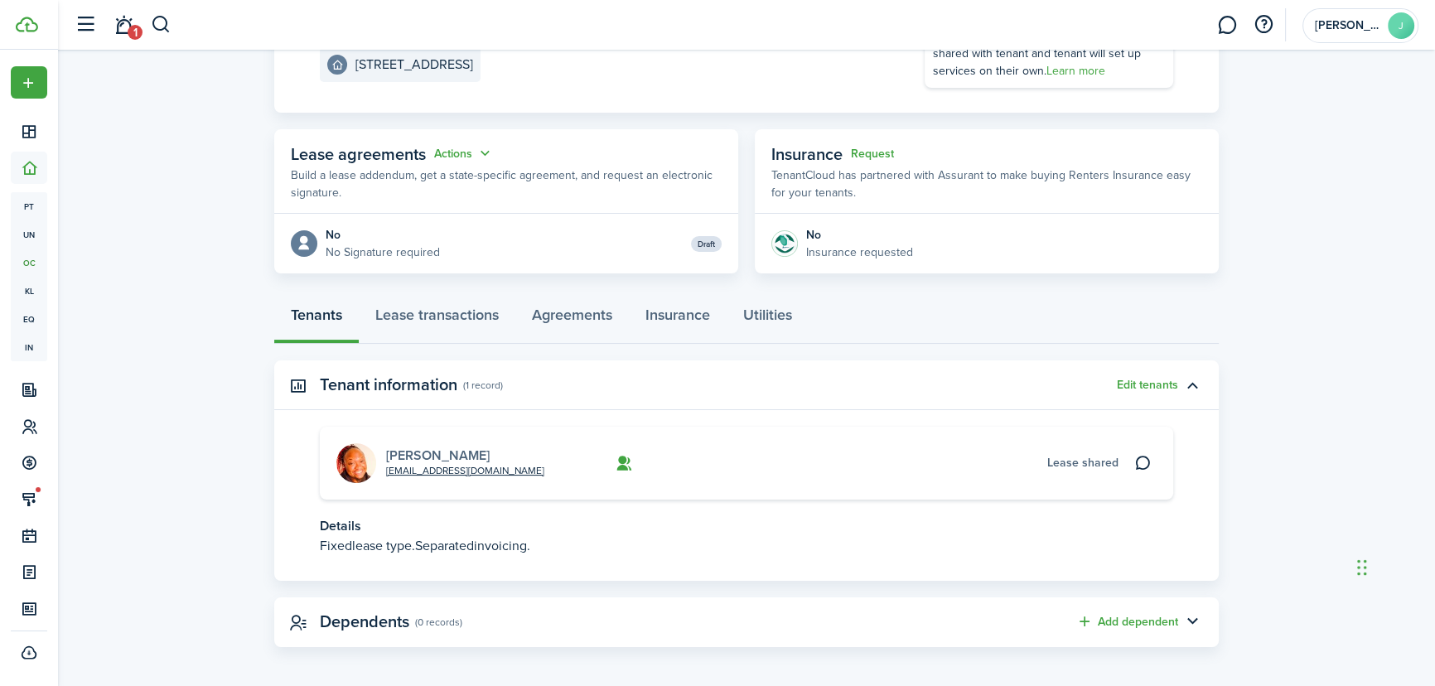
click at [446, 460] on link "[PERSON_NAME]" at bounding box center [438, 455] width 104 height 19
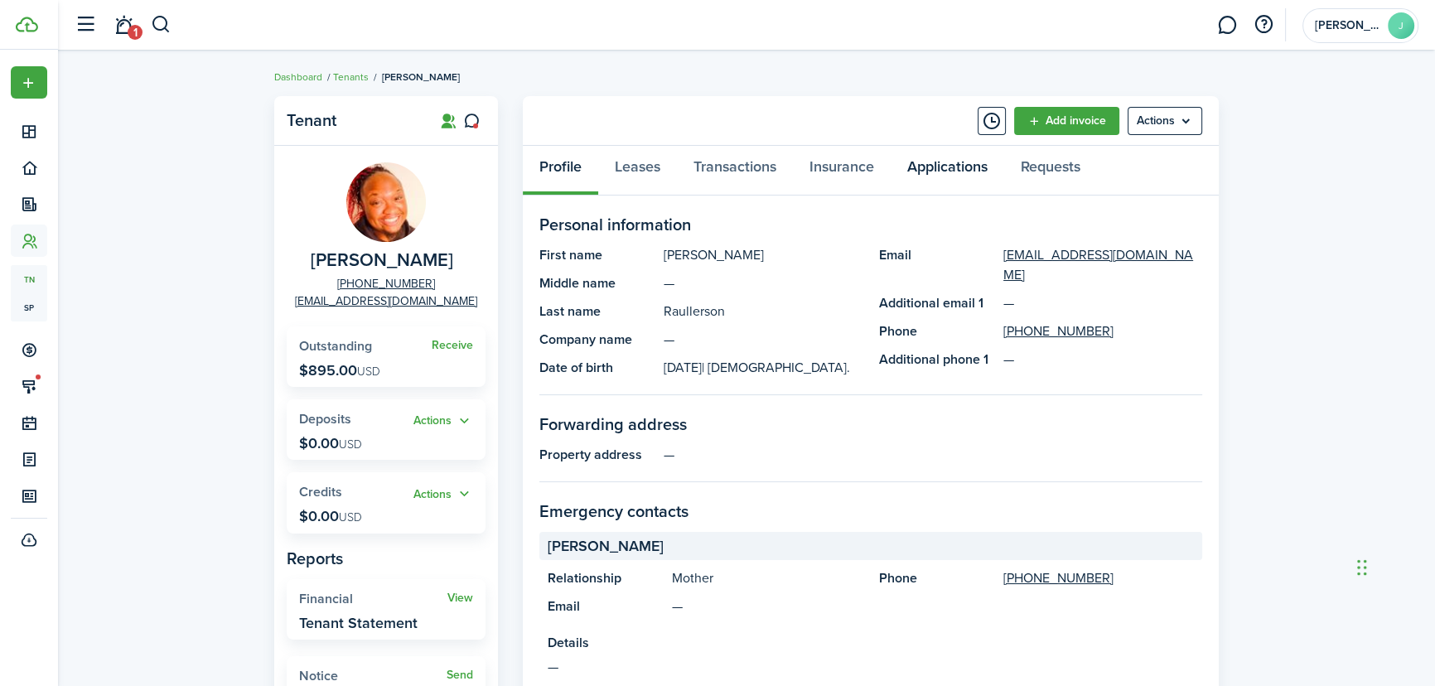
click at [964, 169] on link "Applications" at bounding box center [946, 171] width 113 height 50
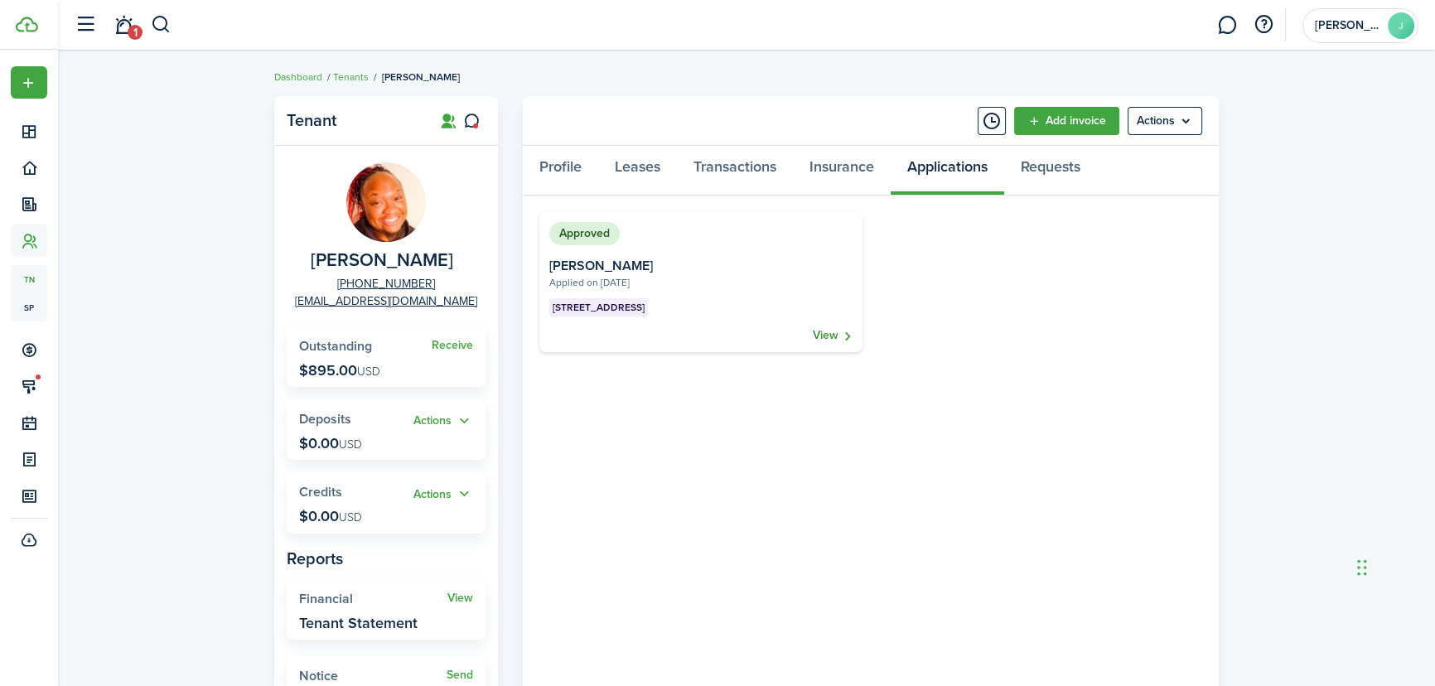
click at [819, 332] on link "View" at bounding box center [833, 335] width 40 height 17
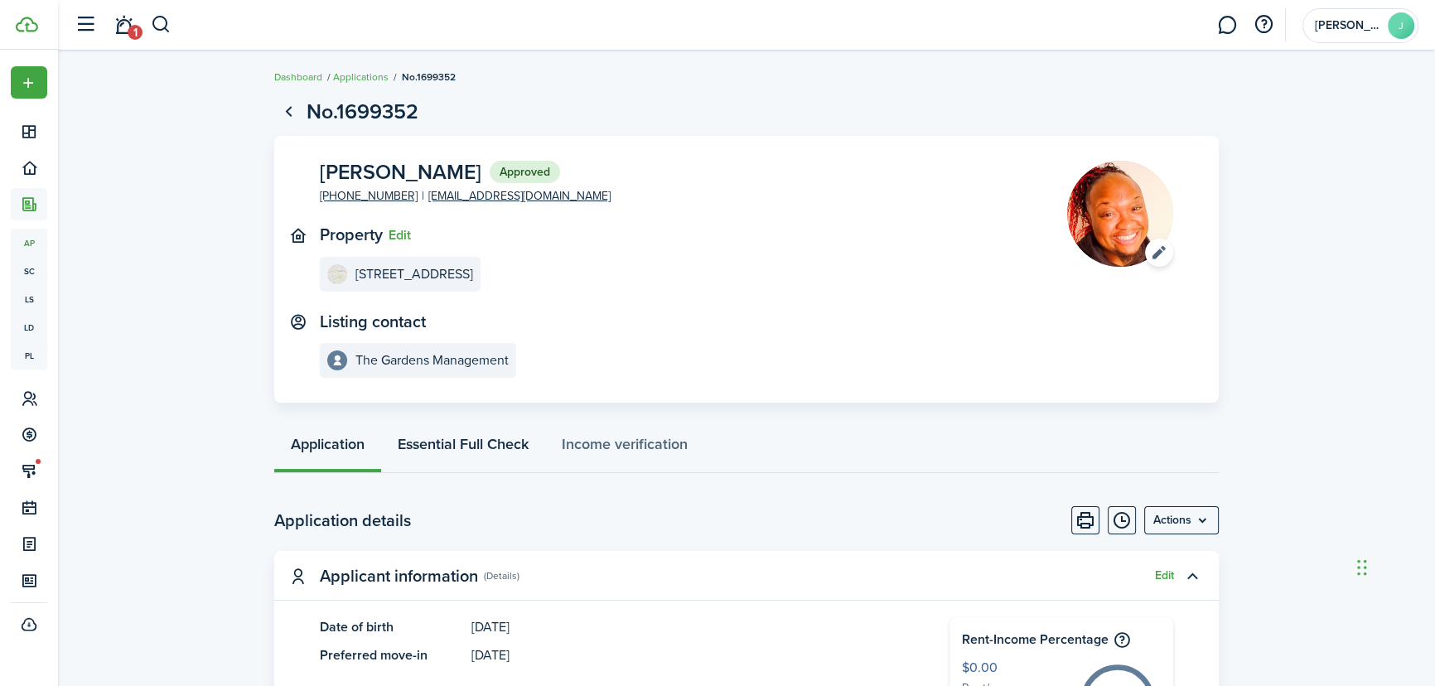
click at [440, 441] on link "Essential Full Check" at bounding box center [463, 448] width 164 height 50
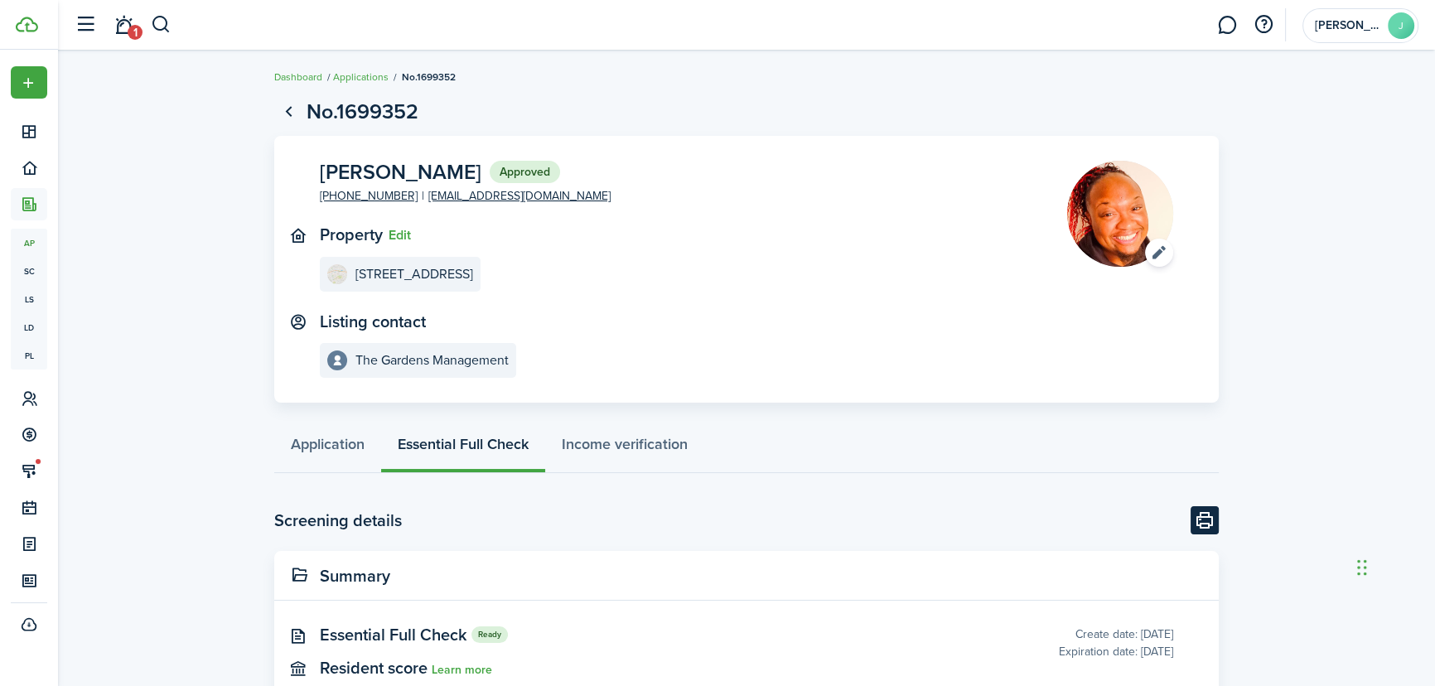
click at [1203, 517] on button "Print" at bounding box center [1204, 520] width 28 height 28
click at [159, 22] on button "button" at bounding box center [161, 25] width 21 height 28
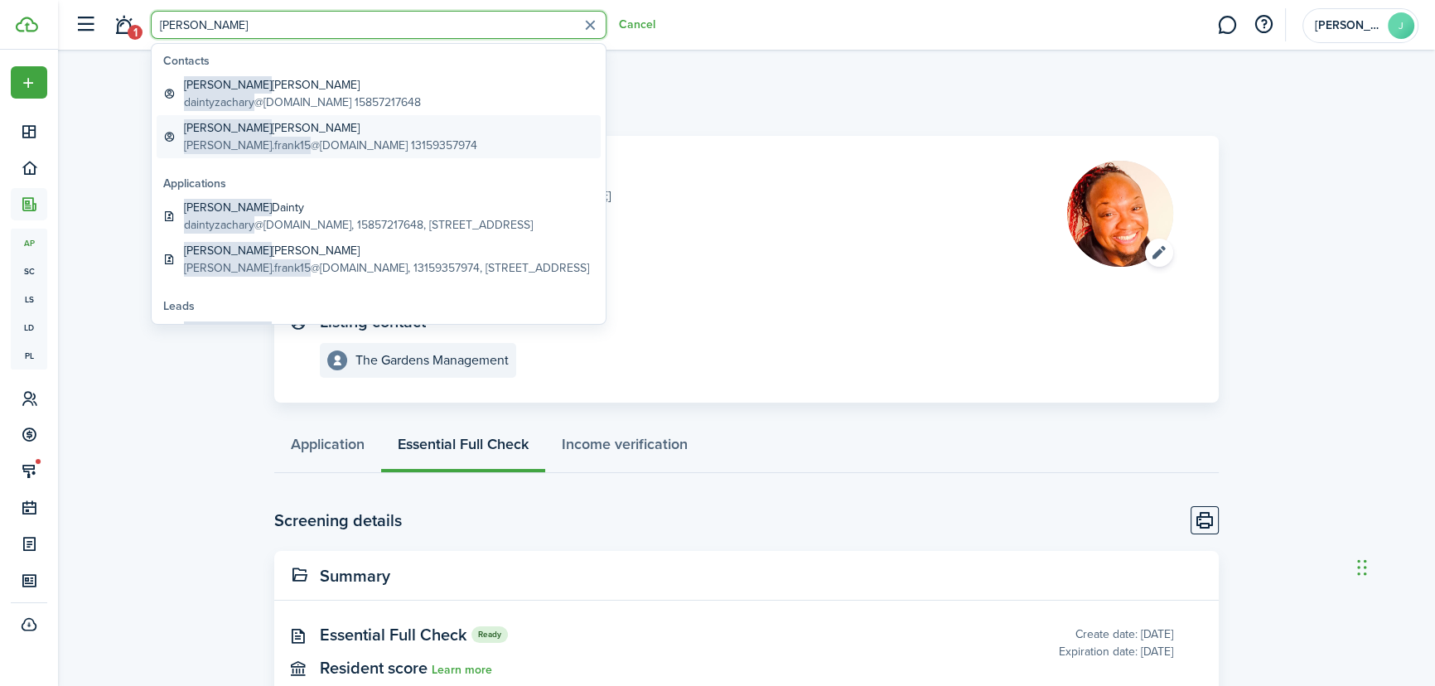
type input "[PERSON_NAME]"
click at [252, 137] on global-search-item-description "[PERSON_NAME].frank15 @[DOMAIN_NAME] 13159357974" at bounding box center [330, 145] width 293 height 17
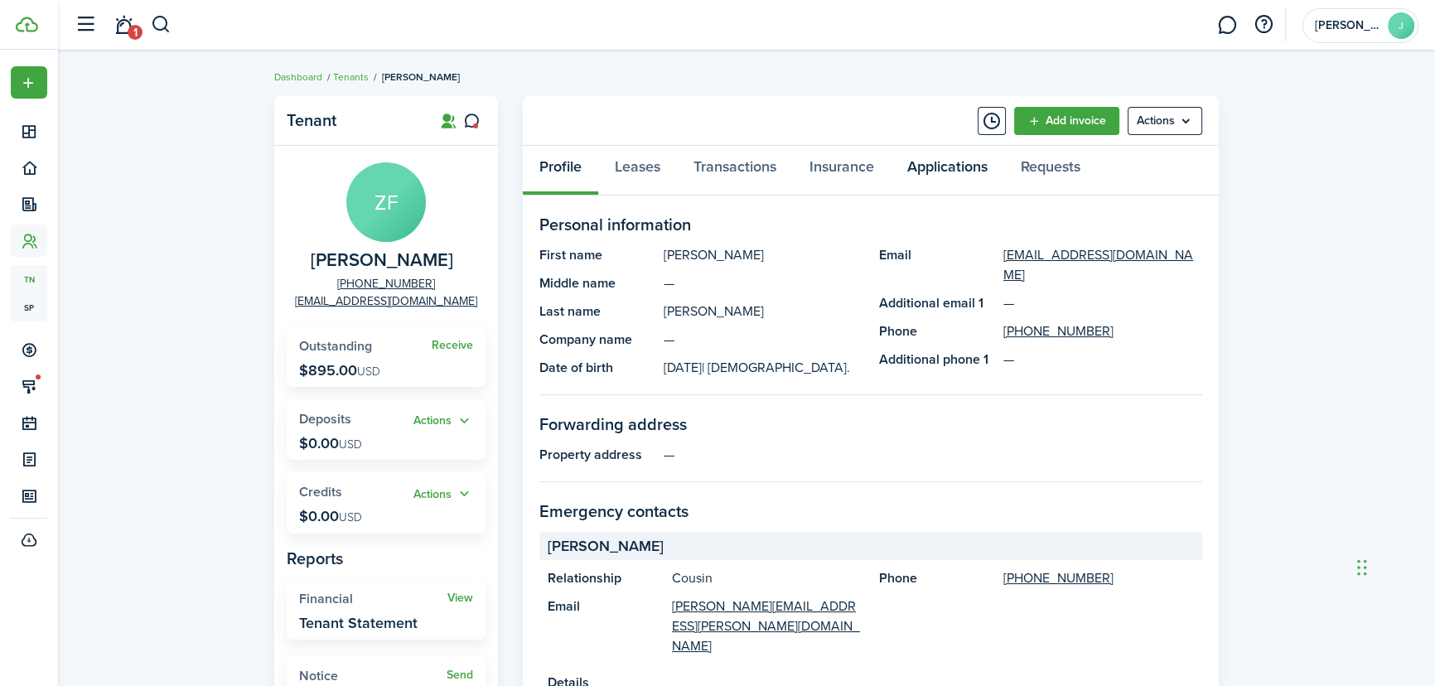
click at [965, 167] on link "Applications" at bounding box center [946, 171] width 113 height 50
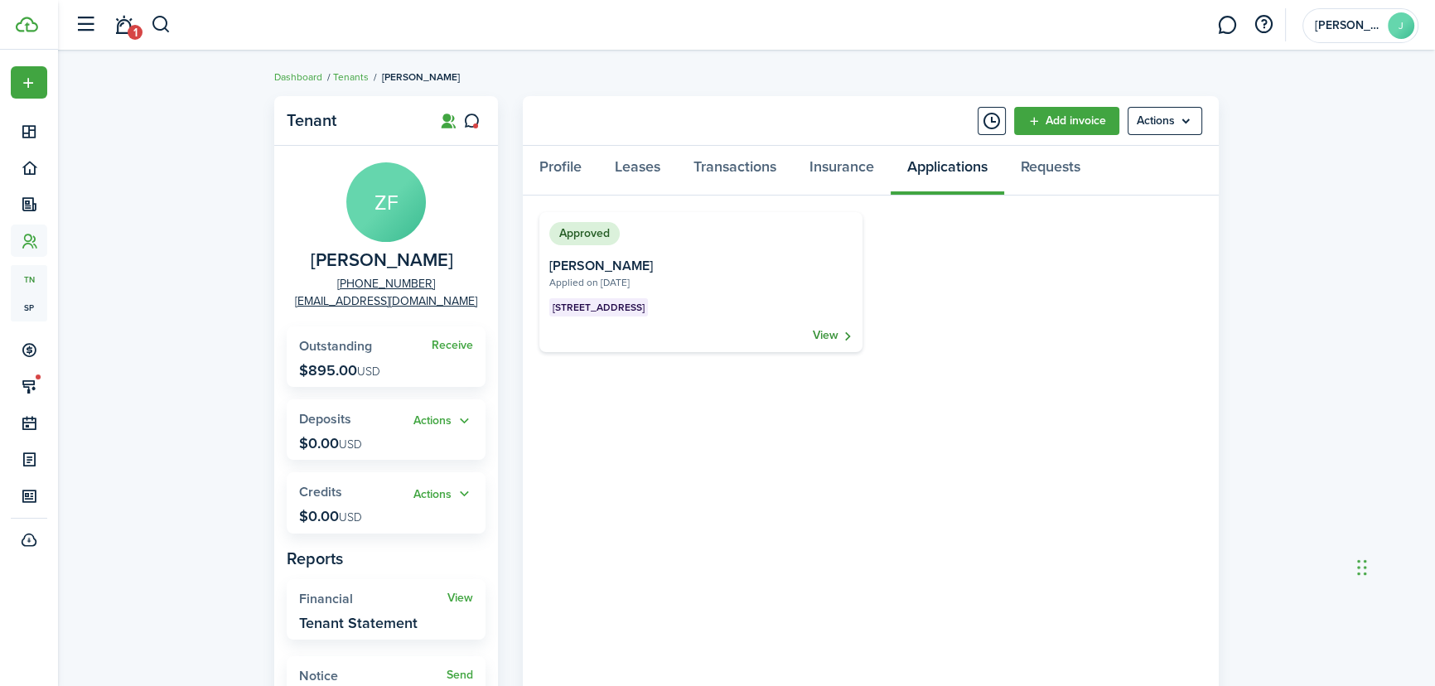
click at [828, 329] on link "View" at bounding box center [833, 335] width 40 height 17
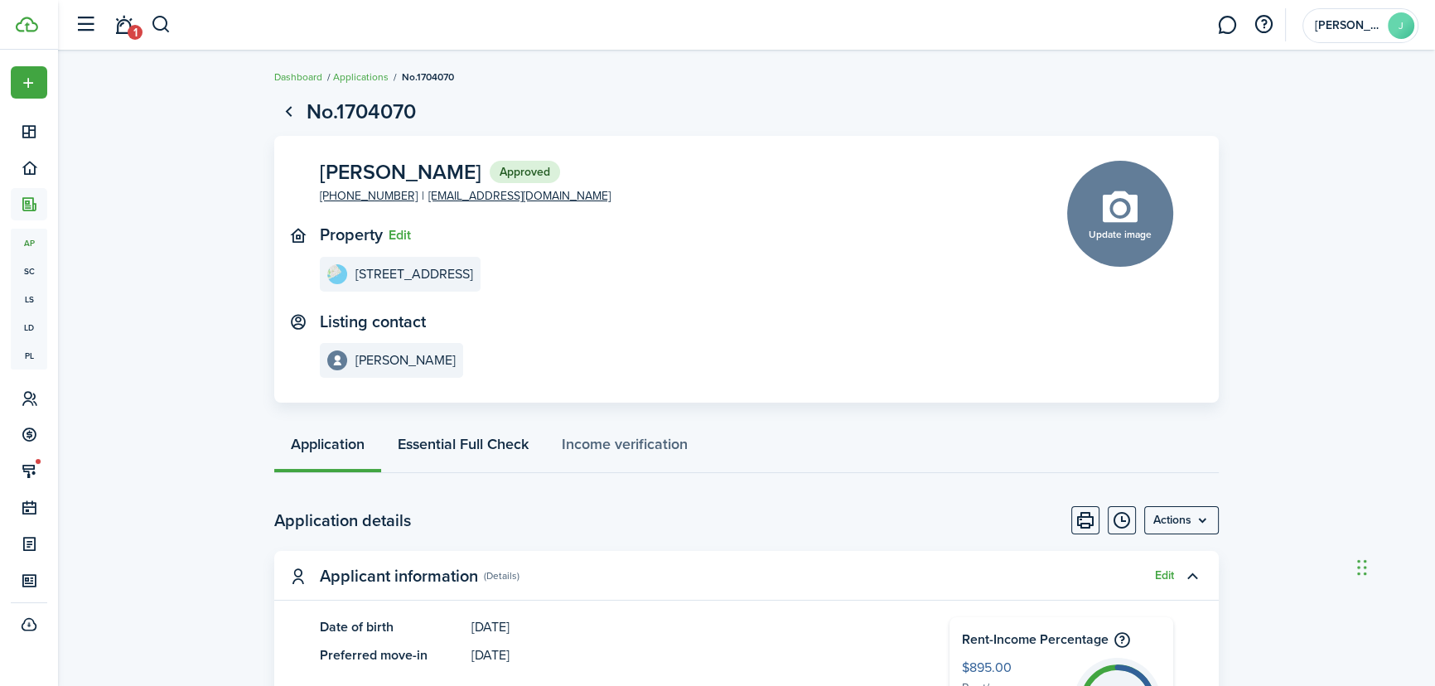
click at [467, 436] on link "Essential Full Check" at bounding box center [463, 448] width 164 height 50
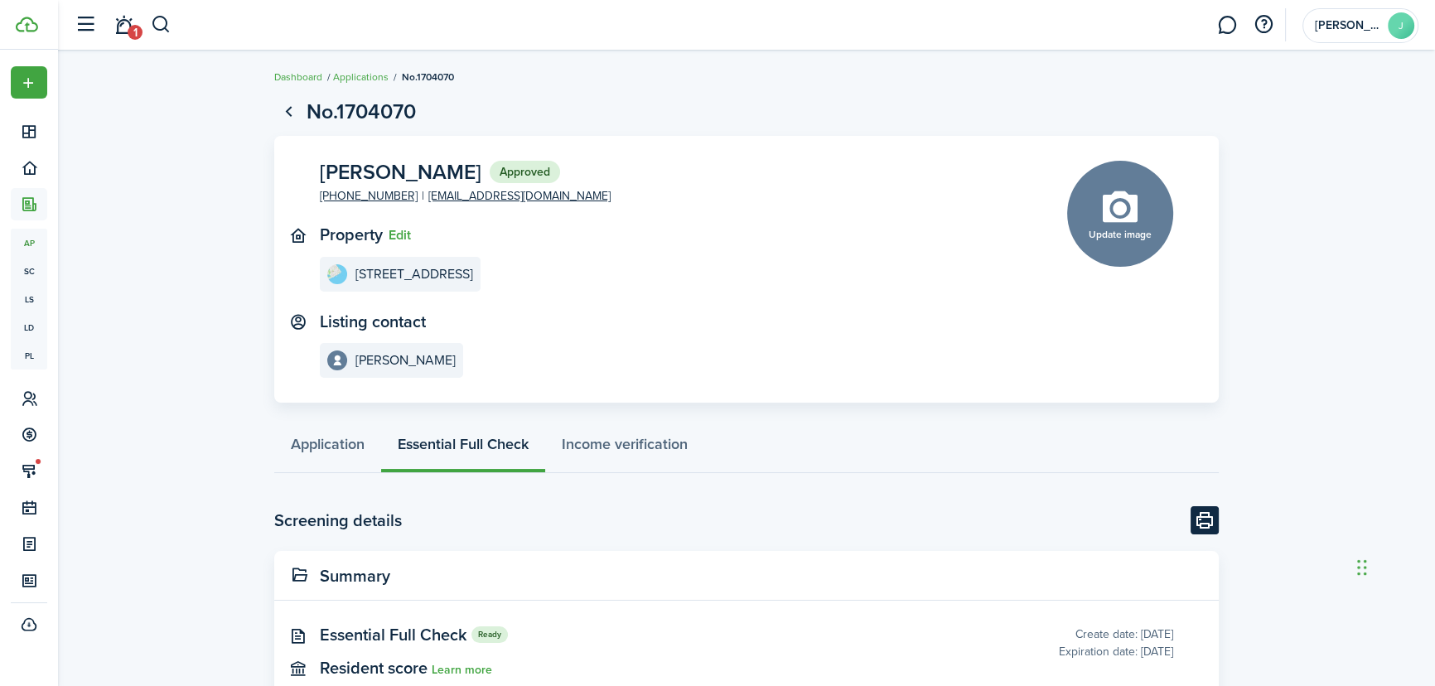
click at [1214, 523] on button "Print" at bounding box center [1204, 520] width 28 height 28
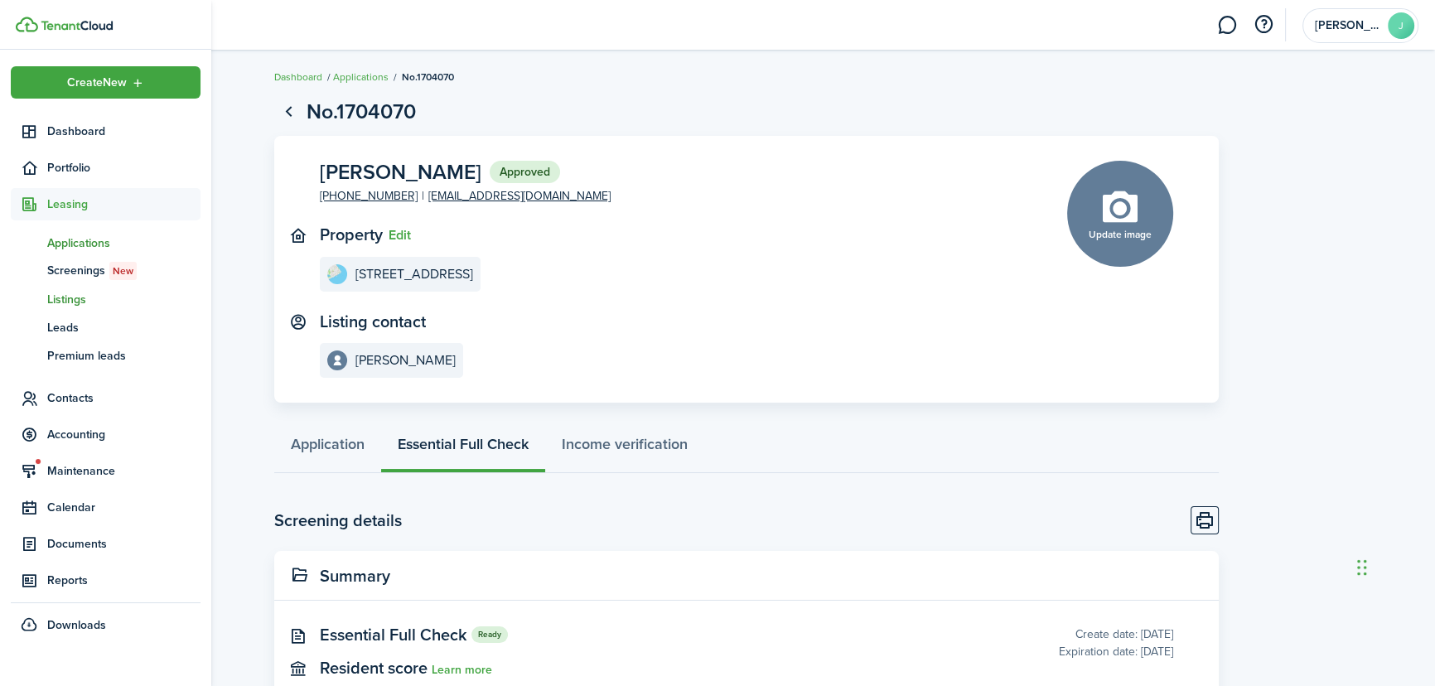
click at [58, 298] on span "Listings" at bounding box center [123, 299] width 153 height 17
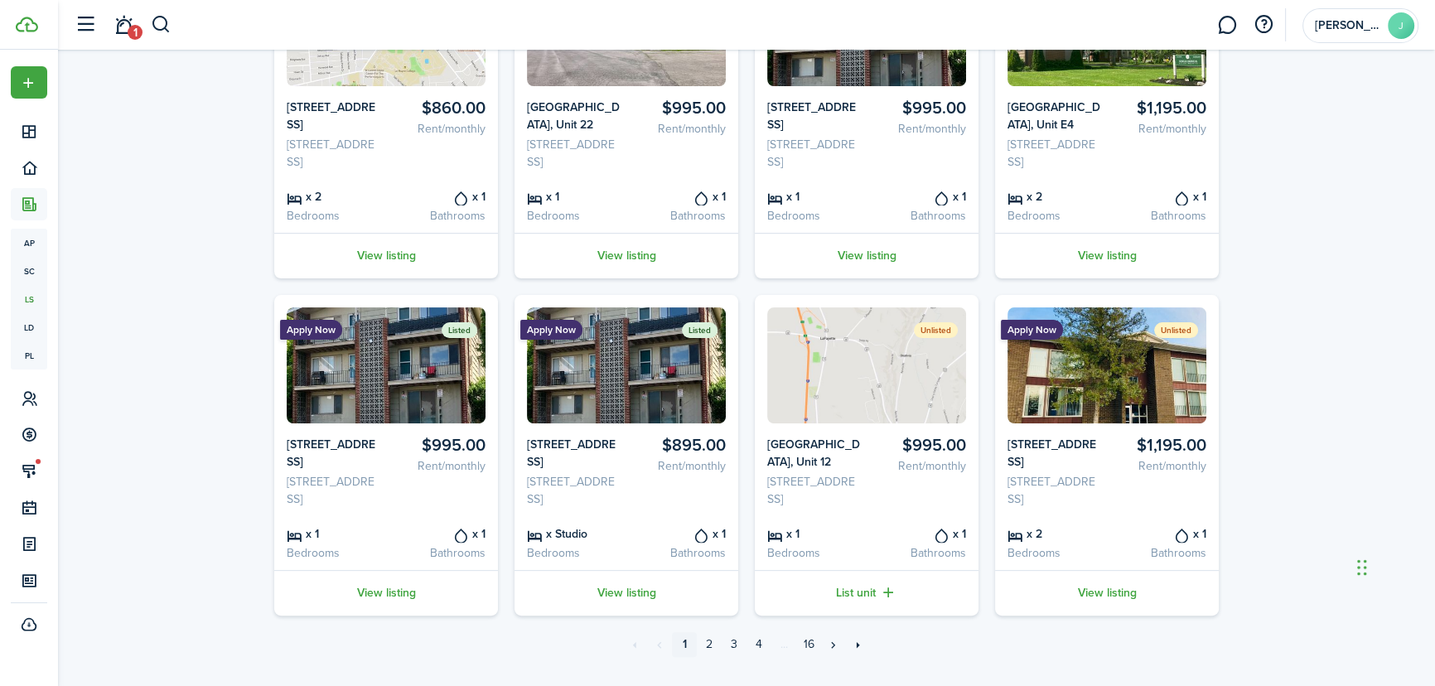
scroll to position [602, 0]
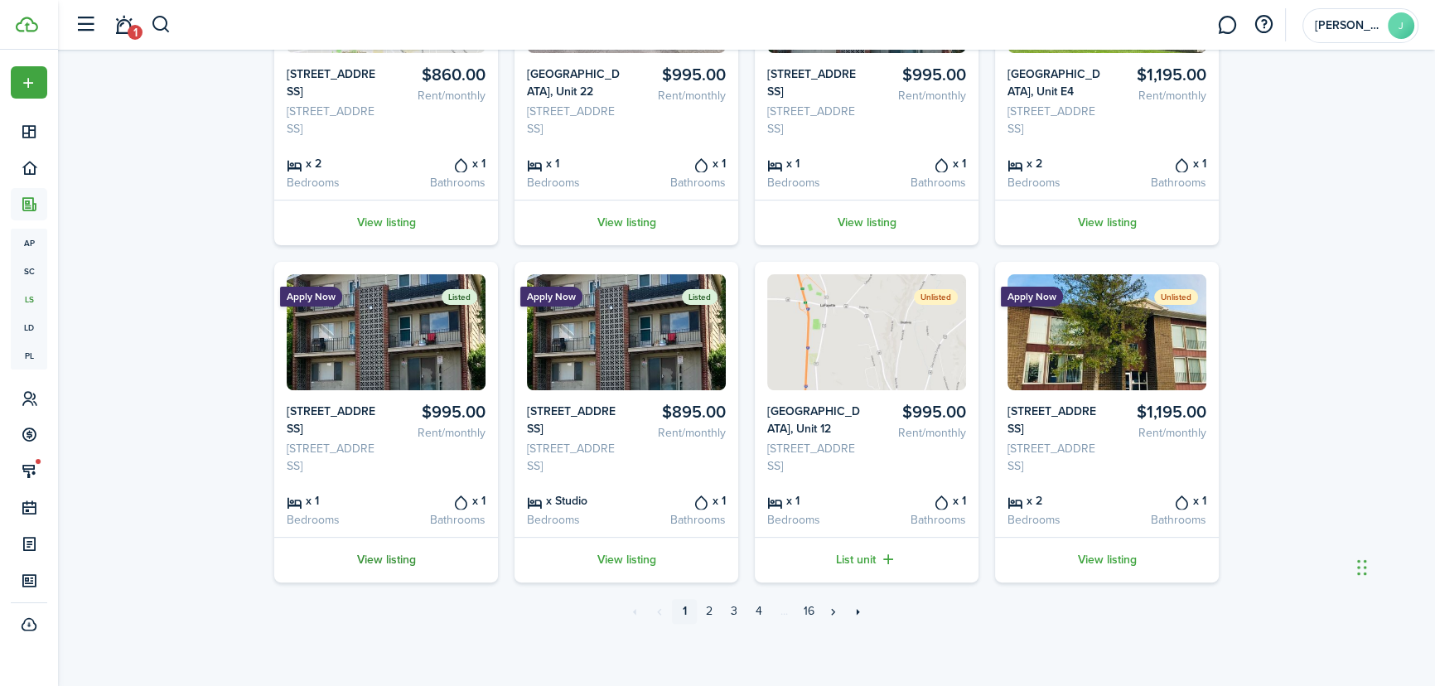
click at [408, 582] on link "View listing" at bounding box center [386, 560] width 224 height 46
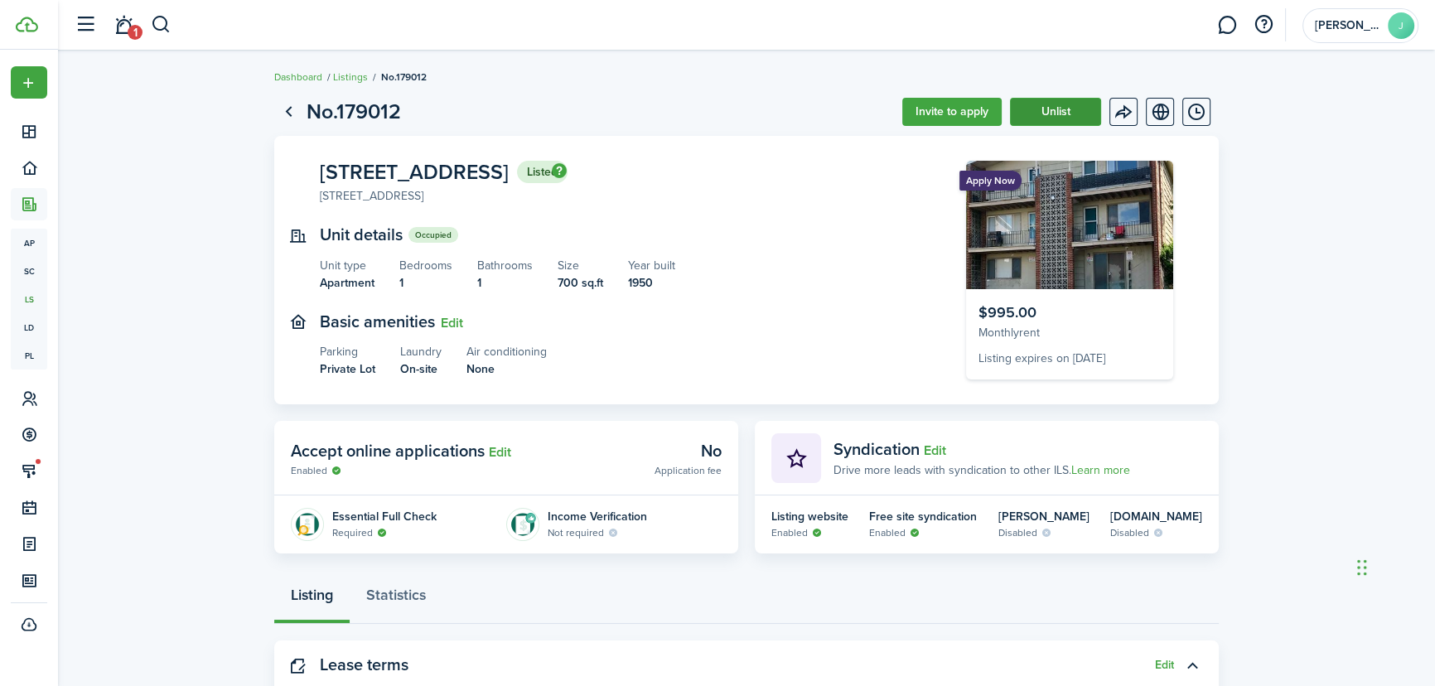
click at [1062, 113] on button "Unlist" at bounding box center [1055, 112] width 91 height 28
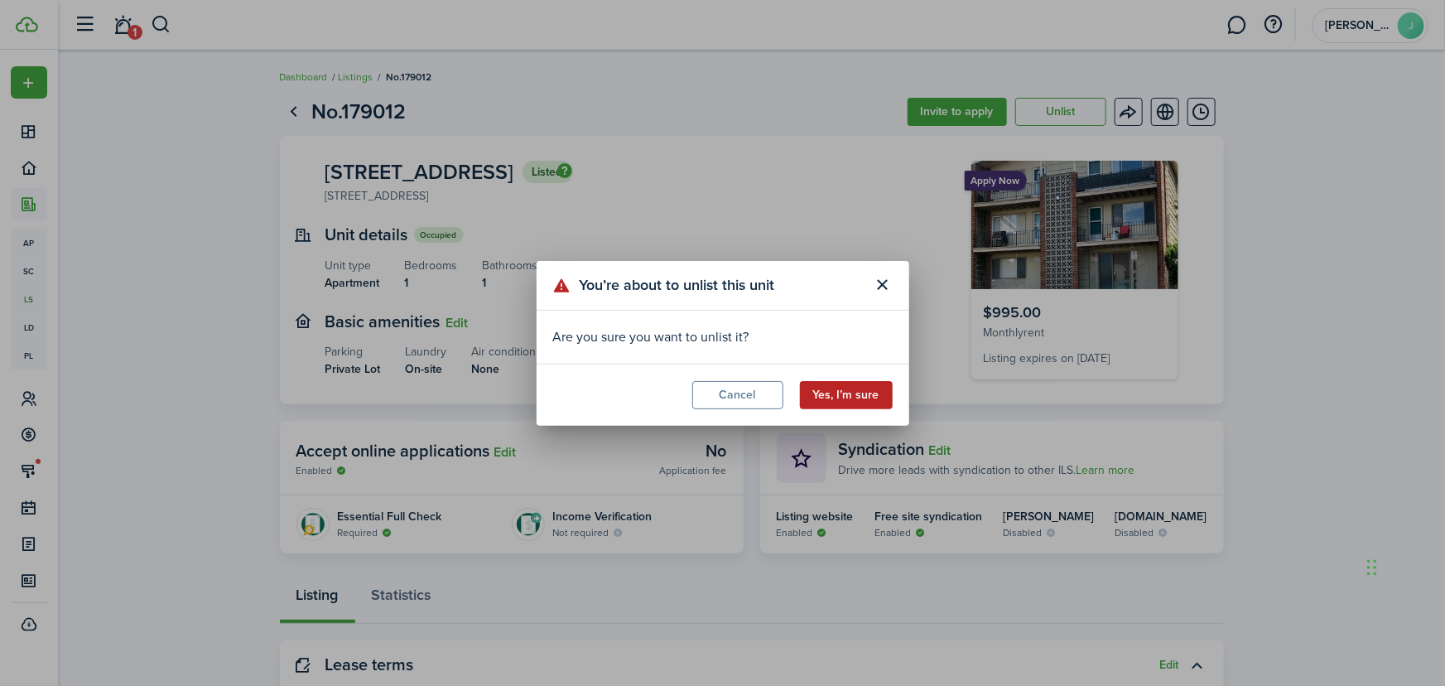
click at [888, 389] on button "Yes, I’m sure" at bounding box center [846, 395] width 93 height 28
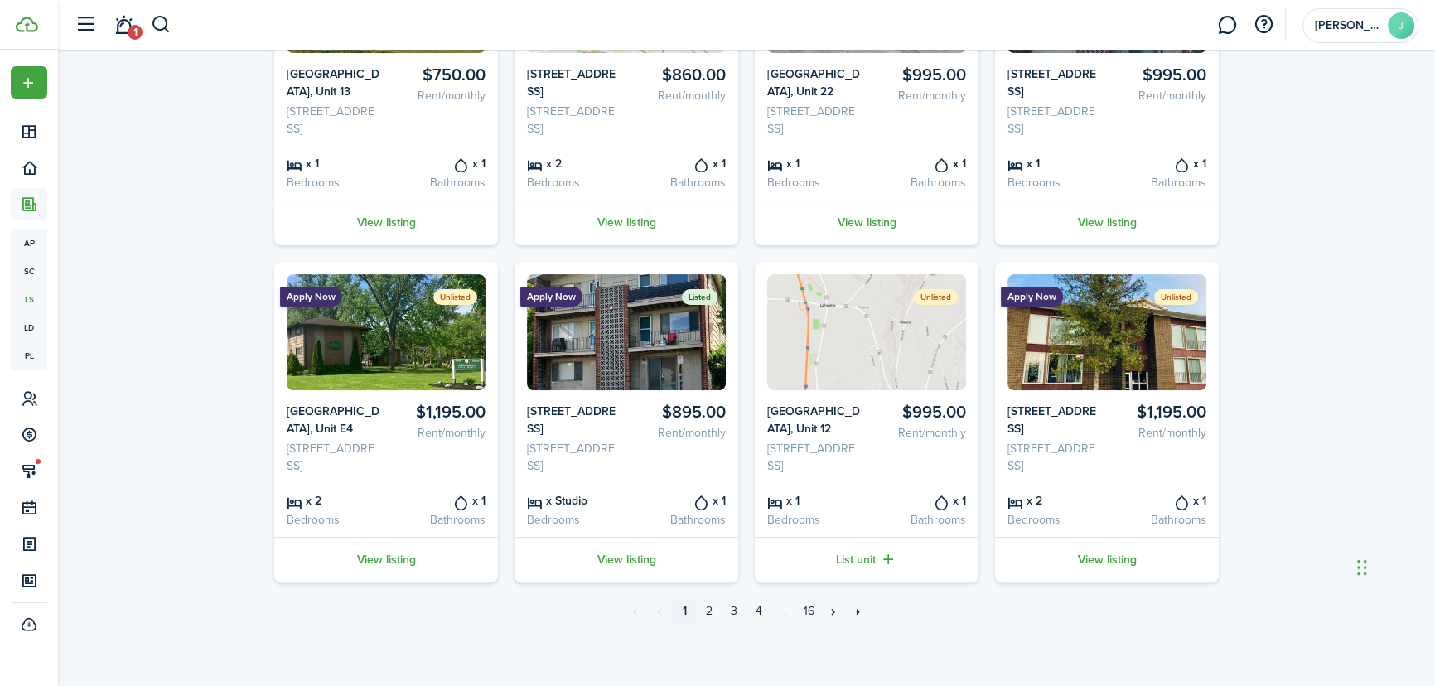
scroll to position [527, 0]
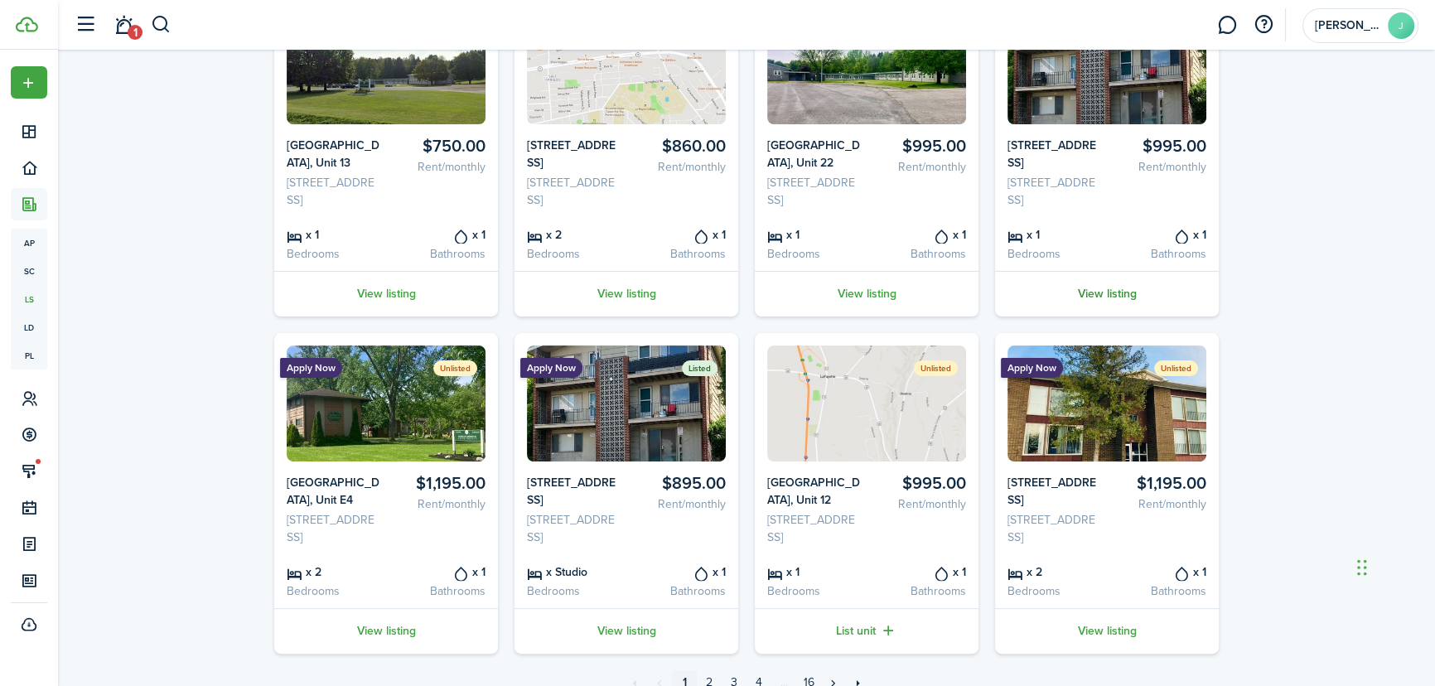
click at [1116, 316] on link "View listing" at bounding box center [1107, 294] width 224 height 46
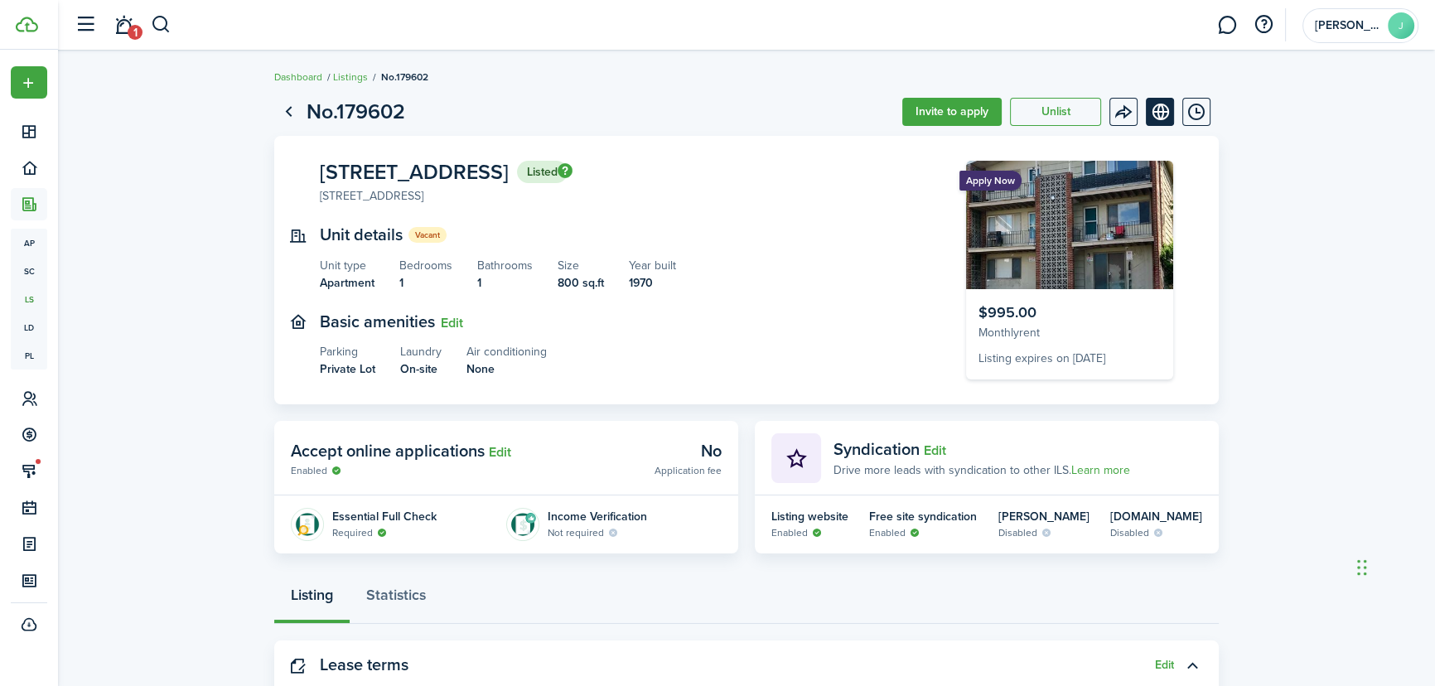
click at [1154, 114] on link "View on website" at bounding box center [1160, 112] width 28 height 28
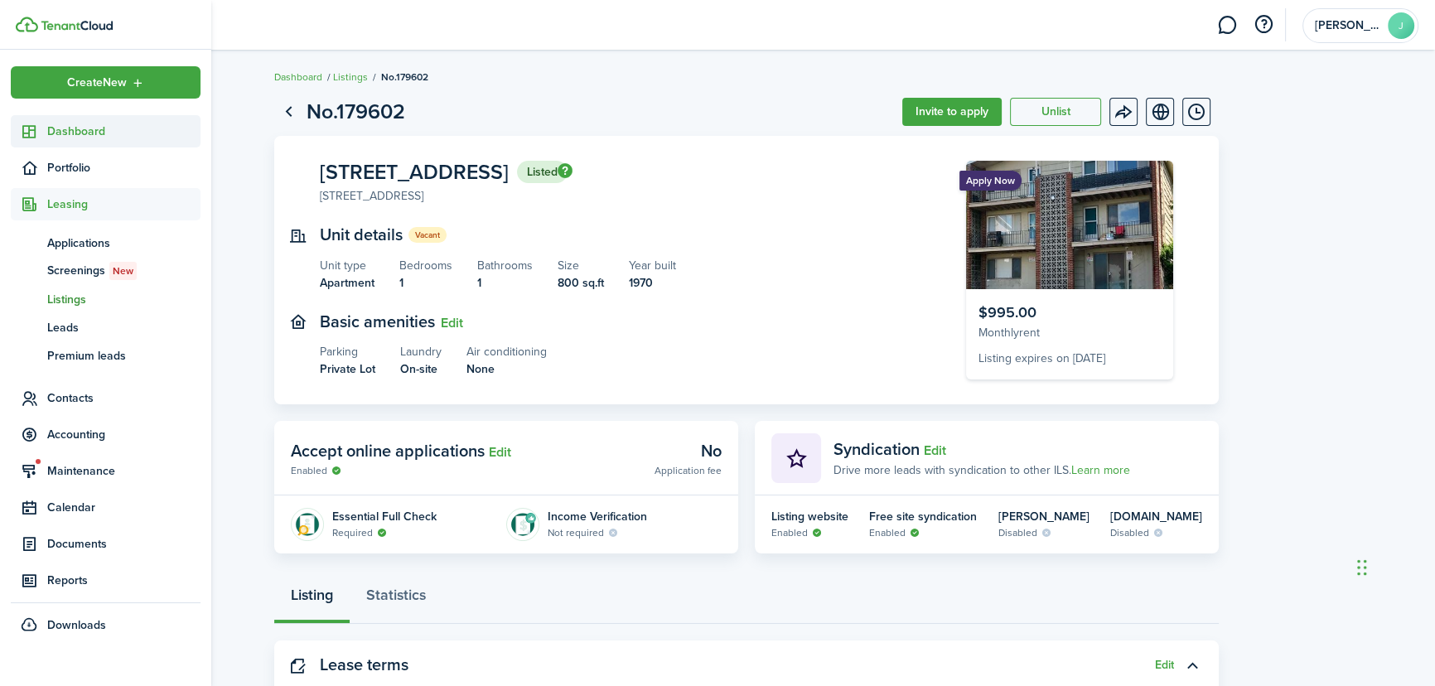
click at [90, 138] on span "Dashboard" at bounding box center [123, 131] width 153 height 17
